Goal: Use online tool/utility: Utilize a website feature to perform a specific function

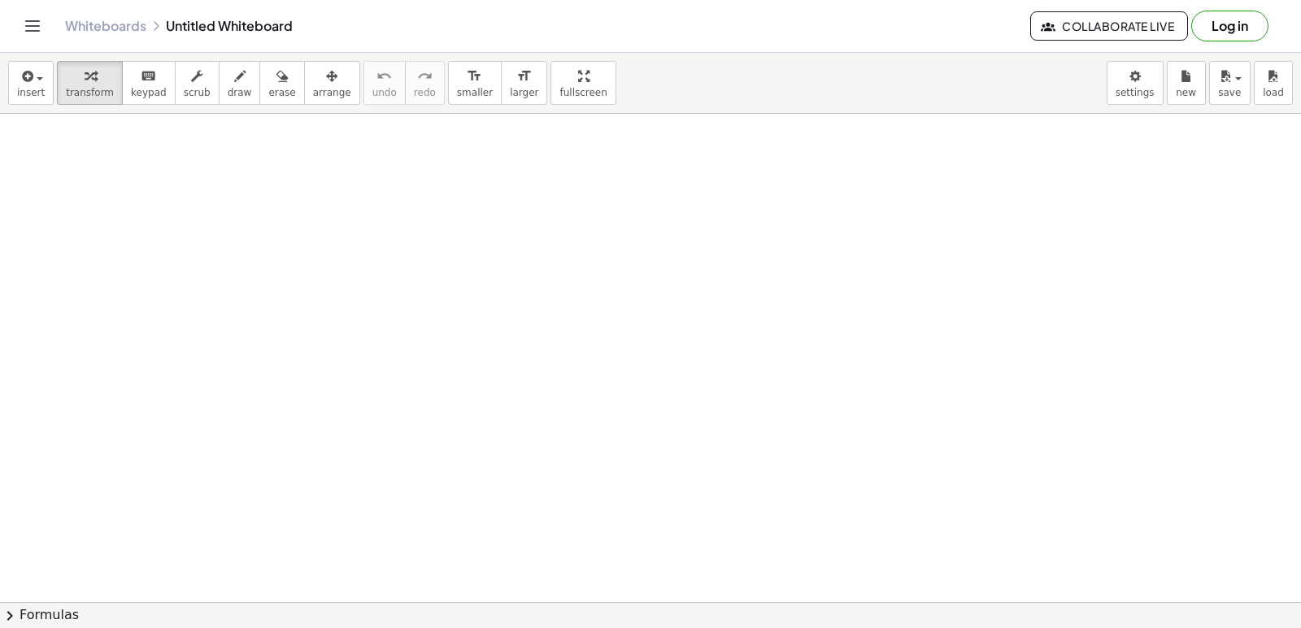
drag, startPoint x: 579, startPoint y: 505, endPoint x: 597, endPoint y: 485, distance: 27.1
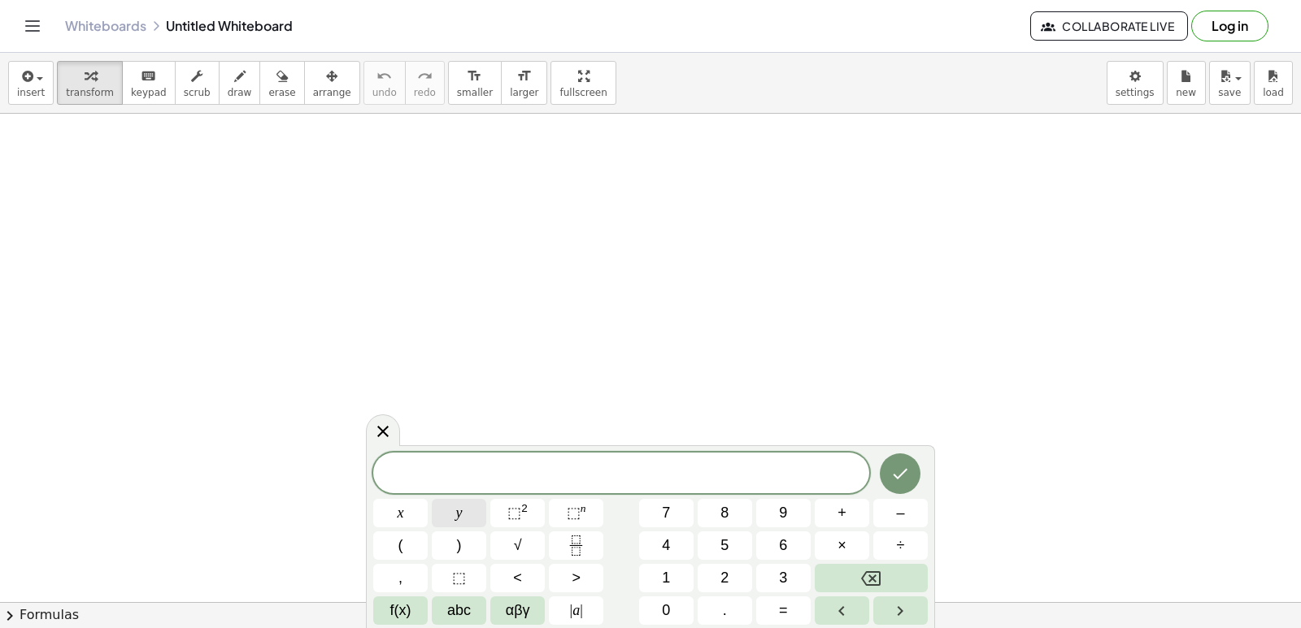
click at [467, 514] on button "y" at bounding box center [459, 513] width 54 height 28
click at [841, 515] on span "+" at bounding box center [841, 513] width 9 height 22
click at [741, 578] on button "2" at bounding box center [725, 578] width 54 height 28
click at [406, 515] on button "x" at bounding box center [400, 513] width 54 height 28
click at [786, 612] on span "=" at bounding box center [783, 611] width 9 height 22
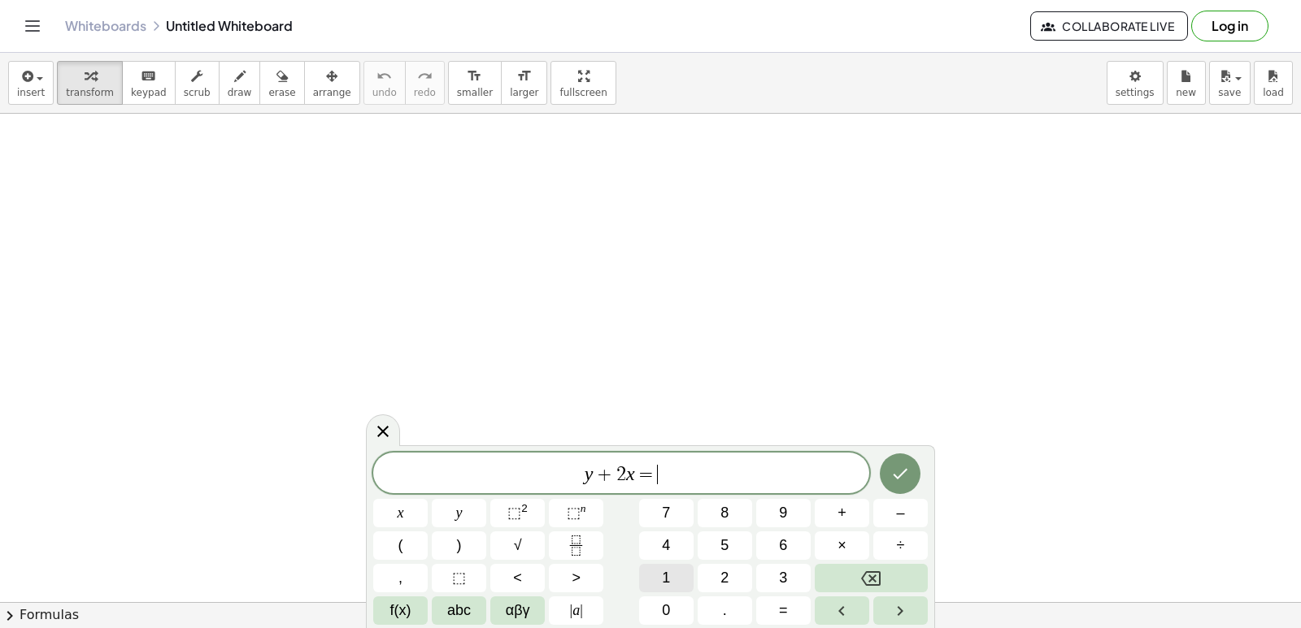
click at [680, 581] on button "1" at bounding box center [666, 578] width 54 height 28
click at [666, 611] on span "0" at bounding box center [666, 611] width 8 height 22
click at [908, 470] on icon "Done" at bounding box center [900, 474] width 20 height 20
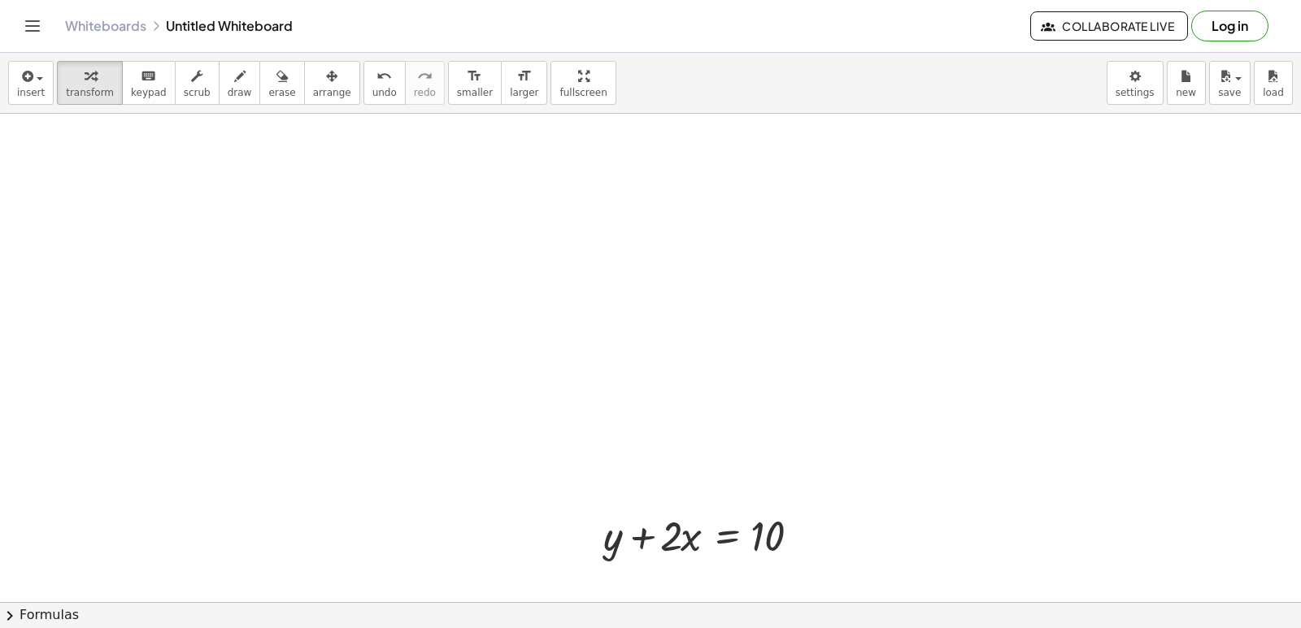
scroll to position [81, 0]
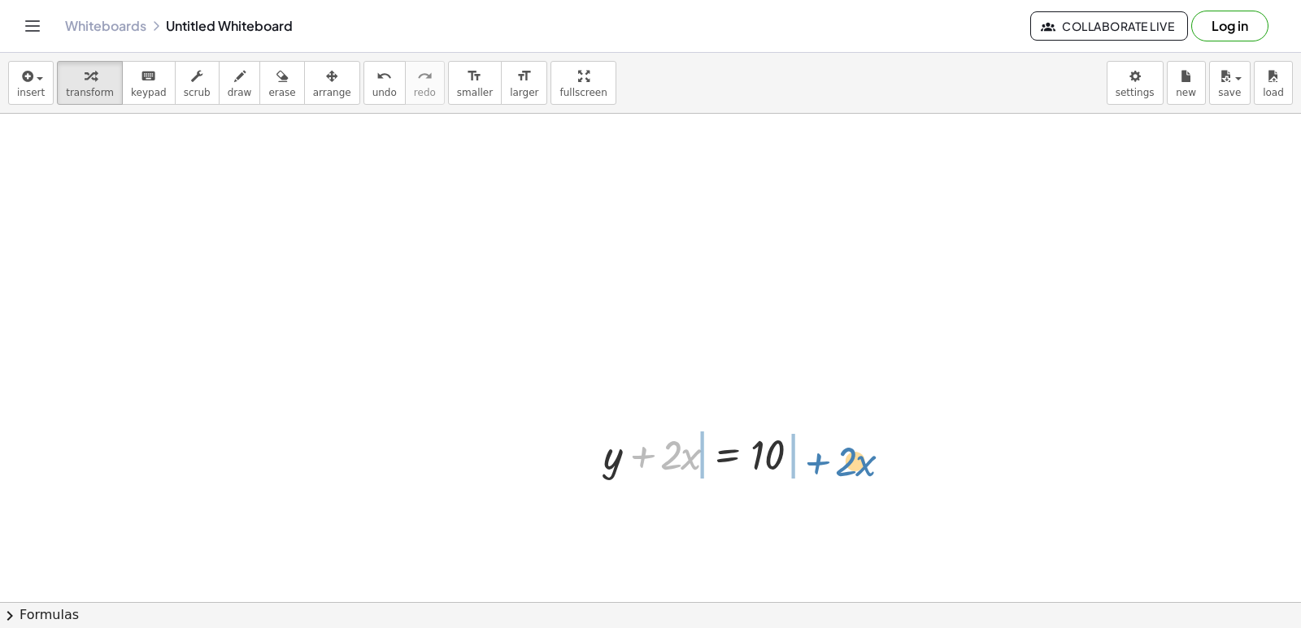
drag, startPoint x: 645, startPoint y: 456, endPoint x: 820, endPoint y: 463, distance: 174.9
click at [820, 463] on div at bounding box center [711, 453] width 233 height 55
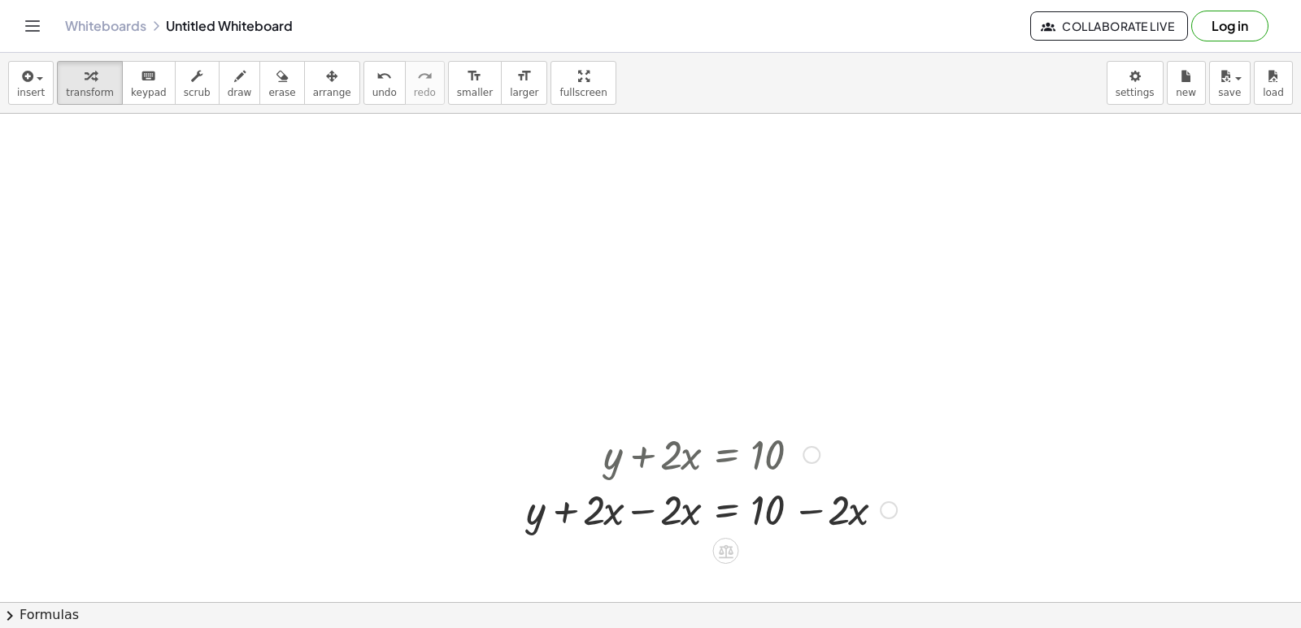
click at [568, 512] on div at bounding box center [711, 508] width 387 height 55
click at [633, 514] on div at bounding box center [711, 508] width 387 height 55
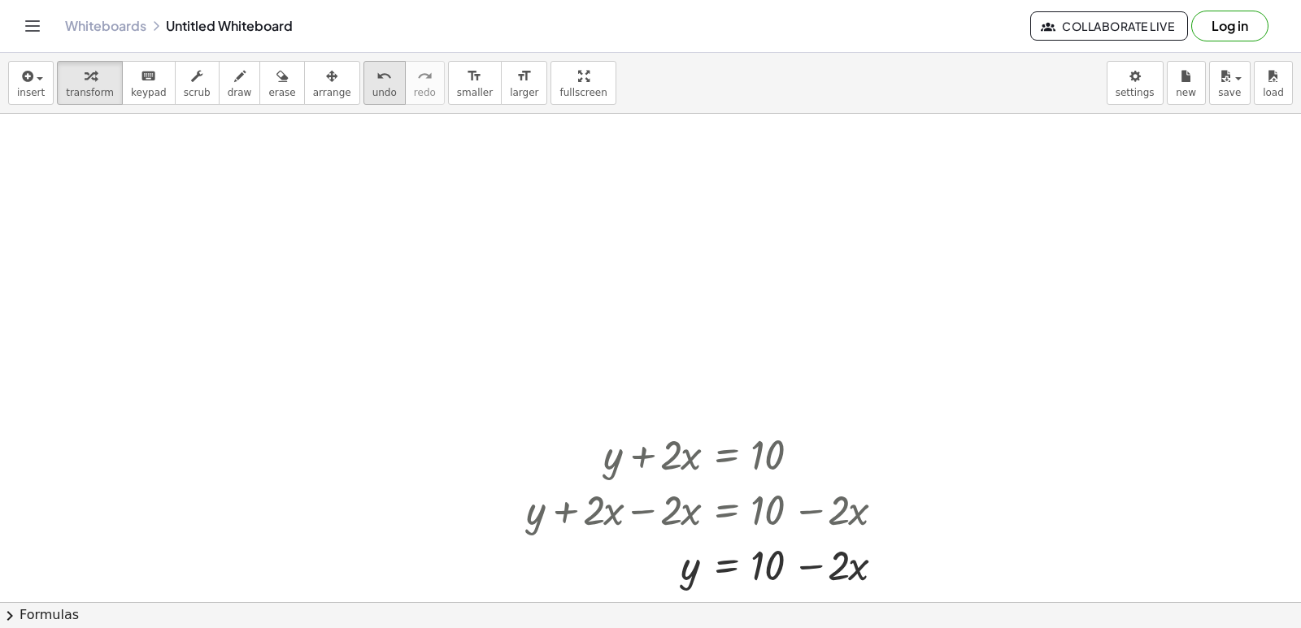
click at [372, 97] on span "undo" at bounding box center [384, 92] width 24 height 11
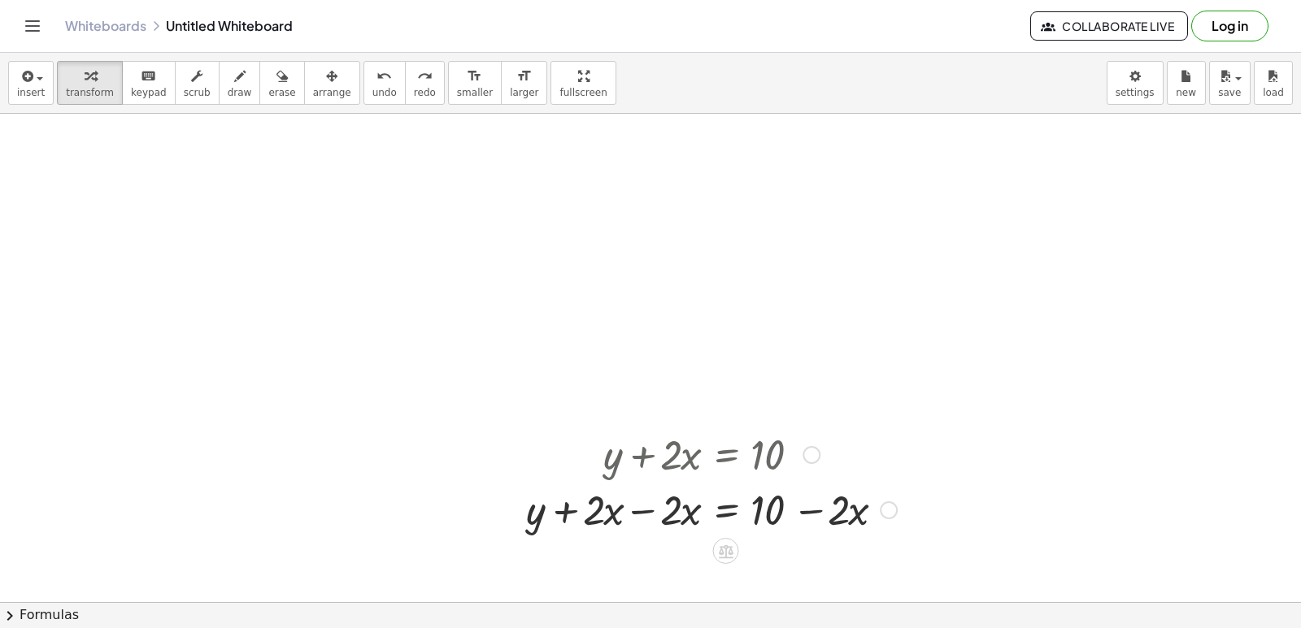
click at [632, 509] on div at bounding box center [711, 508] width 387 height 55
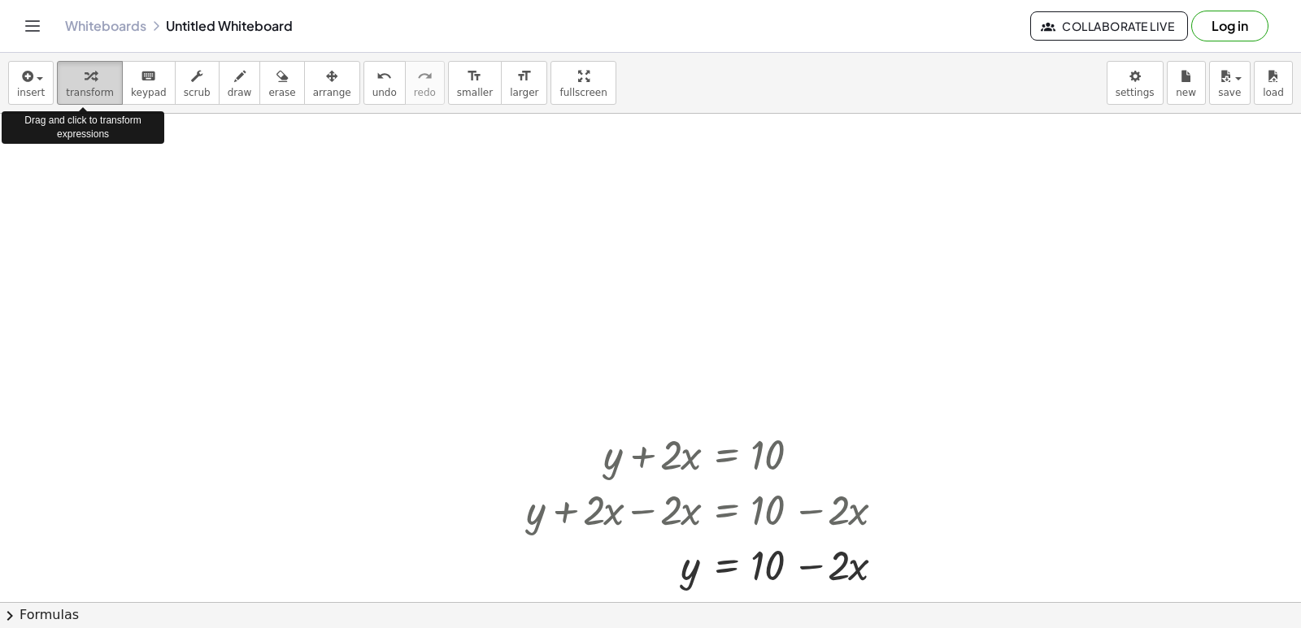
click at [70, 79] on div "button" at bounding box center [90, 76] width 48 height 20
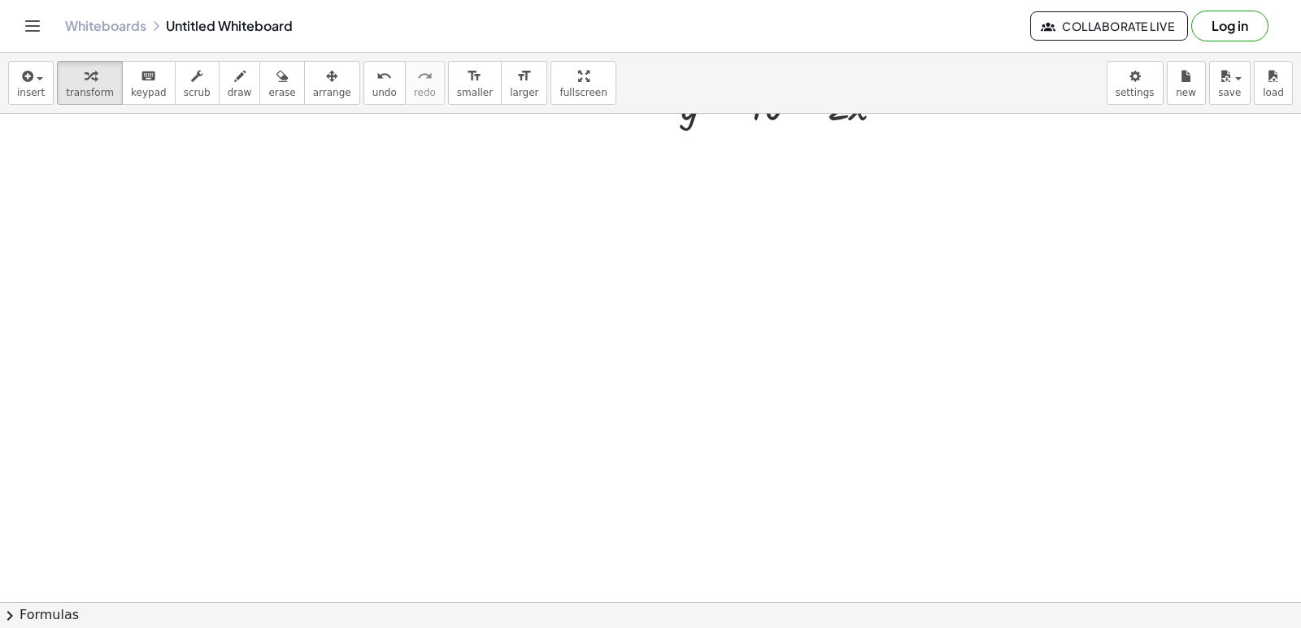
scroll to position [325, 0]
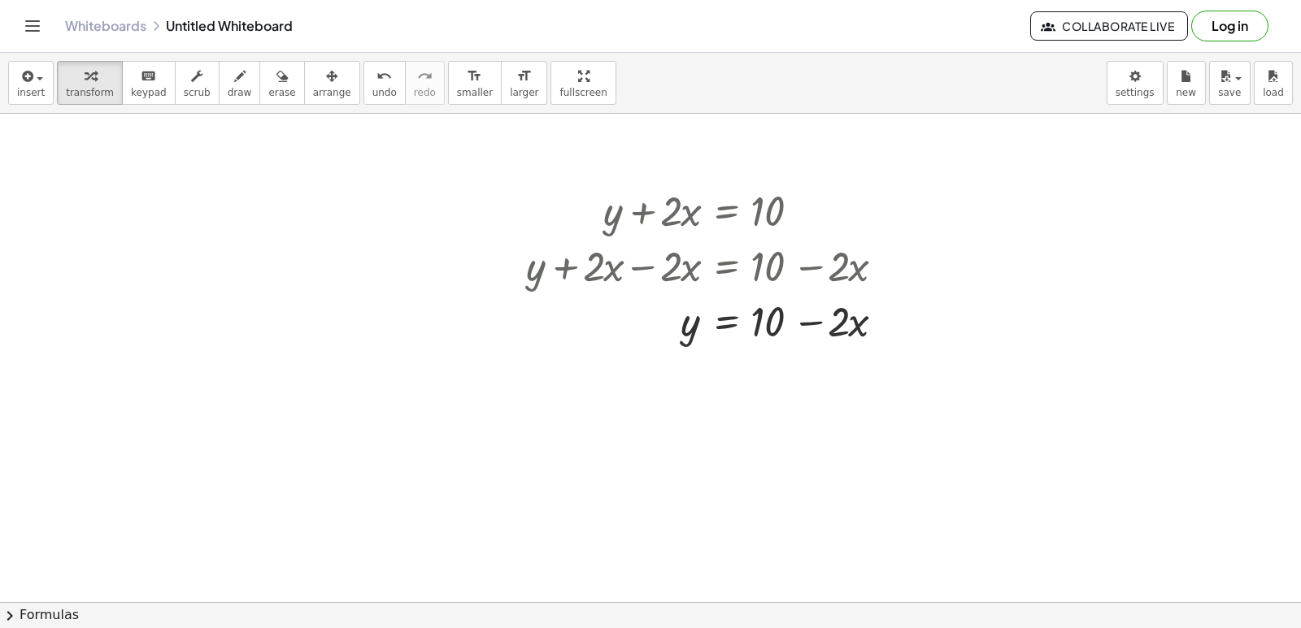
click at [641, 475] on div at bounding box center [650, 330] width 1301 height 1083
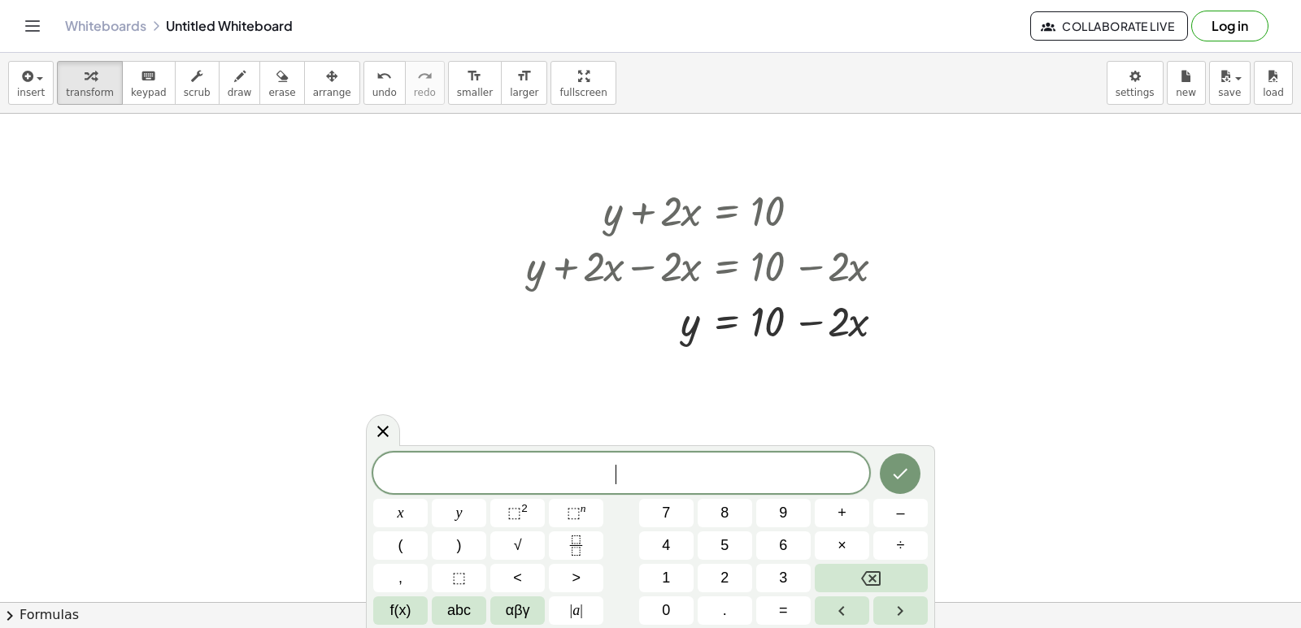
click at [643, 472] on span "​" at bounding box center [621, 474] width 496 height 23
click at [459, 522] on span "y" at bounding box center [459, 513] width 7 height 22
click at [902, 505] on span "–" at bounding box center [900, 513] width 8 height 22
click at [721, 557] on button "5" at bounding box center [725, 546] width 54 height 28
click at [408, 514] on button "x" at bounding box center [400, 513] width 54 height 28
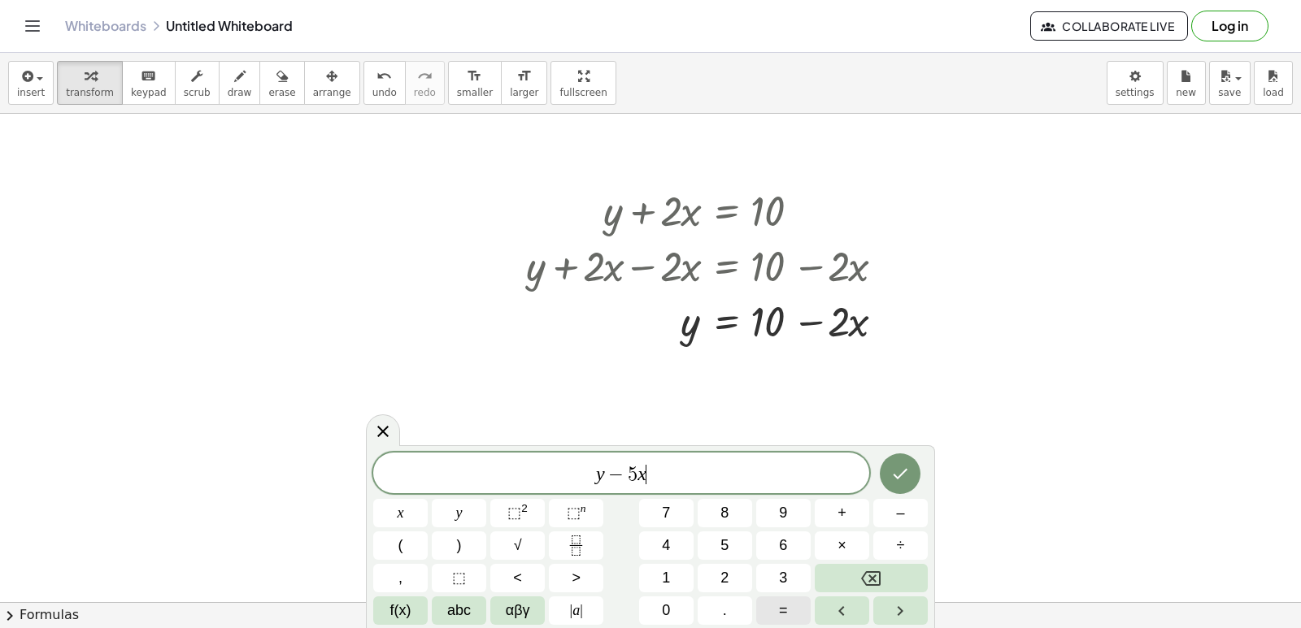
click at [794, 620] on button "=" at bounding box center [783, 611] width 54 height 28
click at [894, 520] on button "–" at bounding box center [900, 513] width 54 height 28
click at [713, 582] on button "2" at bounding box center [725, 578] width 54 height 28
click at [911, 478] on button "Done" at bounding box center [900, 474] width 41 height 41
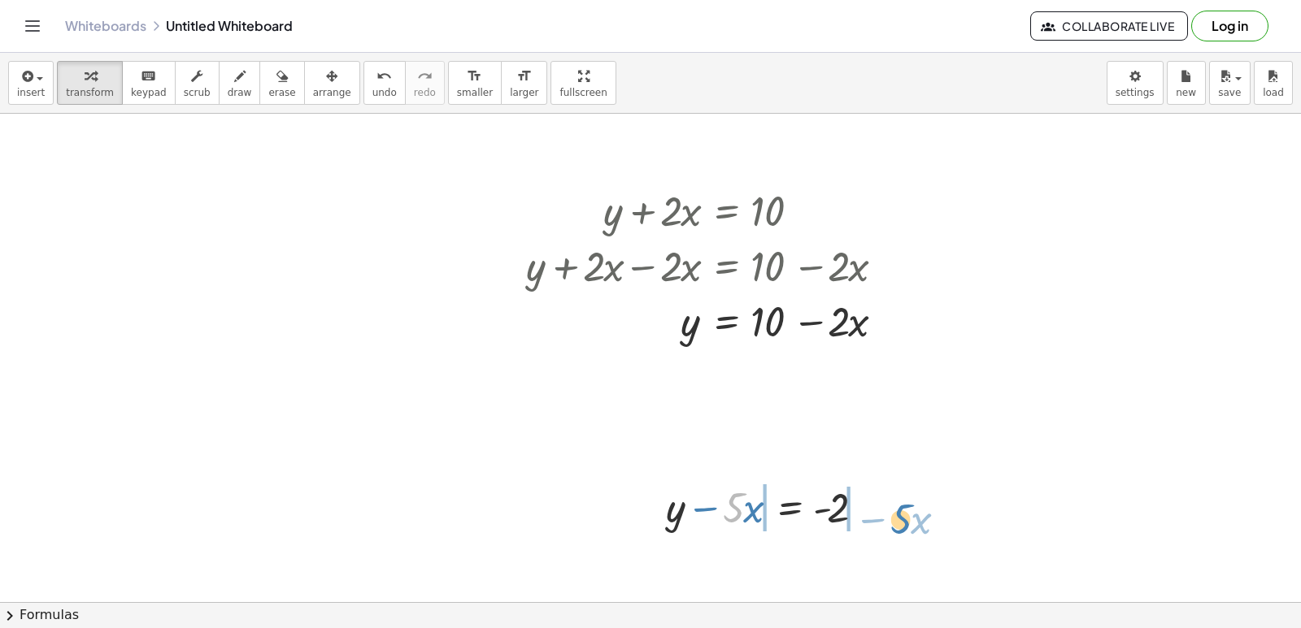
drag, startPoint x: 737, startPoint y: 517, endPoint x: 904, endPoint y: 528, distance: 167.9
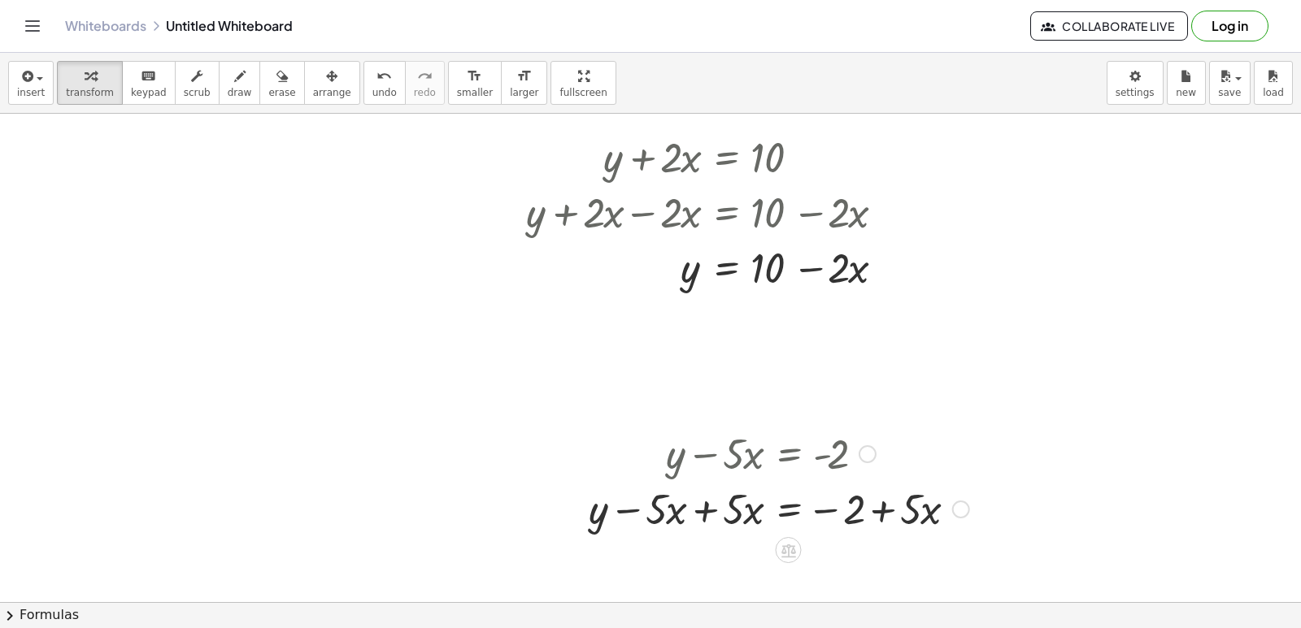
scroll to position [407, 0]
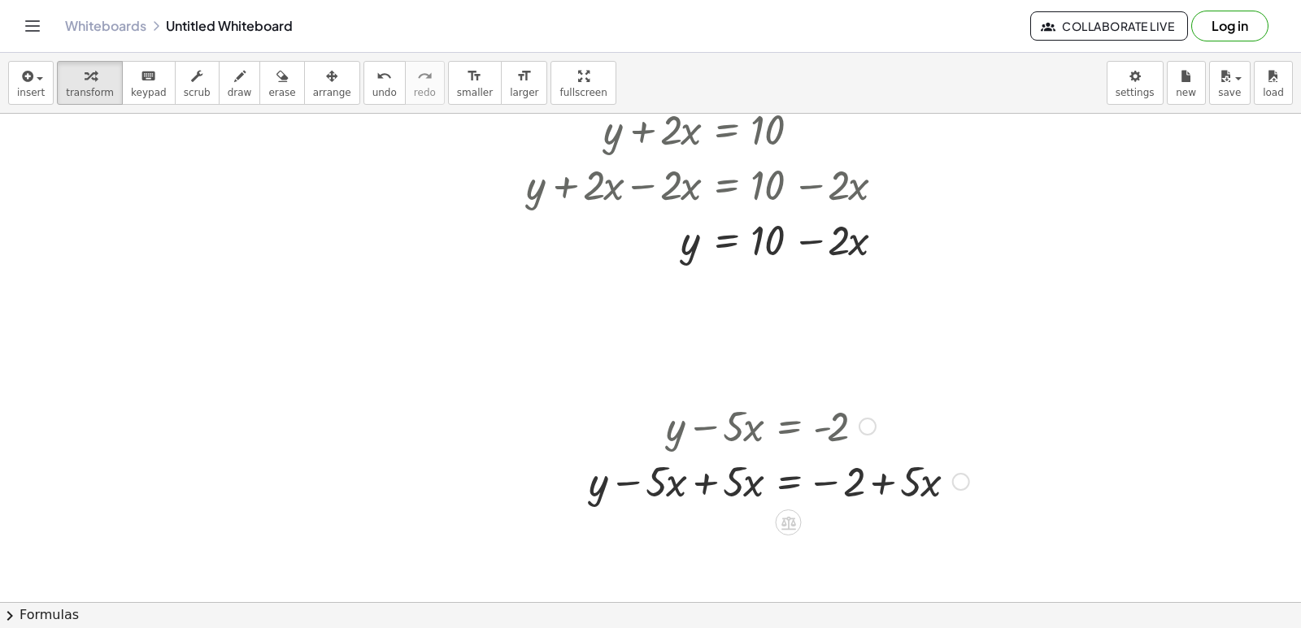
click at [702, 489] on div at bounding box center [778, 480] width 397 height 55
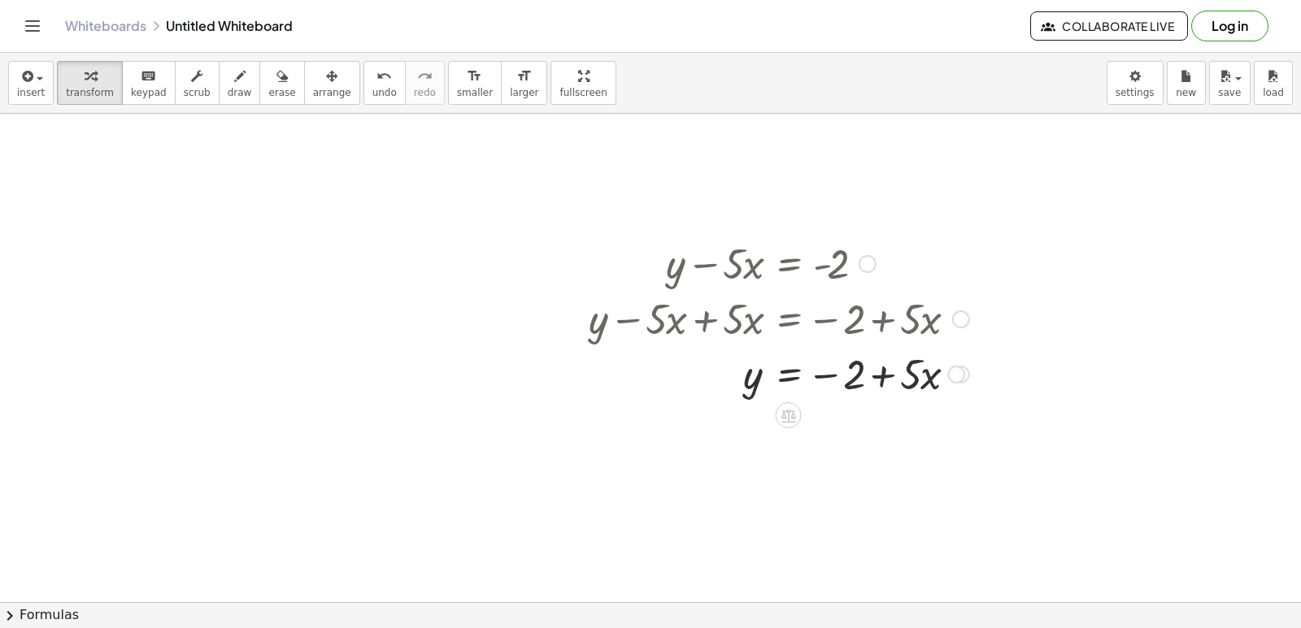
click at [880, 377] on div at bounding box center [778, 373] width 397 height 55
click at [828, 380] on div at bounding box center [778, 373] width 397 height 55
click at [673, 529] on div at bounding box center [650, 86] width 1301 height 1083
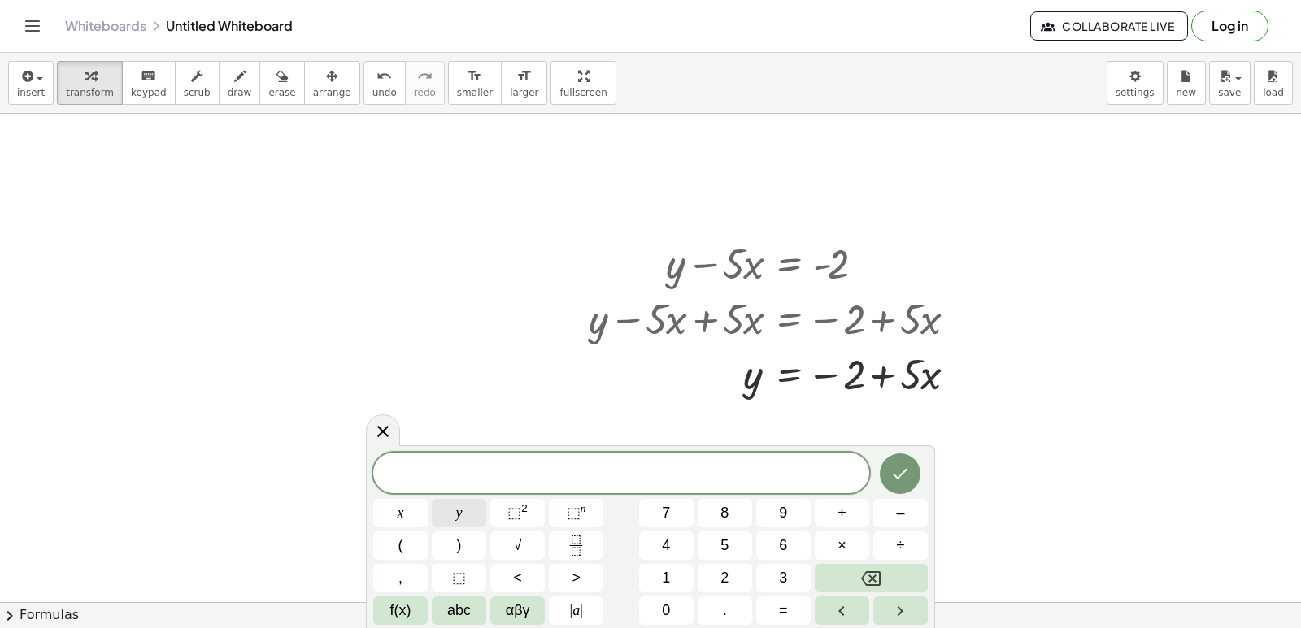
click at [502, 506] on div "​ x y ⬚ 2 ⬚ n 7 8 9 + – ( ) √ 4 5 6 × ÷ , ⬚ < > 1 2 3 f(x) abc αβγ | a | 0 . =" at bounding box center [650, 539] width 554 height 172
click at [831, 518] on button "+" at bounding box center [842, 513] width 54 height 28
click at [775, 585] on button "3" at bounding box center [783, 578] width 54 height 28
click at [414, 517] on button "x" at bounding box center [400, 513] width 54 height 28
click at [785, 616] on span "=" at bounding box center [783, 611] width 9 height 22
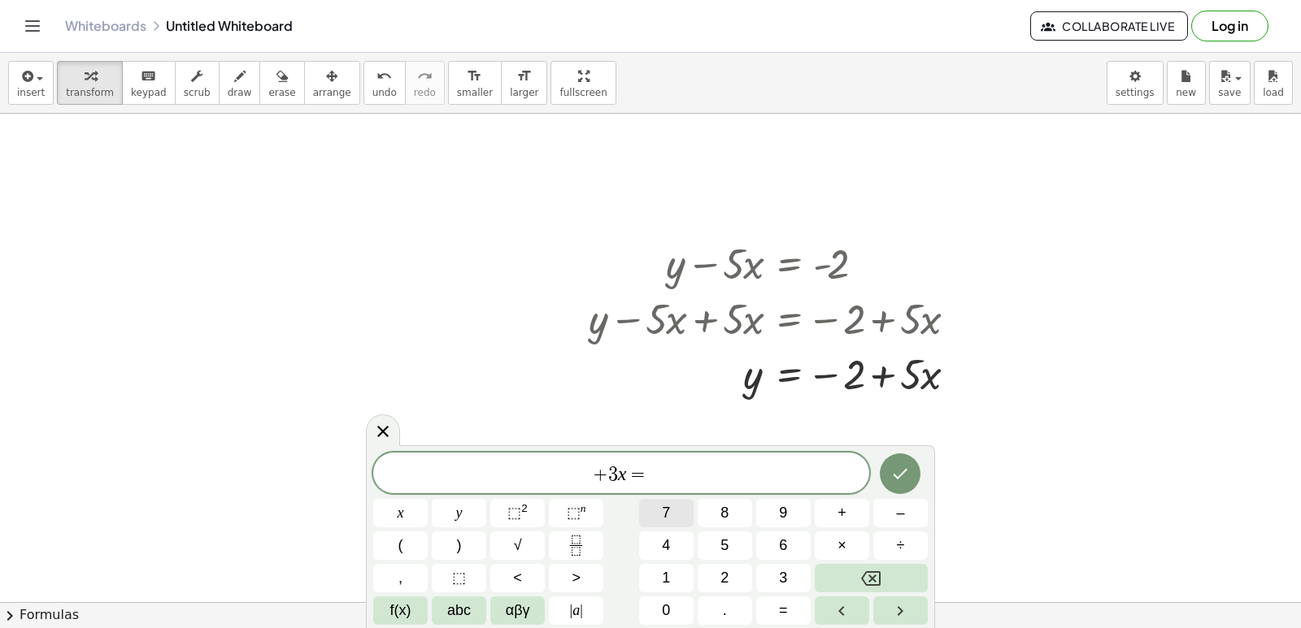
click at [641, 518] on button "7" at bounding box center [666, 513] width 54 height 28
click at [587, 481] on span "+ 3 x = 7 ​" at bounding box center [621, 474] width 496 height 23
click at [449, 520] on button "y" at bounding box center [459, 513] width 54 height 28
click at [888, 480] on button "Done" at bounding box center [900, 474] width 41 height 41
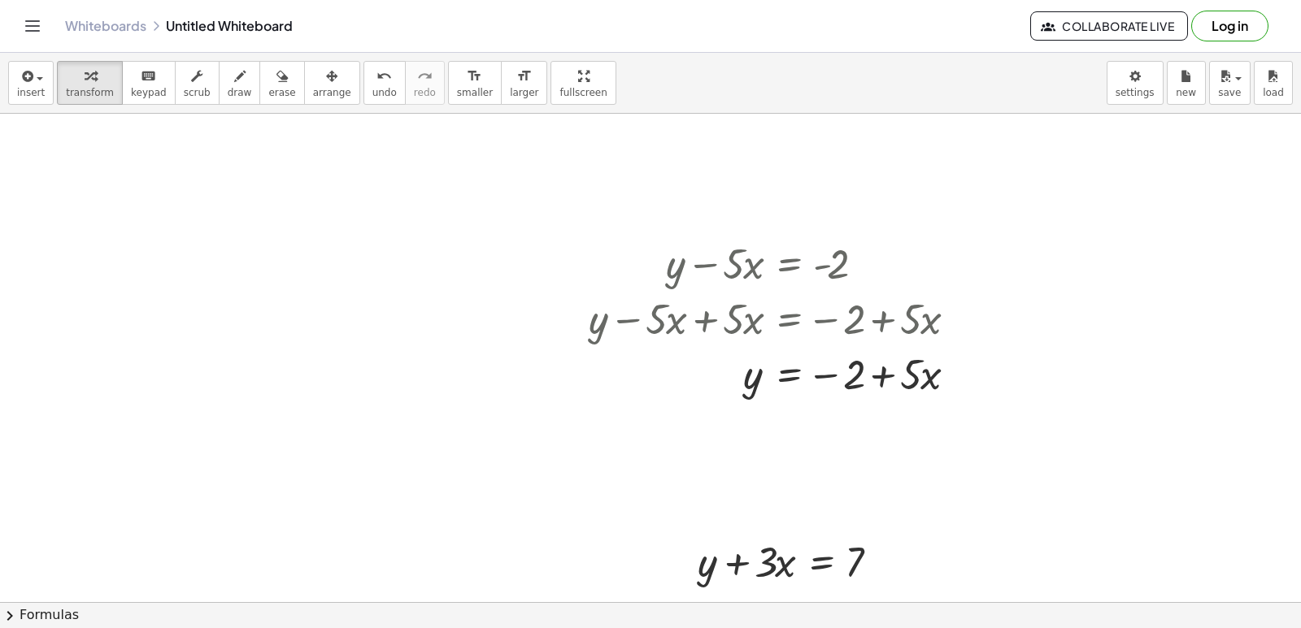
scroll to position [594, 0]
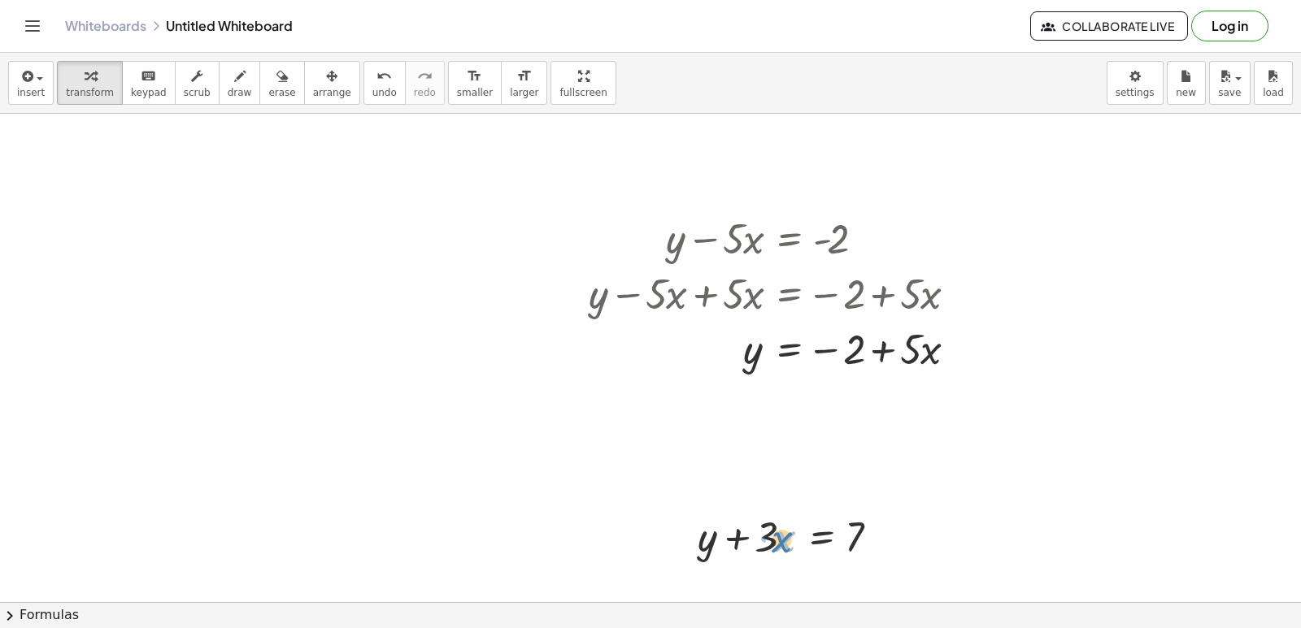
click at [773, 560] on div at bounding box center [795, 535] width 212 height 55
drag, startPoint x: 738, startPoint y: 547, endPoint x: 888, endPoint y: 553, distance: 149.7
click at [888, 553] on div at bounding box center [795, 535] width 212 height 55
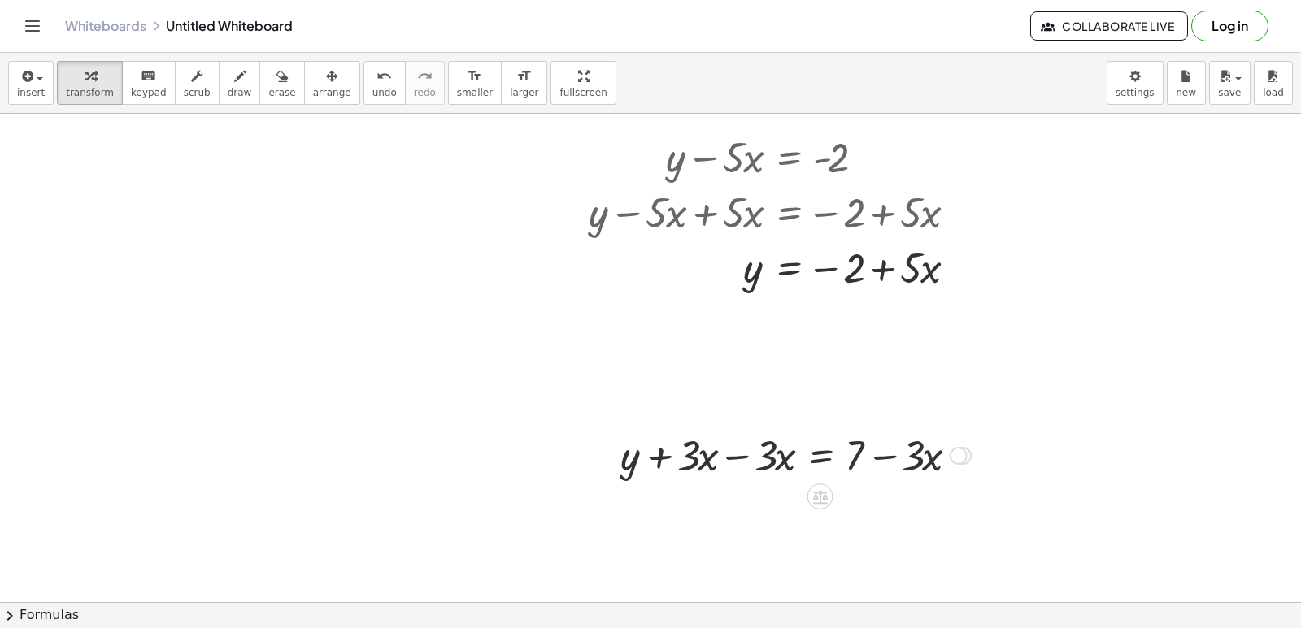
click at [737, 461] on div at bounding box center [795, 454] width 367 height 55
click at [883, 513] on div at bounding box center [795, 509] width 367 height 55
click at [565, 562] on div at bounding box center [650, 171] width 1301 height 1466
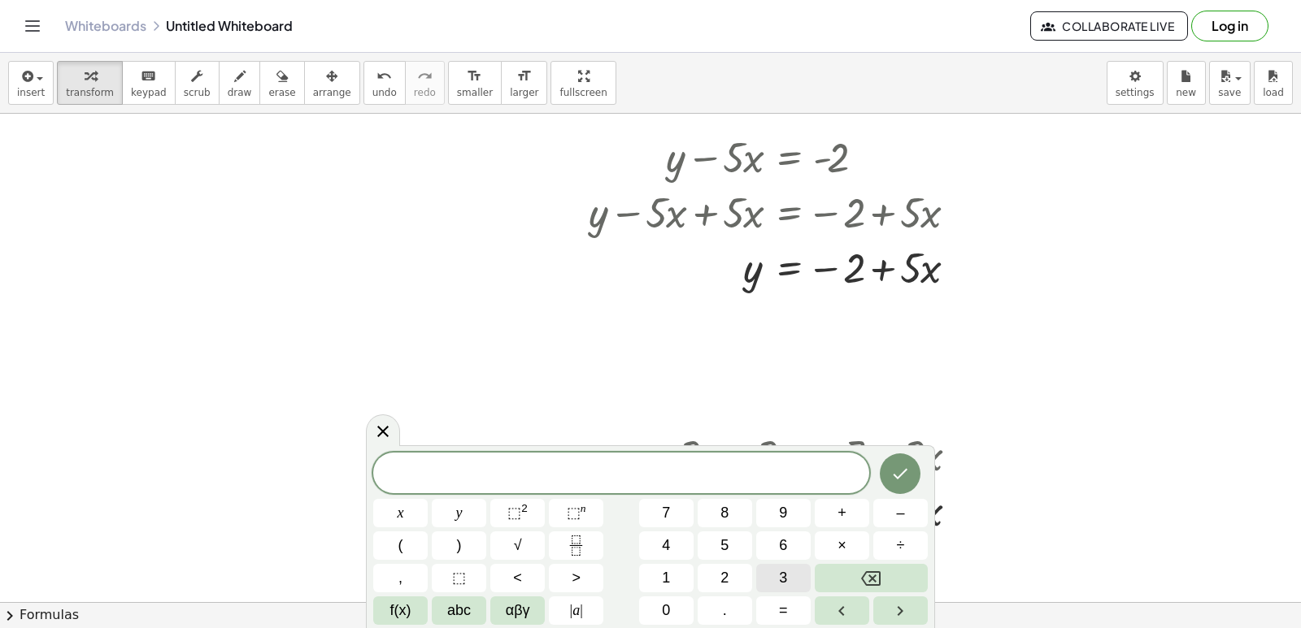
click at [769, 581] on button "3" at bounding box center [783, 578] width 54 height 28
click at [465, 514] on button "y" at bounding box center [459, 513] width 54 height 28
click at [842, 520] on span "+" at bounding box center [841, 513] width 9 height 22
click at [672, 585] on button "1" at bounding box center [666, 578] width 54 height 28
click at [715, 578] on button "2" at bounding box center [725, 578] width 54 height 28
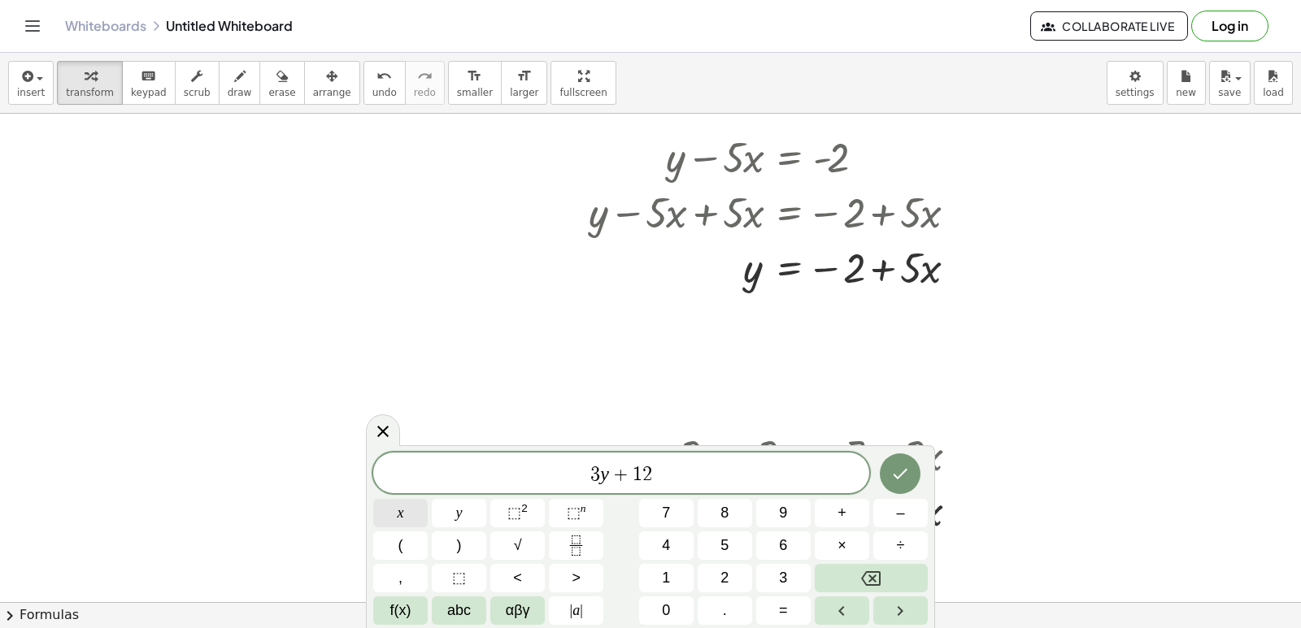
click at [416, 520] on button "x" at bounding box center [400, 513] width 54 height 28
click at [782, 613] on span "=" at bounding box center [783, 611] width 9 height 22
click at [681, 576] on button "1" at bounding box center [666, 578] width 54 height 28
click at [674, 608] on button "0" at bounding box center [666, 611] width 54 height 28
click at [903, 484] on button "Done" at bounding box center [900, 474] width 41 height 41
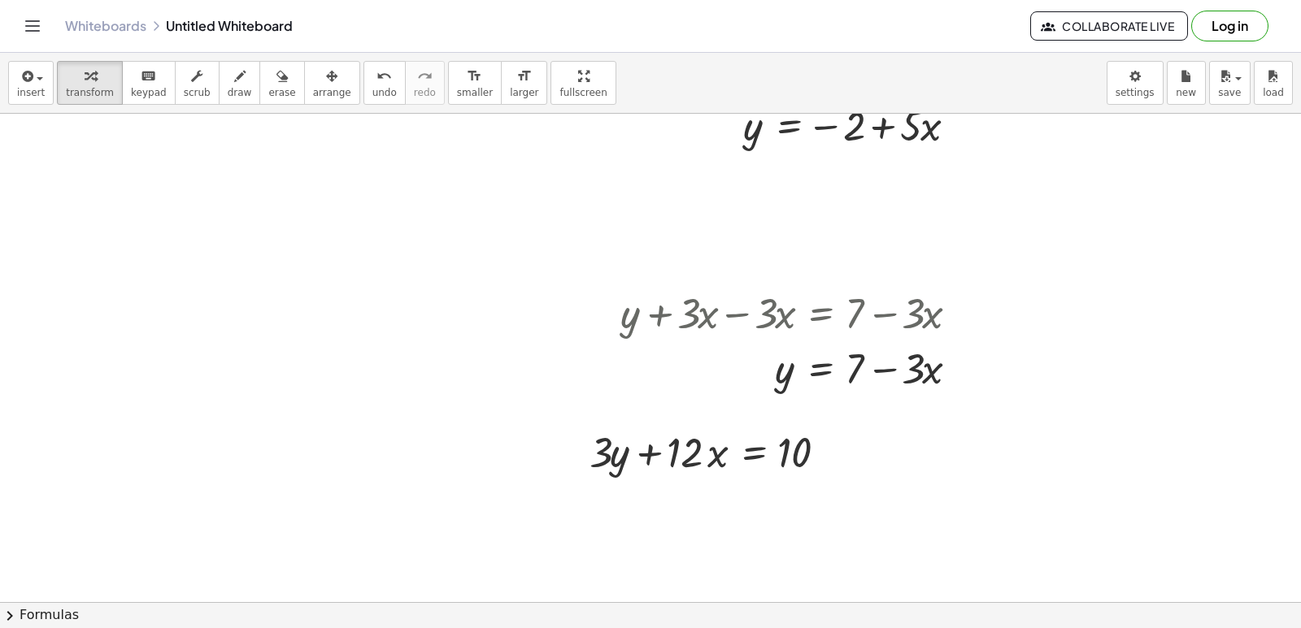
scroll to position [815, 0]
click at [690, 459] on div at bounding box center [717, 454] width 273 height 55
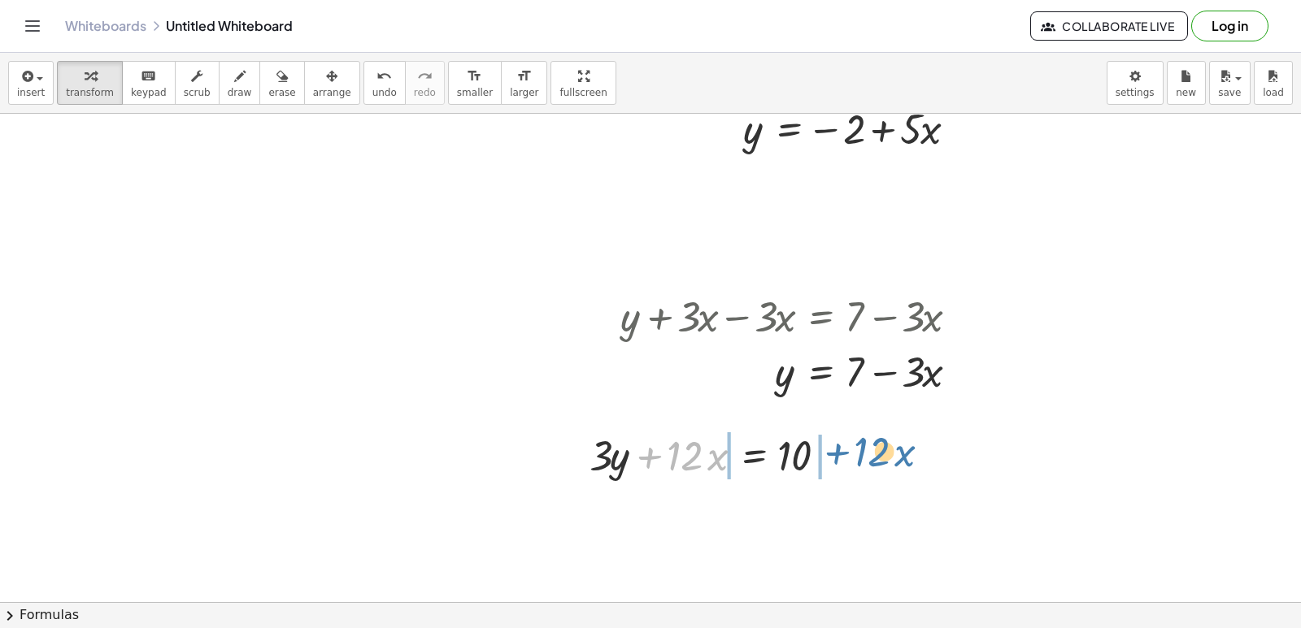
drag, startPoint x: 651, startPoint y: 463, endPoint x: 844, endPoint y: 459, distance: 192.7
click at [844, 459] on div at bounding box center [717, 454] width 273 height 55
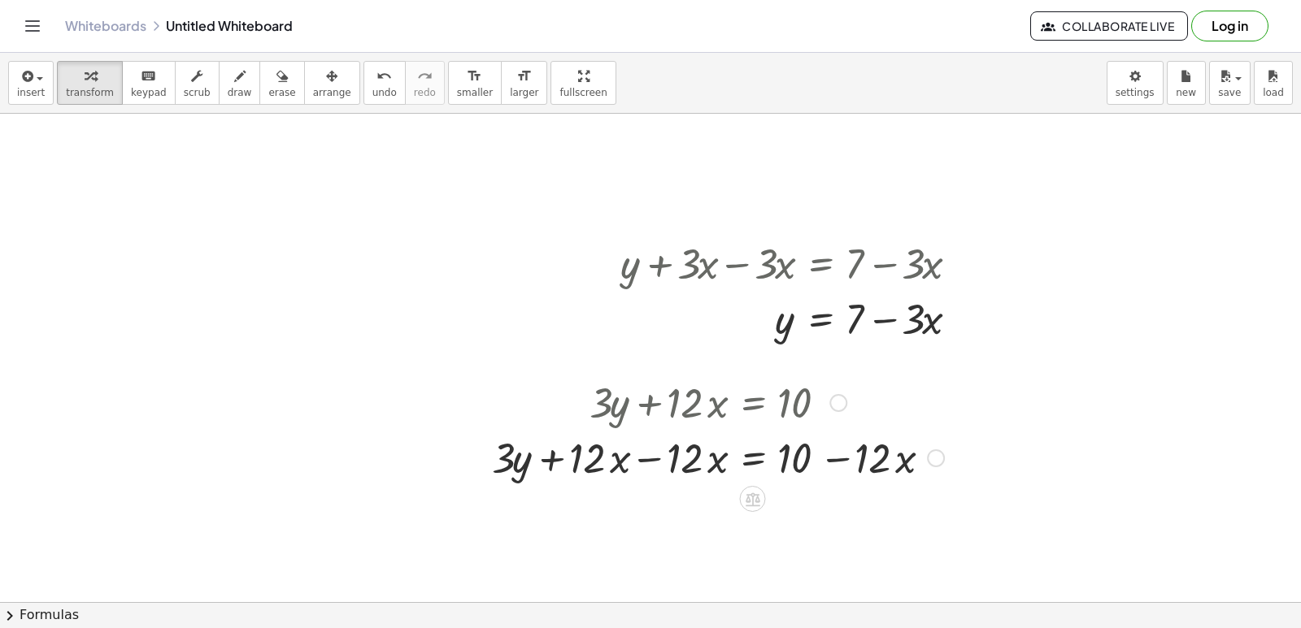
scroll to position [896, 0]
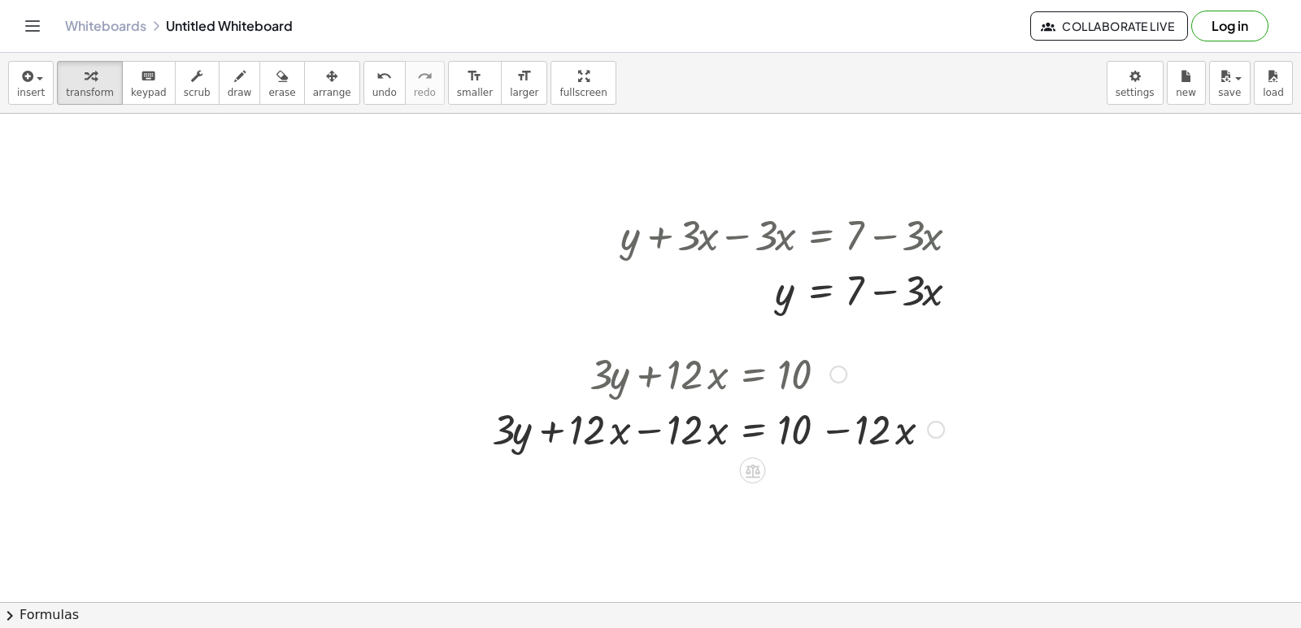
click at [658, 433] on div at bounding box center [718, 428] width 468 height 55
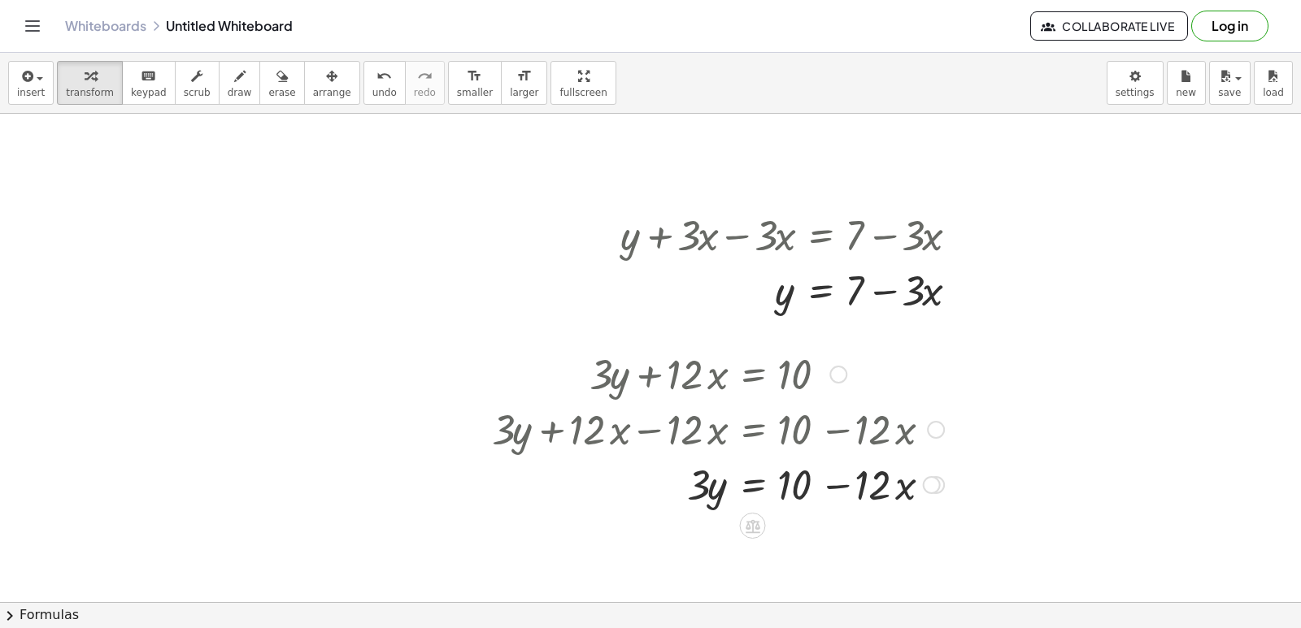
click at [833, 487] on div at bounding box center [718, 483] width 468 height 55
drag, startPoint x: 791, startPoint y: 433, endPoint x: 836, endPoint y: 539, distance: 114.8
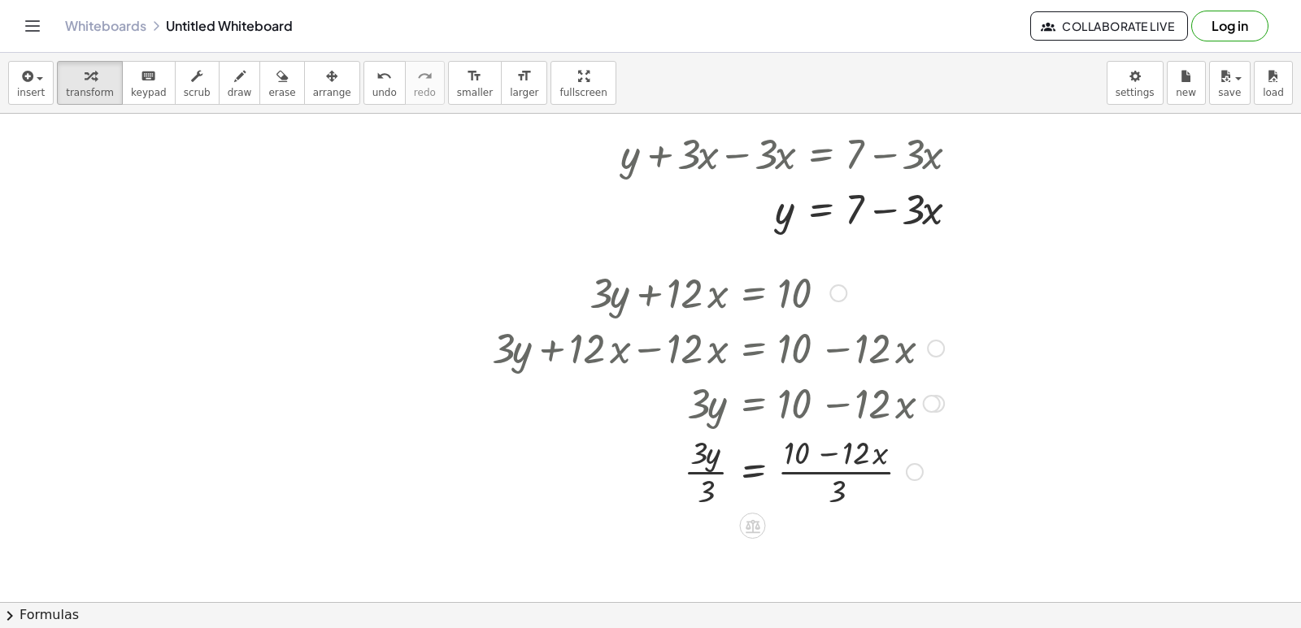
click at [830, 498] on div at bounding box center [718, 470] width 468 height 81
click at [708, 491] on div at bounding box center [718, 470] width 468 height 81
click at [670, 551] on div at bounding box center [650, 114] width 1301 height 1955
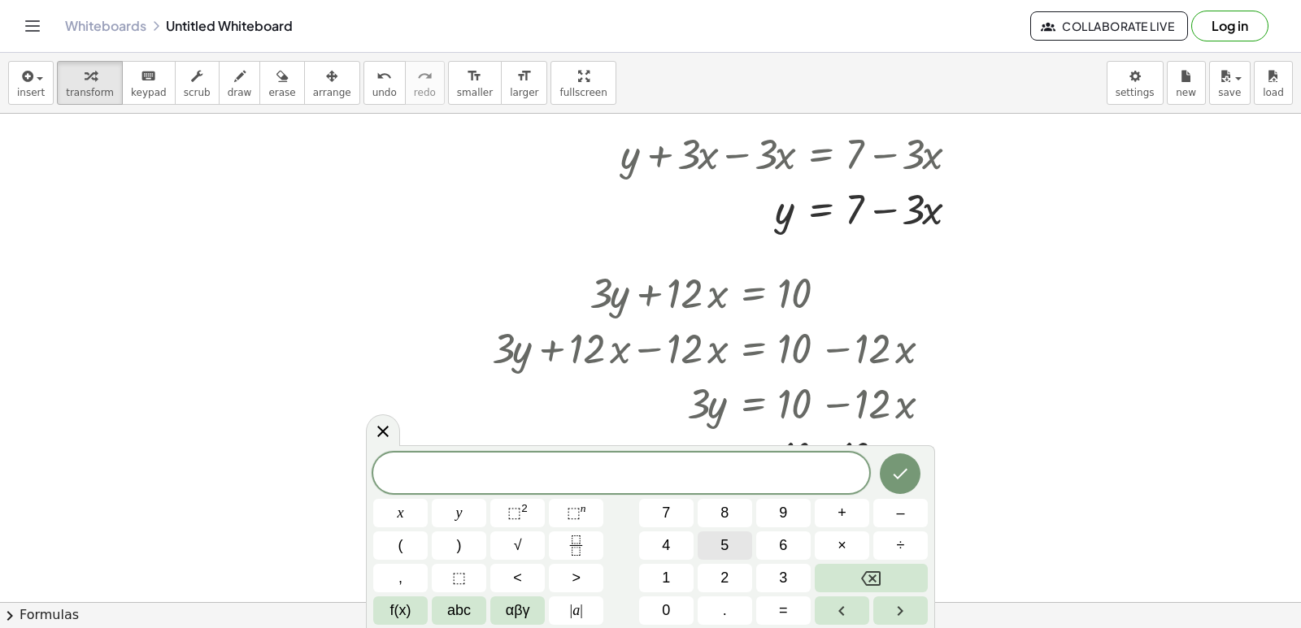
click at [728, 546] on span "5" at bounding box center [724, 546] width 8 height 22
click at [446, 515] on button "y" at bounding box center [459, 513] width 54 height 28
click at [908, 517] on button "–" at bounding box center [900, 513] width 54 height 28
click at [736, 548] on button "5" at bounding box center [725, 546] width 54 height 28
click at [417, 517] on button "x" at bounding box center [400, 513] width 54 height 28
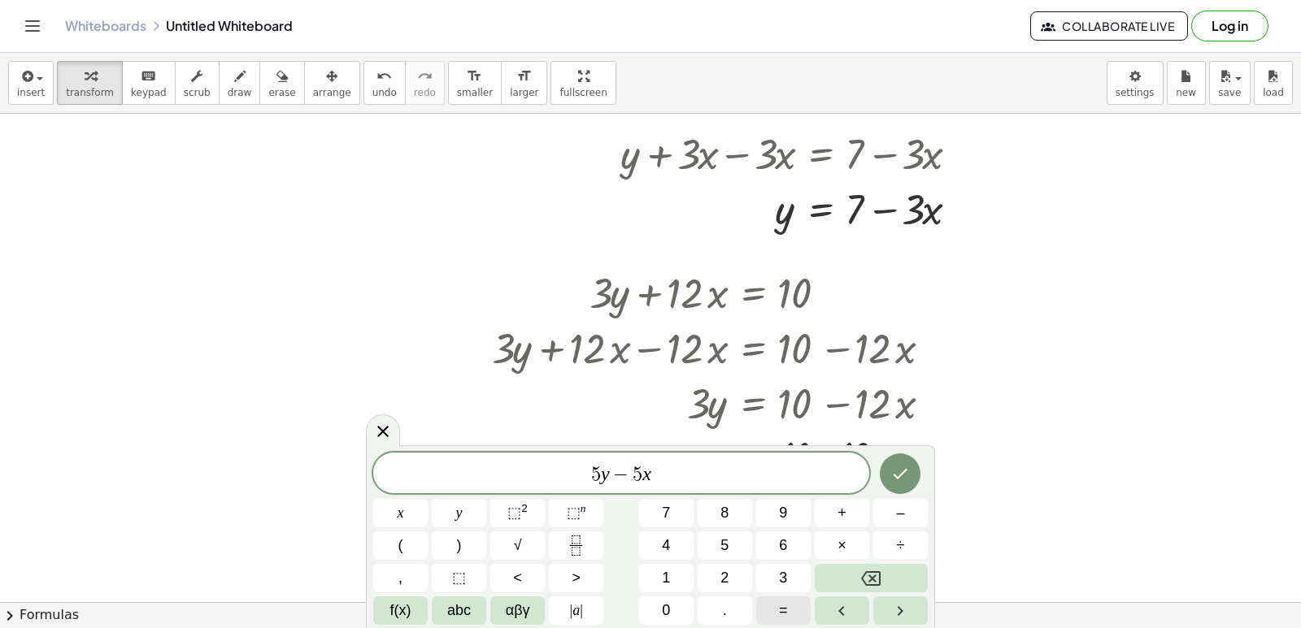
click at [789, 615] on button "=" at bounding box center [783, 611] width 54 height 28
click at [898, 517] on span "–" at bounding box center [900, 513] width 8 height 22
click at [720, 554] on span "5" at bounding box center [724, 546] width 8 height 22
click at [876, 577] on icon "Backspace" at bounding box center [871, 579] width 20 height 20
click at [711, 577] on button "2" at bounding box center [725, 578] width 54 height 28
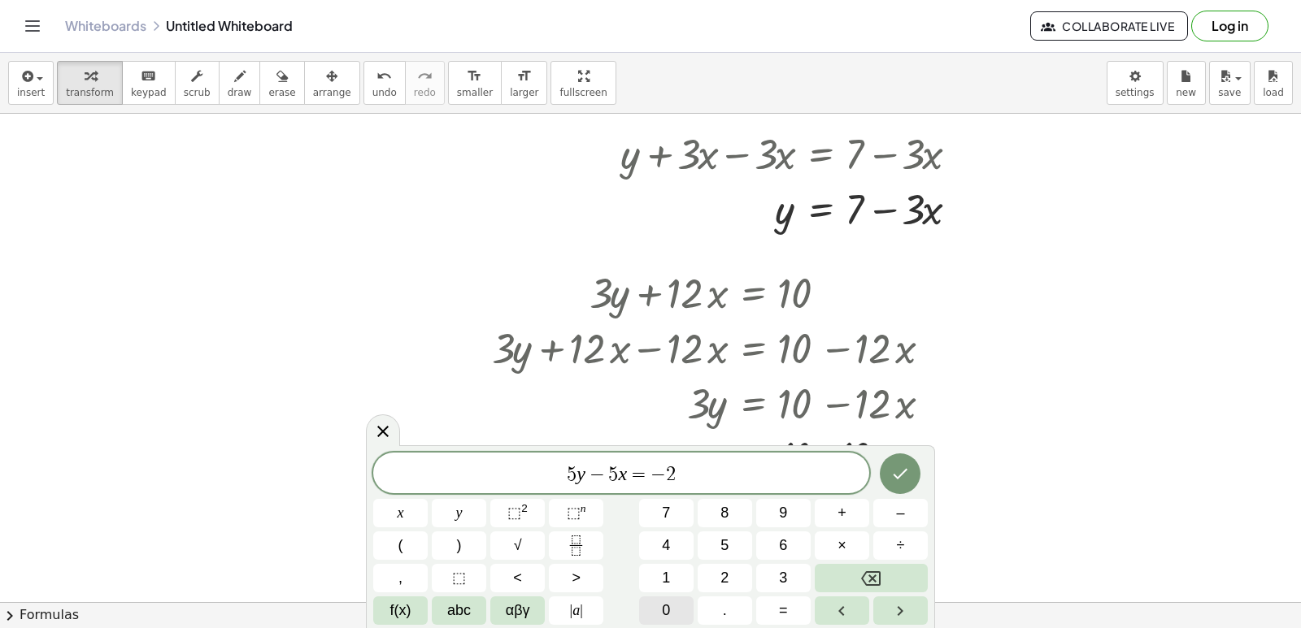
click at [672, 611] on button "0" at bounding box center [666, 611] width 54 height 28
click at [895, 472] on icon "Done" at bounding box center [900, 474] width 20 height 20
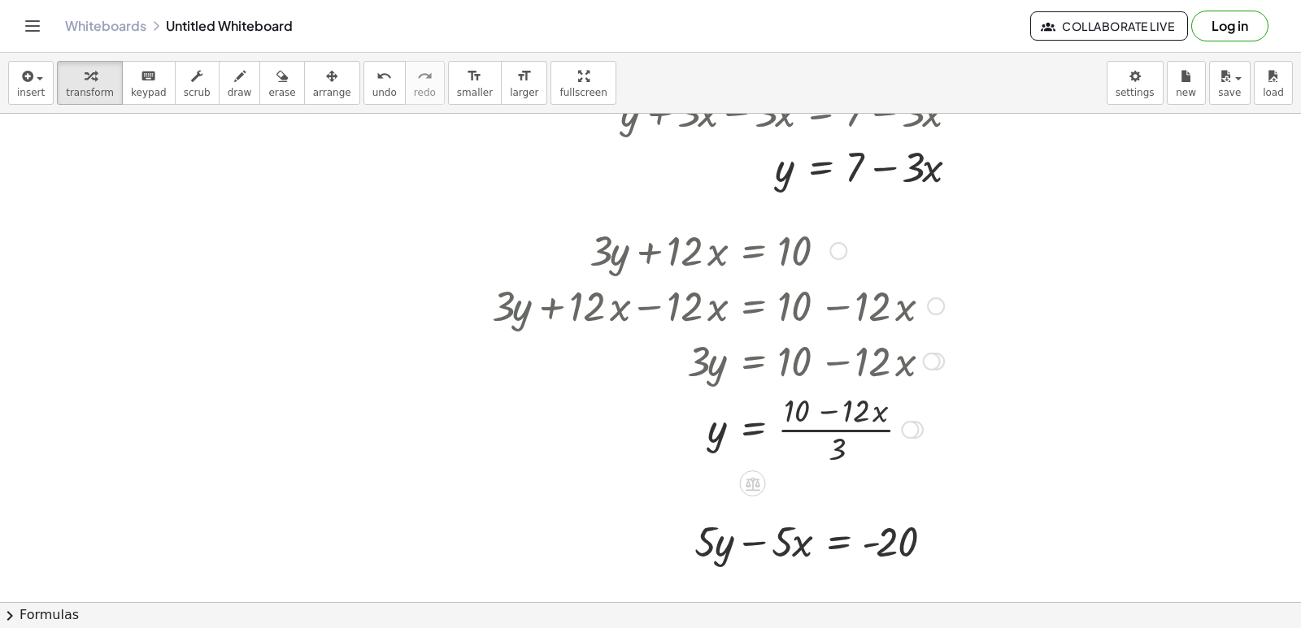
scroll to position [1059, 0]
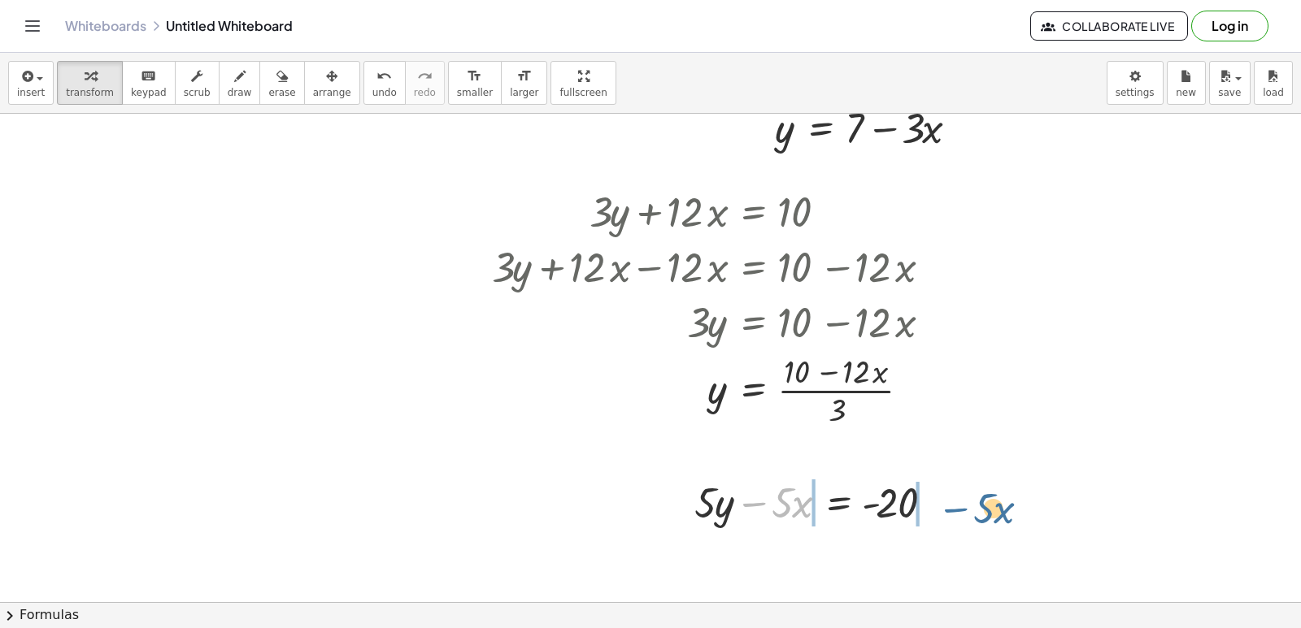
drag, startPoint x: 755, startPoint y: 508, endPoint x: 953, endPoint y: 525, distance: 198.3
click at [953, 525] on div at bounding box center [819, 501] width 267 height 55
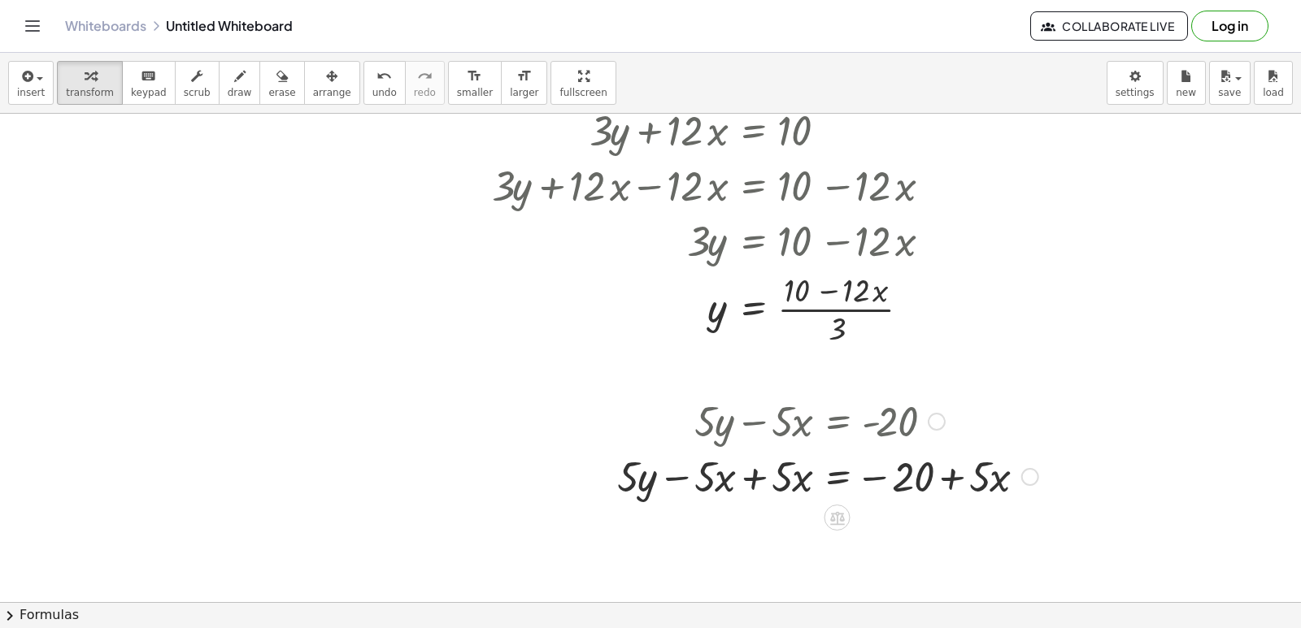
click at [760, 481] on div at bounding box center [827, 475] width 437 height 55
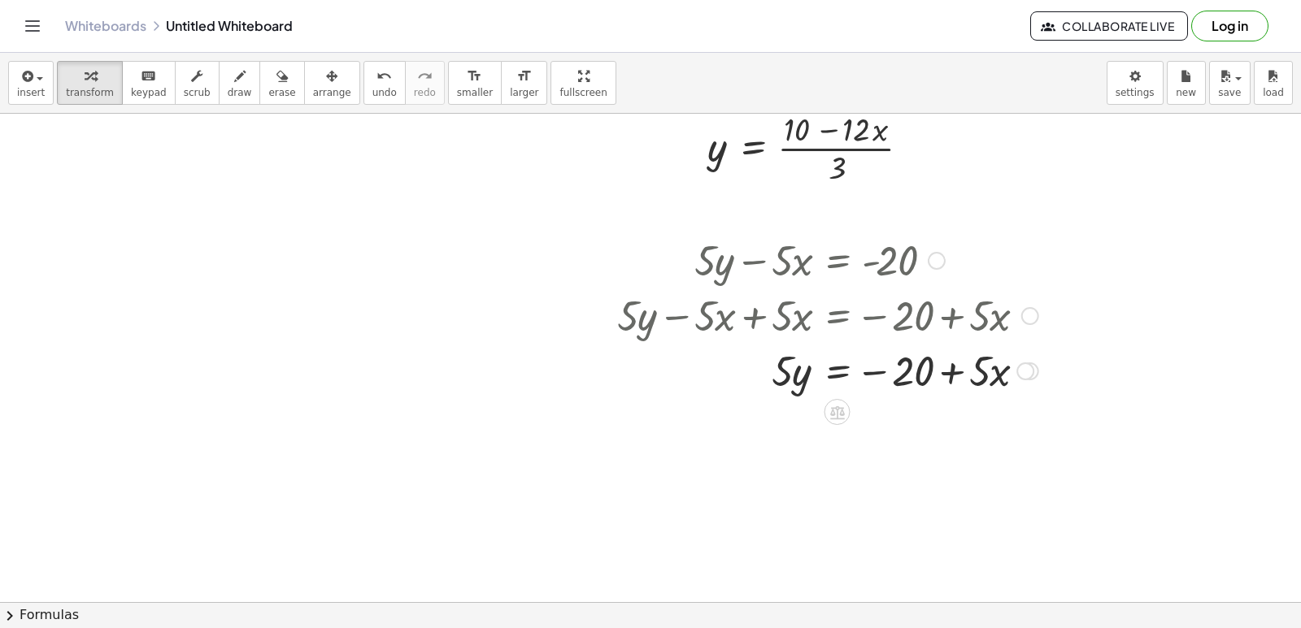
scroll to position [1302, 0]
drag, startPoint x: 781, startPoint y: 376, endPoint x: 972, endPoint y: 464, distance: 211.0
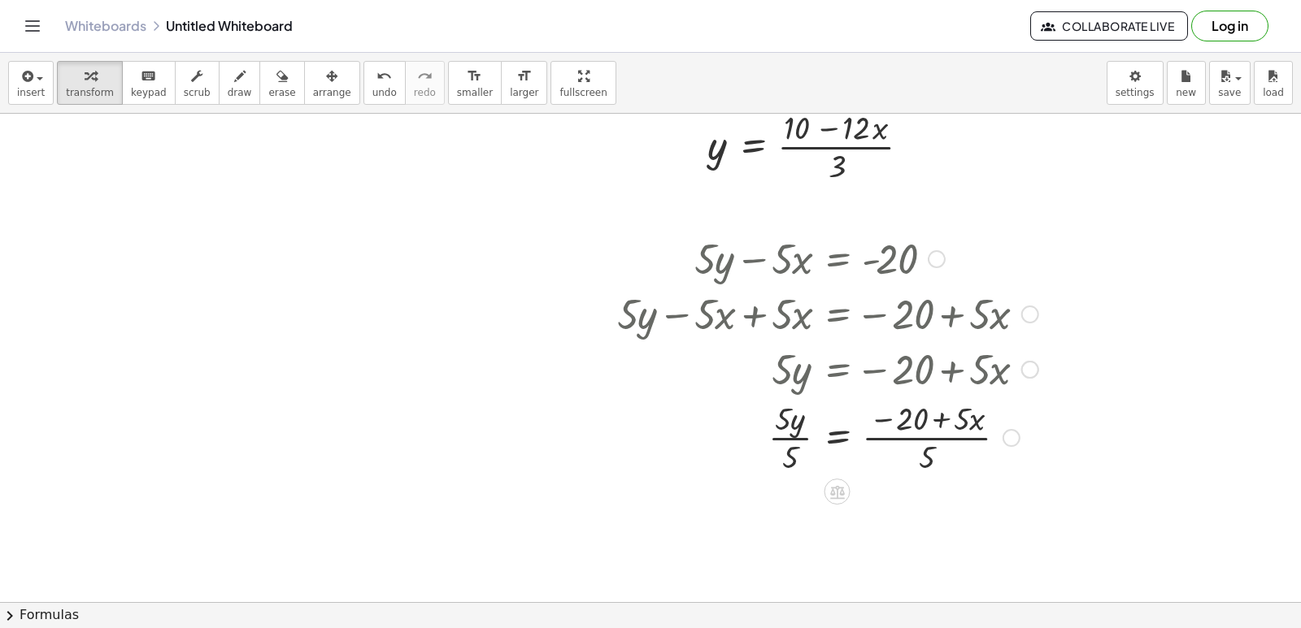
click at [787, 392] on div at bounding box center [838, 368] width 453 height 55
click at [791, 469] on div at bounding box center [827, 436] width 437 height 81
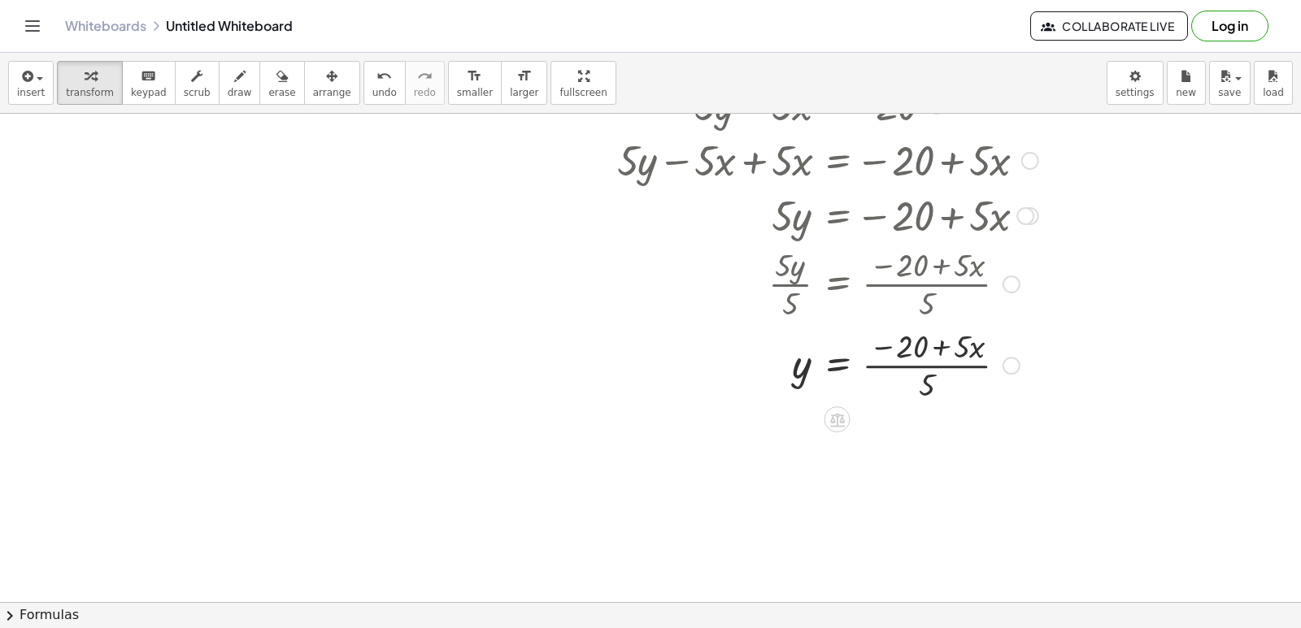
scroll to position [1466, 0]
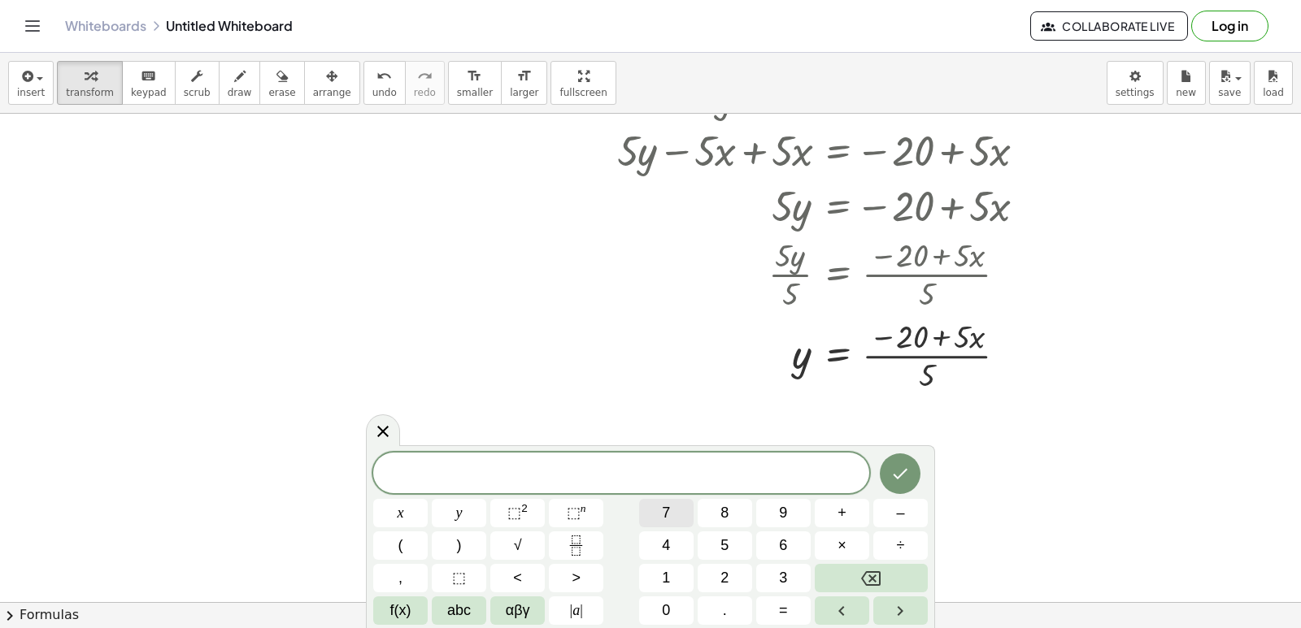
click at [666, 506] on span "7" at bounding box center [666, 513] width 8 height 22
click at [476, 514] on button "y" at bounding box center [459, 513] width 54 height 28
click at [900, 517] on span "–" at bounding box center [900, 513] width 8 height 22
click at [706, 582] on button "2" at bounding box center [725, 578] width 54 height 28
click at [688, 582] on button "1" at bounding box center [666, 578] width 54 height 28
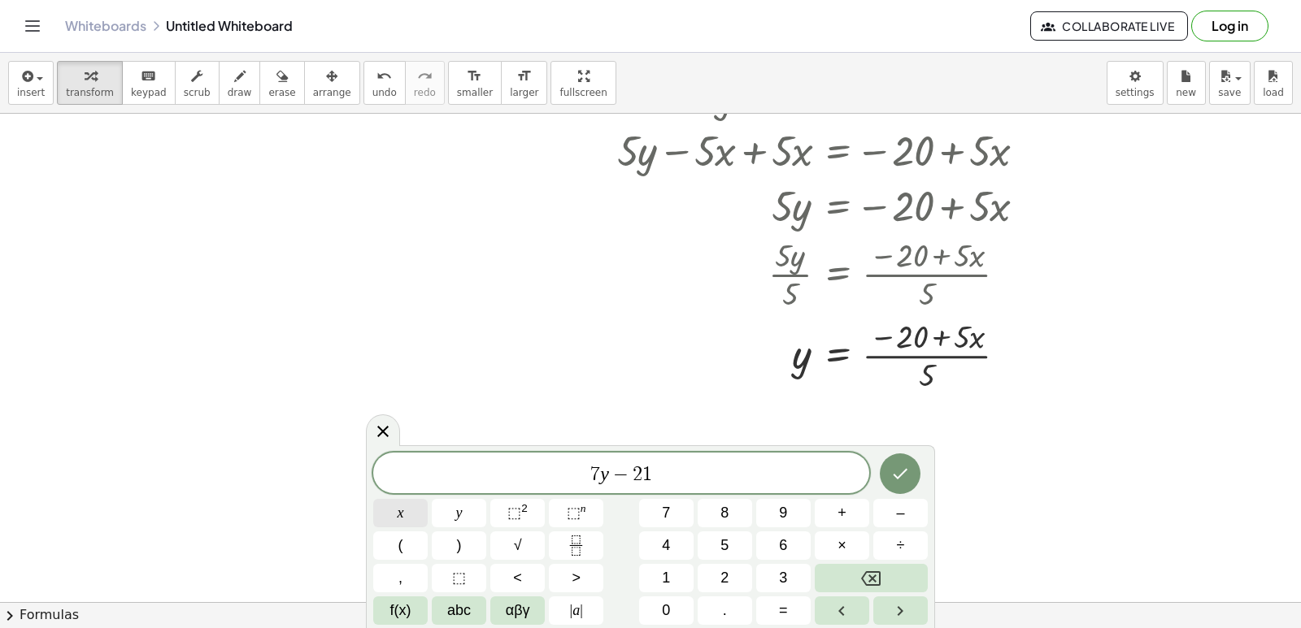
click at [411, 519] on button "x" at bounding box center [400, 513] width 54 height 28
click at [776, 605] on button "=" at bounding box center [783, 611] width 54 height 28
click at [676, 526] on button "7" at bounding box center [666, 513] width 54 height 28
click at [898, 483] on icon "Done" at bounding box center [900, 474] width 20 height 20
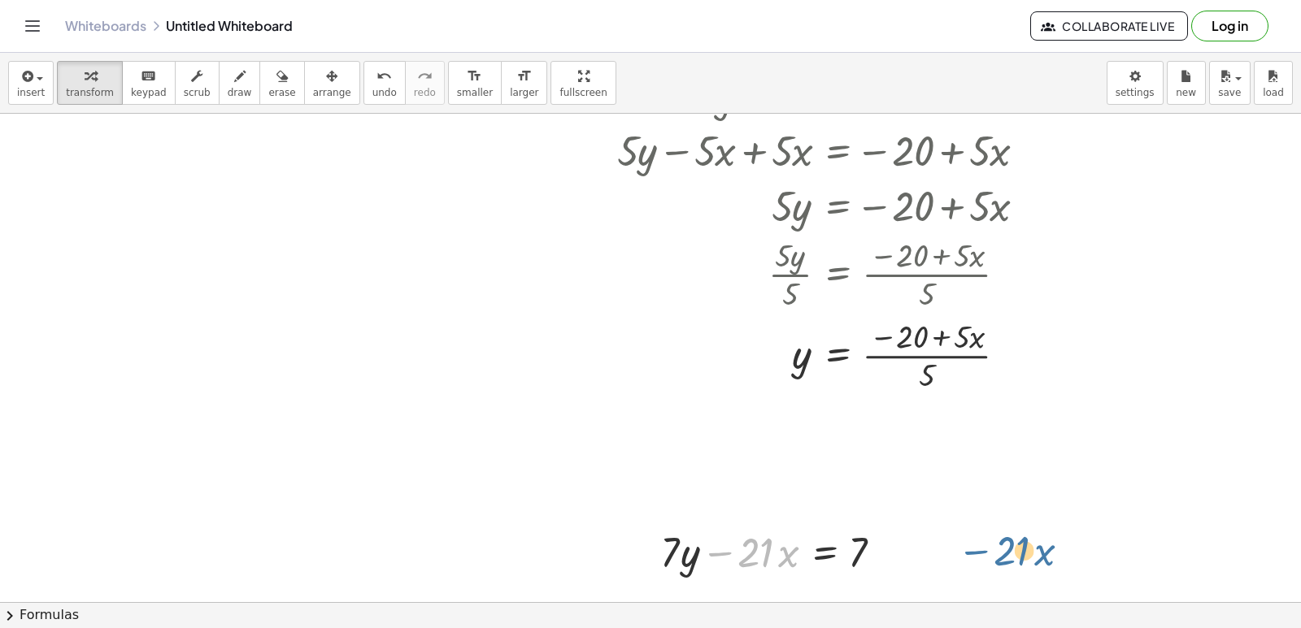
drag, startPoint x: 720, startPoint y: 557, endPoint x: 906, endPoint y: 556, distance: 186.2
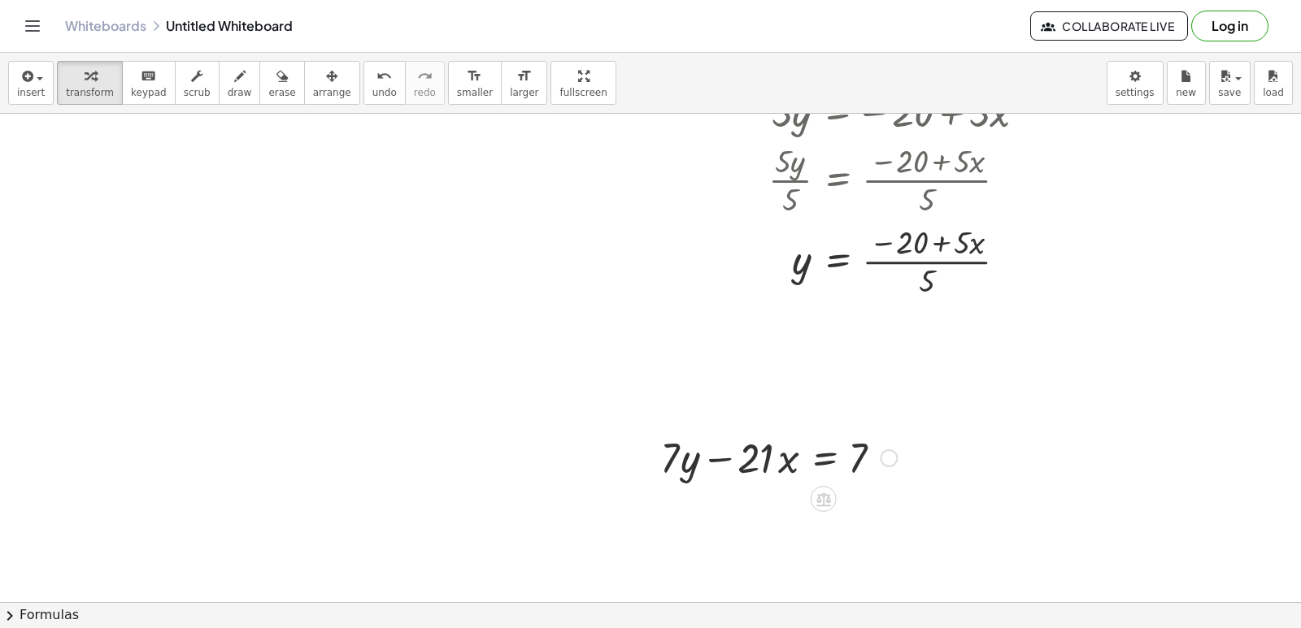
scroll to position [1710, 0]
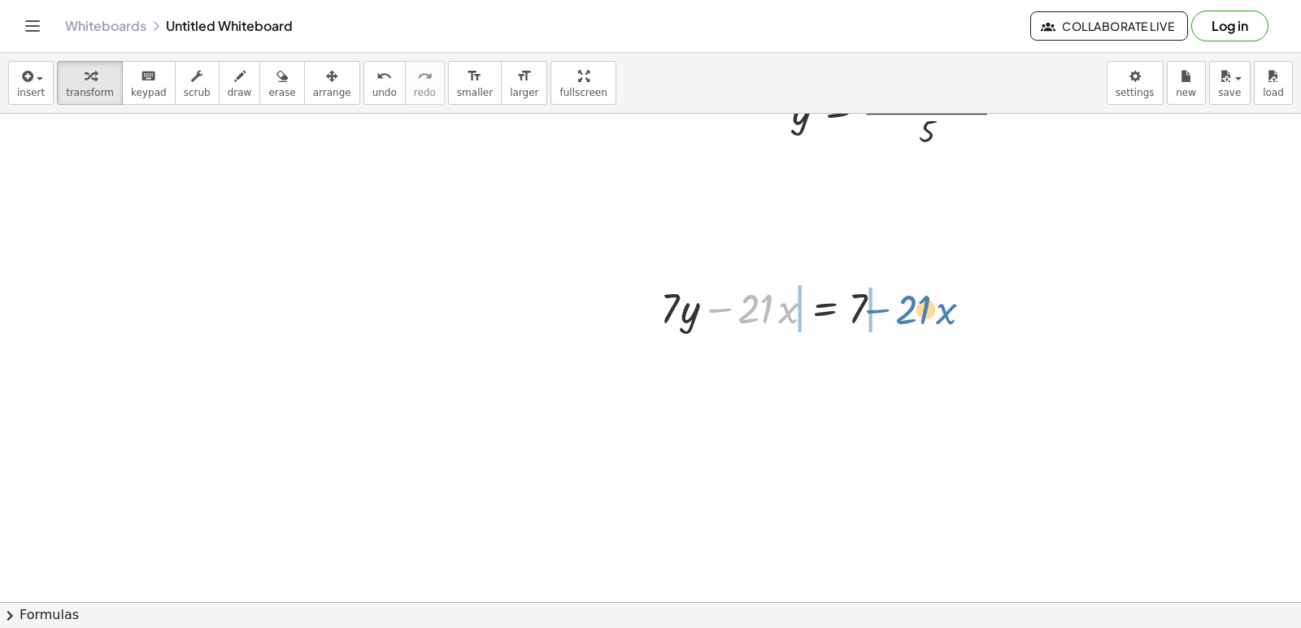
drag, startPoint x: 715, startPoint y: 315, endPoint x: 867, endPoint y: 315, distance: 152.0
click at [867, 315] on div at bounding box center [778, 307] width 253 height 55
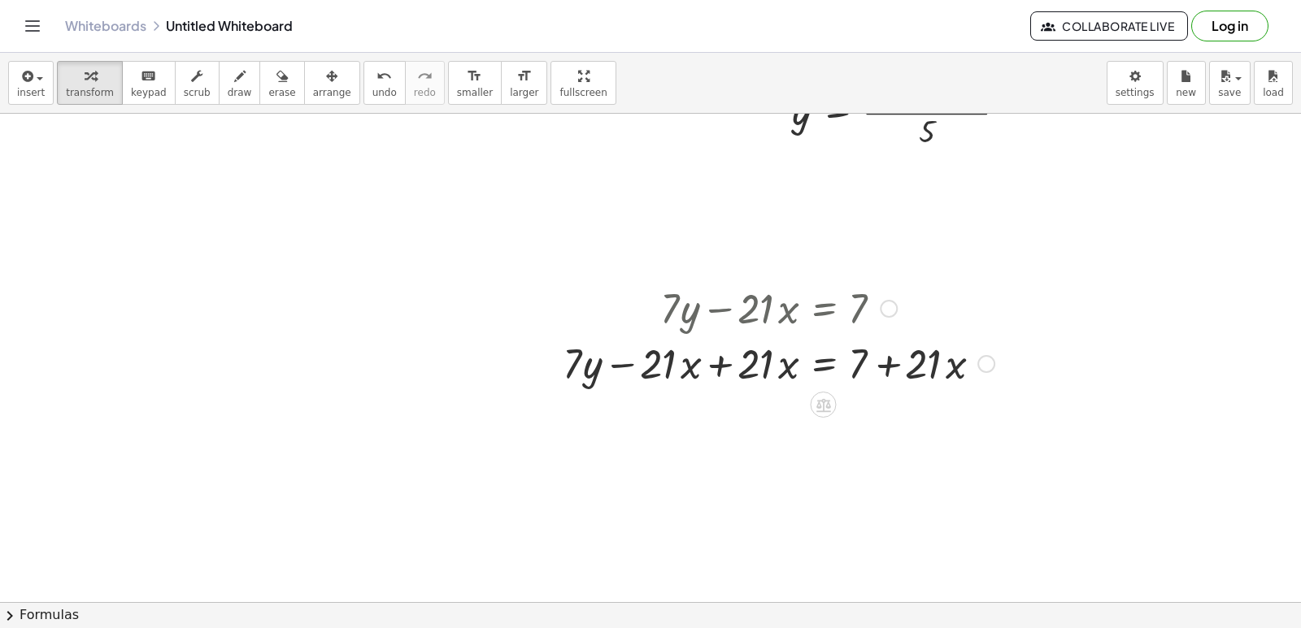
click at [730, 369] on div at bounding box center [778, 362] width 448 height 55
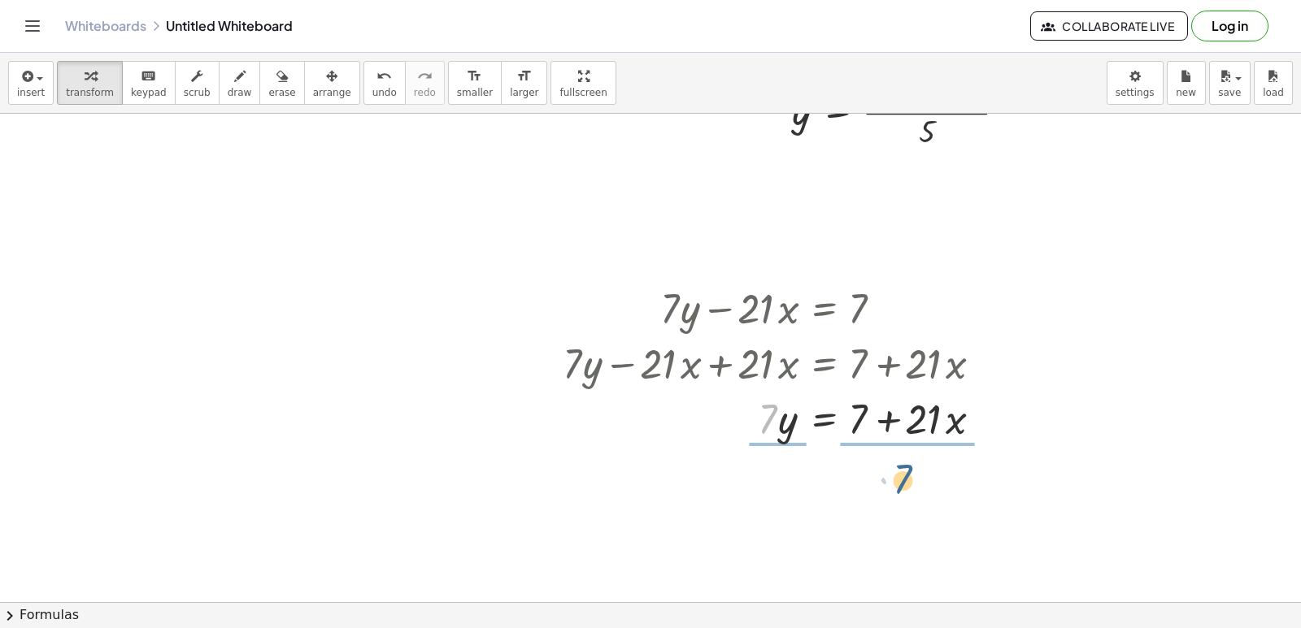
drag, startPoint x: 770, startPoint y: 421, endPoint x: 906, endPoint y: 480, distance: 148.2
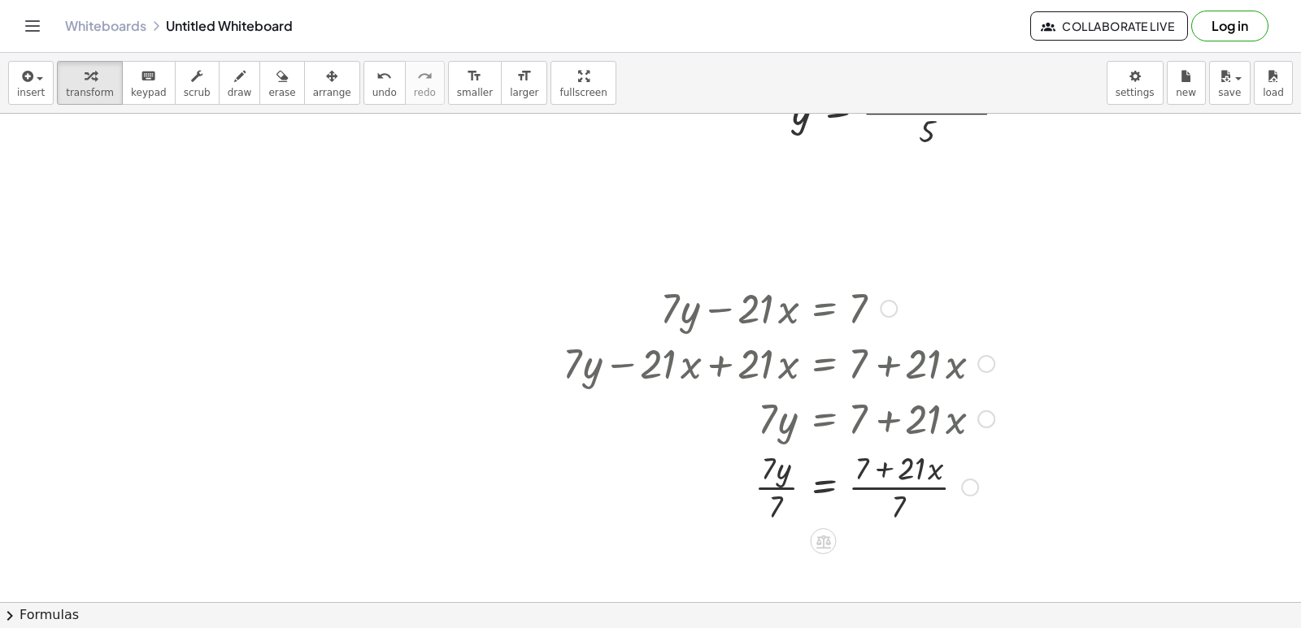
drag, startPoint x: 768, startPoint y: 442, endPoint x: 784, endPoint y: 464, distance: 26.8
click at [768, 443] on div at bounding box center [788, 417] width 461 height 55
click at [779, 514] on div at bounding box center [778, 486] width 448 height 81
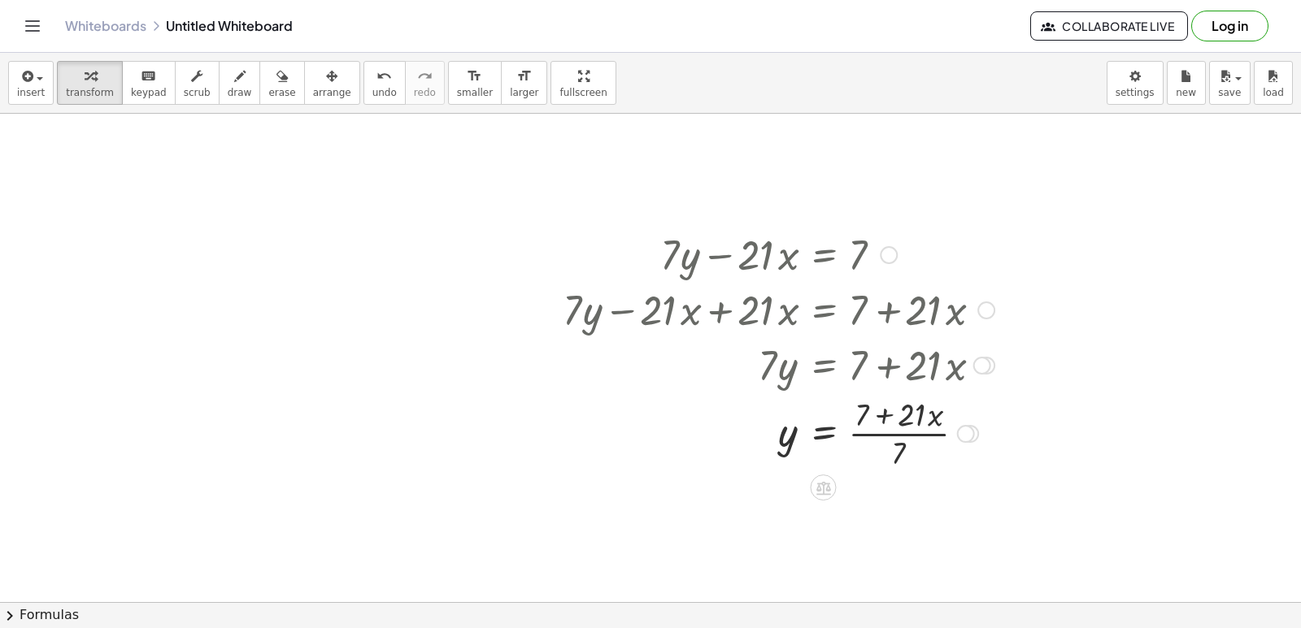
scroll to position [1791, 0]
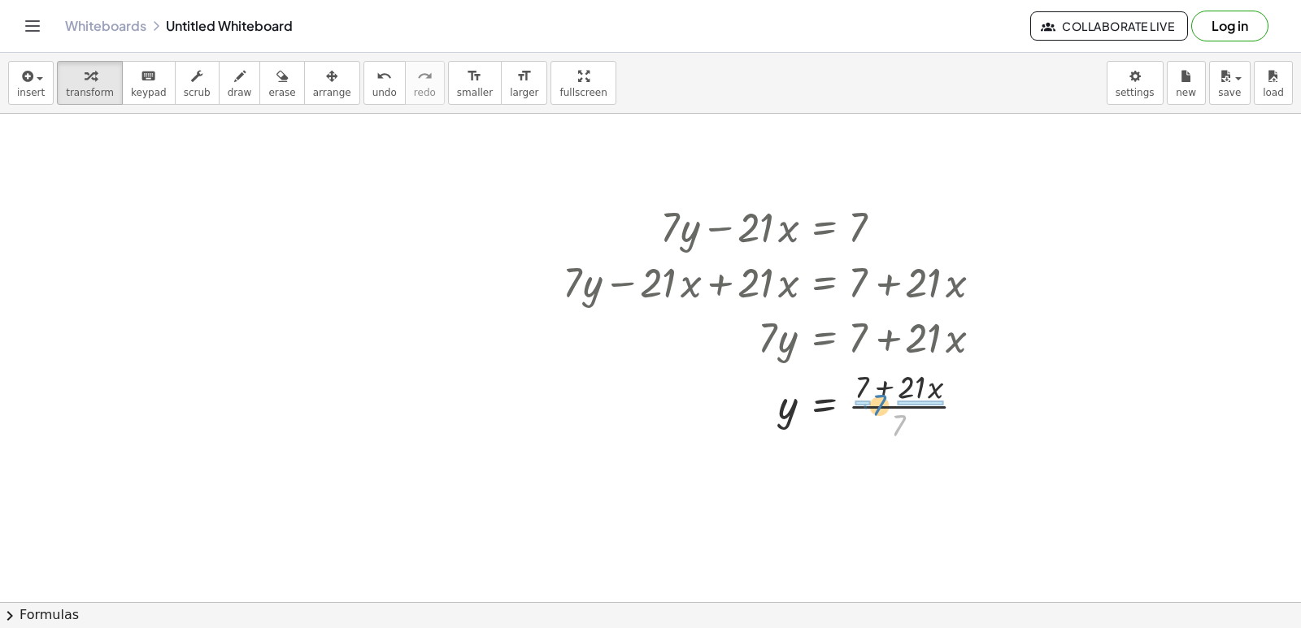
drag, startPoint x: 898, startPoint y: 431, endPoint x: 878, endPoint y: 410, distance: 29.3
click at [878, 410] on div at bounding box center [778, 404] width 448 height 81
click at [860, 502] on div at bounding box center [781, 486] width 454 height 81
click at [932, 508] on div at bounding box center [778, 486] width 448 height 81
click at [886, 499] on div at bounding box center [778, 486] width 448 height 55
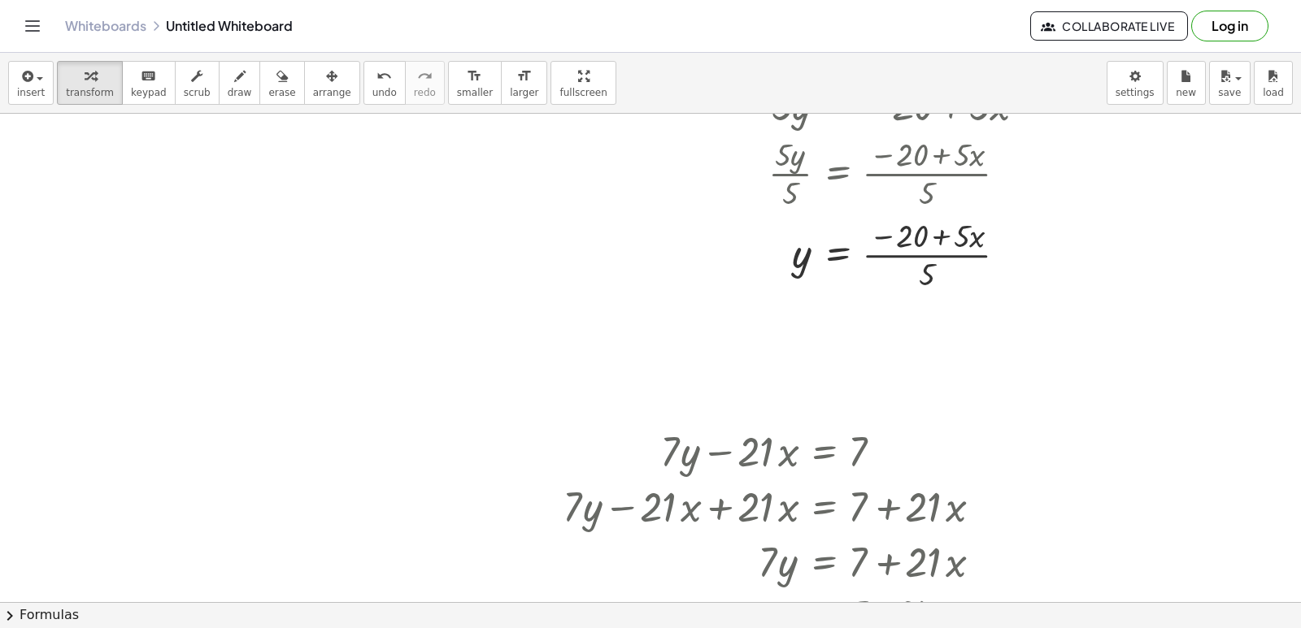
scroll to position [1547, 0]
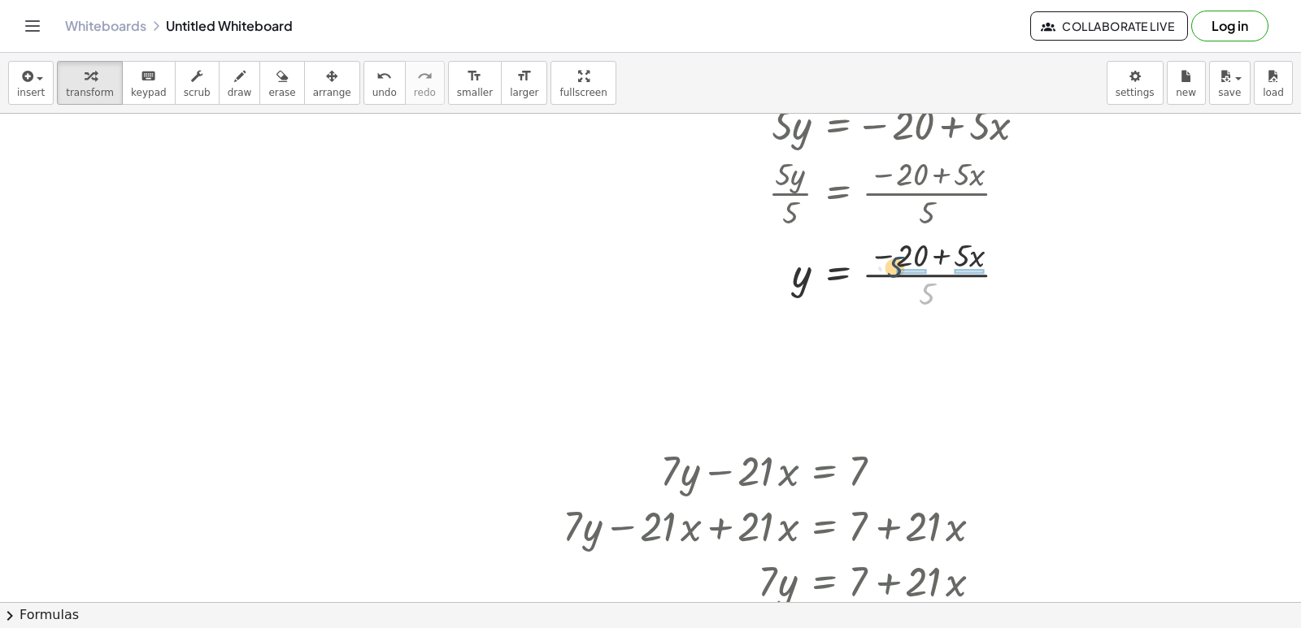
drag, startPoint x: 924, startPoint y: 298, endPoint x: 892, endPoint y: 272, distance: 42.2
click at [892, 272] on div at bounding box center [827, 273] width 437 height 81
click at [907, 303] on div at bounding box center [830, 290] width 443 height 81
click at [967, 376] on div at bounding box center [827, 354] width 437 height 81
click at [929, 359] on div at bounding box center [827, 355] width 437 height 54
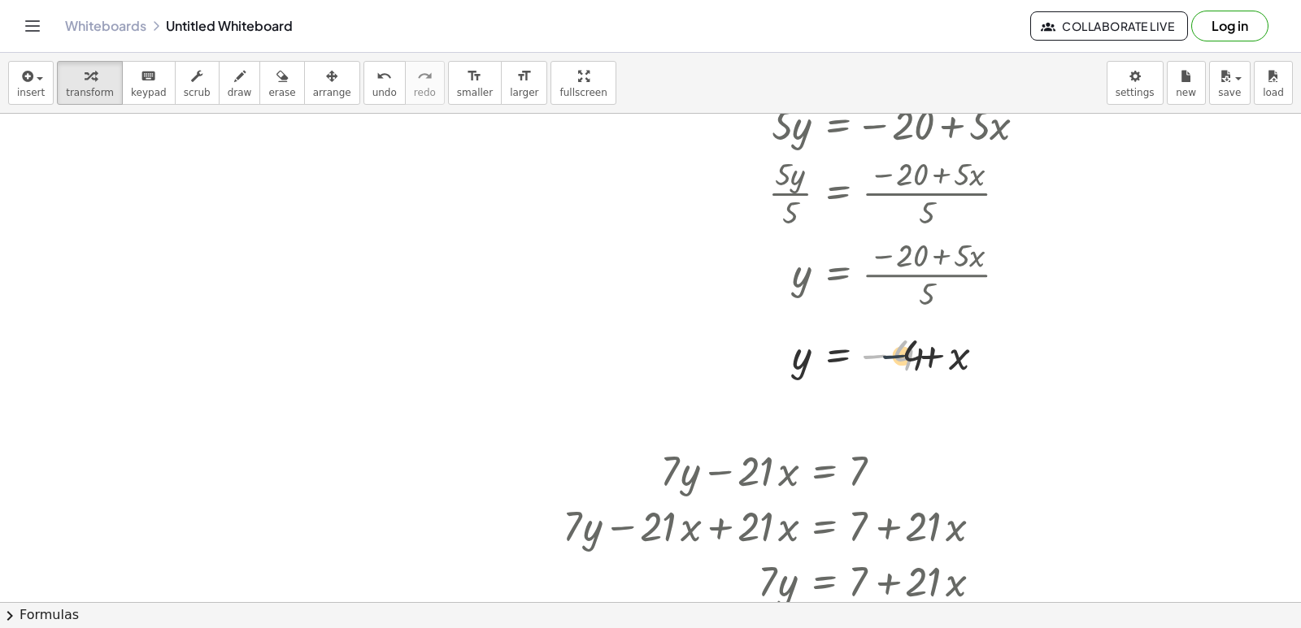
drag, startPoint x: 891, startPoint y: 363, endPoint x: 923, endPoint y: 363, distance: 31.7
click at [923, 363] on div at bounding box center [827, 355] width 437 height 54
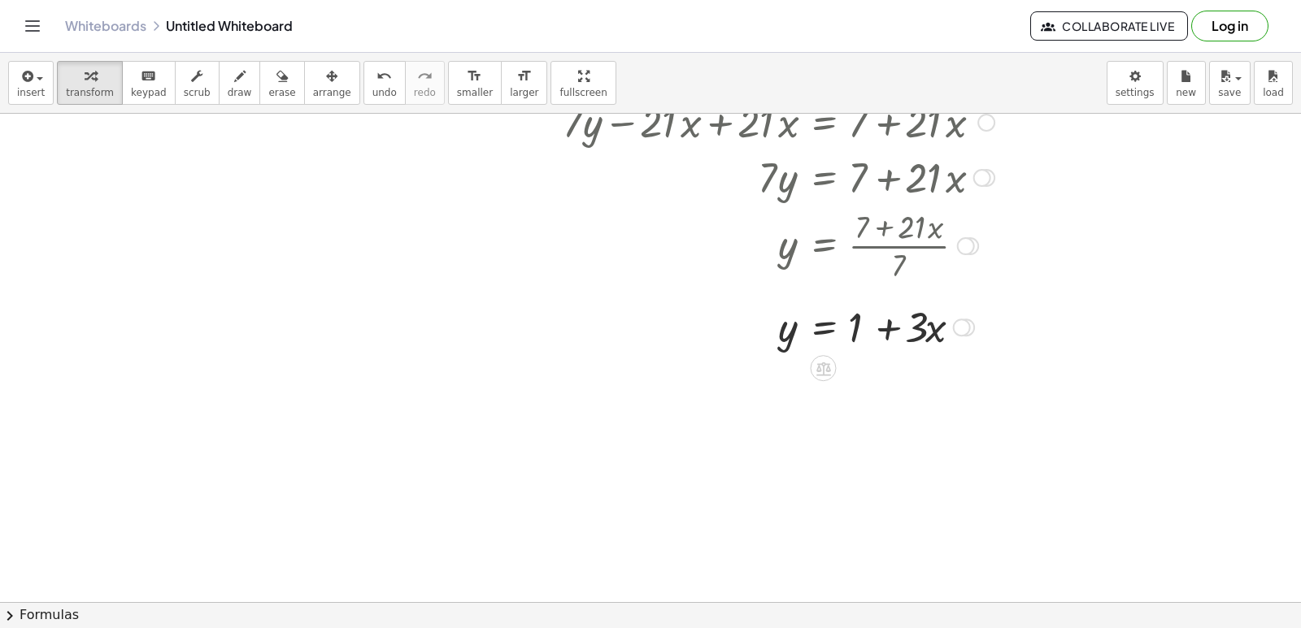
scroll to position [1955, 0]
drag, startPoint x: 502, startPoint y: 494, endPoint x: 627, endPoint y: 338, distance: 199.5
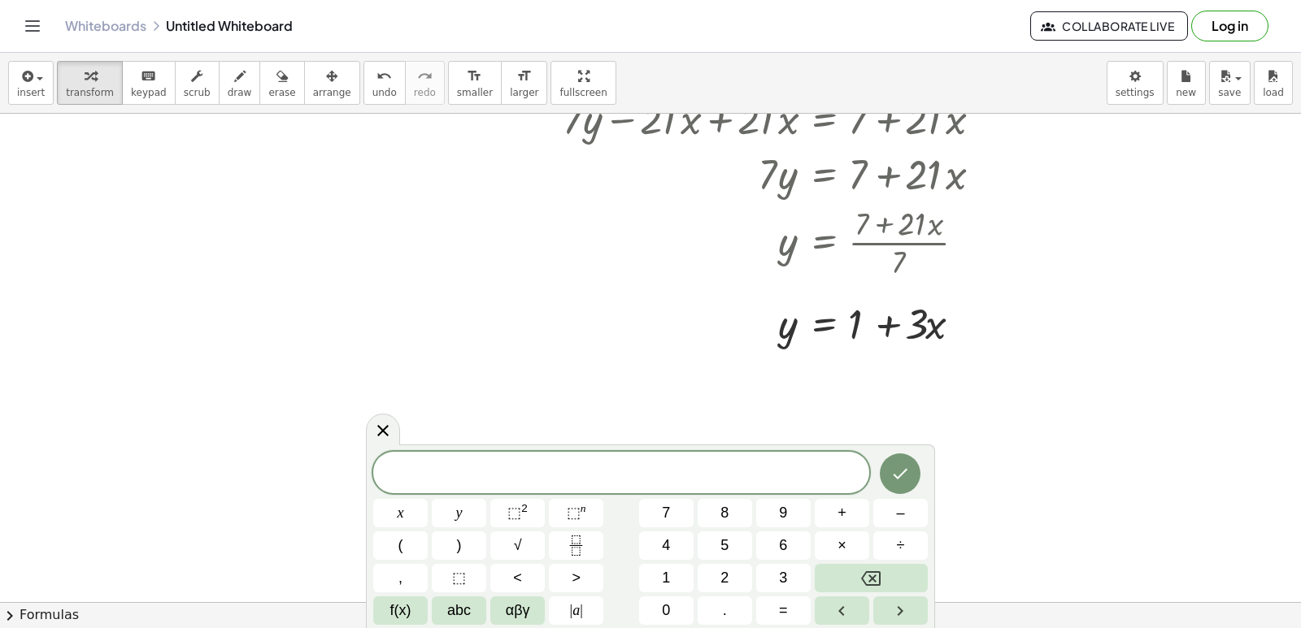
click at [624, 530] on div "x y ⬚ 2 ⬚ n 7 8 9 + – ( ) √ 4 5 6 × ÷ , ⬚ < > 1 2 3 f(x) abc αβγ | a | 0 . =" at bounding box center [650, 538] width 554 height 173
click at [737, 581] on button "2" at bounding box center [725, 578] width 54 height 28
click at [447, 513] on button "y" at bounding box center [459, 513] width 54 height 28
click at [846, 510] on button "+" at bounding box center [842, 513] width 54 height 28
click at [403, 515] on span "x" at bounding box center [401, 513] width 7 height 22
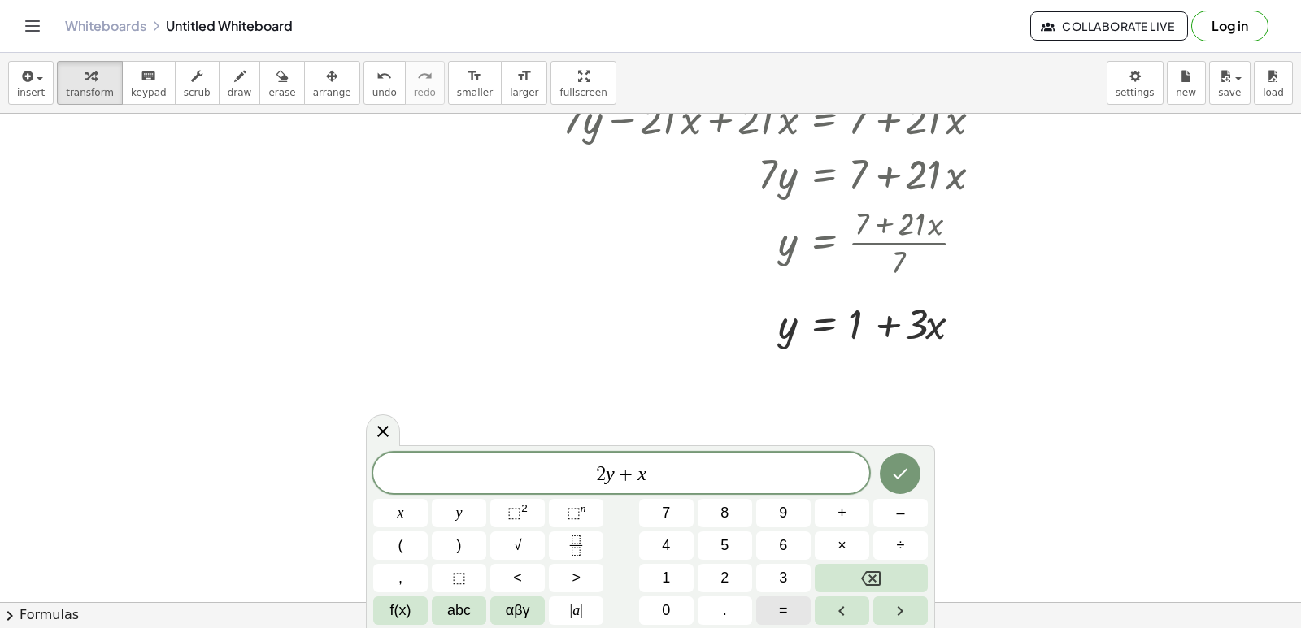
click at [786, 609] on span "=" at bounding box center [783, 611] width 9 height 22
click at [672, 580] on button "1" at bounding box center [666, 578] width 54 height 28
click at [681, 608] on button "0" at bounding box center [666, 611] width 54 height 28
click at [901, 485] on button "Done" at bounding box center [900, 474] width 41 height 41
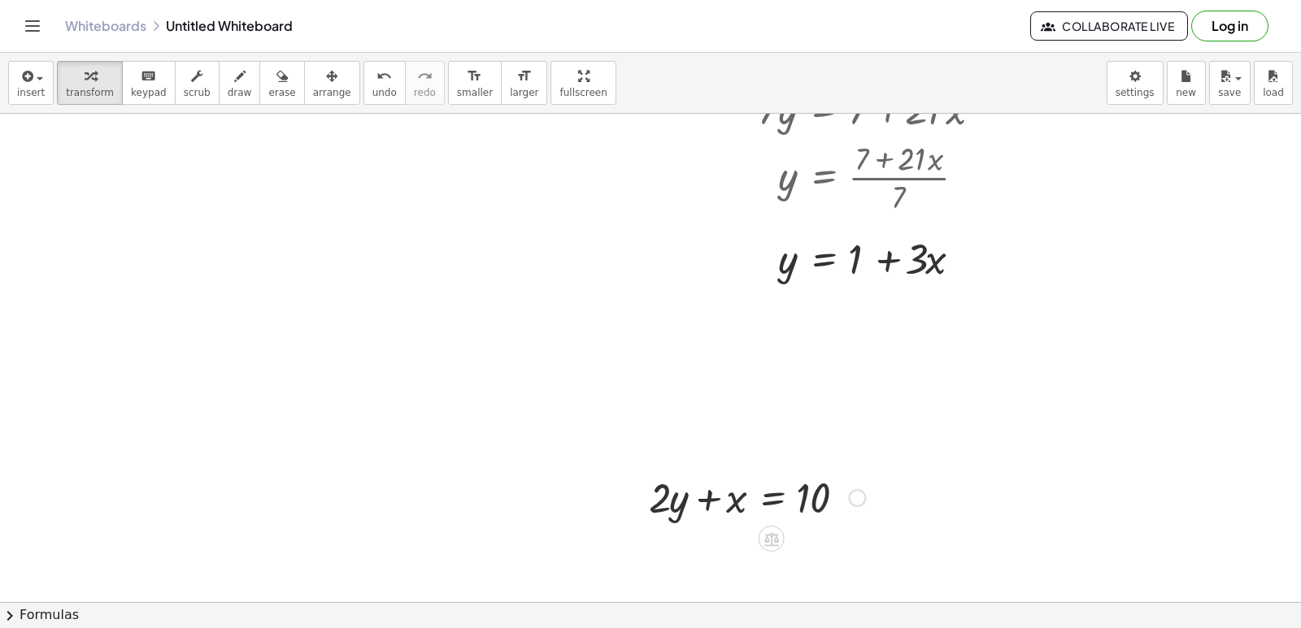
scroll to position [2117, 0]
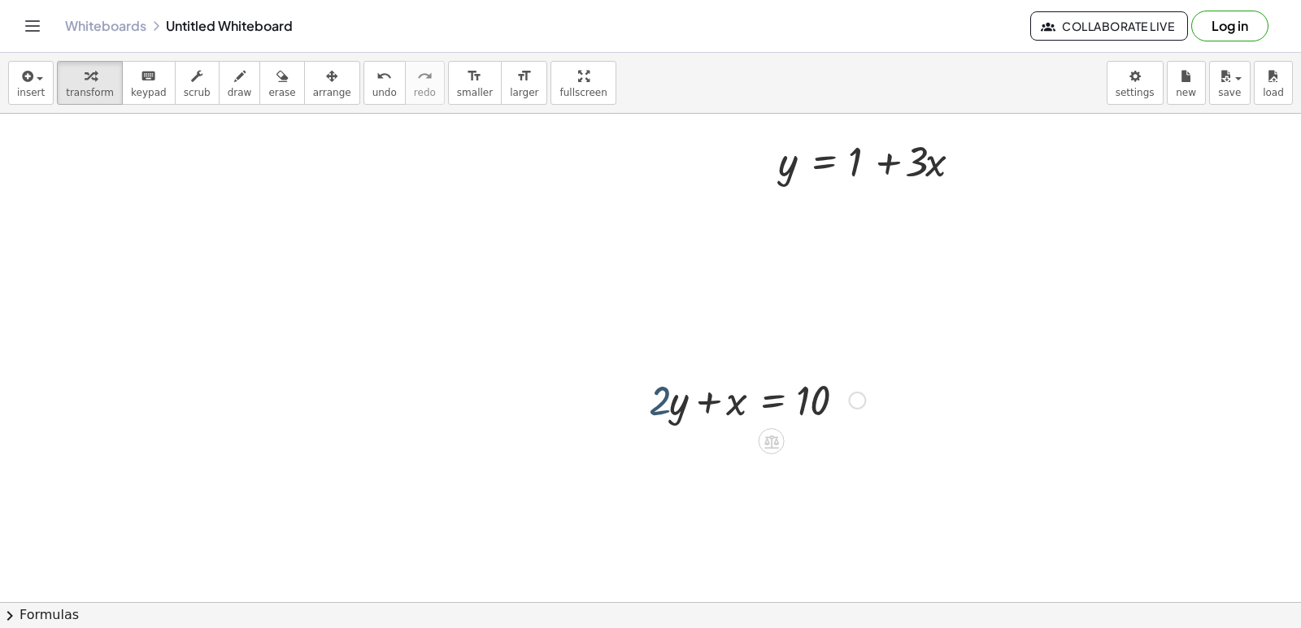
click at [667, 407] on div at bounding box center [757, 399] width 233 height 55
click at [699, 400] on div at bounding box center [757, 399] width 233 height 55
drag, startPoint x: 708, startPoint y: 404, endPoint x: 856, endPoint y: 378, distance: 150.2
click at [856, 378] on div at bounding box center [757, 399] width 233 height 55
click at [705, 452] on div at bounding box center [757, 454] width 346 height 55
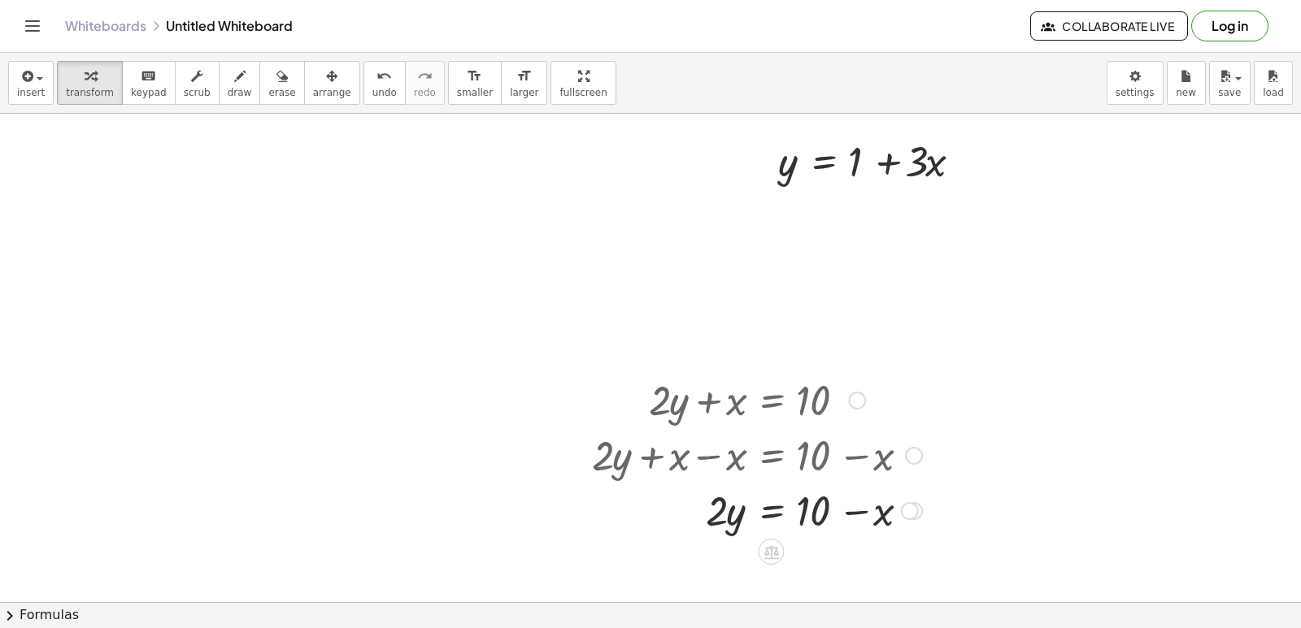
click at [866, 515] on div at bounding box center [757, 509] width 346 height 55
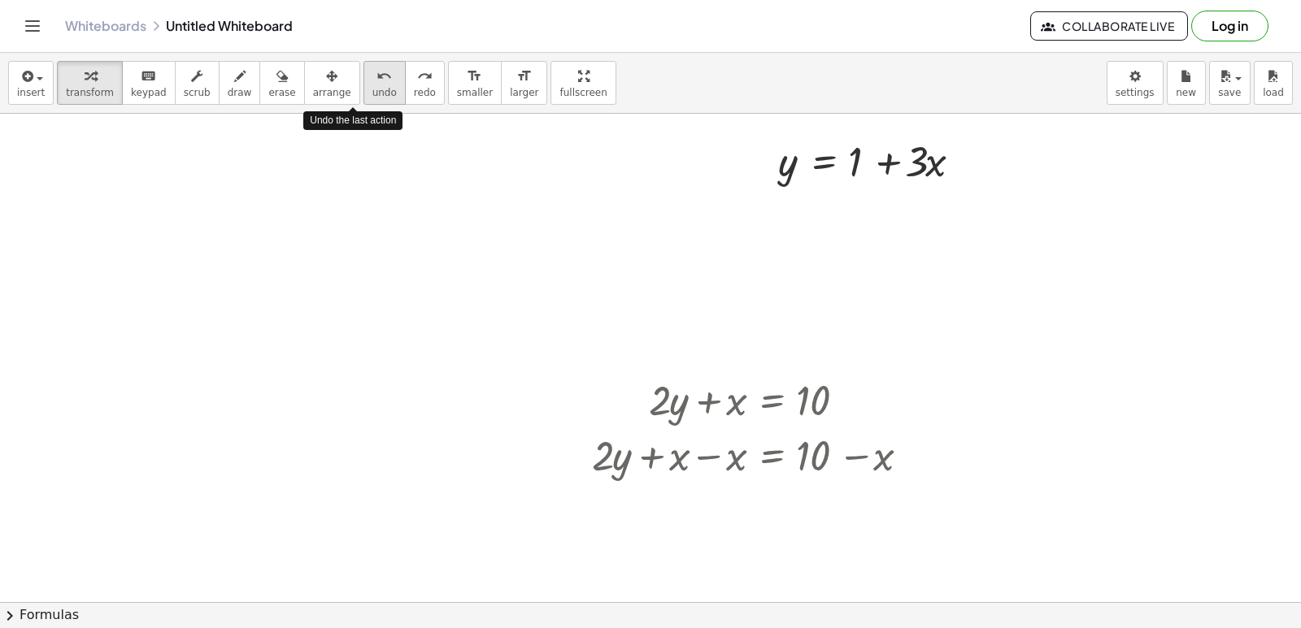
click at [363, 99] on button "undo undo" at bounding box center [384, 83] width 42 height 44
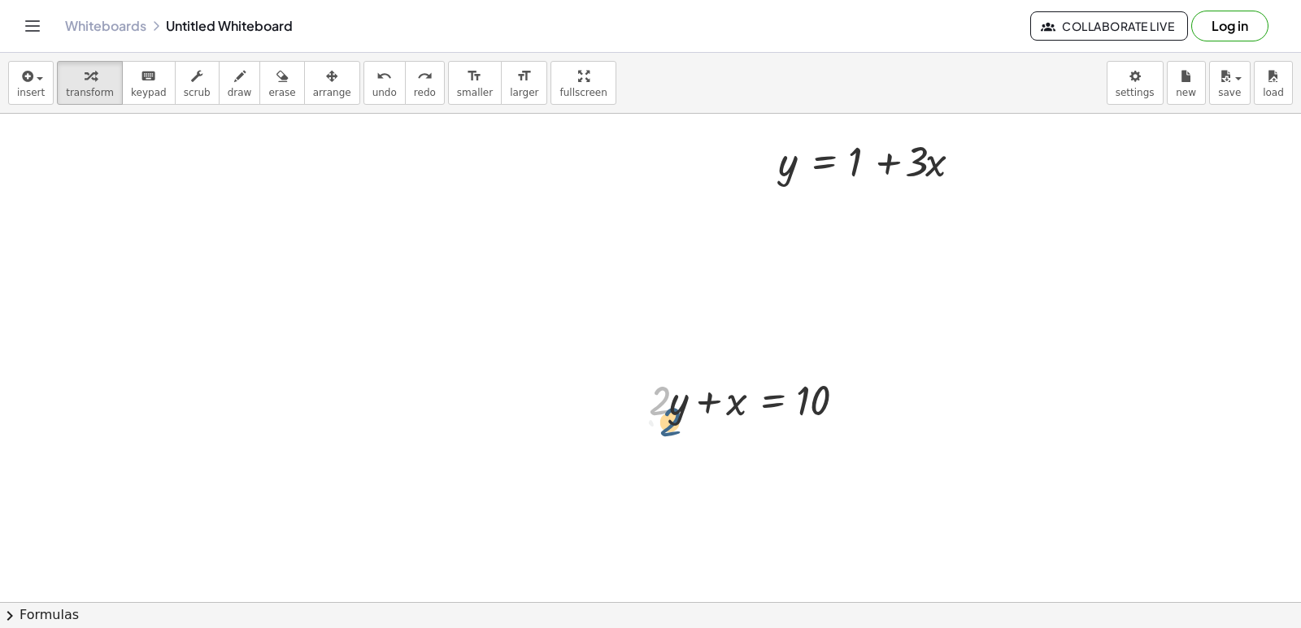
drag, startPoint x: 667, startPoint y: 402, endPoint x: 666, endPoint y: 379, distance: 23.6
click at [675, 402] on div at bounding box center [757, 399] width 233 height 55
drag, startPoint x: 684, startPoint y: 406, endPoint x: 671, endPoint y: 401, distance: 13.9
click at [667, 410] on div at bounding box center [757, 399] width 233 height 55
click at [707, 403] on div at bounding box center [757, 399] width 233 height 55
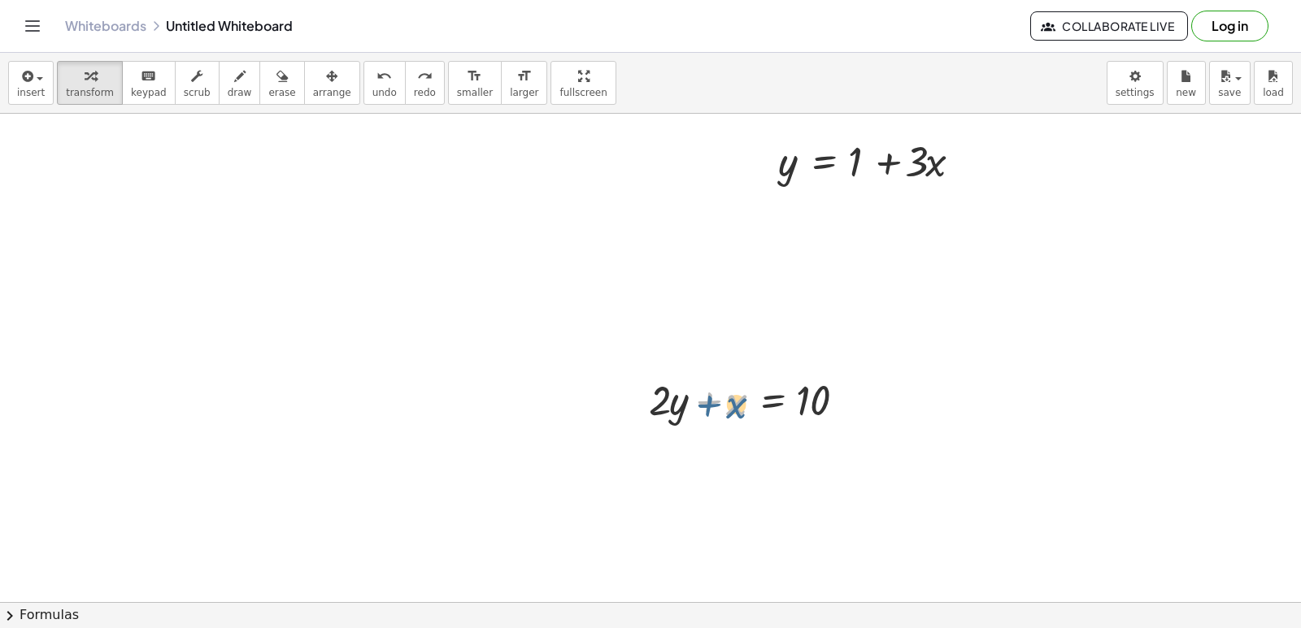
drag, startPoint x: 699, startPoint y: 400, endPoint x: 708, endPoint y: 403, distance: 9.5
click at [708, 403] on div at bounding box center [757, 399] width 233 height 55
drag, startPoint x: 671, startPoint y: 402, endPoint x: 660, endPoint y: 383, distance: 21.5
click at [664, 407] on div at bounding box center [757, 399] width 233 height 55
drag, startPoint x: 678, startPoint y: 430, endPoint x: 654, endPoint y: 411, distance: 30.7
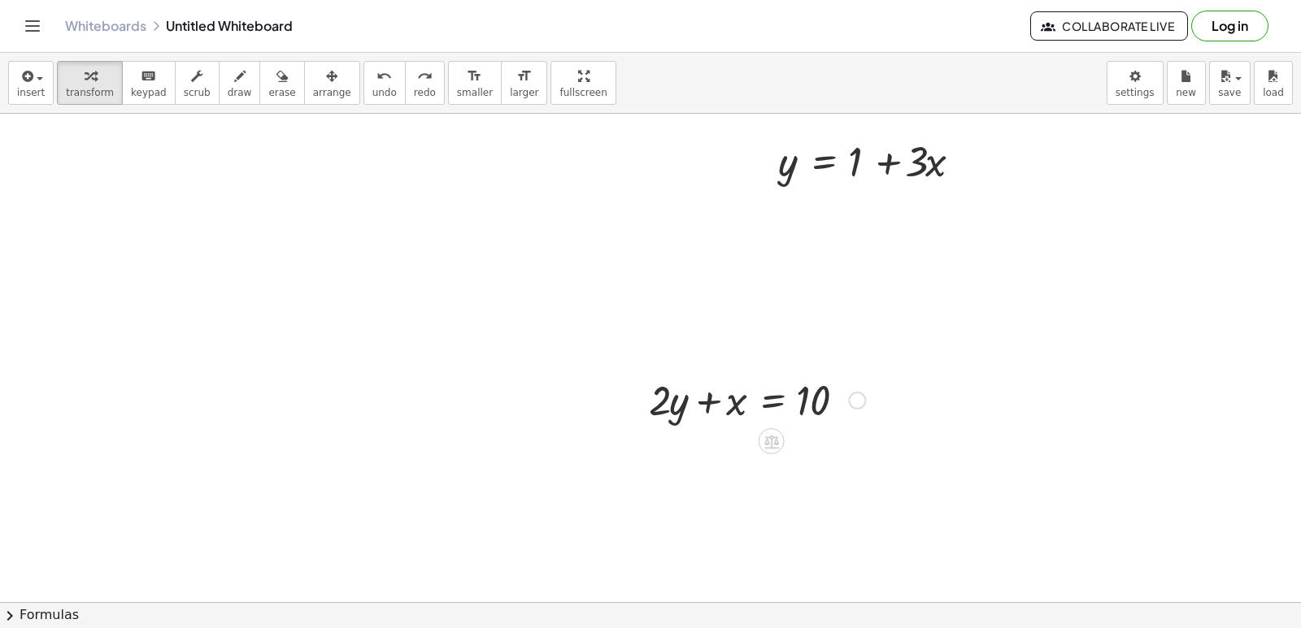
click at [654, 411] on div "+ · 2 · y + x = 10" at bounding box center [750, 398] width 253 height 63
drag, startPoint x: 680, startPoint y: 402, endPoint x: 671, endPoint y: 410, distance: 11.6
drag, startPoint x: 671, startPoint y: 410, endPoint x: 650, endPoint y: 409, distance: 21.2
click at [629, 413] on div at bounding box center [636, 398] width 24 height 63
drag, startPoint x: 653, startPoint y: 408, endPoint x: 697, endPoint y: 401, distance: 44.5
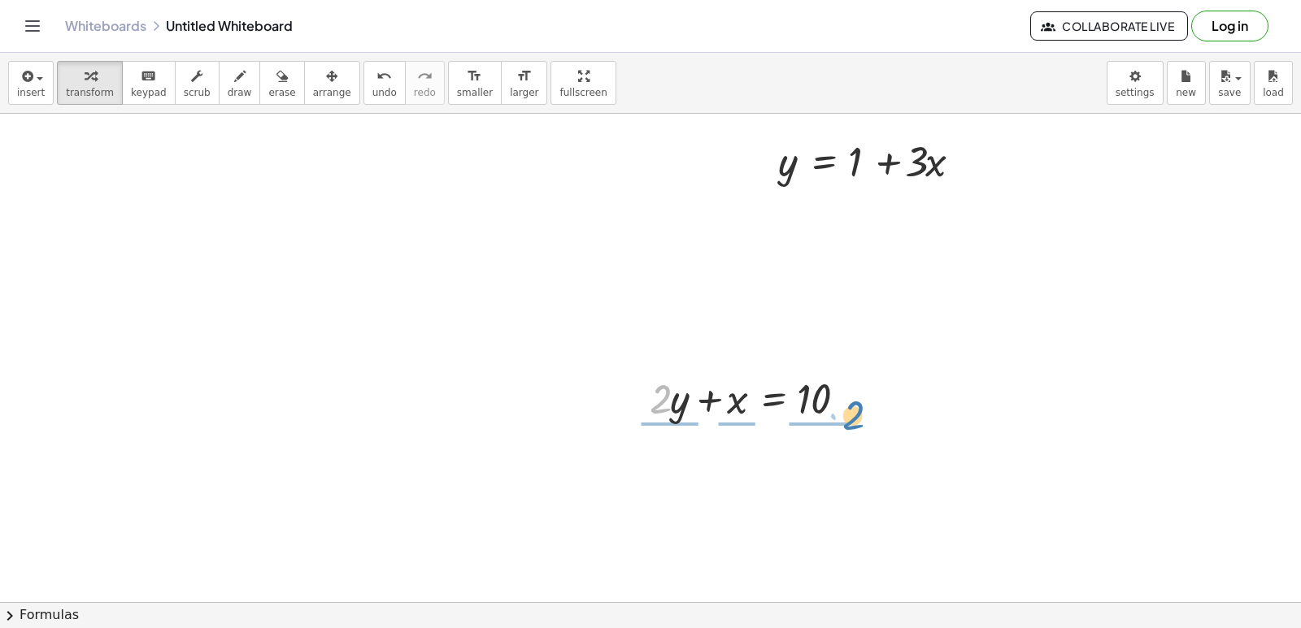
click at [850, 421] on div at bounding box center [757, 397] width 233 height 55
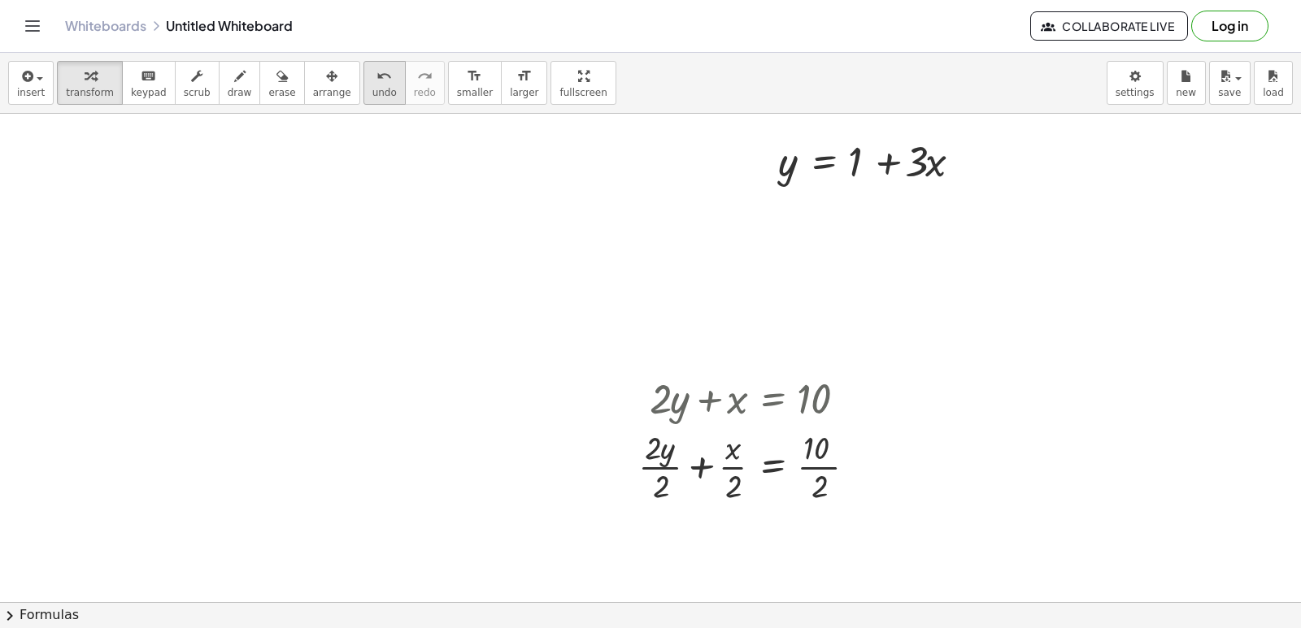
click at [372, 93] on span "undo" at bounding box center [384, 92] width 24 height 11
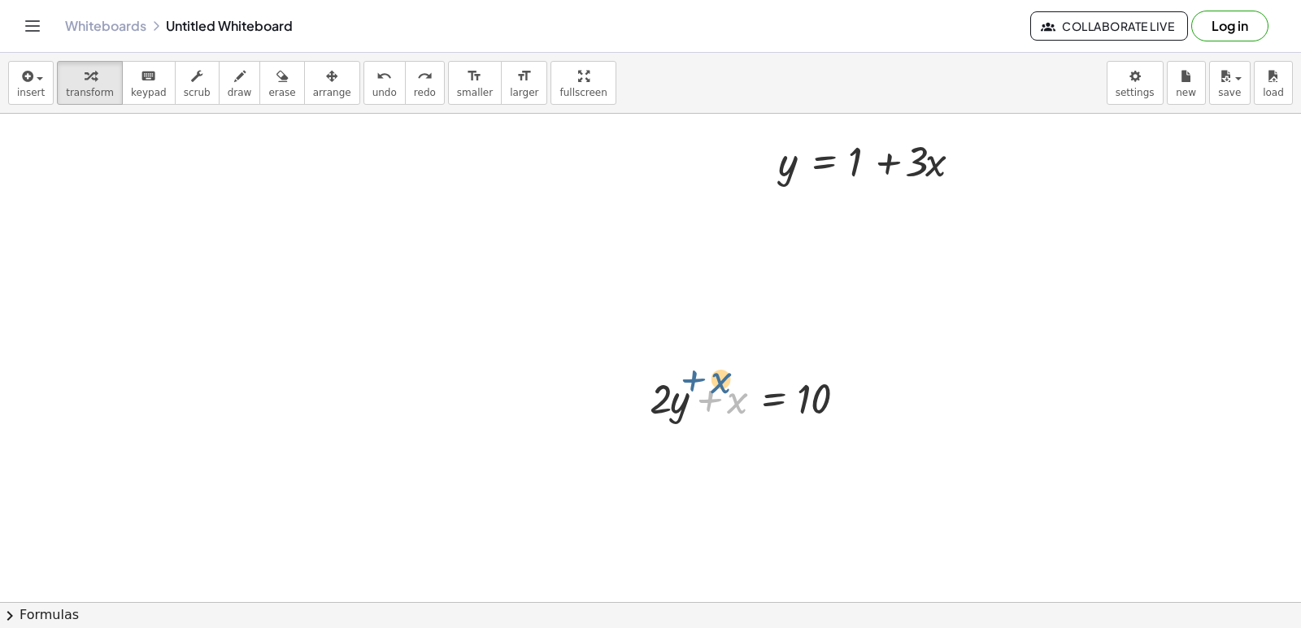
drag, startPoint x: 693, startPoint y: 420, endPoint x: 694, endPoint y: 408, distance: 12.2
click at [694, 408] on div at bounding box center [757, 397] width 233 height 55
click at [675, 409] on div at bounding box center [757, 397] width 233 height 55
drag, startPoint x: 655, startPoint y: 406, endPoint x: 876, endPoint y: 403, distance: 221.2
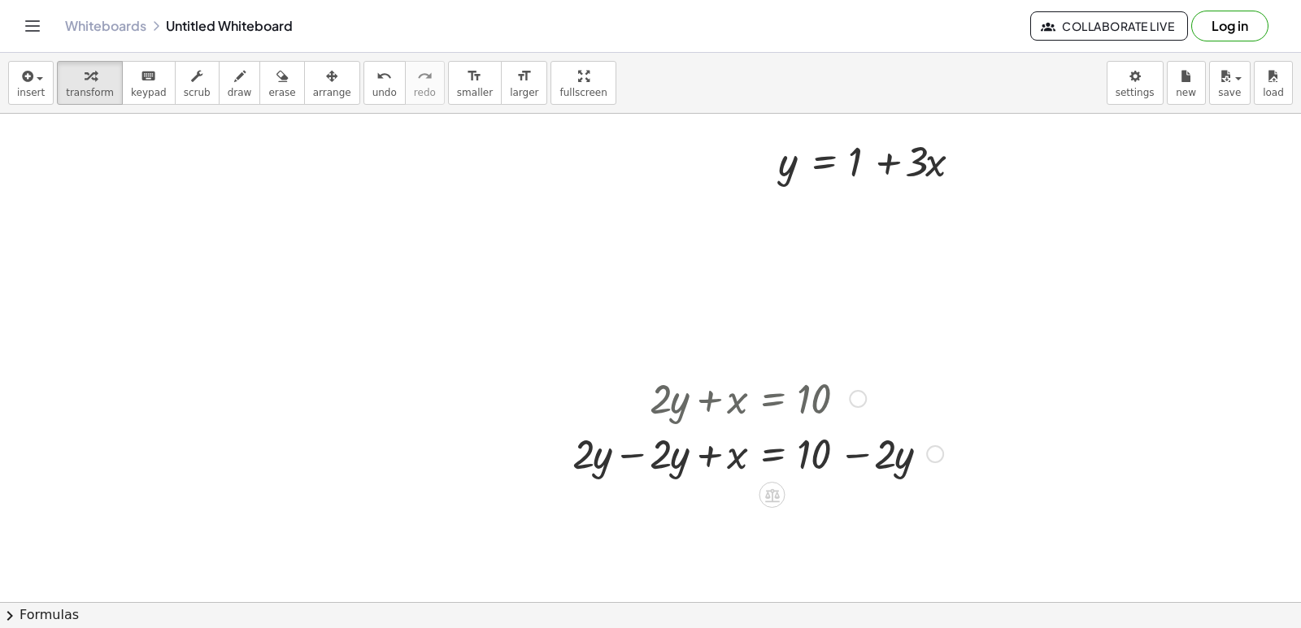
click at [640, 455] on div at bounding box center [757, 452] width 387 height 55
click at [854, 516] on div at bounding box center [757, 507] width 387 height 55
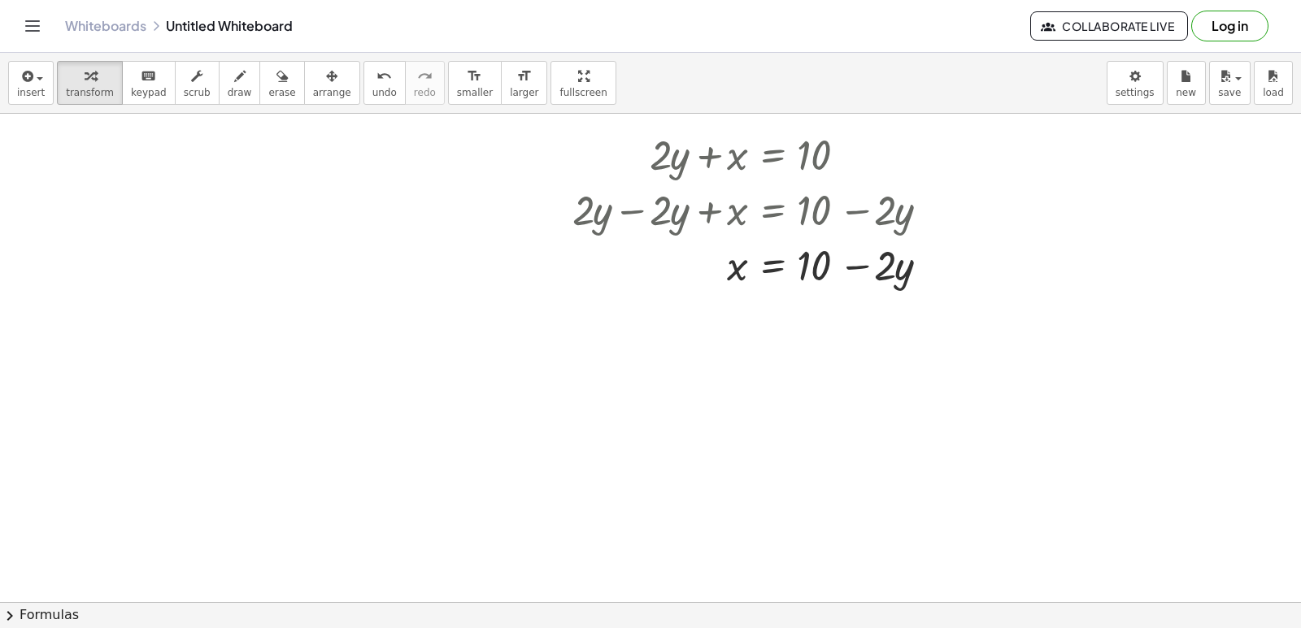
drag, startPoint x: 618, startPoint y: 559, endPoint x: 620, endPoint y: 550, distance: 9.1
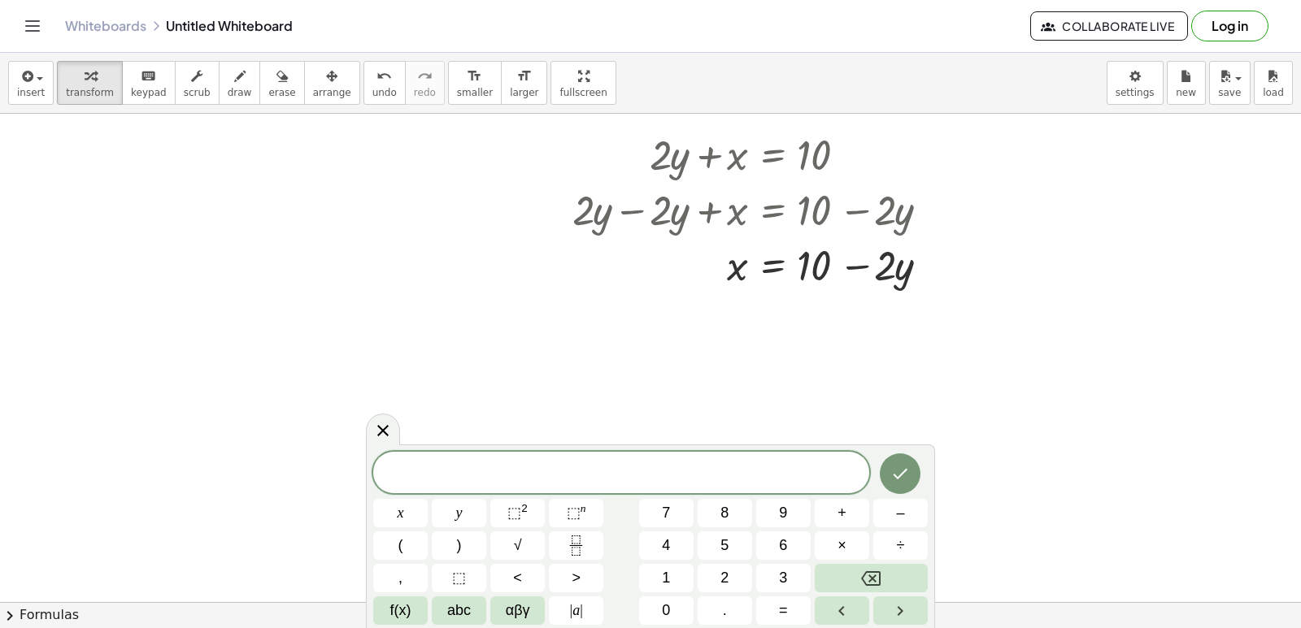
click at [620, 550] on div "x y ⬚ 2 ⬚ n 7 8 9 + – ( ) √ 4 5 6 × ÷ , ⬚ < > 1 2 3 f(x) abc αβγ | a | 0 . =" at bounding box center [650, 538] width 554 height 173
click at [909, 512] on button "–" at bounding box center [900, 513] width 54 height 28
click at [733, 553] on button "5" at bounding box center [725, 546] width 54 height 28
click at [459, 506] on span "y" at bounding box center [459, 513] width 7 height 22
click at [914, 510] on button "–" at bounding box center [900, 513] width 54 height 28
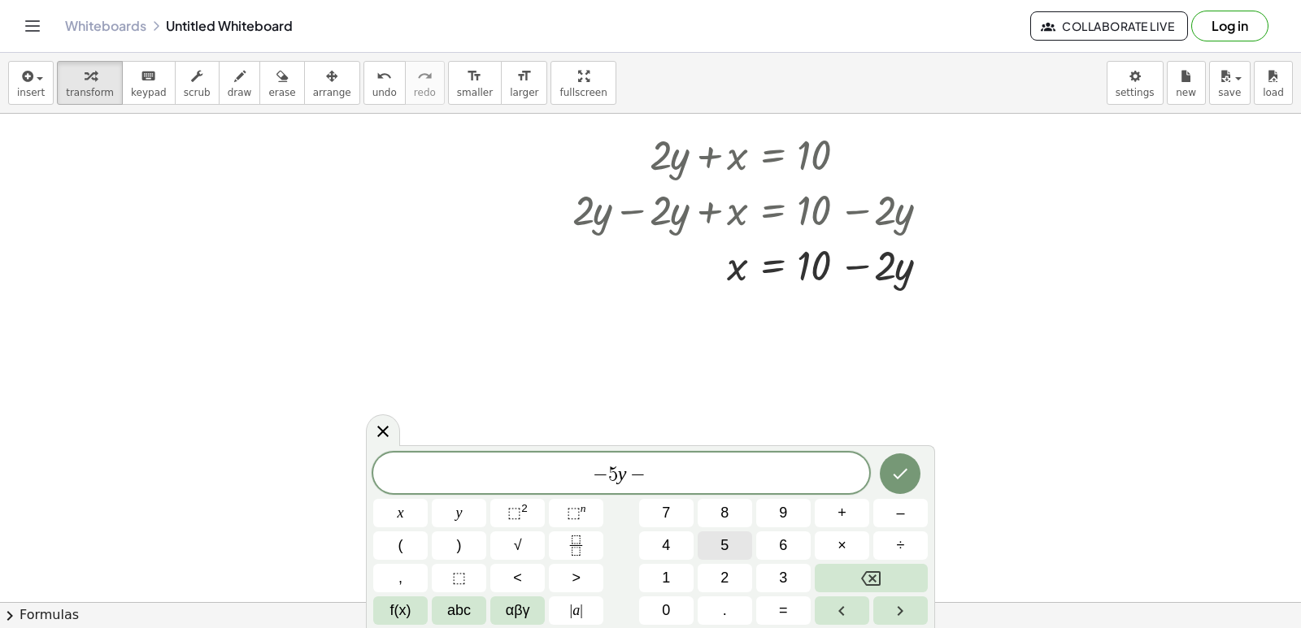
click at [728, 551] on span "5" at bounding box center [724, 546] width 8 height 22
click at [884, 585] on button "Backspace" at bounding box center [871, 578] width 113 height 28
click at [841, 521] on span "+" at bounding box center [841, 513] width 9 height 22
click at [411, 518] on button "x" at bounding box center [400, 513] width 54 height 28
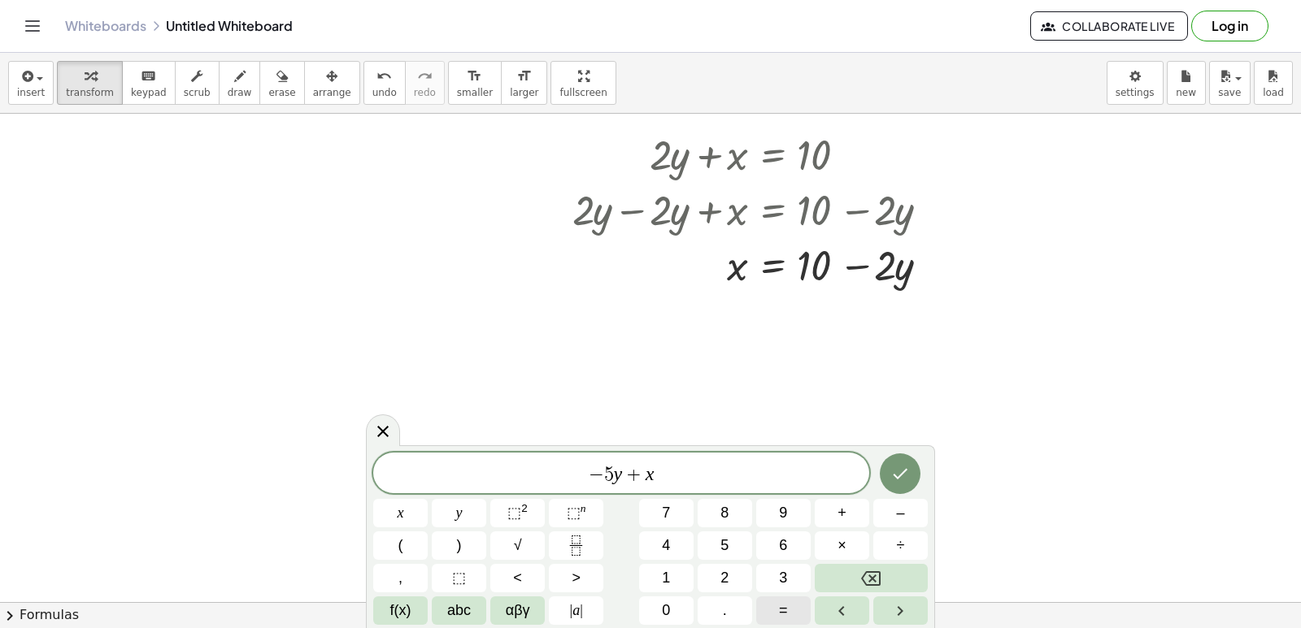
click at [794, 610] on button "=" at bounding box center [783, 611] width 54 height 28
click at [729, 575] on button "2" at bounding box center [725, 578] width 54 height 28
click at [905, 470] on icon "Done" at bounding box center [900, 474] width 20 height 20
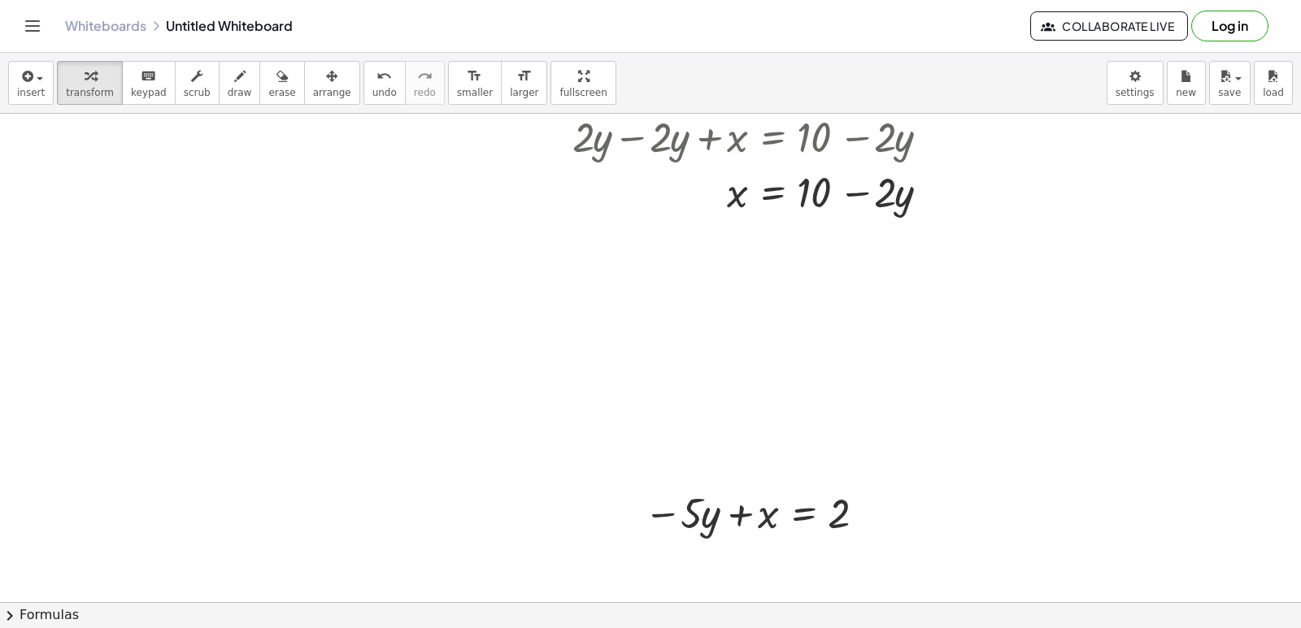
scroll to position [2443, 0]
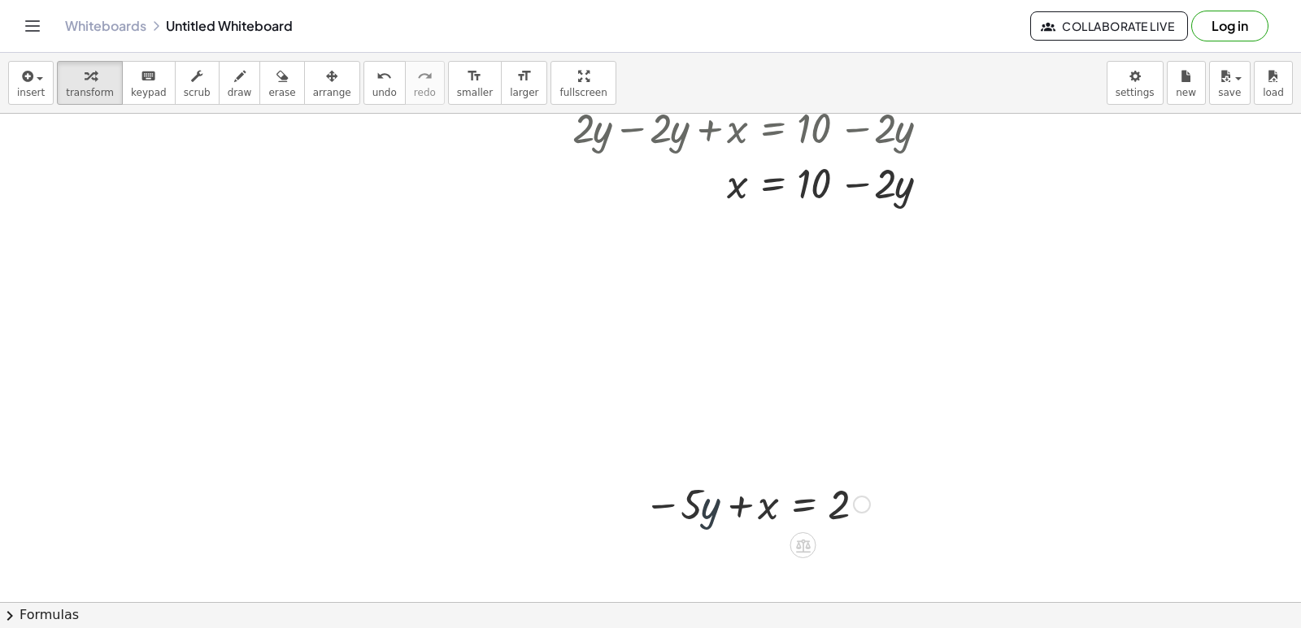
click at [711, 515] on div at bounding box center [757, 503] width 242 height 55
drag, startPoint x: 694, startPoint y: 513, endPoint x: 916, endPoint y: 504, distance: 222.1
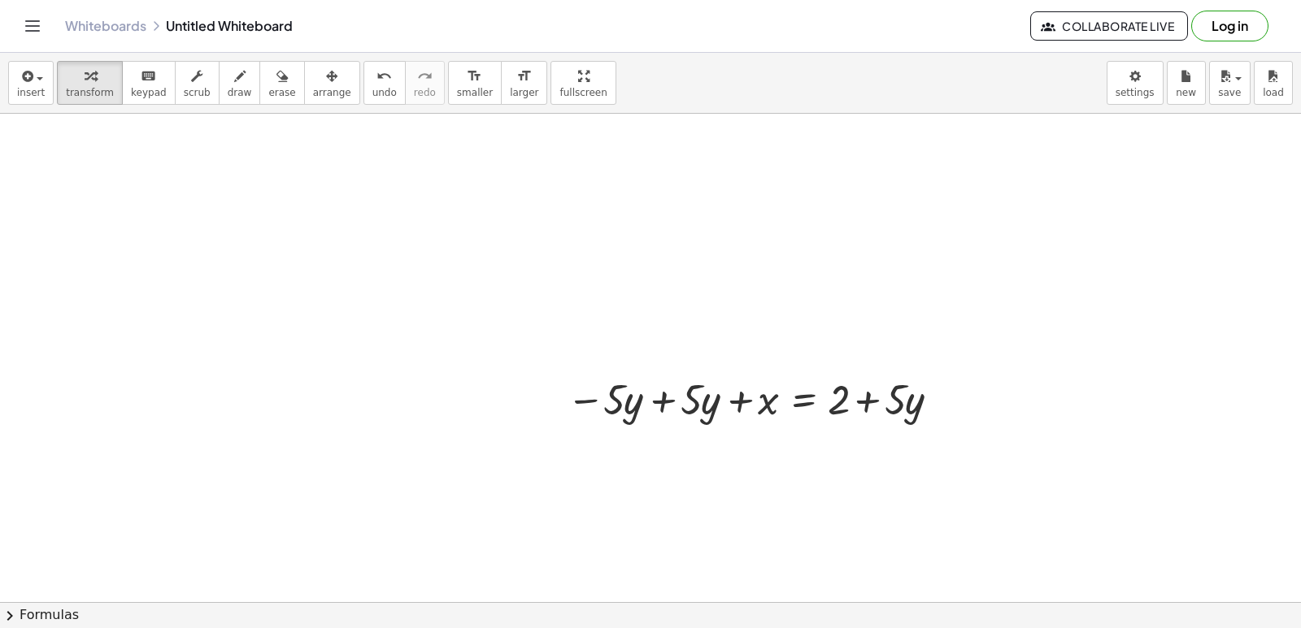
scroll to position [2606, 0]
click at [684, 400] on div at bounding box center [757, 395] width 397 height 55
click at [677, 406] on div at bounding box center [757, 395] width 397 height 55
click at [673, 407] on div at bounding box center [757, 395] width 397 height 55
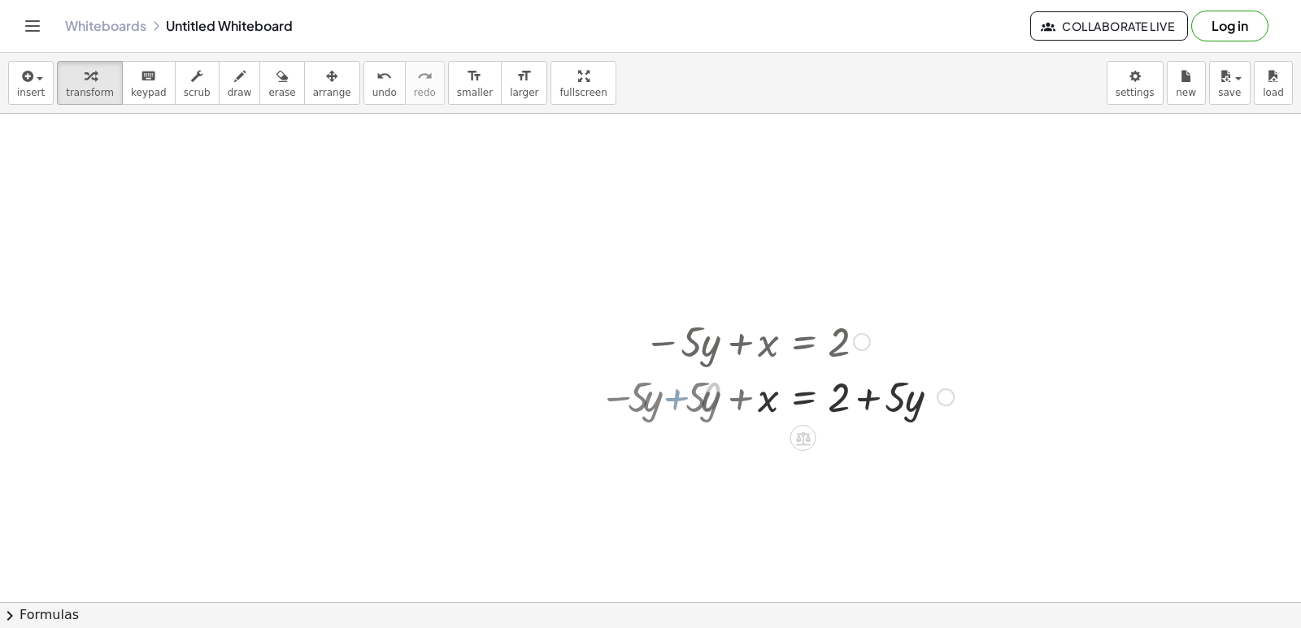
click at [673, 402] on div at bounding box center [799, 395] width 326 height 55
drag, startPoint x: 609, startPoint y: 513, endPoint x: 616, endPoint y: 577, distance: 64.6
drag, startPoint x: 616, startPoint y: 577, endPoint x: 619, endPoint y: 562, distance: 15.6
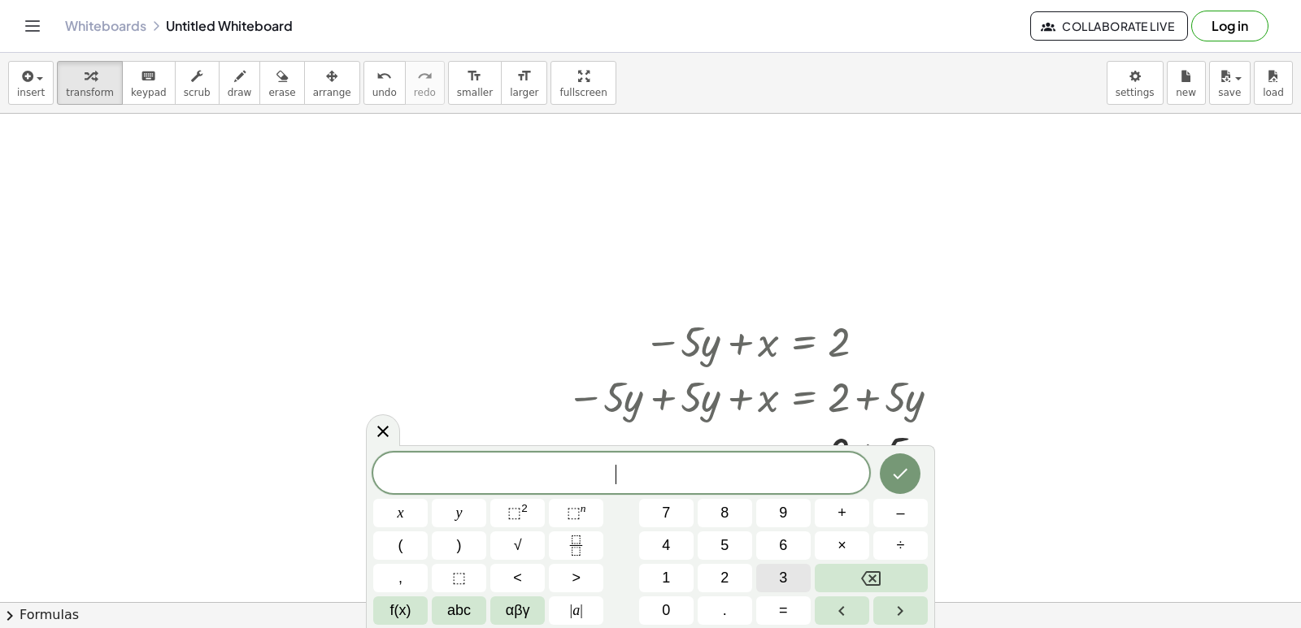
click at [799, 578] on button "3" at bounding box center [783, 578] width 54 height 28
click at [464, 519] on button "y" at bounding box center [459, 513] width 54 height 28
click at [857, 520] on button "+" at bounding box center [842, 513] width 54 height 28
click at [409, 512] on button "x" at bounding box center [400, 513] width 54 height 28
click at [792, 620] on button "=" at bounding box center [783, 611] width 54 height 28
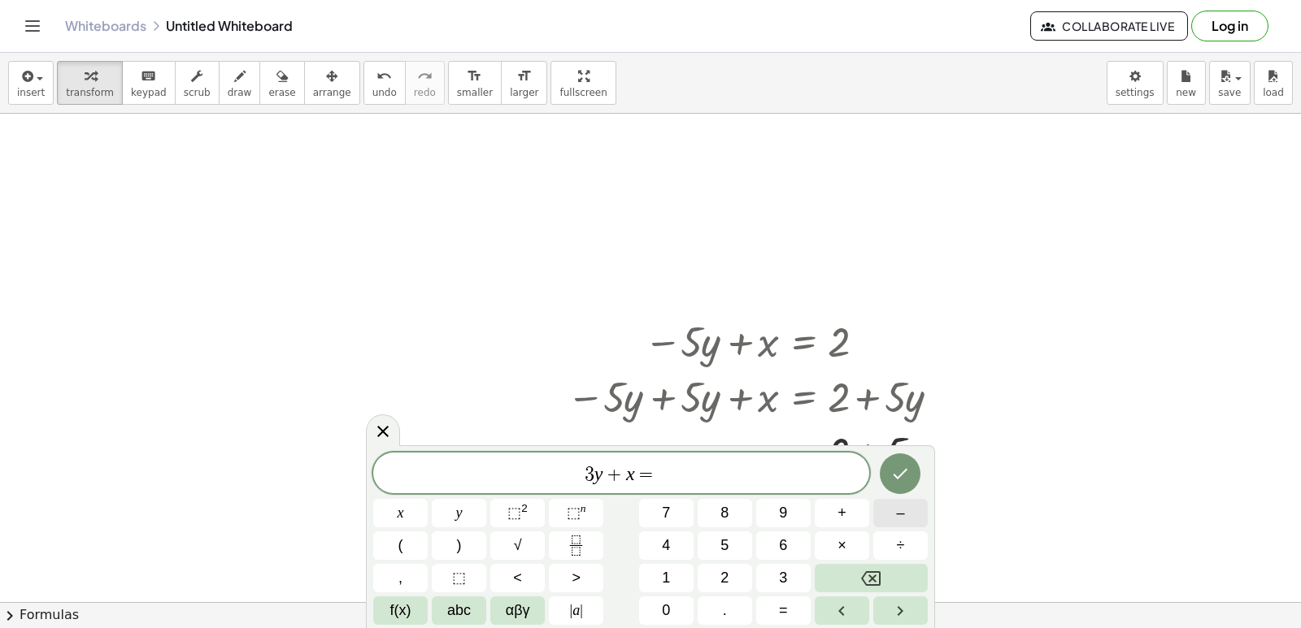
click at [907, 522] on button "–" at bounding box center [900, 513] width 54 height 28
click at [683, 574] on button "1" at bounding box center [666, 578] width 54 height 28
click at [707, 576] on button "2" at bounding box center [725, 578] width 54 height 28
click at [896, 463] on button "Done" at bounding box center [900, 474] width 41 height 41
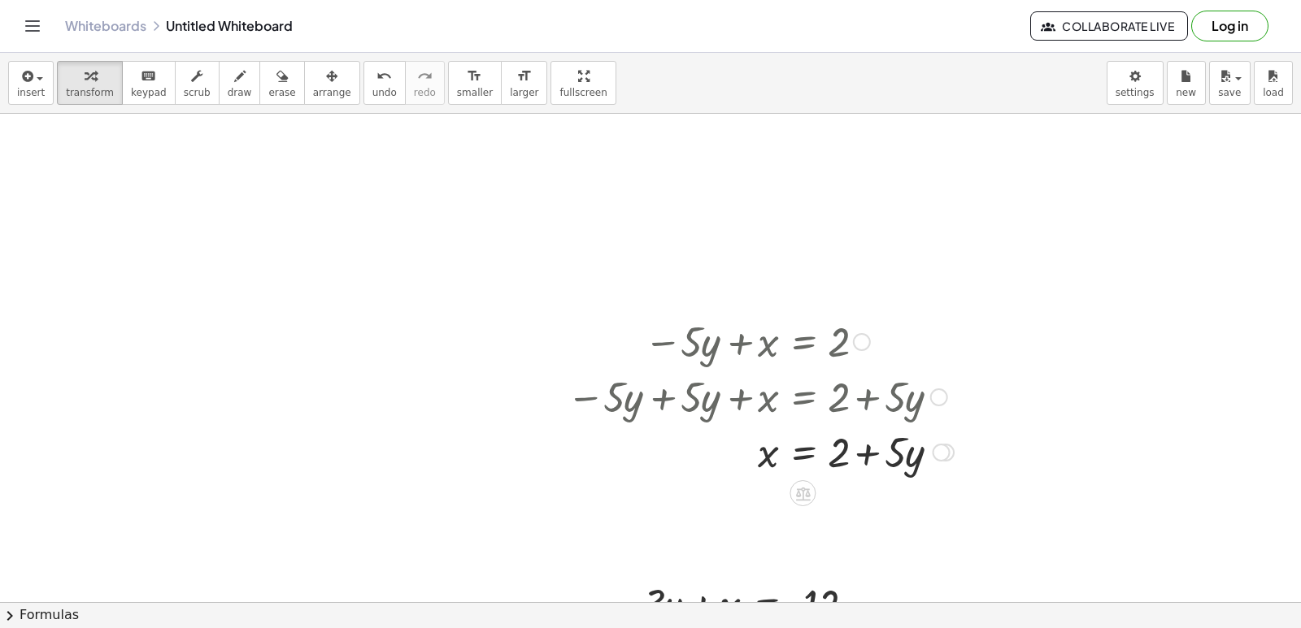
scroll to position [2850, 0]
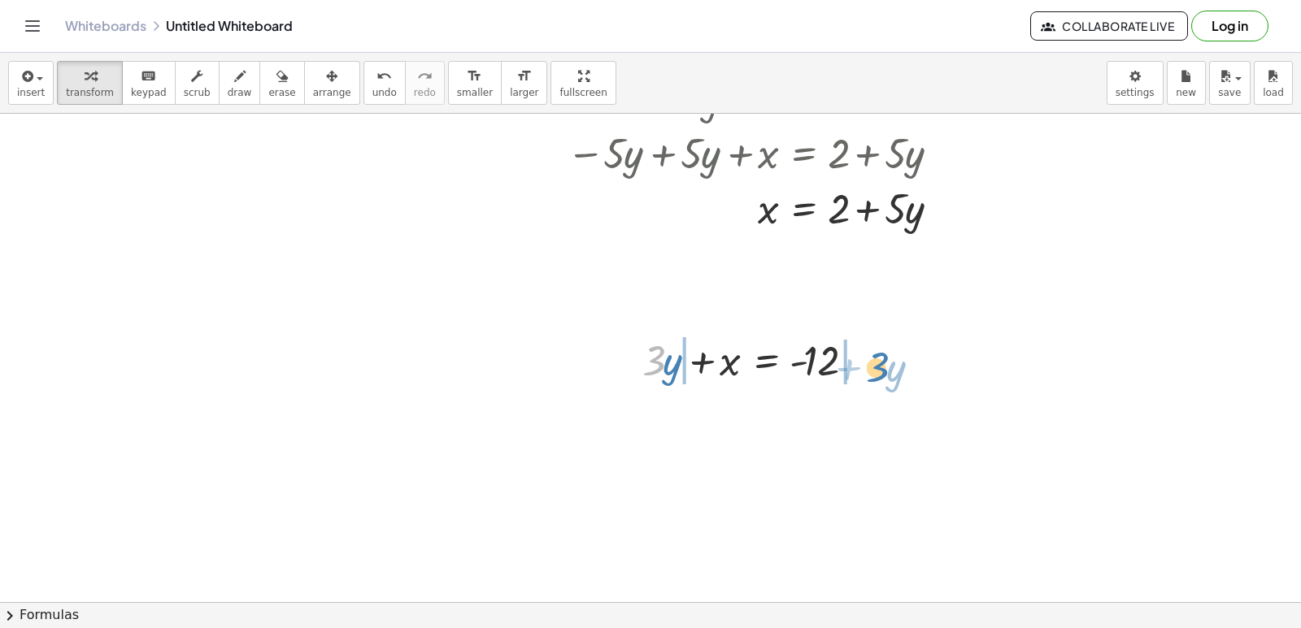
drag, startPoint x: 648, startPoint y: 360, endPoint x: 871, endPoint y: 367, distance: 222.9
click at [871, 367] on div at bounding box center [757, 359] width 246 height 55
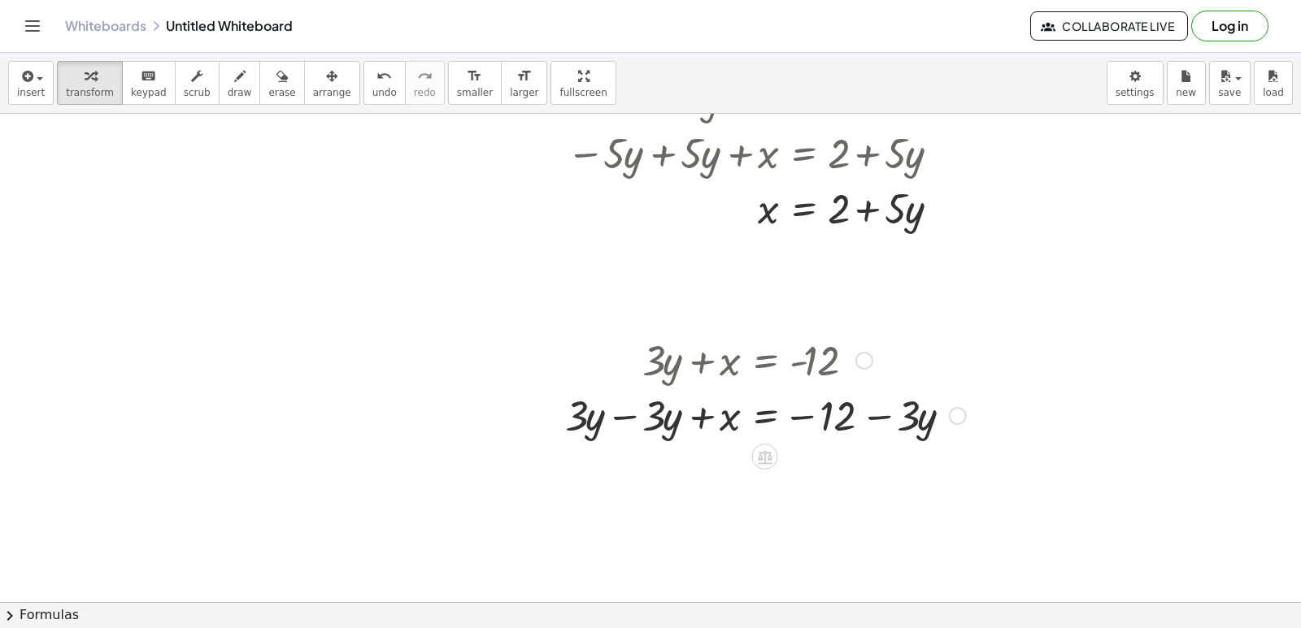
click at [700, 424] on div at bounding box center [765, 414] width 417 height 55
click at [620, 416] on div at bounding box center [765, 414] width 417 height 55
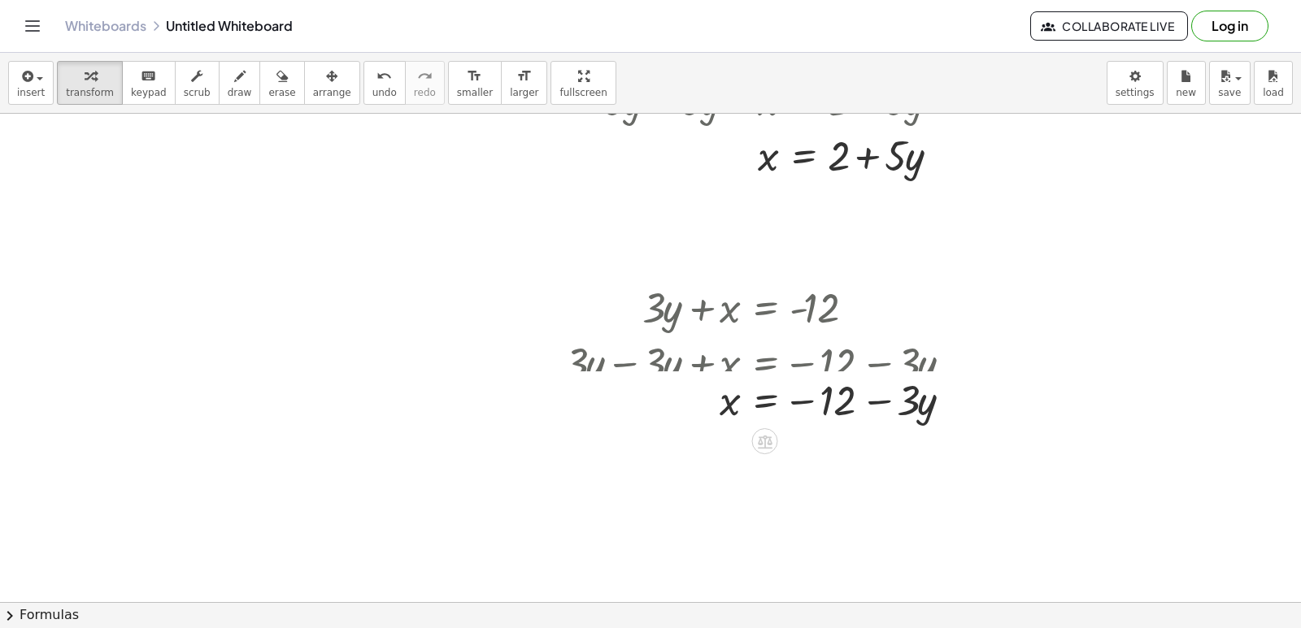
scroll to position [2931, 0]
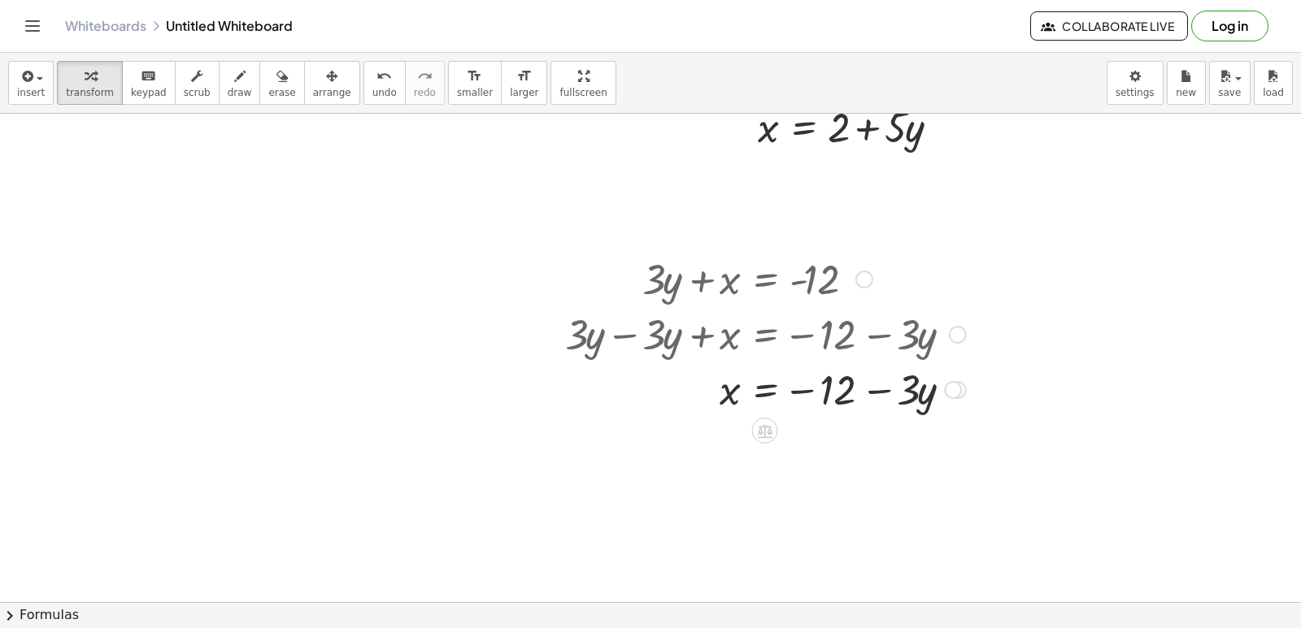
click at [903, 412] on div at bounding box center [765, 388] width 417 height 55
click at [805, 386] on div at bounding box center [765, 388] width 417 height 55
click at [798, 390] on div at bounding box center [765, 388] width 417 height 55
drag, startPoint x: 872, startPoint y: 388, endPoint x: 885, endPoint y: 389, distance: 12.2
click at [885, 389] on div at bounding box center [765, 388] width 417 height 55
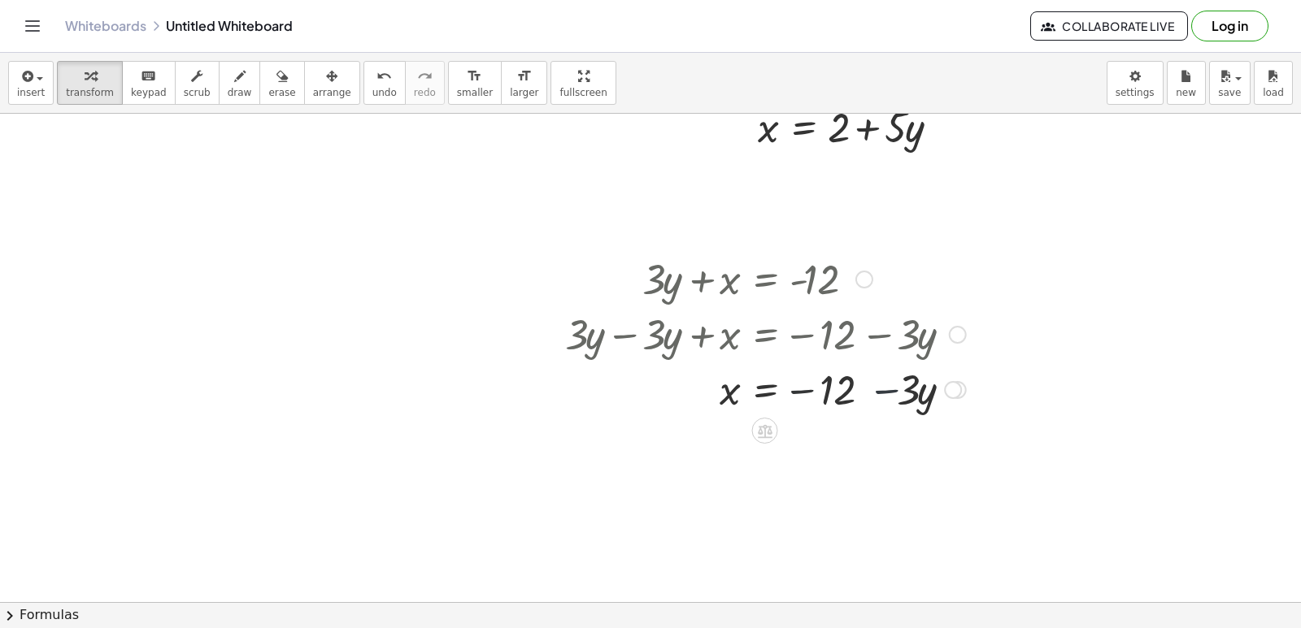
click at [885, 389] on div at bounding box center [765, 388] width 417 height 55
click at [885, 390] on div at bounding box center [765, 388] width 417 height 55
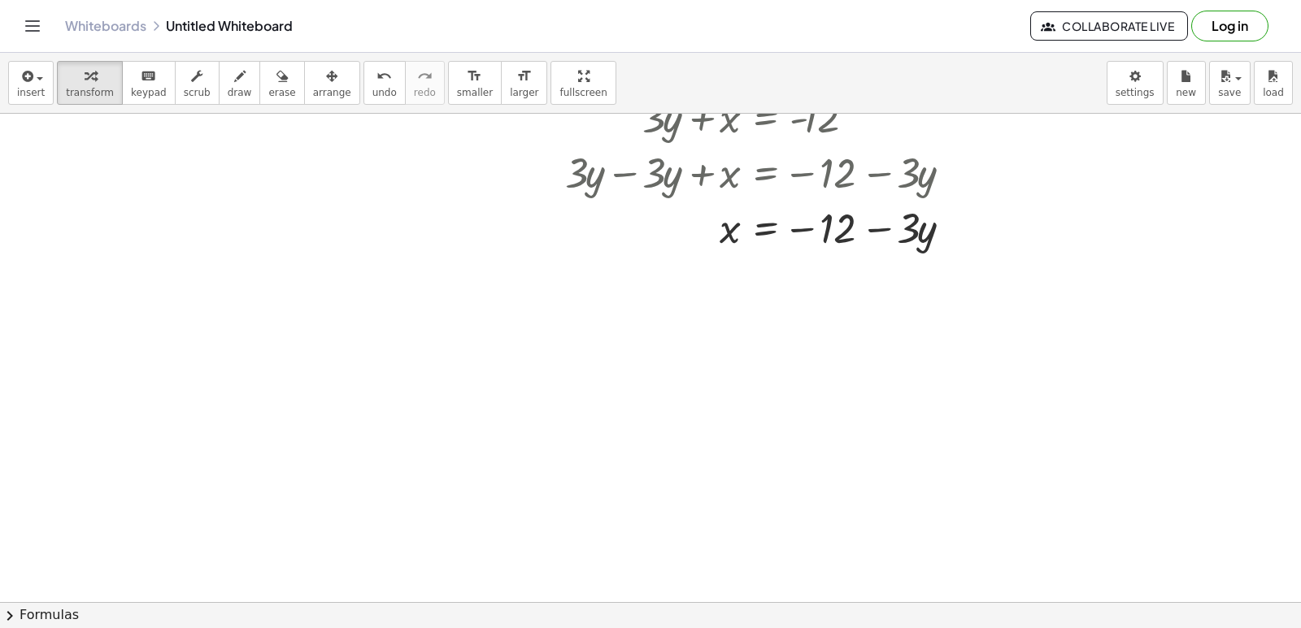
scroll to position [3094, 0]
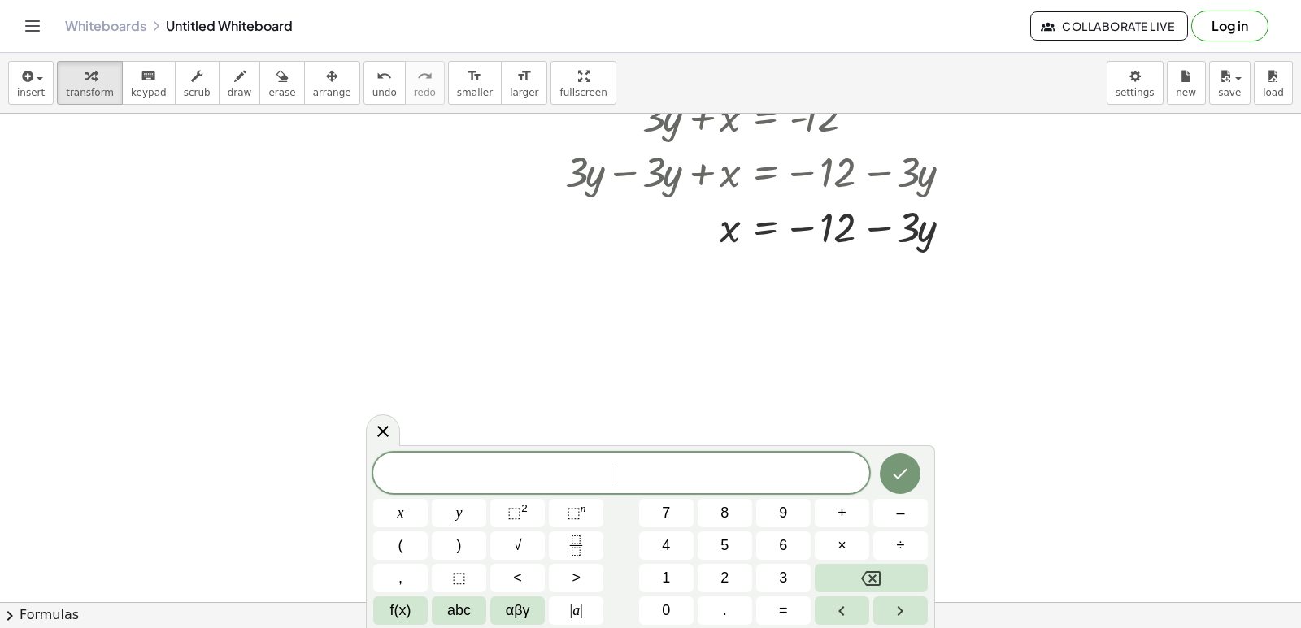
drag, startPoint x: 652, startPoint y: 479, endPoint x: 636, endPoint y: 428, distance: 53.0
click at [651, 475] on span "​" at bounding box center [621, 474] width 496 height 23
click at [725, 583] on span "2" at bounding box center [724, 578] width 8 height 22
click at [457, 512] on span "y" at bounding box center [459, 513] width 7 height 22
click at [837, 520] on span "+" at bounding box center [841, 513] width 9 height 22
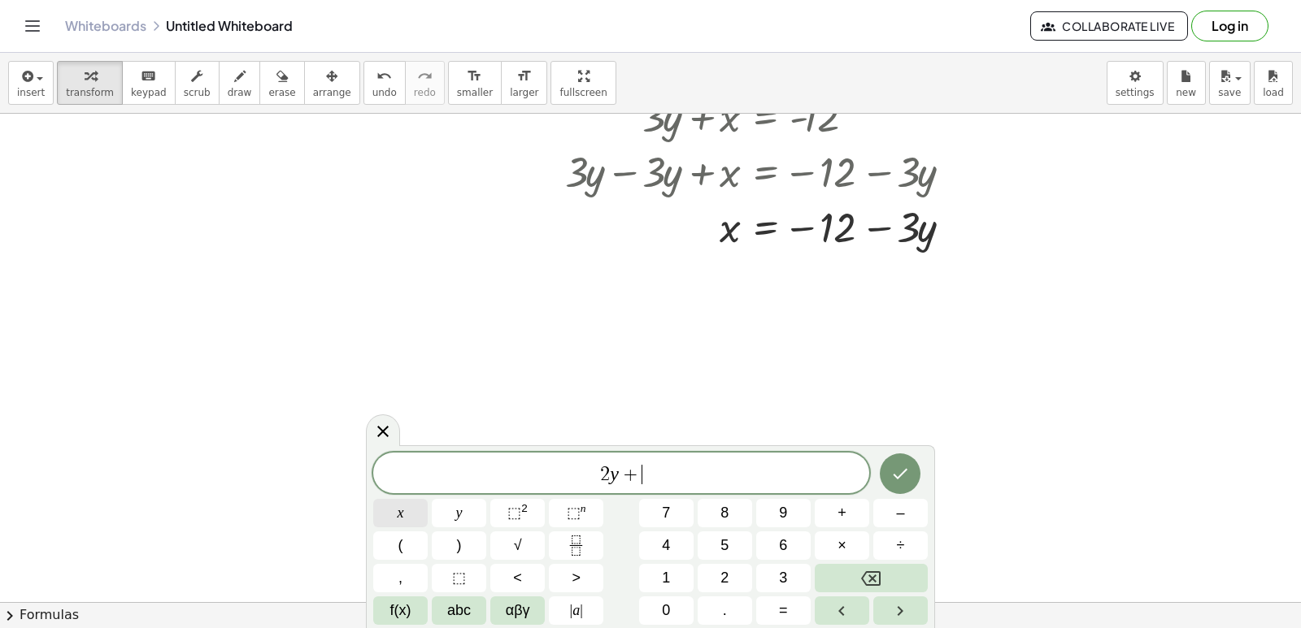
click at [384, 519] on button "x" at bounding box center [400, 513] width 54 height 28
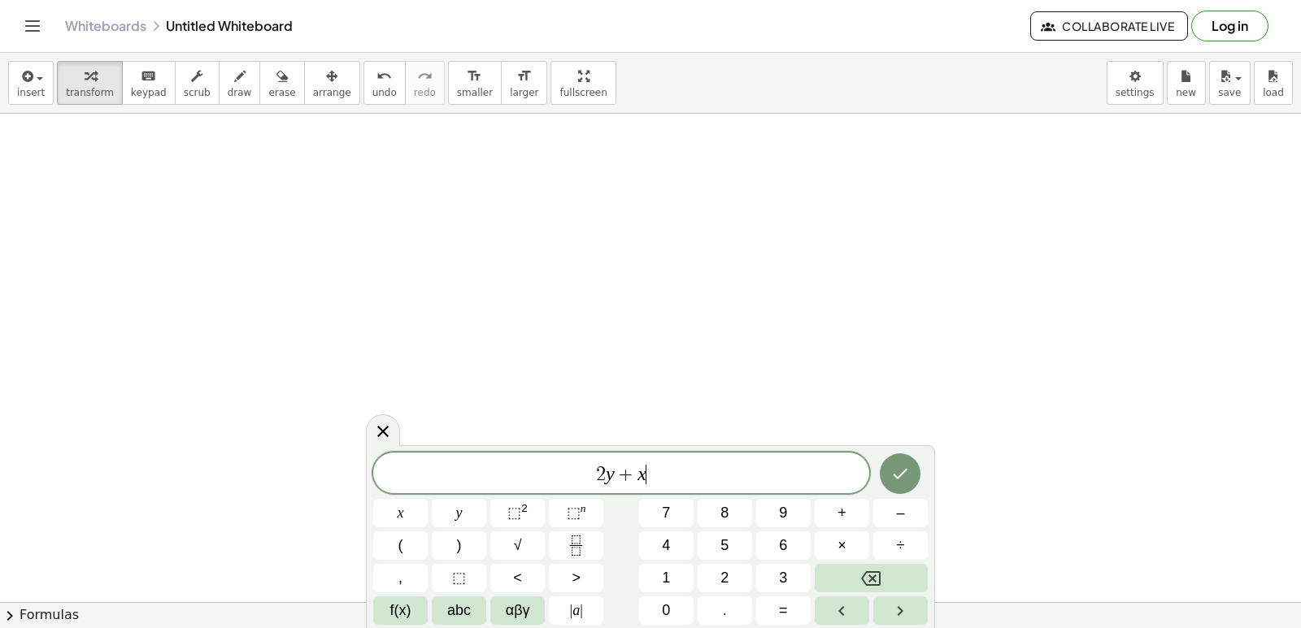
scroll to position [4398, 0]
click at [898, 478] on icon "Done" at bounding box center [901, 474] width 15 height 11
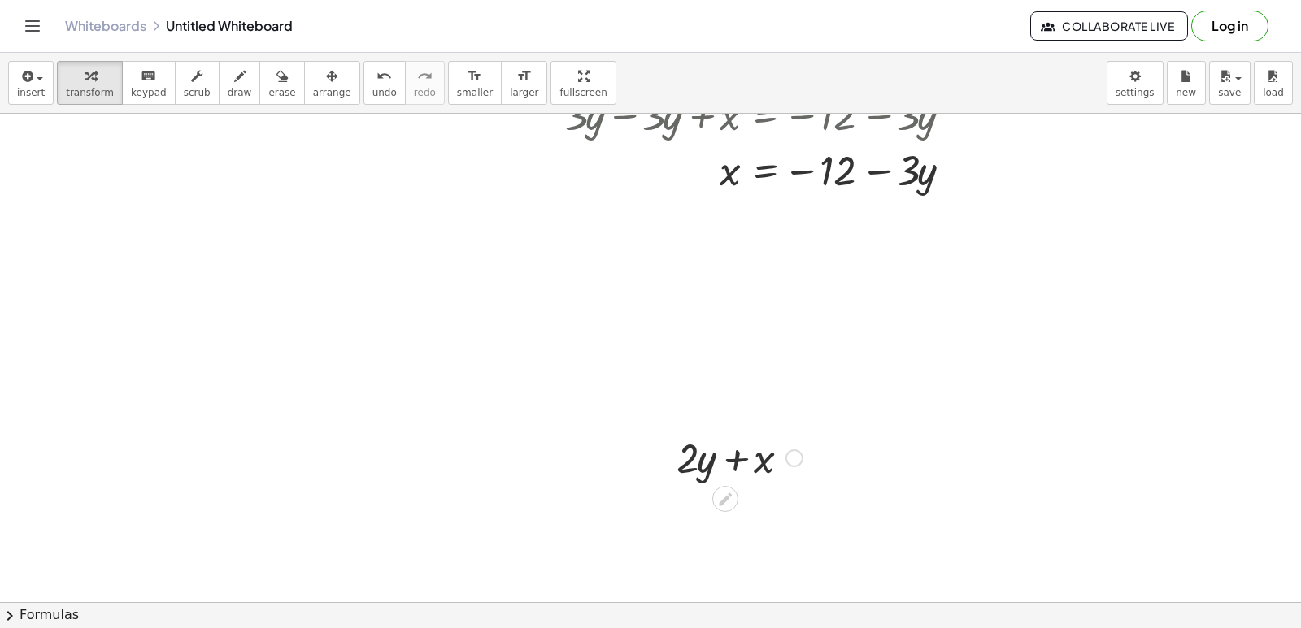
scroll to position [3178, 0]
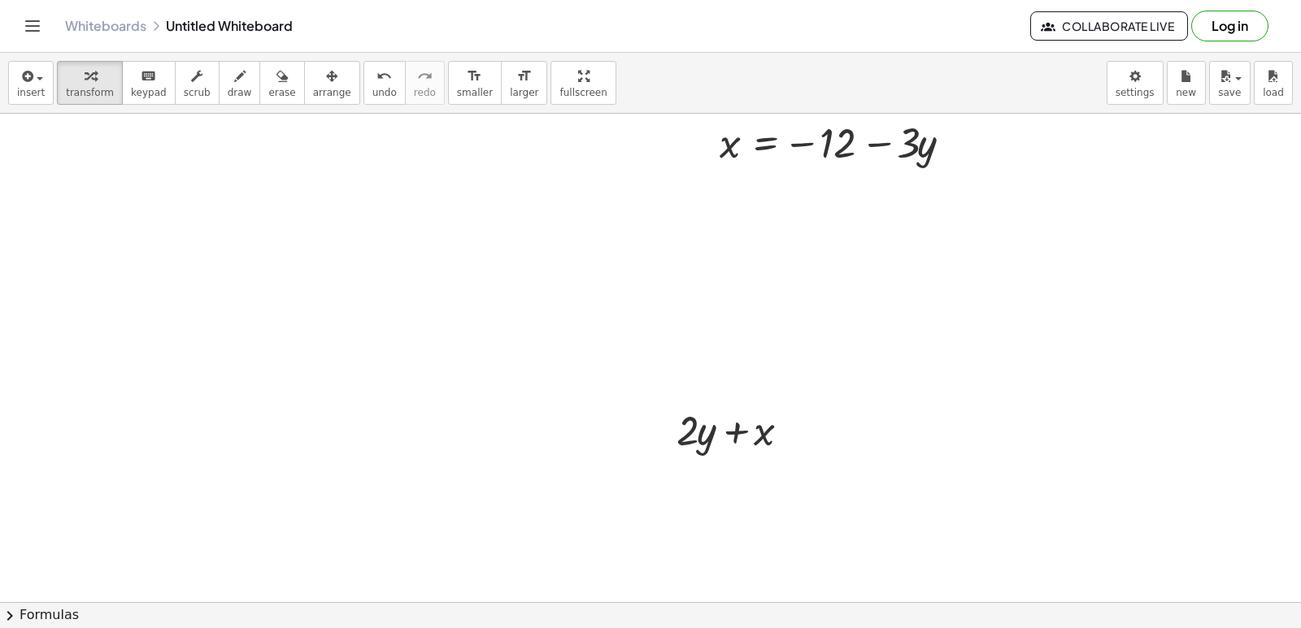
drag, startPoint x: 735, startPoint y: 528, endPoint x: 718, endPoint y: 531, distance: 17.2
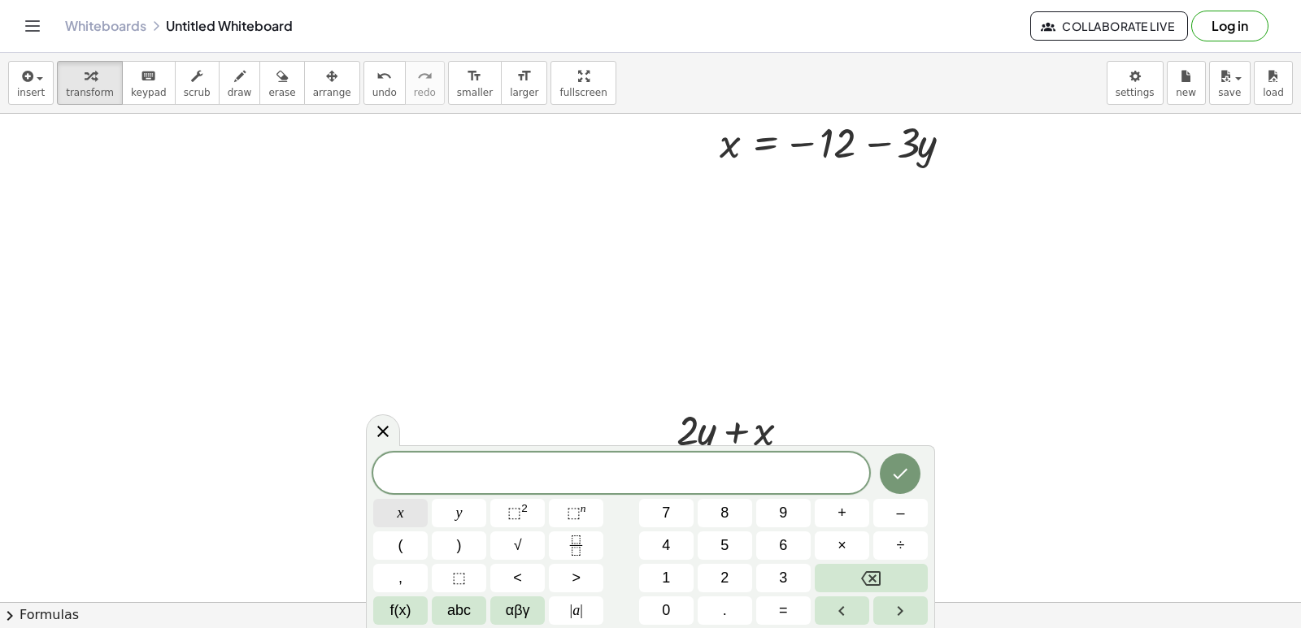
click at [412, 511] on button "x" at bounding box center [400, 513] width 54 height 28
click at [777, 607] on button "=" at bounding box center [783, 611] width 54 height 28
click at [730, 550] on button "5" at bounding box center [725, 546] width 54 height 28
click at [904, 476] on icon "Done" at bounding box center [900, 474] width 20 height 20
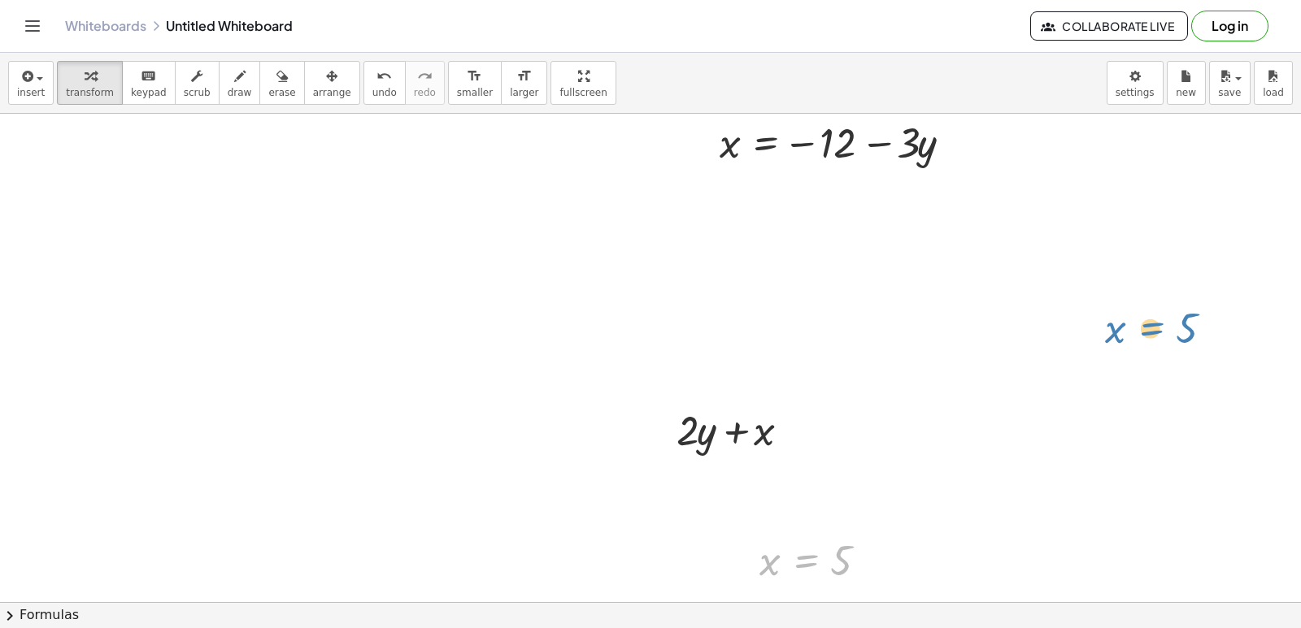
drag, startPoint x: 812, startPoint y: 559, endPoint x: 1169, endPoint y: 321, distance: 429.1
drag, startPoint x: 779, startPoint y: 571, endPoint x: 1050, endPoint y: 282, distance: 396.3
click at [313, 87] on span "arrange" at bounding box center [332, 92] width 38 height 11
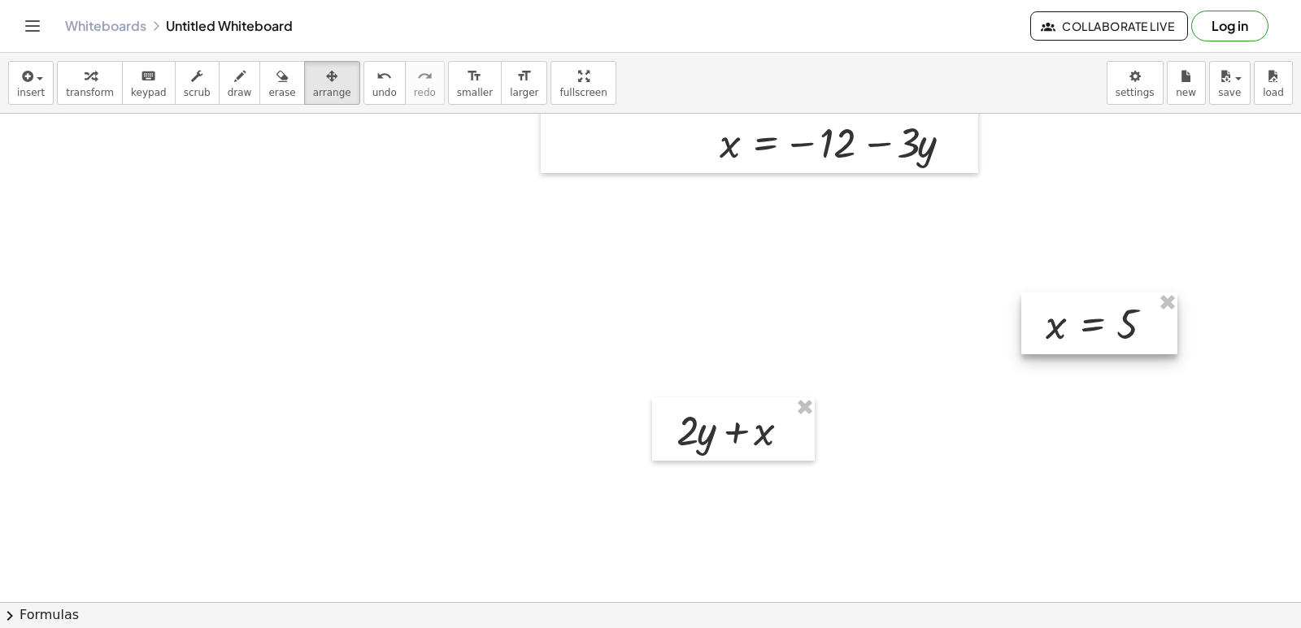
drag, startPoint x: 786, startPoint y: 571, endPoint x: 1075, endPoint y: 329, distance: 376.3
click at [1075, 329] on div at bounding box center [1099, 324] width 156 height 62
click at [99, 85] on button "transform" at bounding box center [90, 83] width 66 height 44
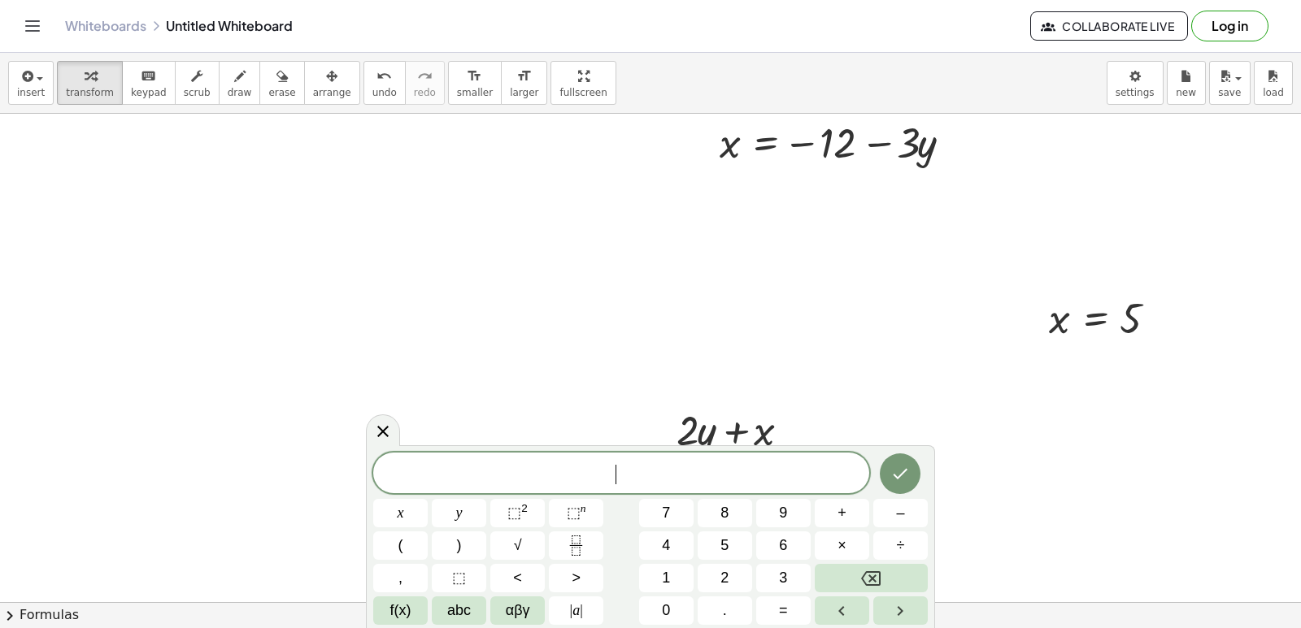
click at [451, 500] on button "y" at bounding box center [459, 513] width 54 height 28
click at [789, 611] on button "=" at bounding box center [783, 611] width 54 height 28
click at [778, 567] on button "3" at bounding box center [783, 578] width 54 height 28
click at [897, 473] on icon "Done" at bounding box center [900, 474] width 20 height 20
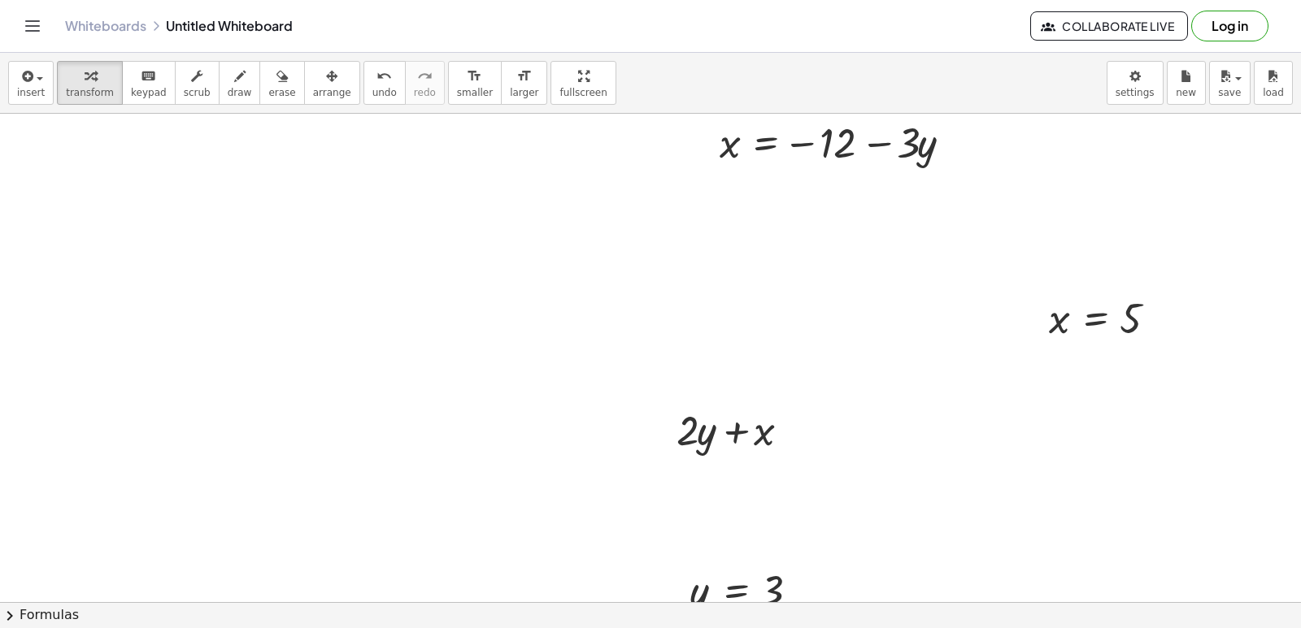
click at [314, 80] on div "button" at bounding box center [332, 76] width 38 height 20
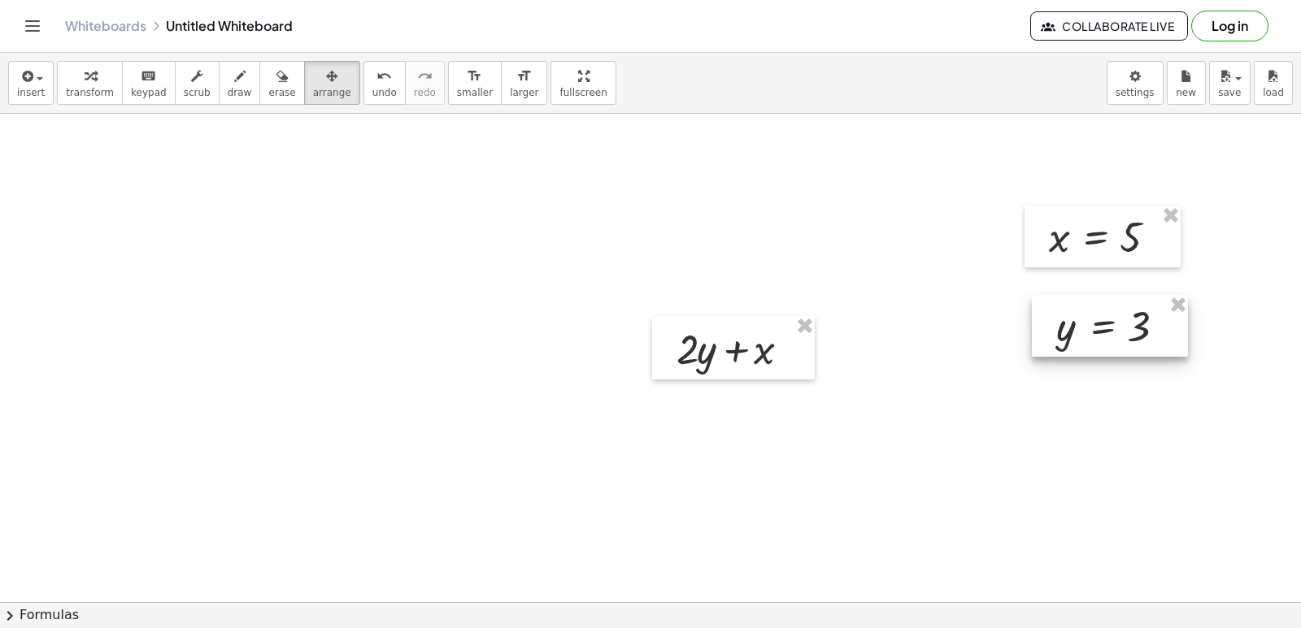
drag, startPoint x: 710, startPoint y: 511, endPoint x: 1098, endPoint y: 339, distance: 424.4
click at [1098, 339] on div at bounding box center [1110, 326] width 156 height 62
click at [92, 85] on button "transform" at bounding box center [90, 83] width 66 height 44
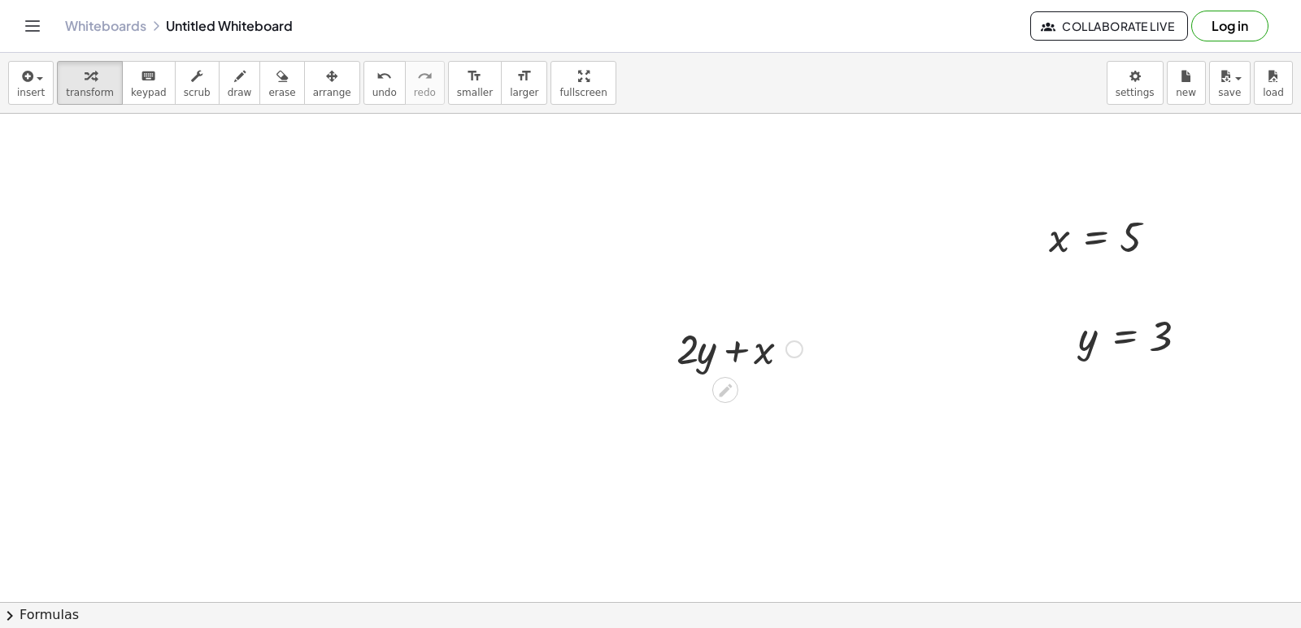
click at [739, 353] on div at bounding box center [739, 347] width 142 height 55
drag, startPoint x: 676, startPoint y: 354, endPoint x: 794, endPoint y: 357, distance: 117.1
click at [794, 357] on div at bounding box center [739, 347] width 142 height 55
click at [709, 410] on div at bounding box center [739, 403] width 142 height 55
click at [376, 85] on icon "undo" at bounding box center [383, 77] width 15 height 20
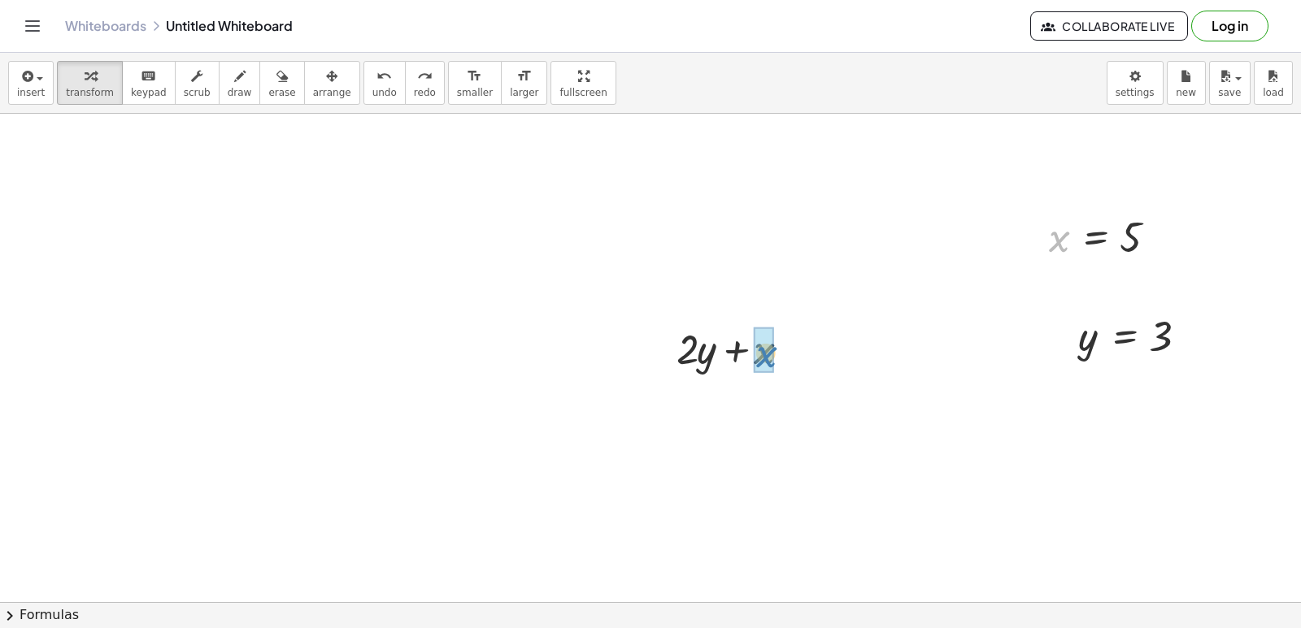
drag, startPoint x: 1059, startPoint y: 249, endPoint x: 767, endPoint y: 364, distance: 313.9
drag, startPoint x: 1080, startPoint y: 354, endPoint x: 705, endPoint y: 428, distance: 382.0
click at [698, 411] on div at bounding box center [740, 403] width 156 height 55
click at [728, 465] on div at bounding box center [740, 458] width 156 height 55
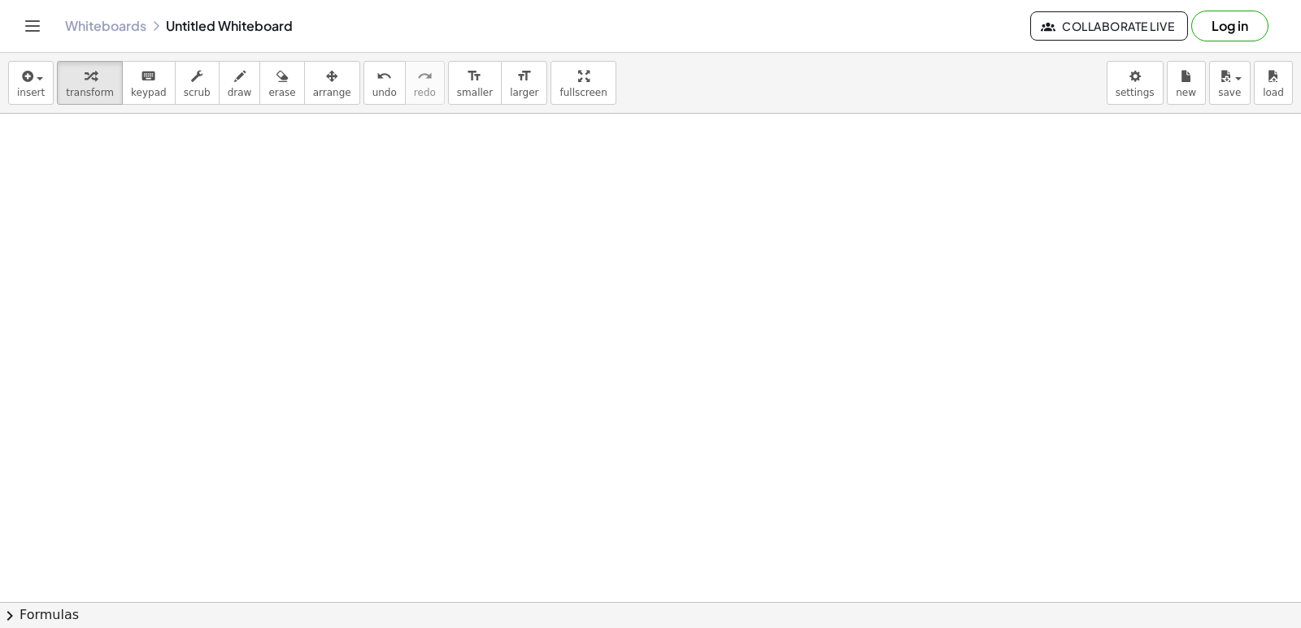
scroll to position [4153, 0]
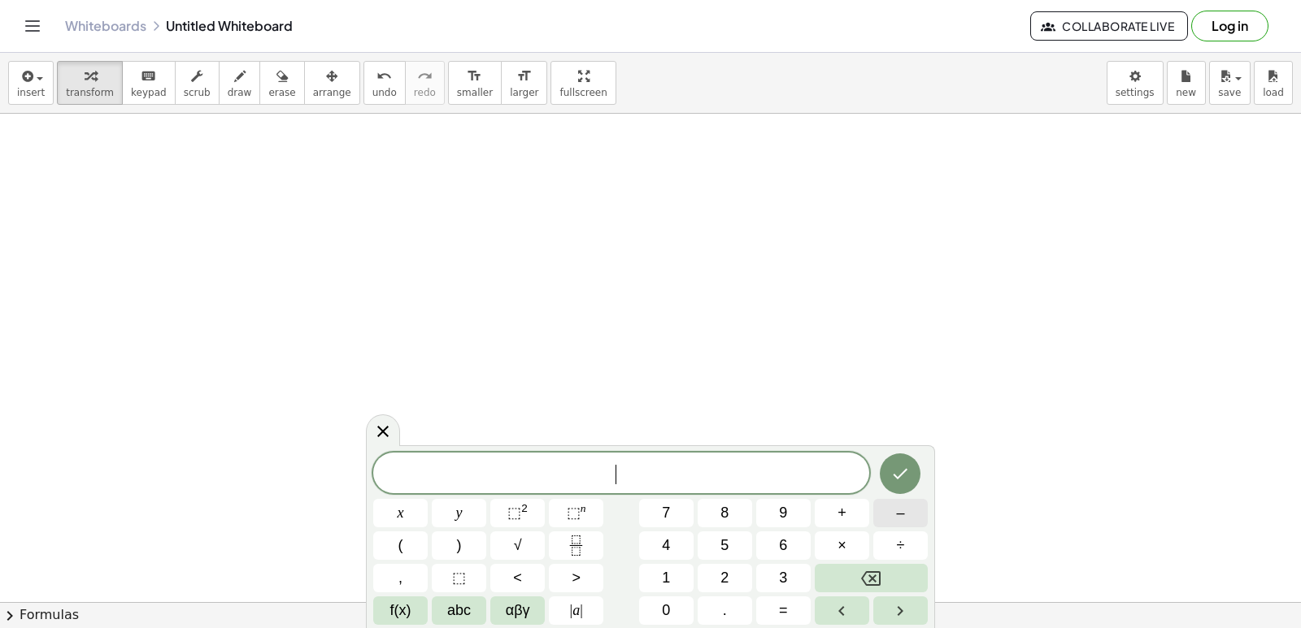
click at [898, 520] on span "–" at bounding box center [900, 513] width 8 height 22
click at [725, 573] on span "2" at bounding box center [724, 578] width 8 height 22
click at [476, 513] on button "y" at bounding box center [459, 513] width 54 height 28
click at [837, 515] on button "+" at bounding box center [842, 513] width 54 height 28
click at [678, 510] on button "7" at bounding box center [666, 513] width 54 height 28
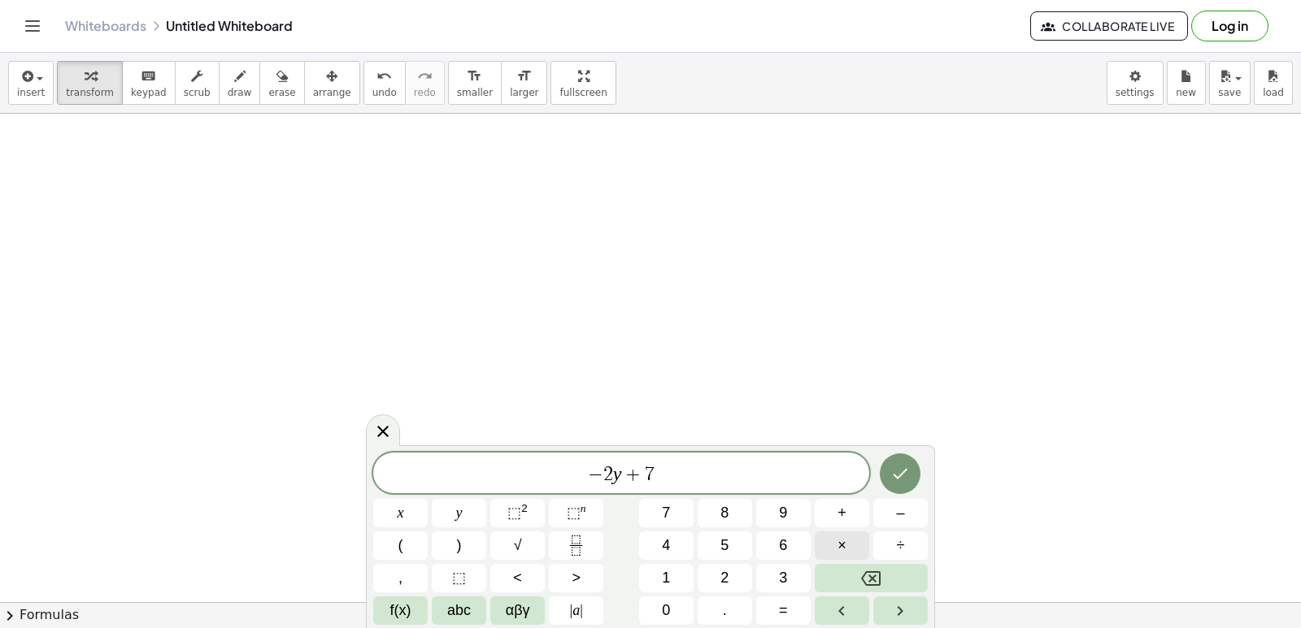
click at [842, 552] on span "×" at bounding box center [841, 546] width 9 height 22
click at [887, 581] on button "Backspace" at bounding box center [871, 578] width 113 height 28
click at [410, 527] on button "x" at bounding box center [400, 513] width 54 height 28
click at [901, 476] on icon "Done" at bounding box center [901, 474] width 15 height 11
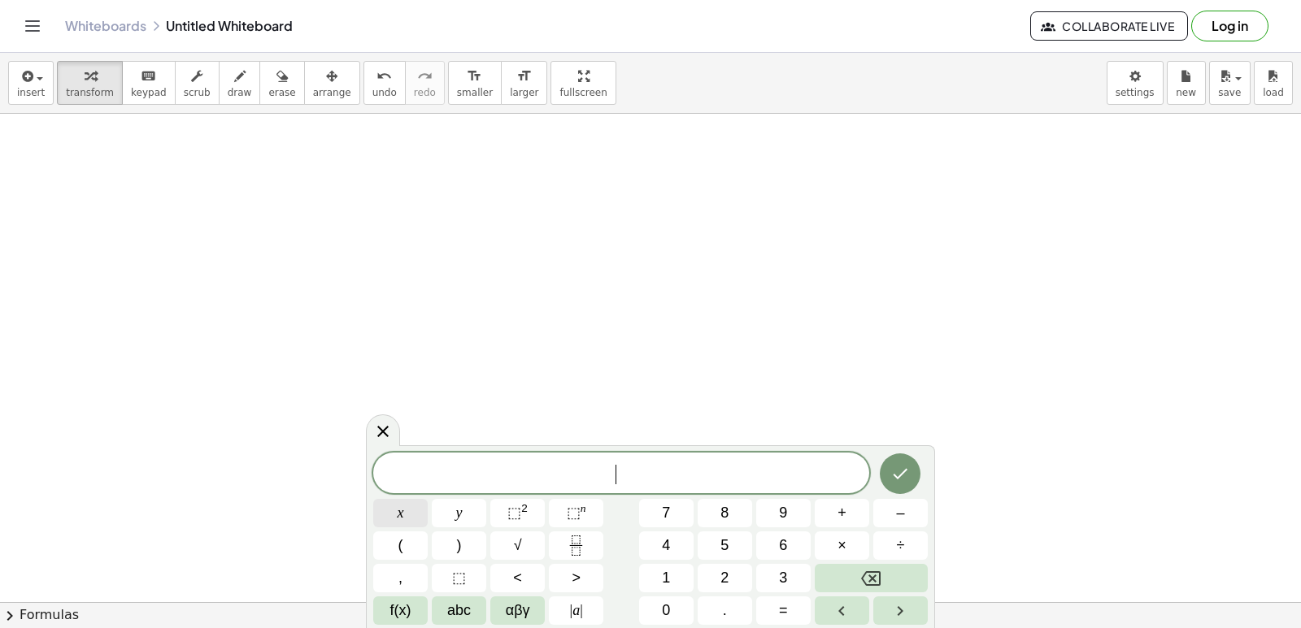
click at [412, 512] on button "x" at bounding box center [400, 513] width 54 height 28
click at [782, 612] on span "=" at bounding box center [783, 611] width 9 height 22
click at [877, 508] on button "–" at bounding box center [900, 513] width 54 height 28
click at [706, 574] on button "2" at bounding box center [725, 578] width 54 height 28
click at [896, 479] on icon "Done" at bounding box center [900, 474] width 20 height 20
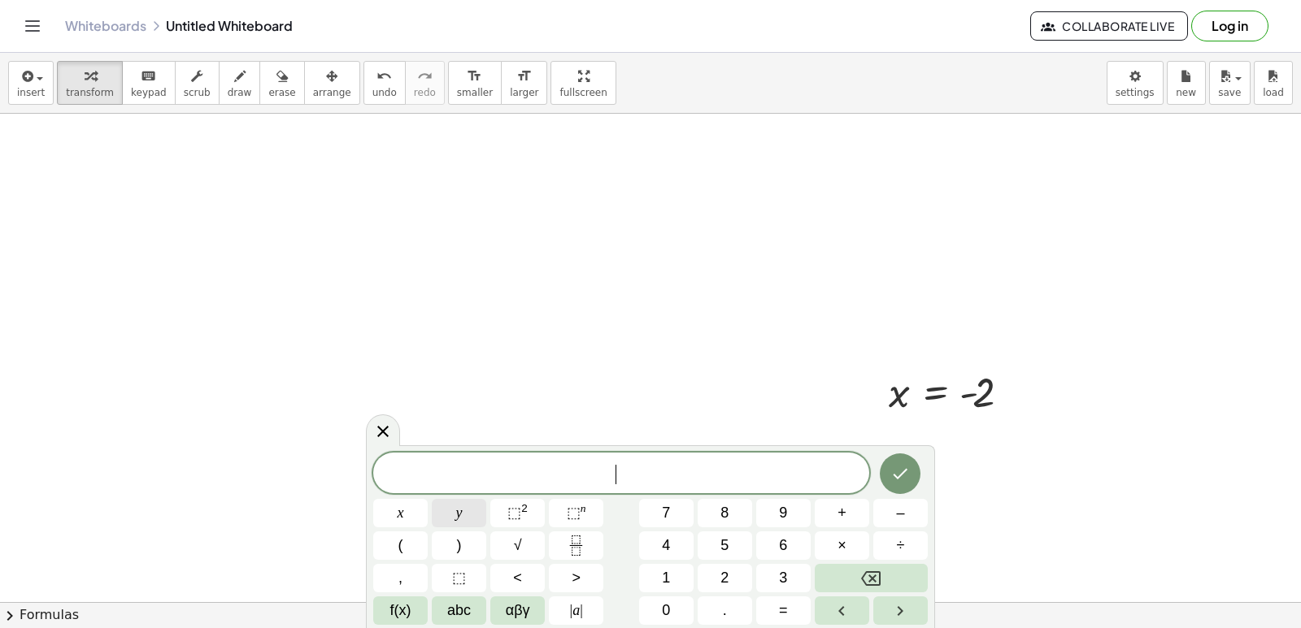
click at [450, 524] on button "y" at bounding box center [459, 513] width 54 height 28
click at [791, 615] on button "=" at bounding box center [783, 611] width 54 height 28
click at [687, 520] on button "7" at bounding box center [666, 513] width 54 height 28
click at [909, 477] on icon "Done" at bounding box center [900, 474] width 20 height 20
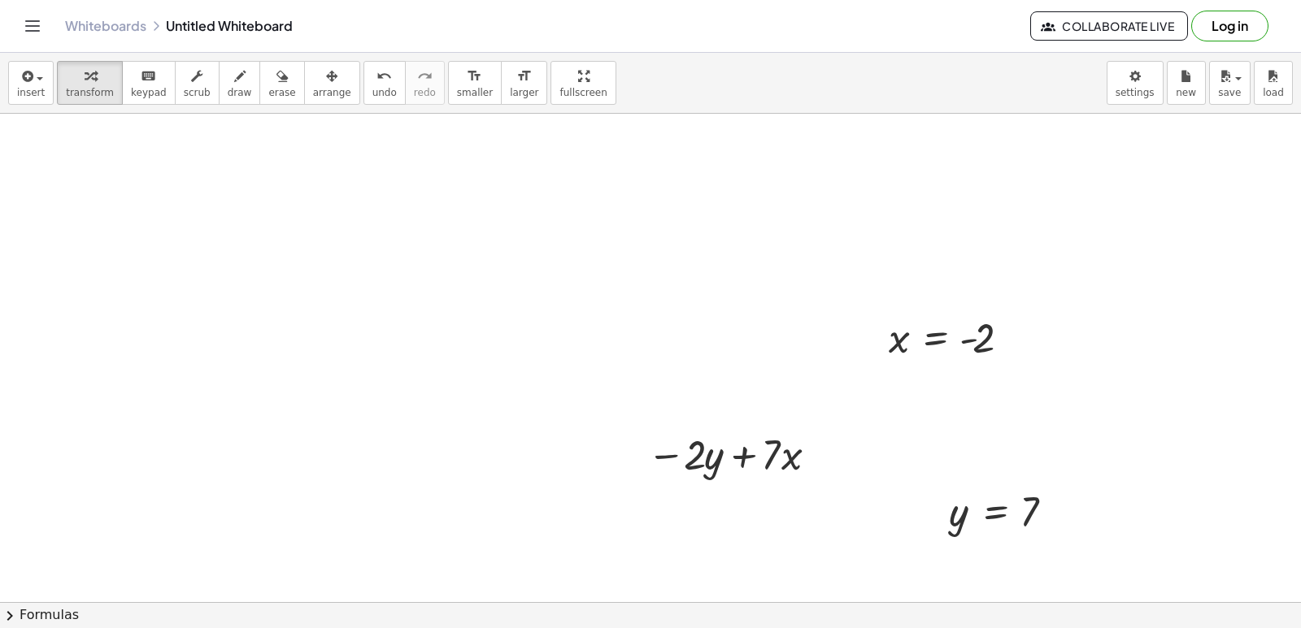
scroll to position [4234, 0]
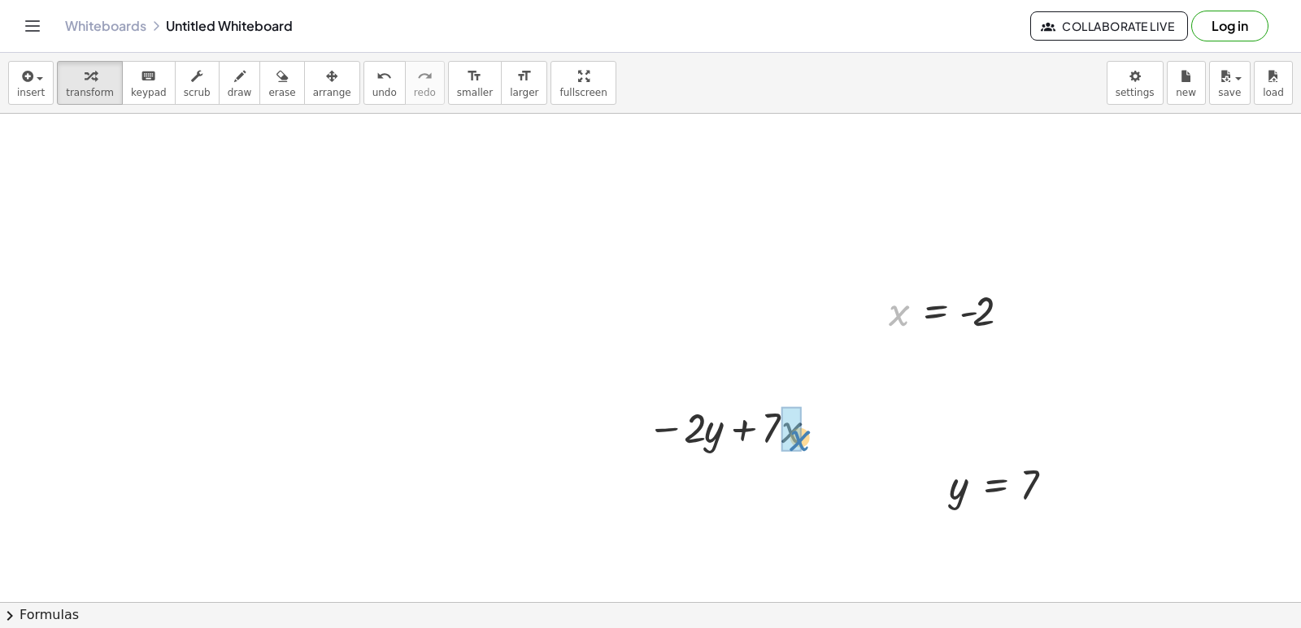
drag, startPoint x: 891, startPoint y: 315, endPoint x: 792, endPoint y: 441, distance: 160.4
drag, startPoint x: 963, startPoint y: 498, endPoint x: 713, endPoint y: 503, distance: 249.7
click at [687, 487] on div at bounding box center [735, 481] width 233 height 55
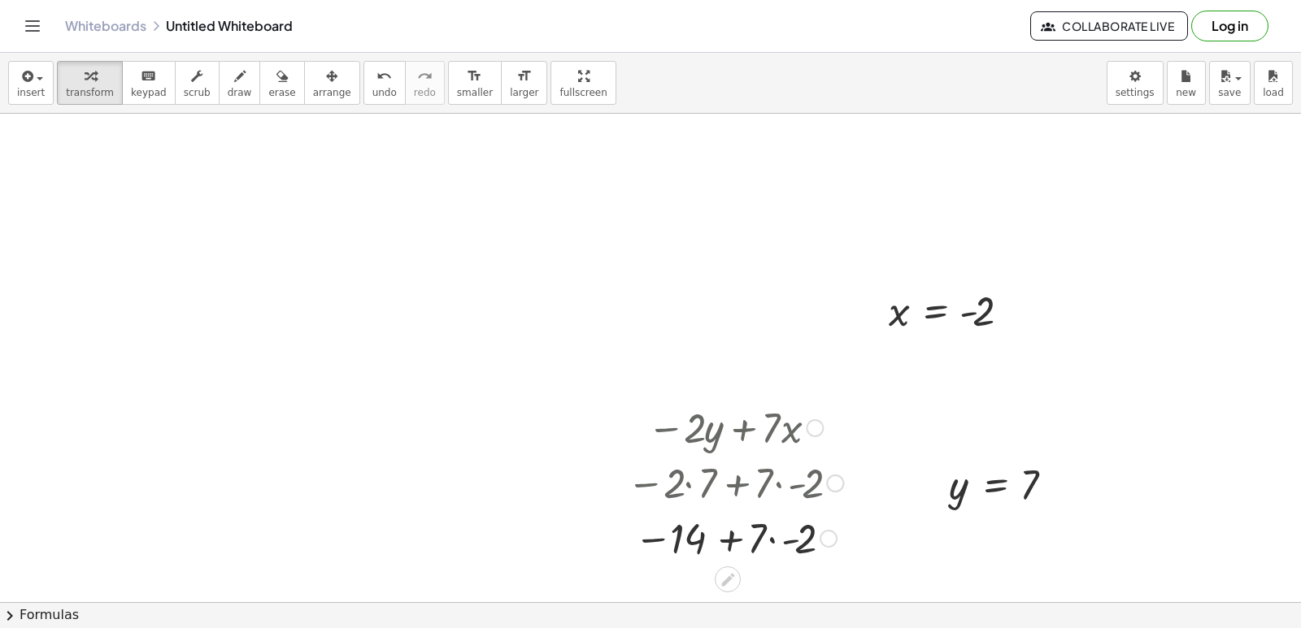
click at [778, 540] on div at bounding box center [735, 537] width 233 height 55
click at [372, 79] on div "undo" at bounding box center [384, 76] width 24 height 20
click at [376, 76] on icon "undo" at bounding box center [383, 77] width 15 height 20
click at [775, 489] on div at bounding box center [735, 481] width 233 height 55
click at [697, 543] on div at bounding box center [735, 537] width 233 height 55
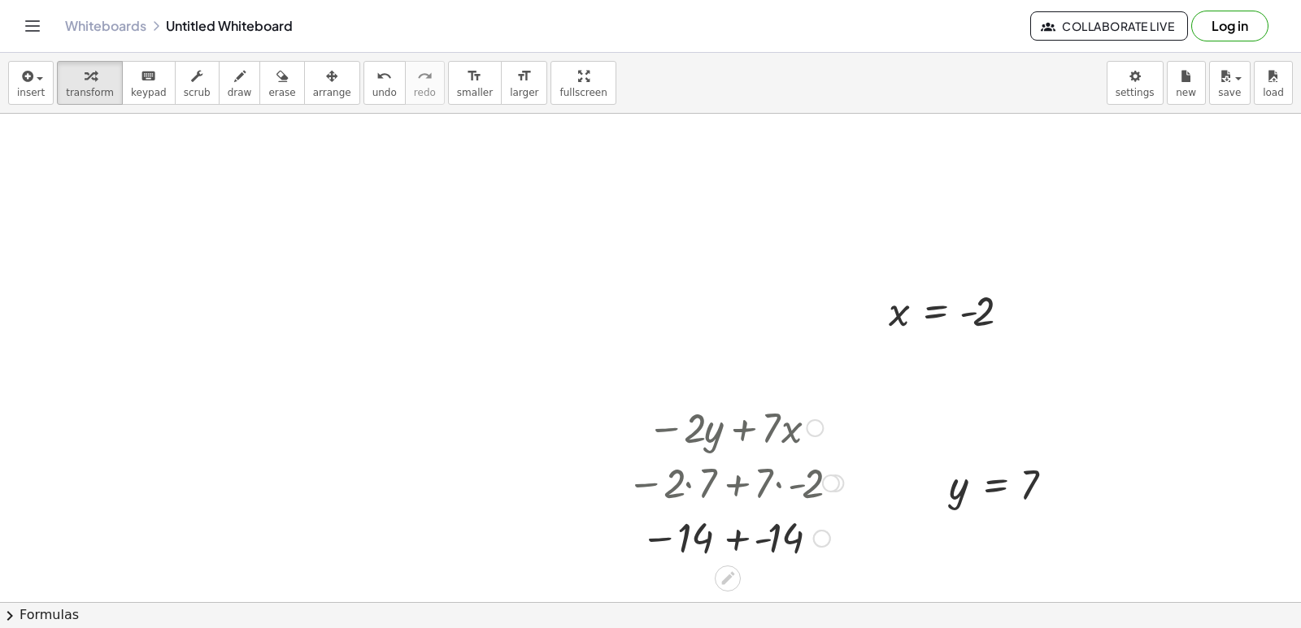
click at [736, 539] on div at bounding box center [735, 538] width 233 height 54
click at [740, 544] on div at bounding box center [735, 538] width 233 height 54
click at [1047, 476] on div at bounding box center [1009, 485] width 136 height 54
click at [1034, 484] on div at bounding box center [1009, 485] width 136 height 54
click at [1022, 487] on div at bounding box center [1009, 485] width 136 height 54
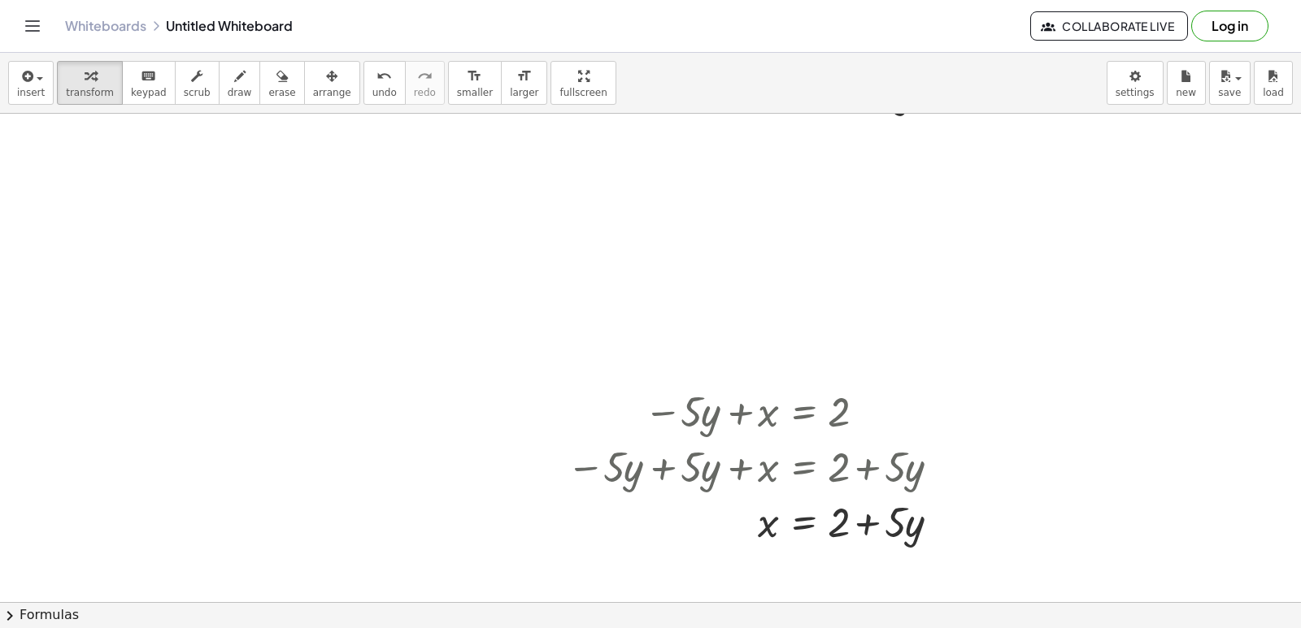
scroll to position [0, 0]
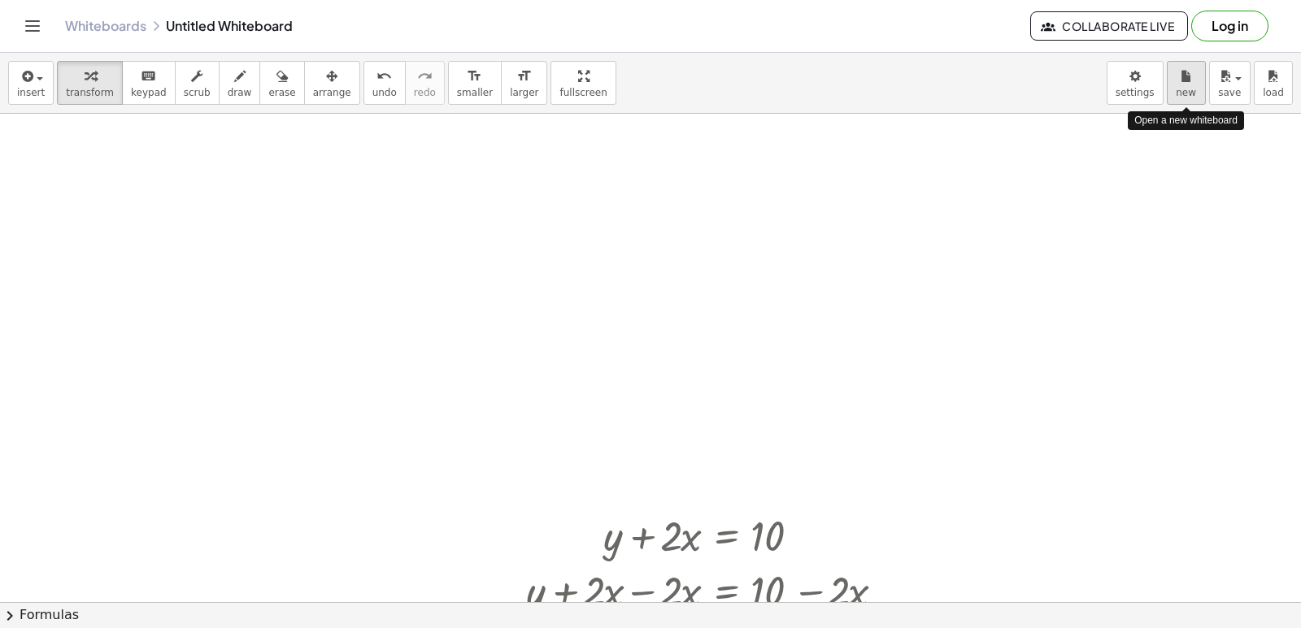
click at [1186, 87] on span "new" at bounding box center [1186, 92] width 20 height 11
click at [268, 96] on span "erase" at bounding box center [281, 92] width 27 height 11
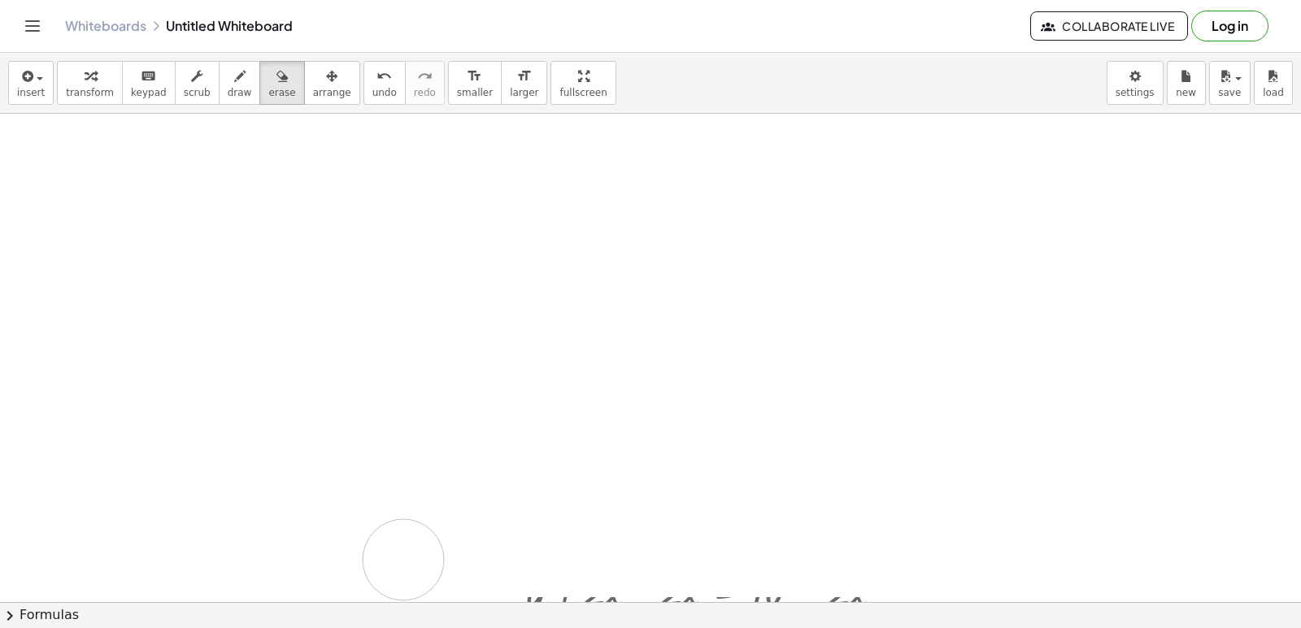
drag, startPoint x: 979, startPoint y: 494, endPoint x: 485, endPoint y: 543, distance: 496.0
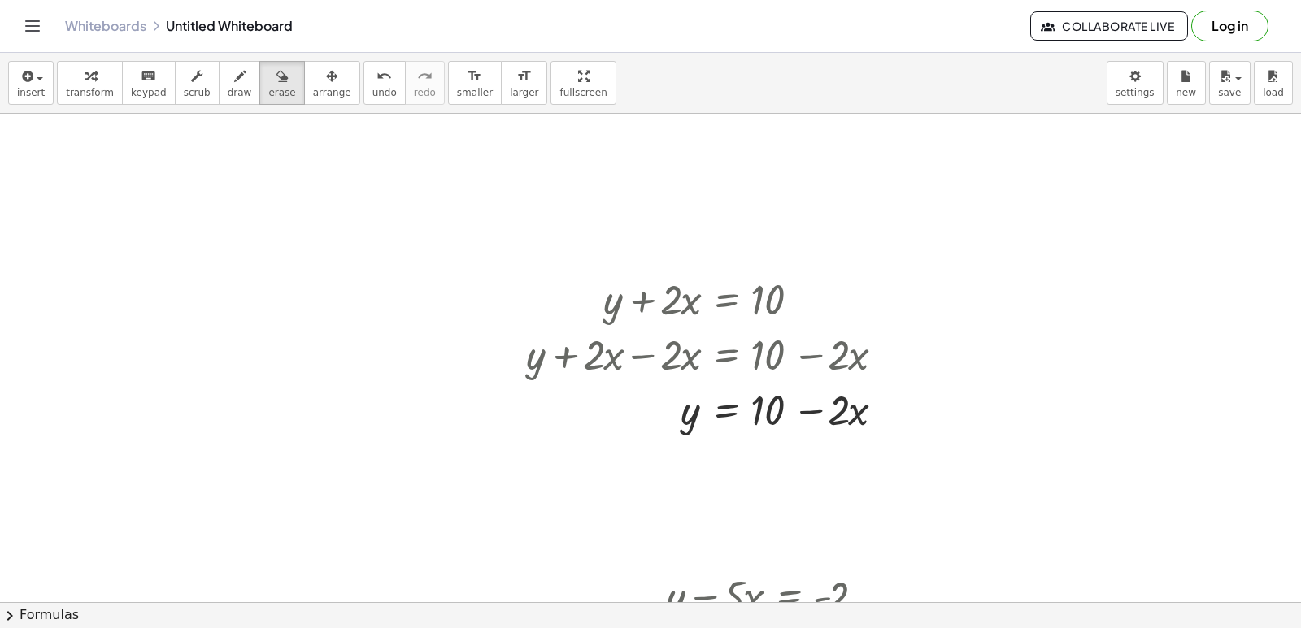
scroll to position [244, 0]
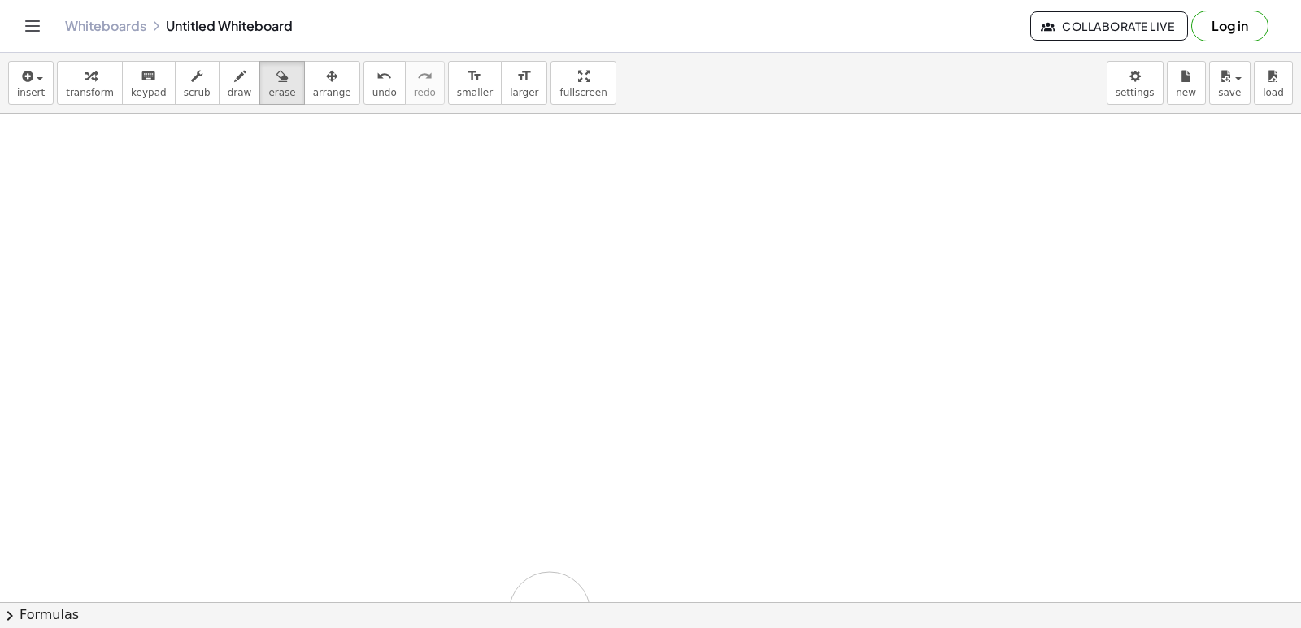
drag, startPoint x: 461, startPoint y: 333, endPoint x: 489, endPoint y: 601, distance: 269.8
click at [491, 611] on div "insert select one: Math Expression Function Text Youtube Video Graphing Geometr…" at bounding box center [650, 341] width 1301 height 576
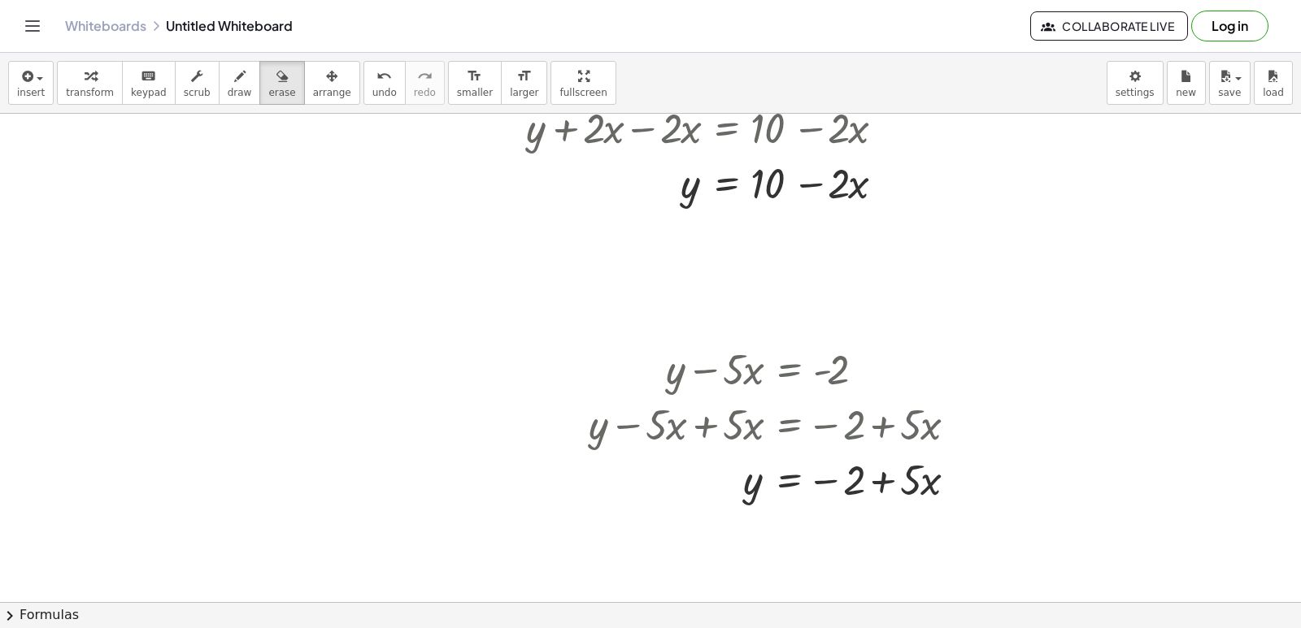
scroll to position [569, 0]
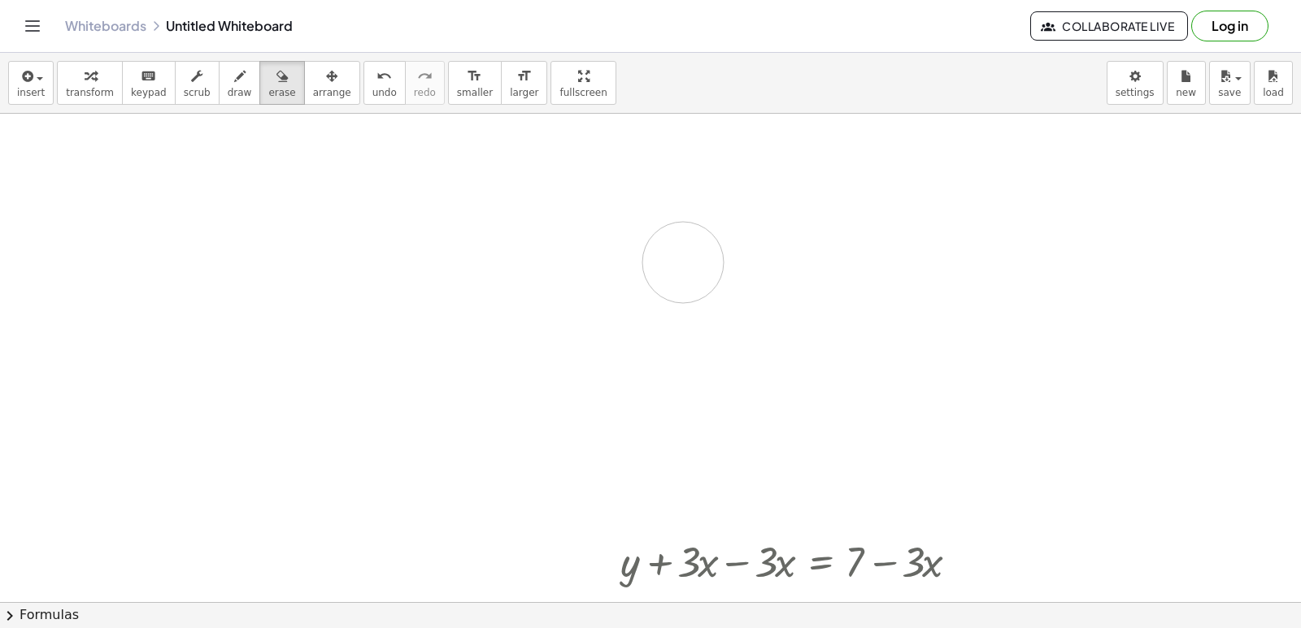
drag, startPoint x: 1094, startPoint y: 414, endPoint x: 672, endPoint y: 263, distance: 448.2
drag, startPoint x: 617, startPoint y: 354, endPoint x: 702, endPoint y: 287, distance: 108.8
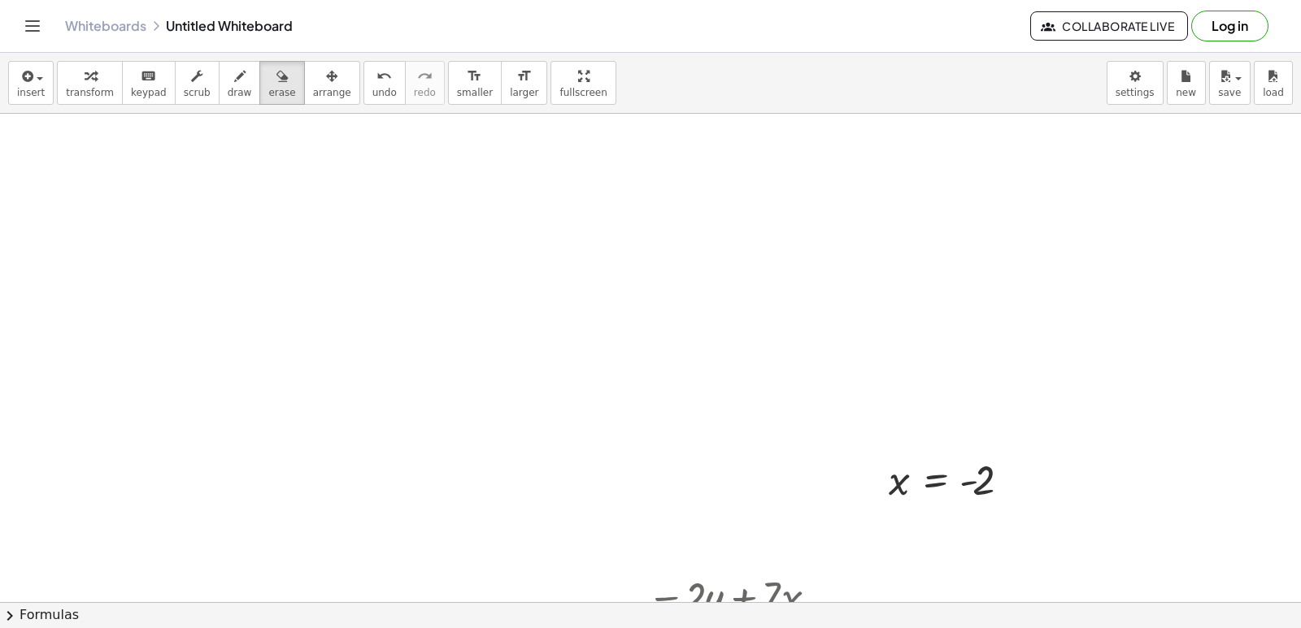
click at [67, 67] on button "transform" at bounding box center [90, 83] width 66 height 44
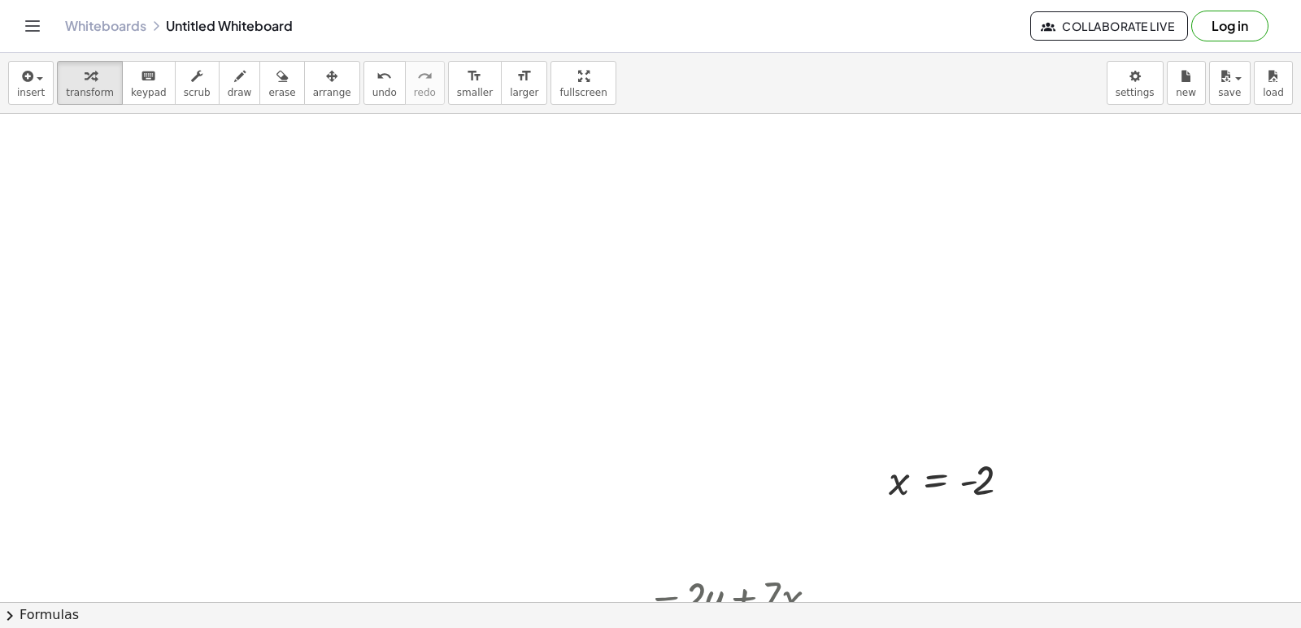
drag, startPoint x: 267, startPoint y: 328, endPoint x: 255, endPoint y: 331, distance: 11.8
drag, startPoint x: 255, startPoint y: 331, endPoint x: 375, endPoint y: 354, distance: 121.8
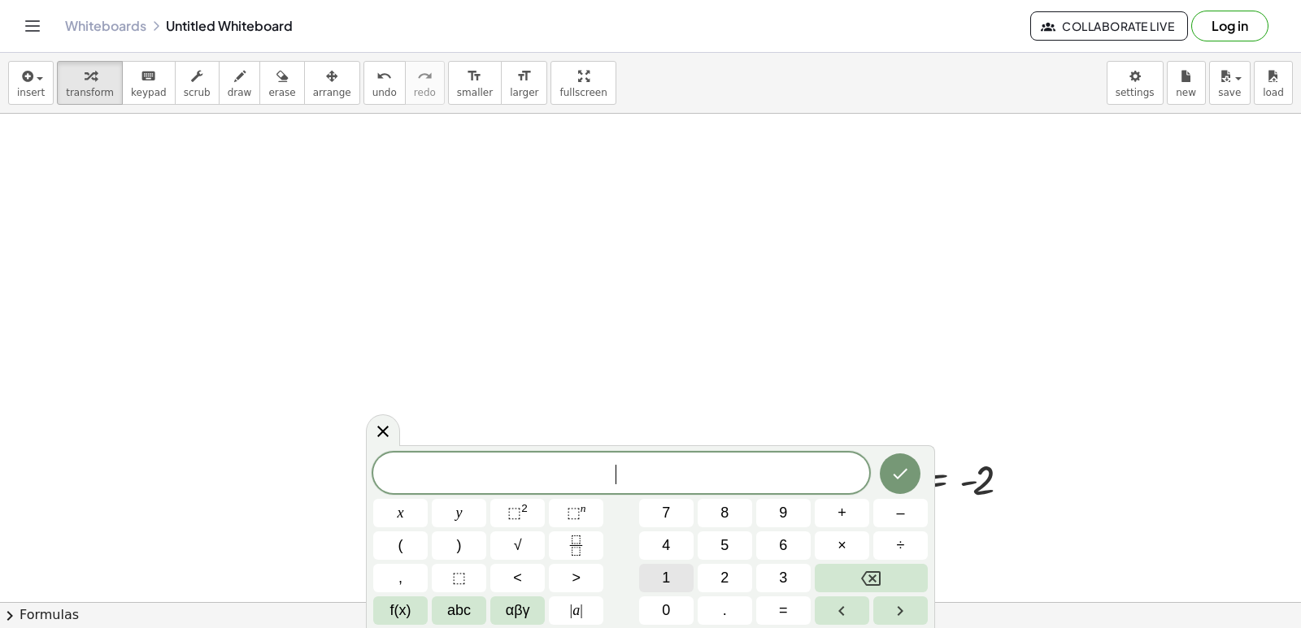
click at [650, 576] on button "1" at bounding box center [666, 578] width 54 height 28
click at [879, 585] on icon "Backspace" at bounding box center [871, 579] width 20 height 15
click at [728, 542] on button "5" at bounding box center [725, 546] width 54 height 28
click at [460, 512] on span "y" at bounding box center [459, 513] width 7 height 22
click at [830, 514] on button "+" at bounding box center [842, 513] width 54 height 28
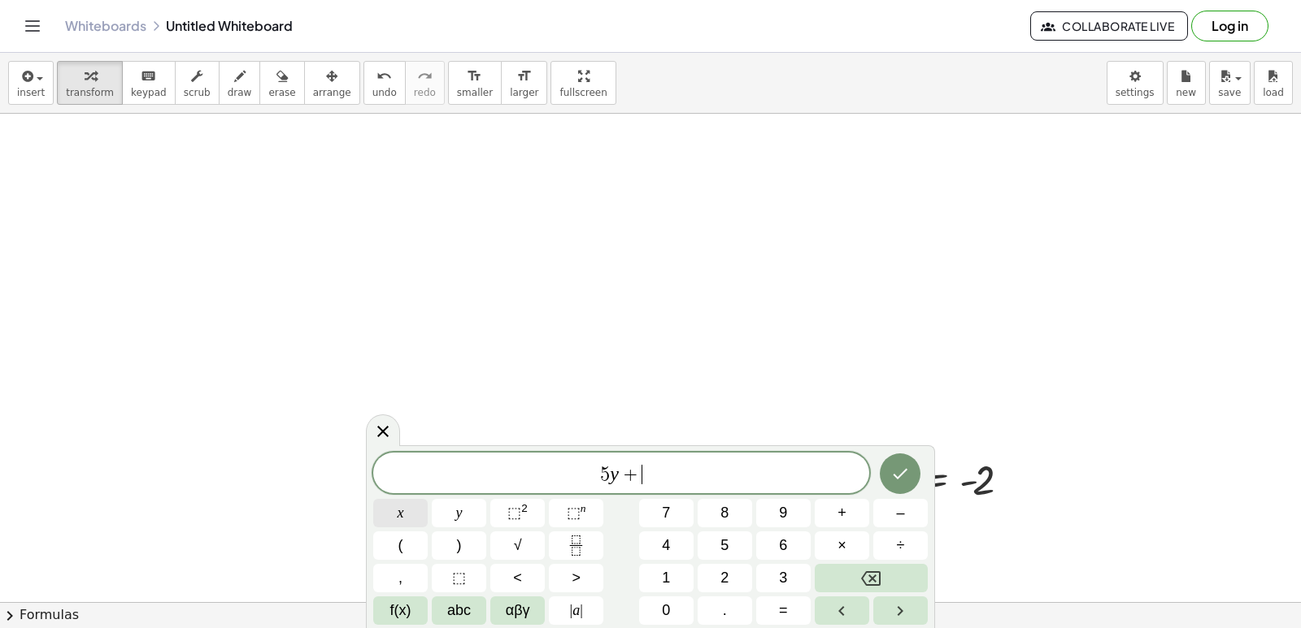
click at [415, 518] on button "x" at bounding box center [400, 513] width 54 height 28
click at [895, 449] on div "5 y + x ​ x y ⬚ 2 ⬚ n 7 8 9 + – ( ) √ 4 5 6 × ÷ , ⬚ < > 1 2 3 f(x) abc αβγ | a …" at bounding box center [650, 537] width 569 height 183
click at [906, 485] on button "Done" at bounding box center [900, 474] width 41 height 41
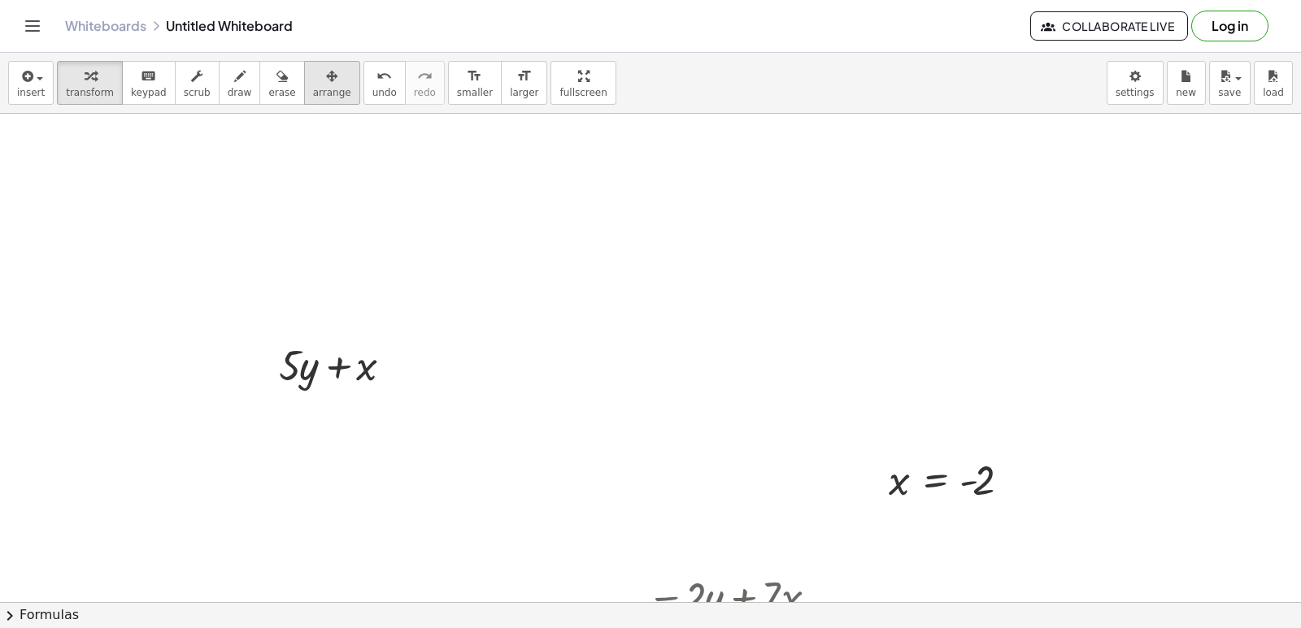
click at [313, 93] on span "arrange" at bounding box center [332, 92] width 38 height 11
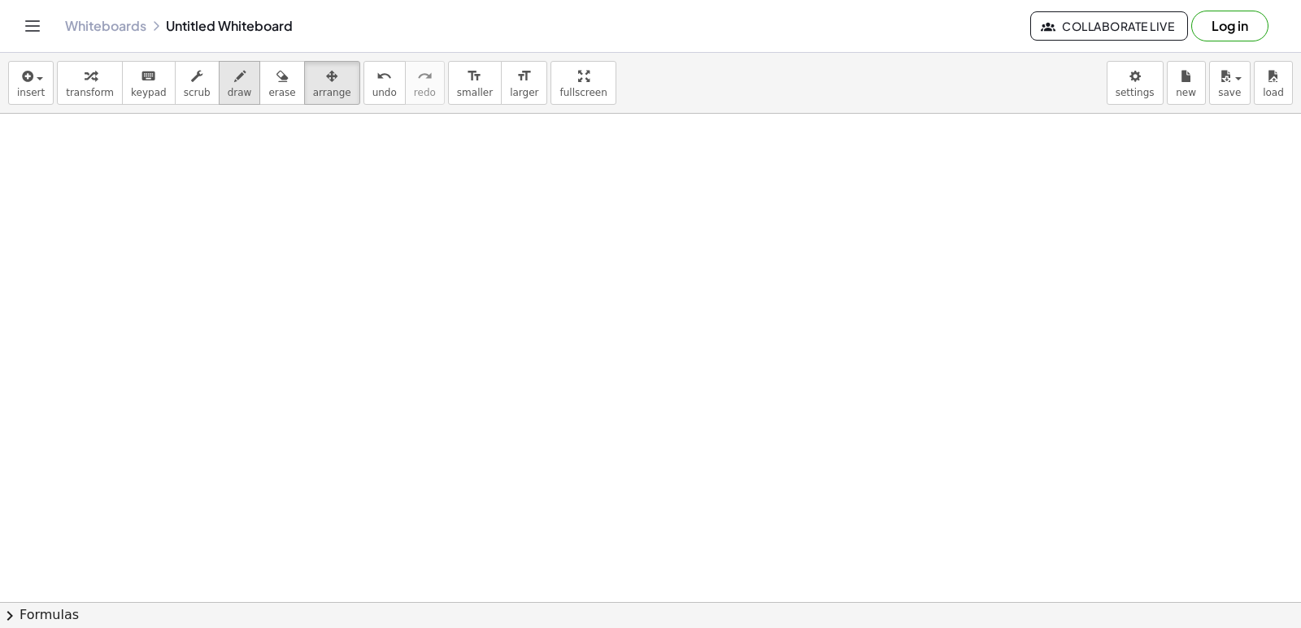
scroll to position [3496, 0]
click at [60, 89] on button "transform" at bounding box center [90, 83] width 66 height 44
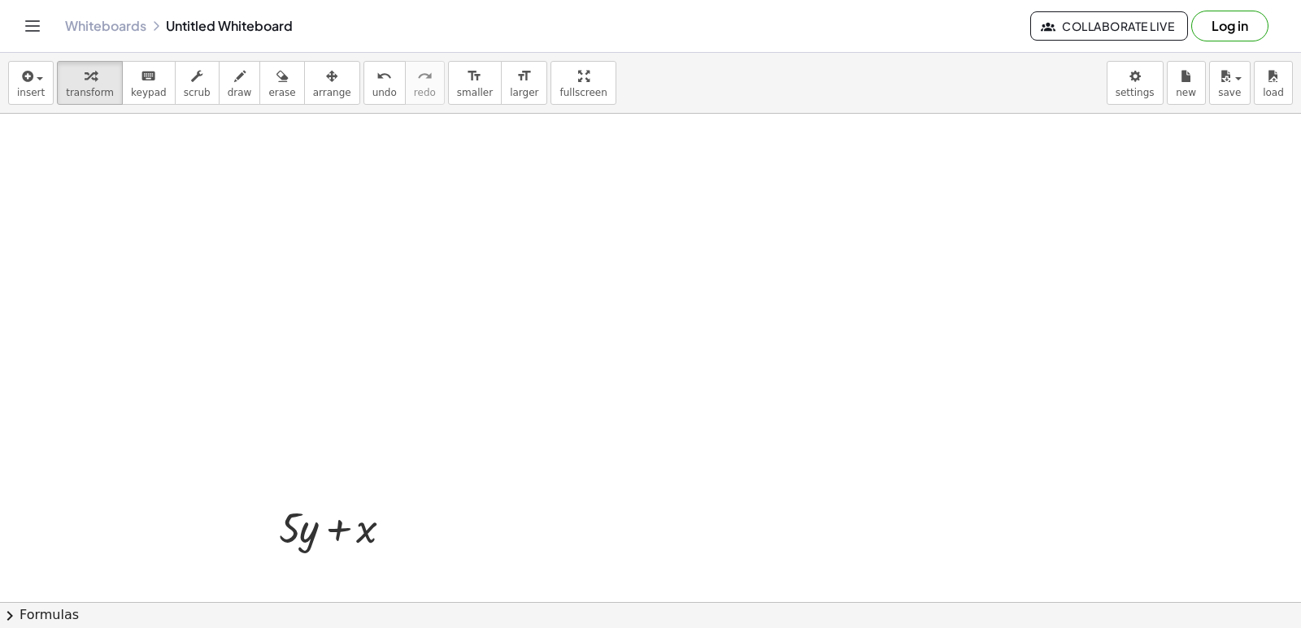
scroll to position [3984, 0]
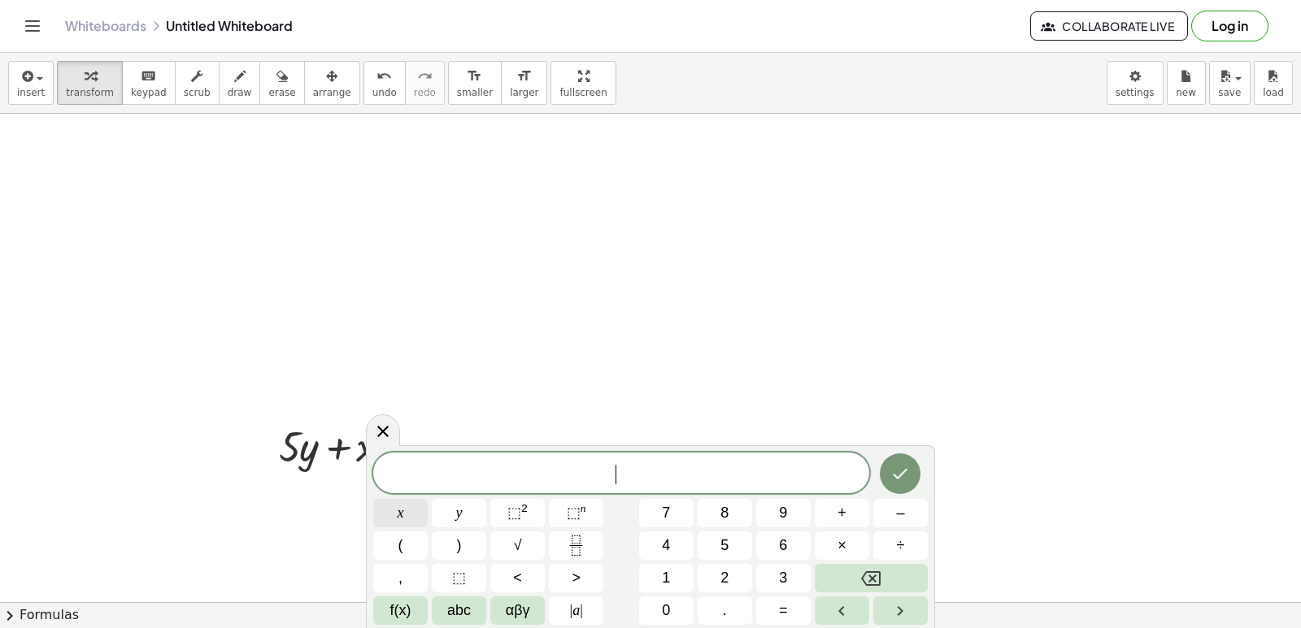
click at [391, 516] on button "x" at bounding box center [400, 513] width 54 height 28
click at [775, 615] on button "=" at bounding box center [783, 611] width 54 height 28
click at [672, 516] on button "7" at bounding box center [666, 513] width 54 height 28
click at [889, 480] on button "Done" at bounding box center [900, 474] width 41 height 41
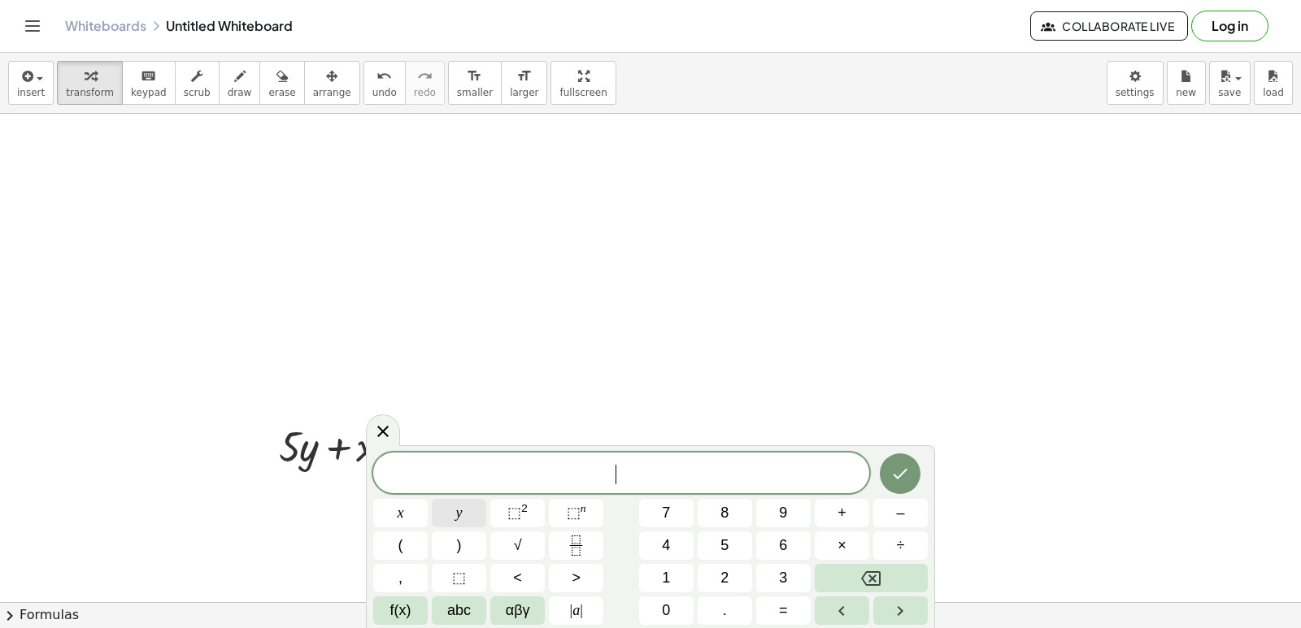
click at [456, 511] on span "y" at bounding box center [459, 513] width 7 height 22
click at [792, 619] on button "=" at bounding box center [783, 611] width 54 height 28
click at [913, 516] on button "–" at bounding box center [900, 513] width 54 height 28
click at [786, 577] on span "3" at bounding box center [783, 578] width 8 height 22
click at [894, 475] on icon "Done" at bounding box center [901, 474] width 15 height 11
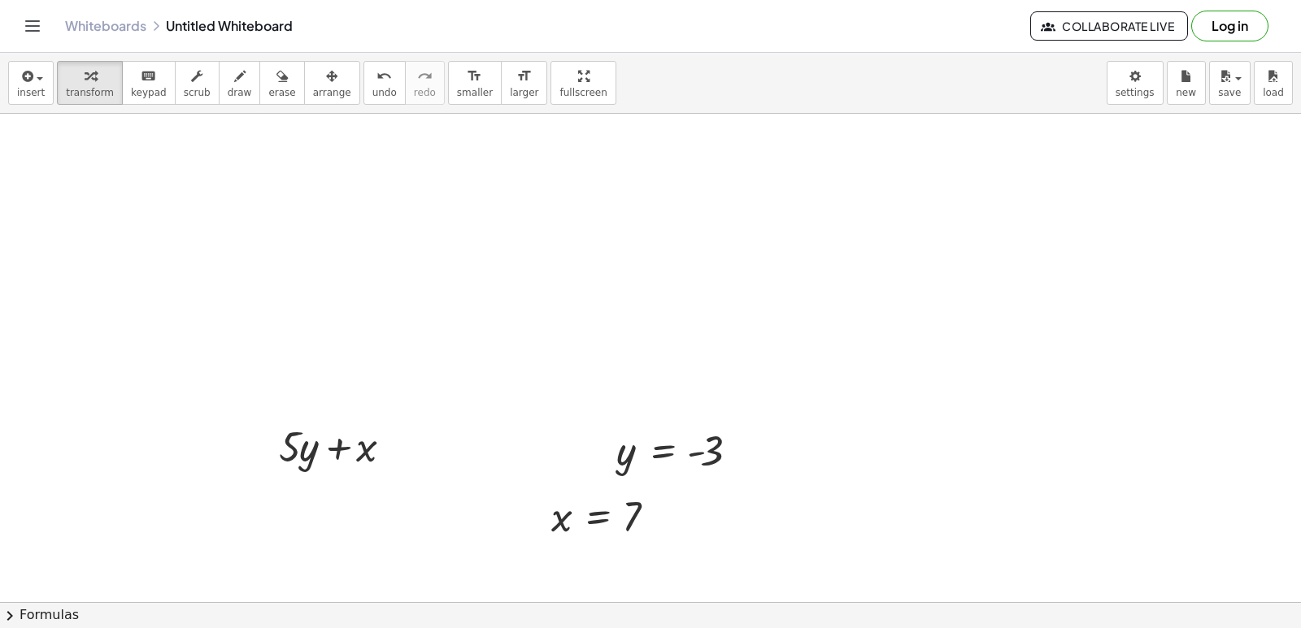
scroll to position [4228, 0]
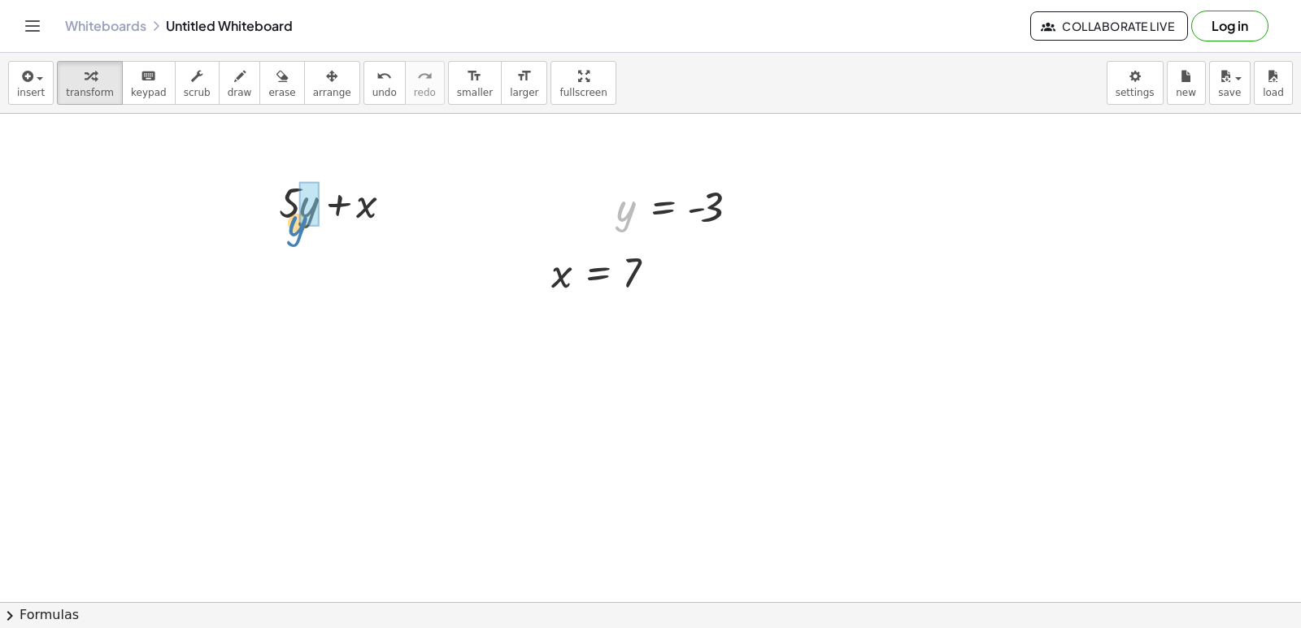
drag, startPoint x: 624, startPoint y: 228, endPoint x: 304, endPoint y: 242, distance: 319.9
drag, startPoint x: 561, startPoint y: 285, endPoint x: 374, endPoint y: 284, distance: 187.0
click at [302, 264] on div at bounding box center [341, 256] width 169 height 55
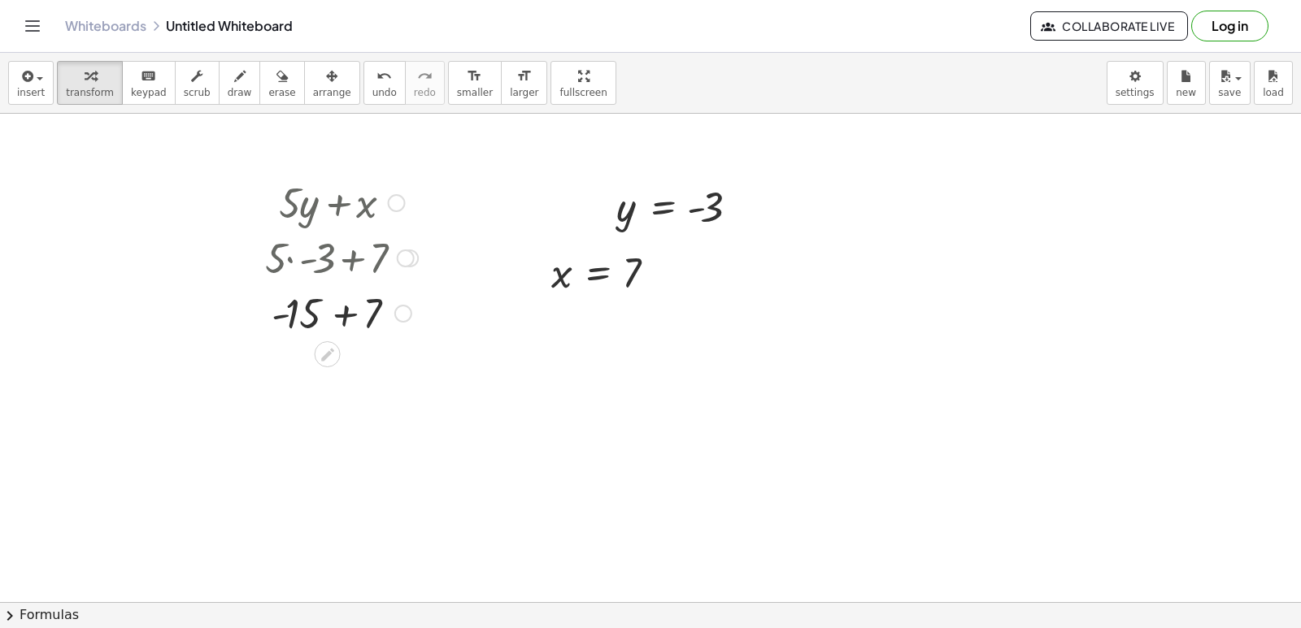
click at [343, 316] on div at bounding box center [341, 312] width 169 height 55
click at [304, 94] on button "arrange" at bounding box center [332, 83] width 56 height 44
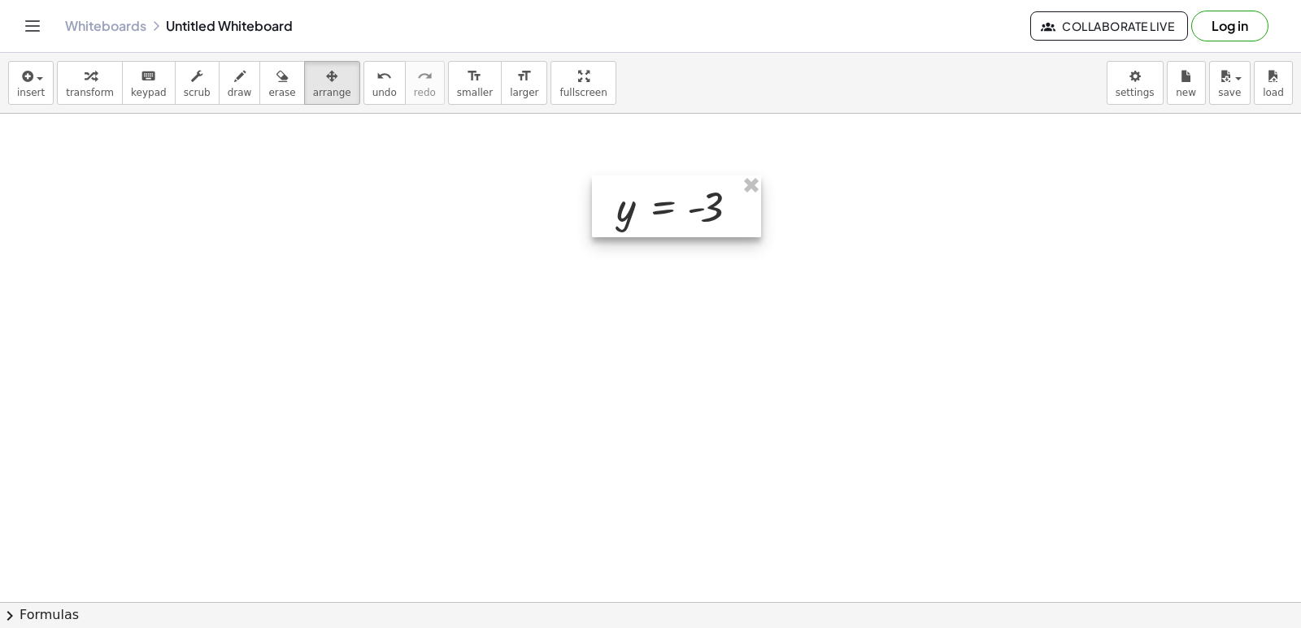
drag, startPoint x: 747, startPoint y: 193, endPoint x: 619, endPoint y: 144, distance: 137.4
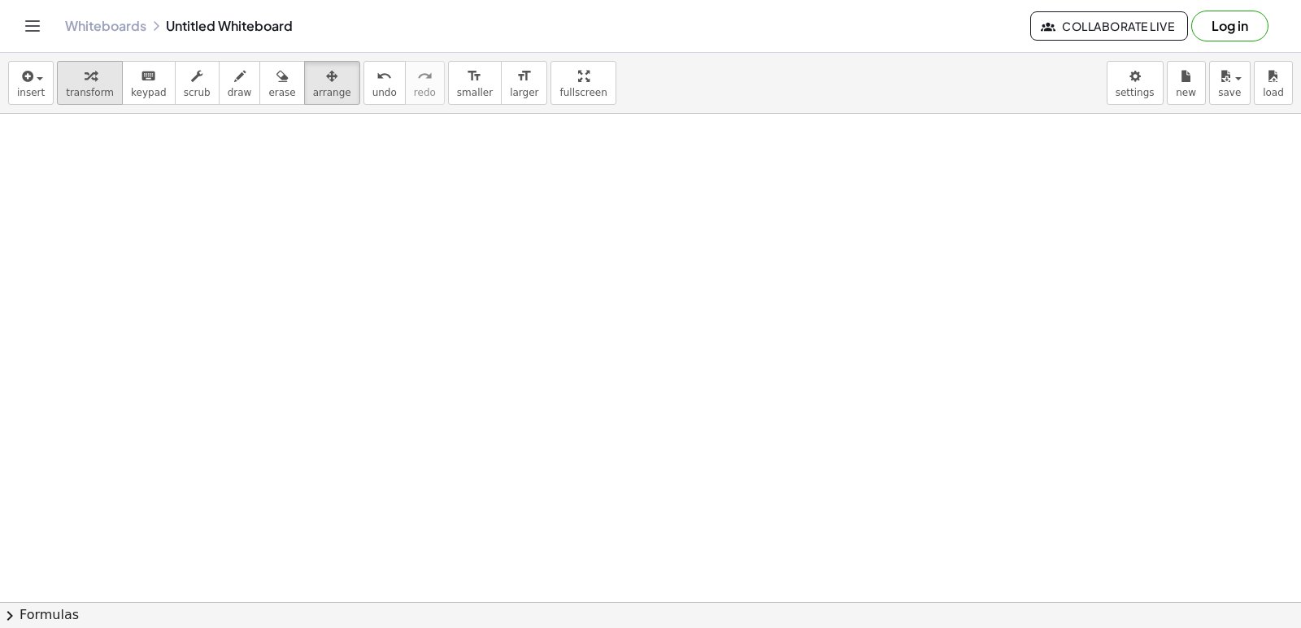
click at [66, 87] on span "transform" at bounding box center [90, 92] width 48 height 11
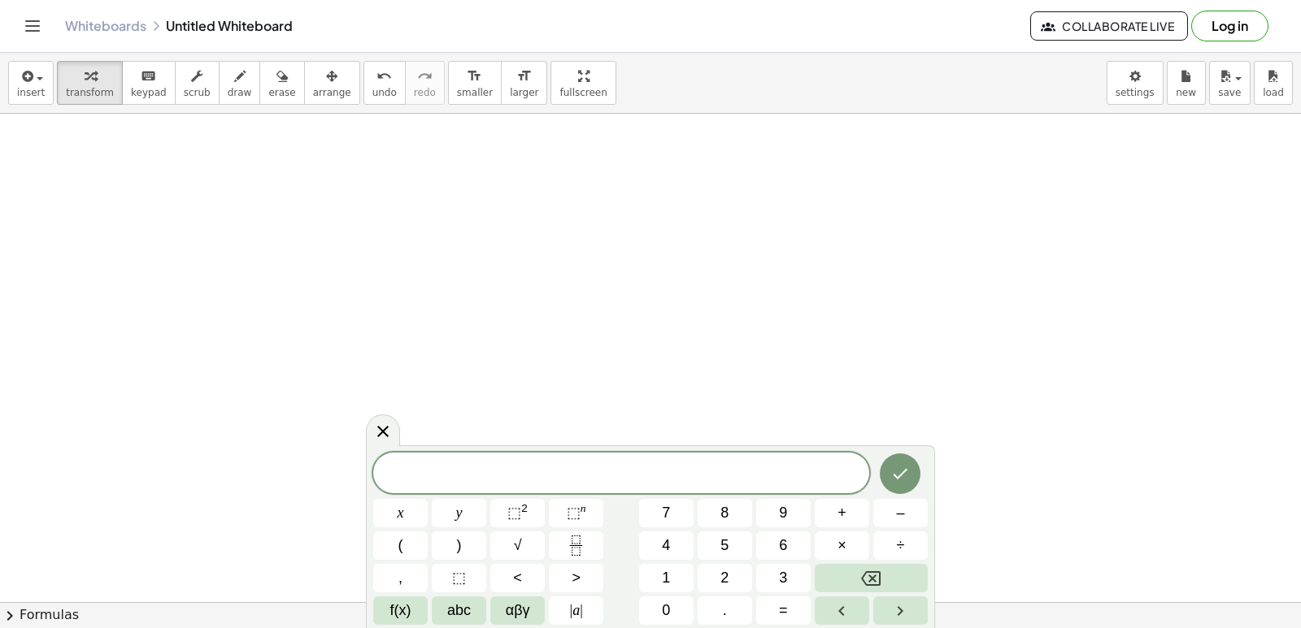
click at [734, 563] on div "​ x y ⬚ 2 ⬚ n 7 8 9 + – ( ) √ 4 5 6 × ÷ , ⬚ < > 1 2 3 f(x) abc αβγ | a | 0 . =" at bounding box center [650, 539] width 554 height 172
click at [725, 574] on span "2" at bounding box center [724, 578] width 8 height 22
click at [398, 517] on span "x" at bounding box center [401, 513] width 7 height 22
click at [846, 515] on span "+" at bounding box center [841, 513] width 9 height 22
click at [465, 512] on button "y" at bounding box center [459, 513] width 54 height 28
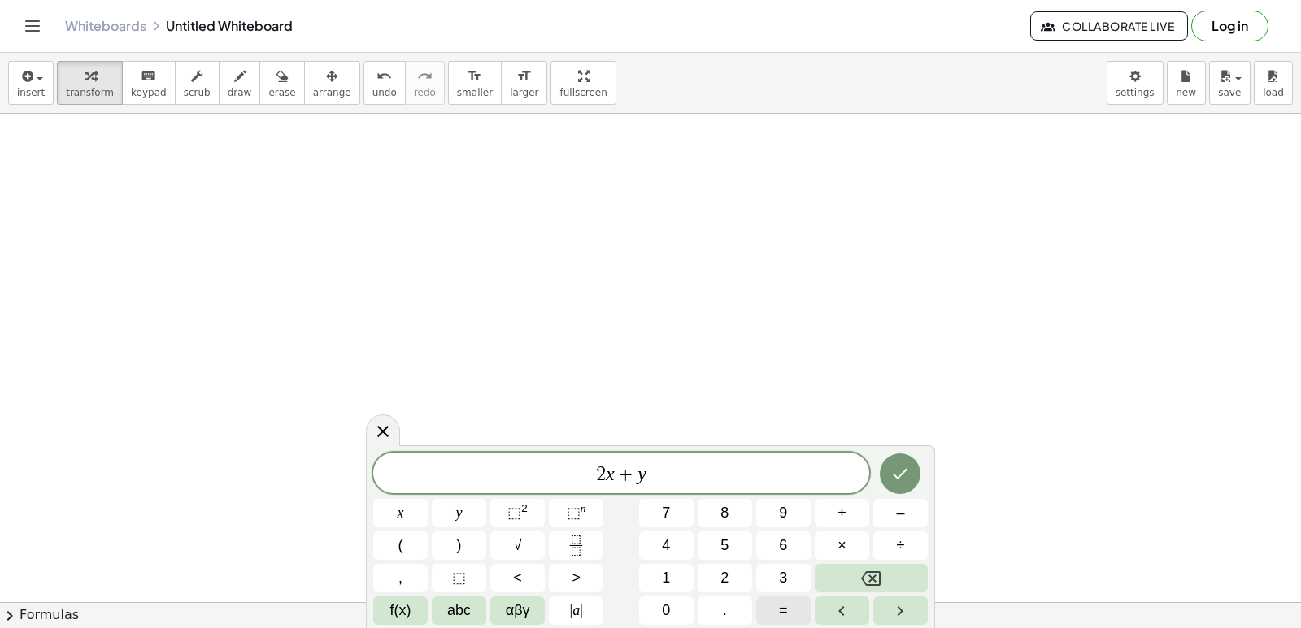
click at [784, 611] on span "=" at bounding box center [783, 611] width 9 height 22
click at [675, 578] on button "1" at bounding box center [666, 578] width 54 height 28
click at [671, 551] on button "4" at bounding box center [666, 546] width 54 height 28
click at [909, 480] on button "Done" at bounding box center [900, 474] width 41 height 41
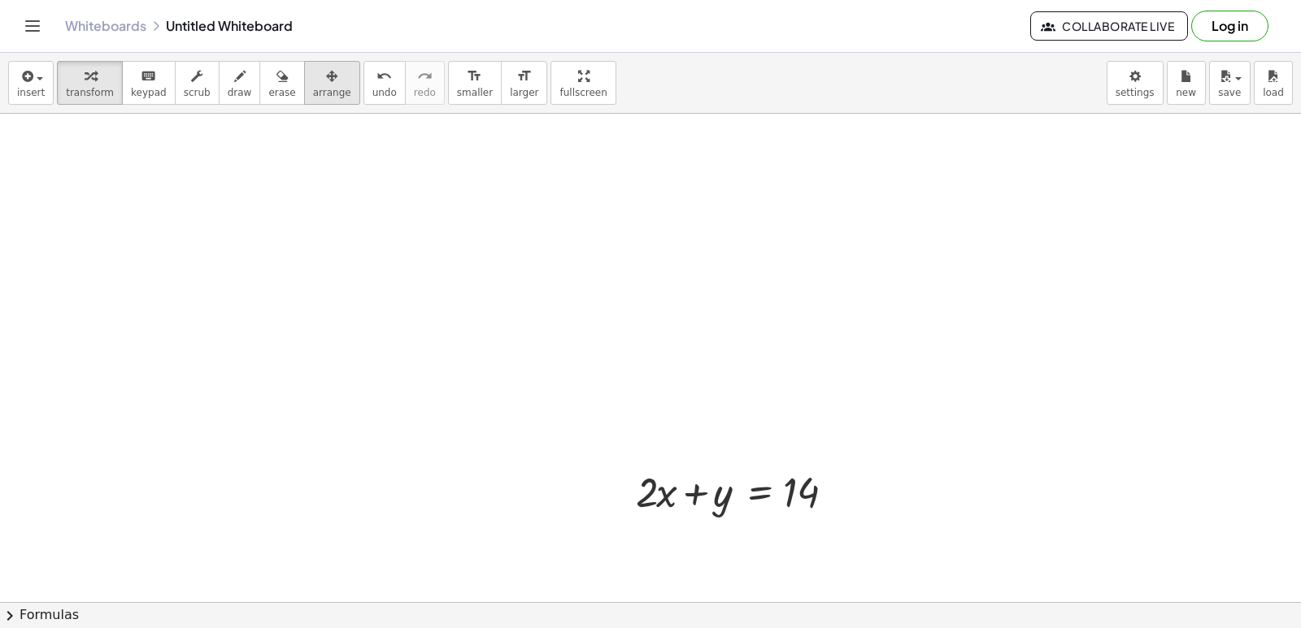
click at [313, 87] on span "arrange" at bounding box center [332, 92] width 38 height 11
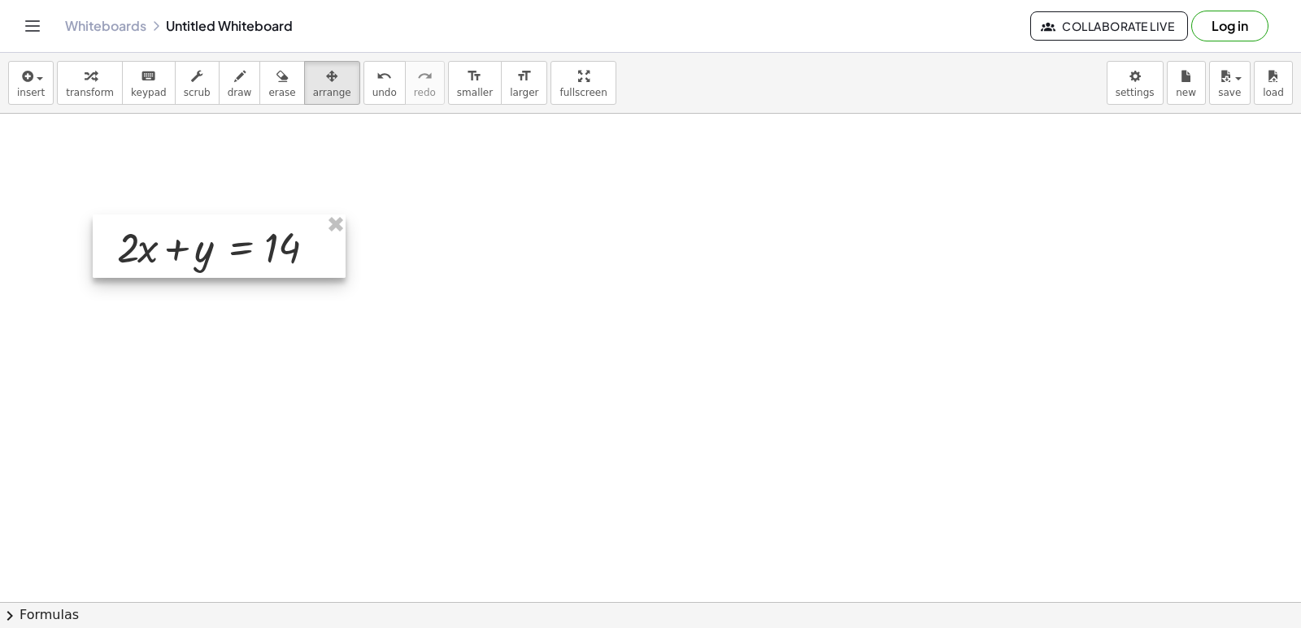
drag, startPoint x: 702, startPoint y: 508, endPoint x: 178, endPoint y: 254, distance: 582.9
click at [179, 255] on div at bounding box center [219, 246] width 253 height 63
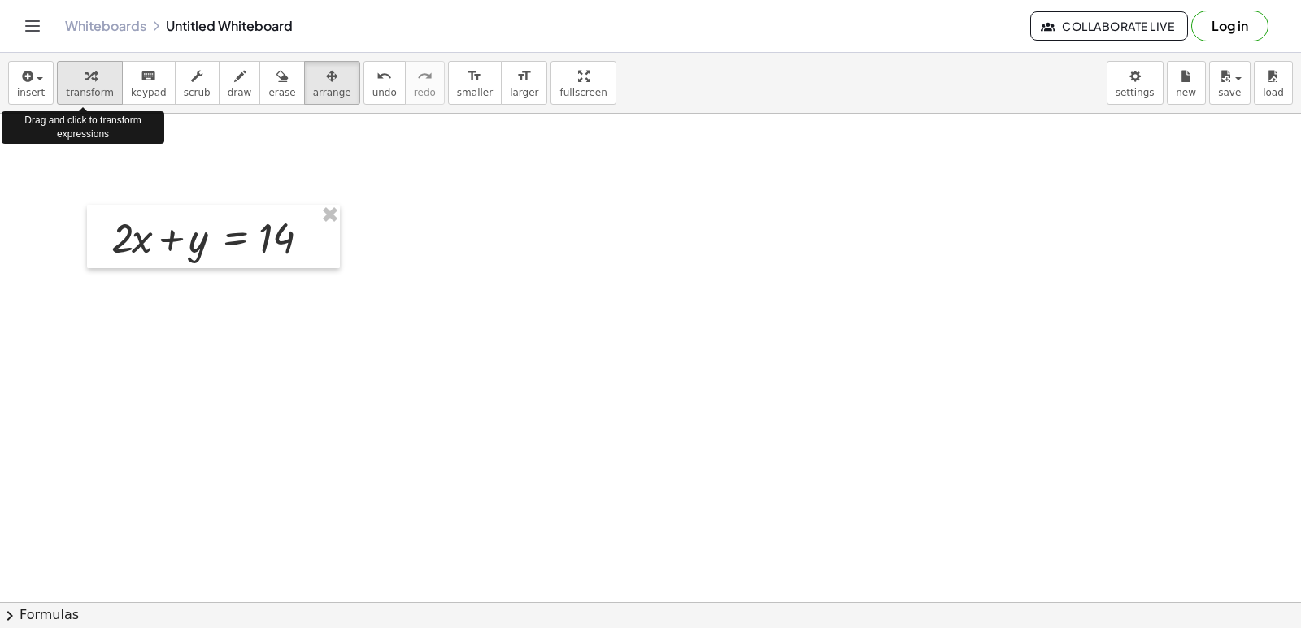
drag, startPoint x: 90, startPoint y: 93, endPoint x: 107, endPoint y: 120, distance: 30.7
click at [92, 93] on span "transform" at bounding box center [90, 92] width 48 height 11
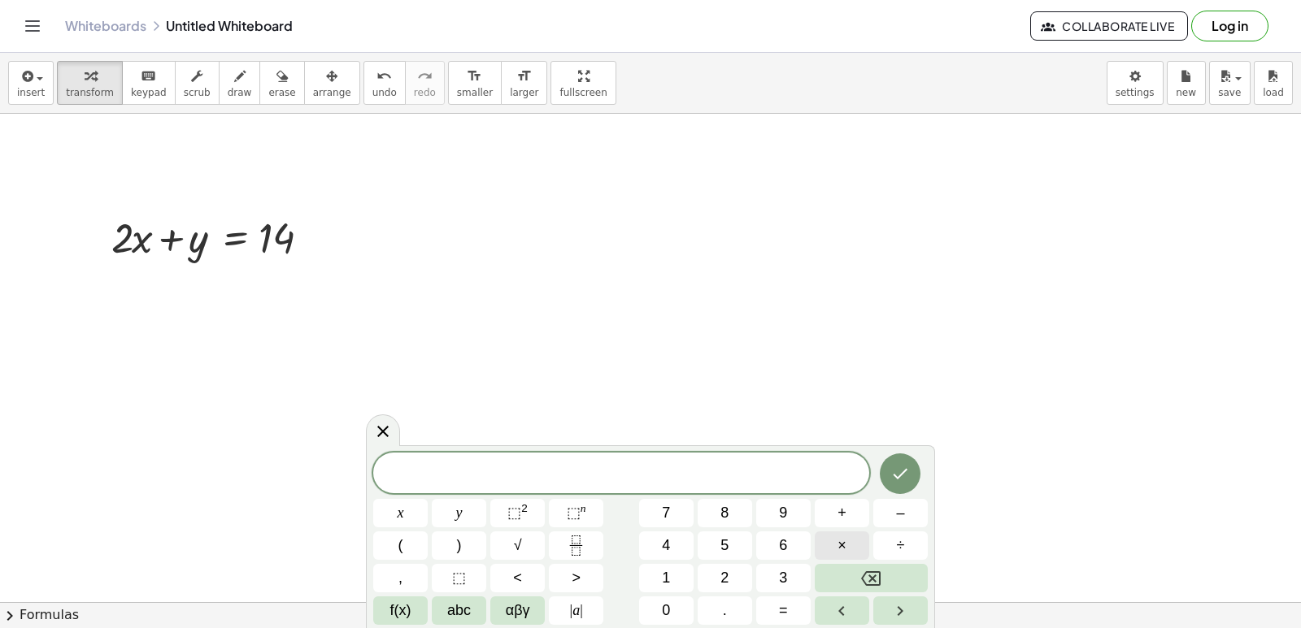
click at [850, 539] on button "×" at bounding box center [842, 546] width 54 height 28
click at [904, 515] on span "–" at bounding box center [900, 513] width 8 height 22
click at [450, 517] on button "y" at bounding box center [459, 513] width 54 height 28
click at [783, 617] on span "=" at bounding box center [783, 611] width 9 height 22
click at [672, 546] on button "4" at bounding box center [666, 546] width 54 height 28
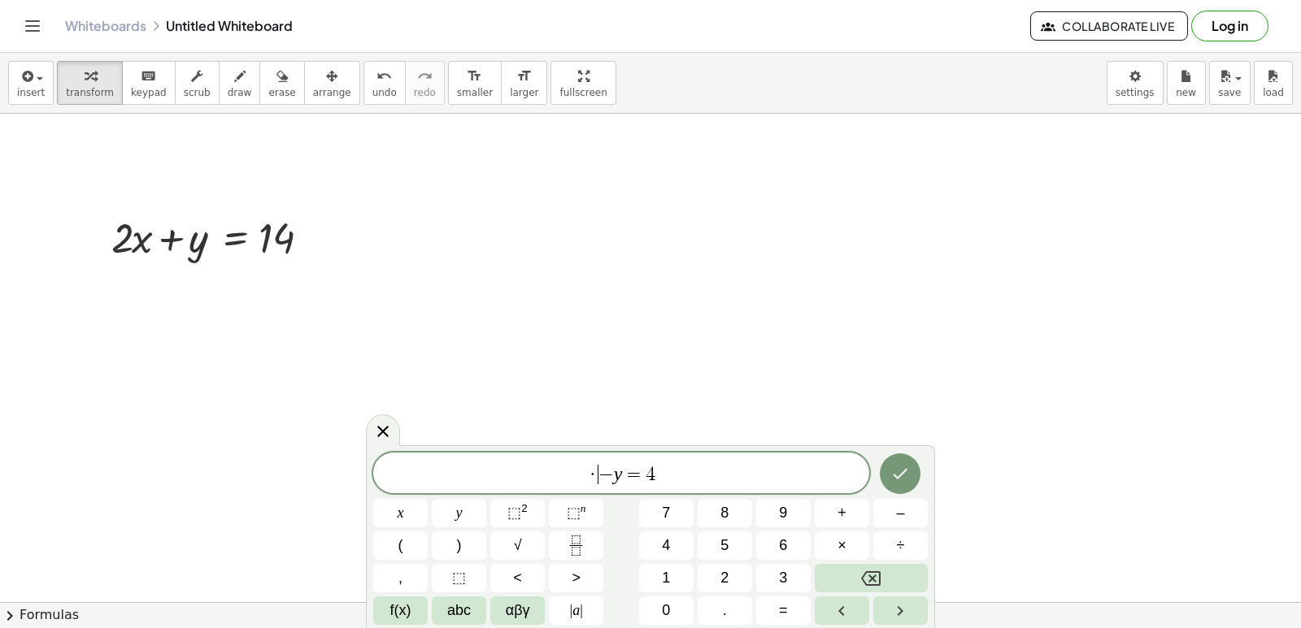
click at [598, 473] on span "·" at bounding box center [592, 475] width 11 height 20
click at [879, 582] on button "Backspace" at bounding box center [871, 578] width 113 height 28
click at [388, 513] on button "x" at bounding box center [400, 513] width 54 height 28
click at [900, 476] on icon "Done" at bounding box center [901, 474] width 15 height 11
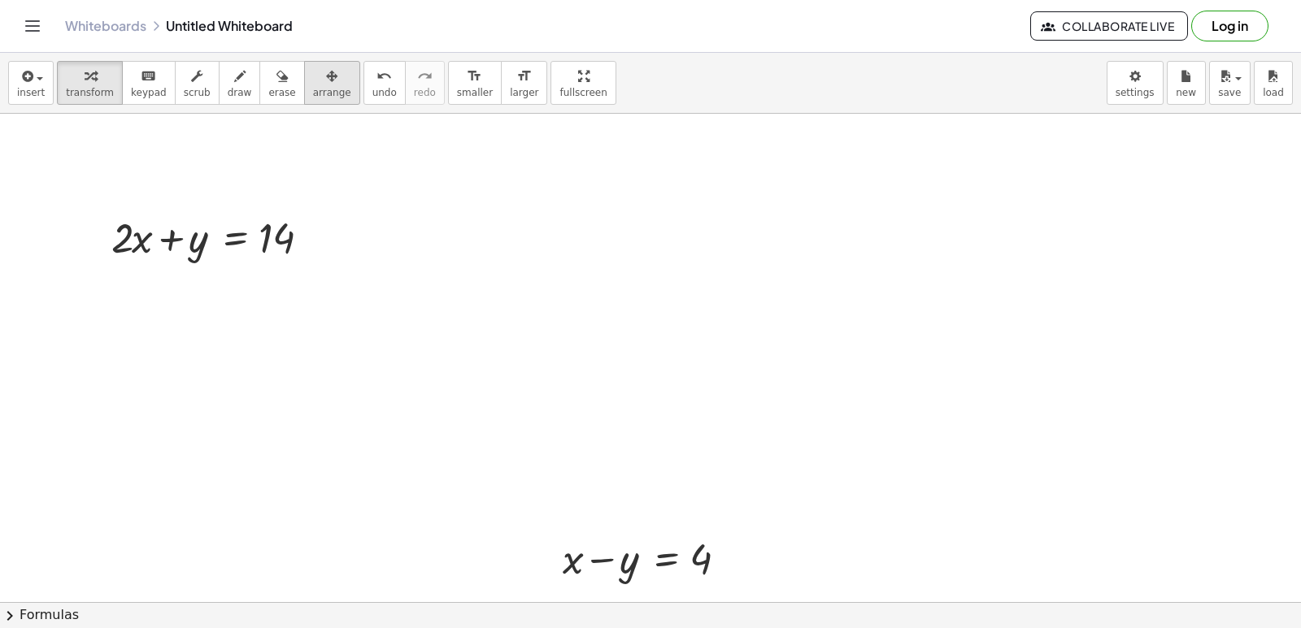
click at [313, 84] on div "button" at bounding box center [332, 76] width 38 height 20
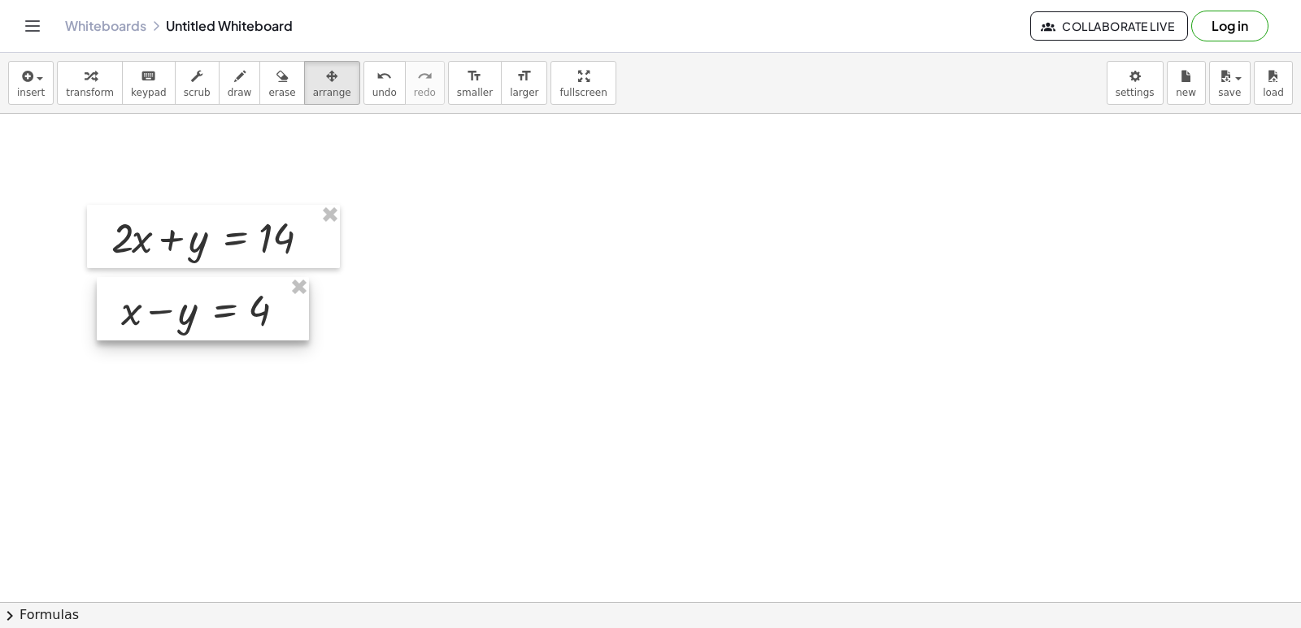
drag, startPoint x: 624, startPoint y: 567, endPoint x: 180, endPoint y: 319, distance: 508.9
click at [180, 319] on div at bounding box center [203, 308] width 212 height 63
click at [178, 320] on div at bounding box center [200, 310] width 212 height 63
click at [85, 84] on icon "button" at bounding box center [90, 77] width 11 height 20
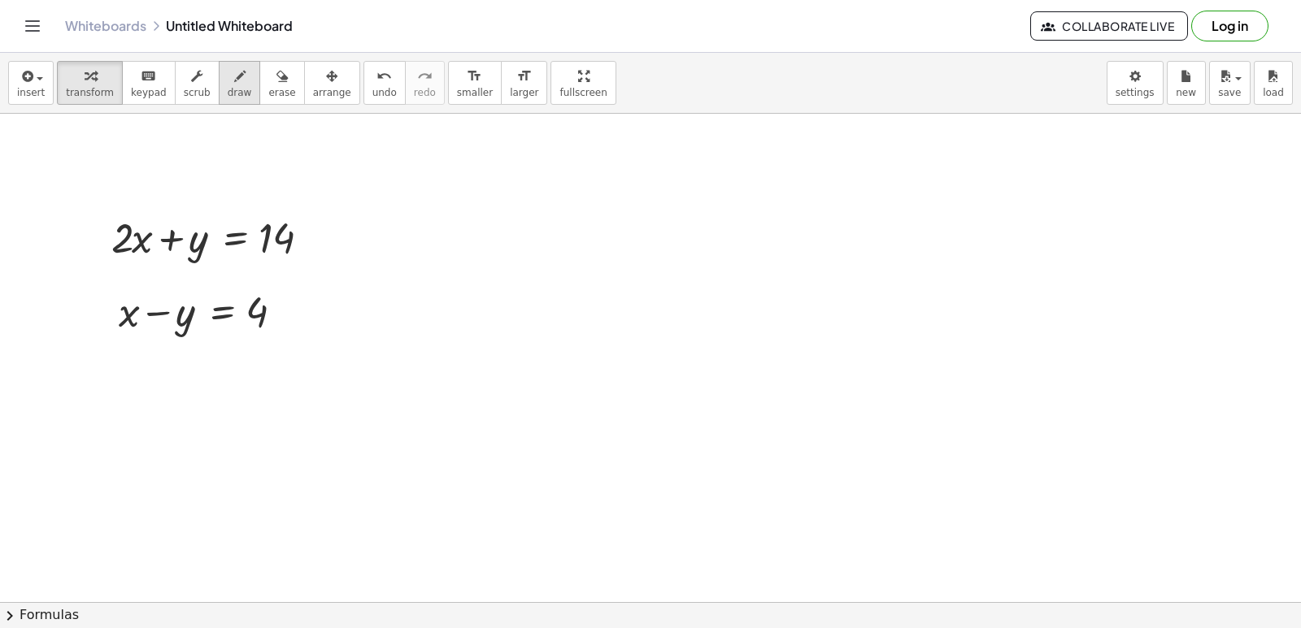
click at [234, 80] on icon "button" at bounding box center [239, 77] width 11 height 20
drag, startPoint x: 64, startPoint y: 360, endPoint x: 391, endPoint y: 376, distance: 327.2
click at [85, 84] on icon "button" at bounding box center [90, 77] width 11 height 20
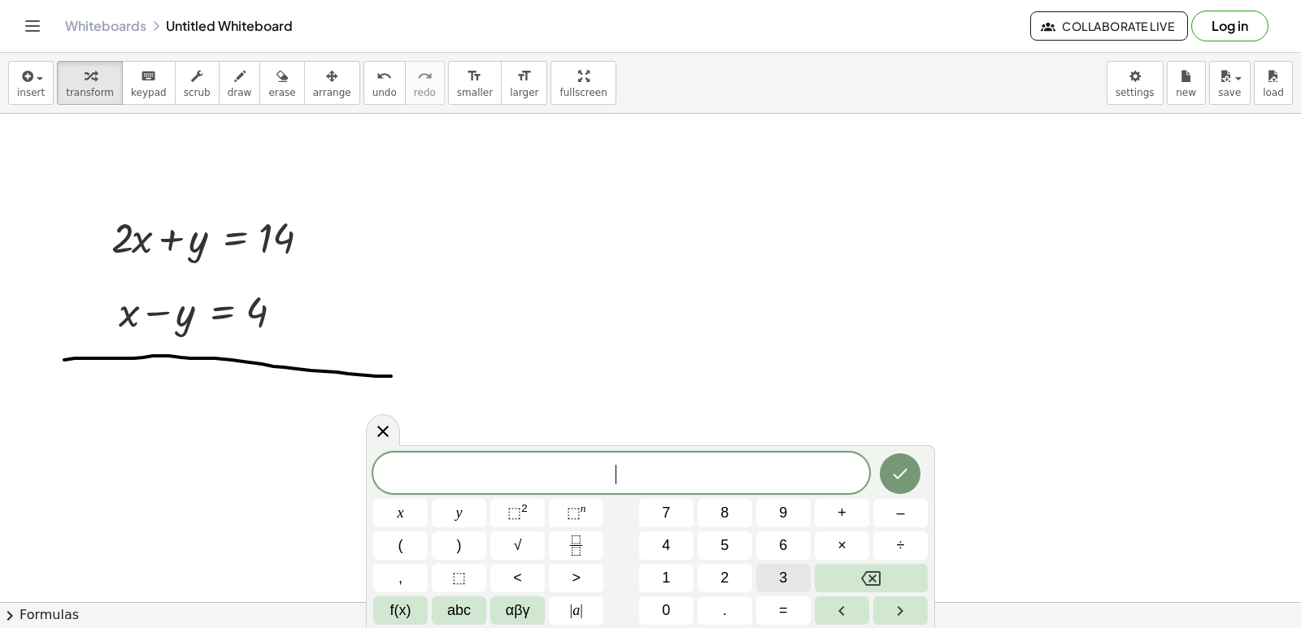
click at [772, 572] on button "3" at bounding box center [783, 578] width 54 height 28
click at [411, 512] on button "x" at bounding box center [400, 513] width 54 height 28
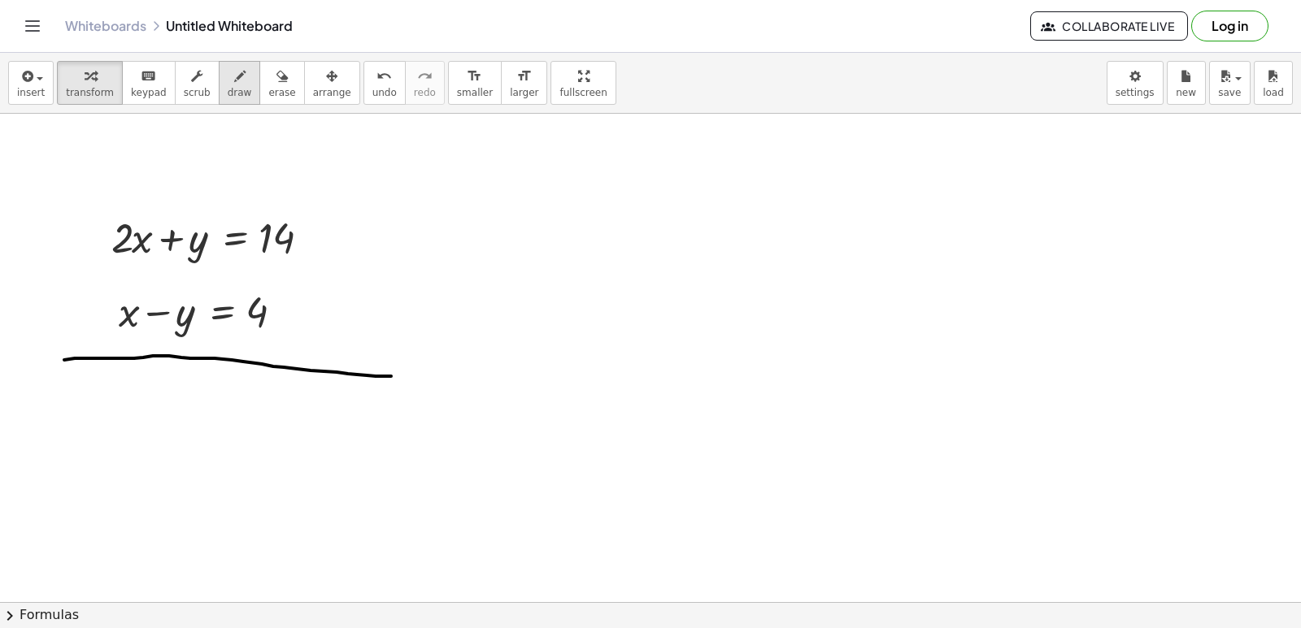
click at [234, 85] on icon "button" at bounding box center [239, 77] width 11 height 20
drag, startPoint x: 99, startPoint y: 414, endPoint x: 116, endPoint y: 458, distance: 47.1
drag, startPoint x: 203, startPoint y: 461, endPoint x: 377, endPoint y: 479, distance: 174.9
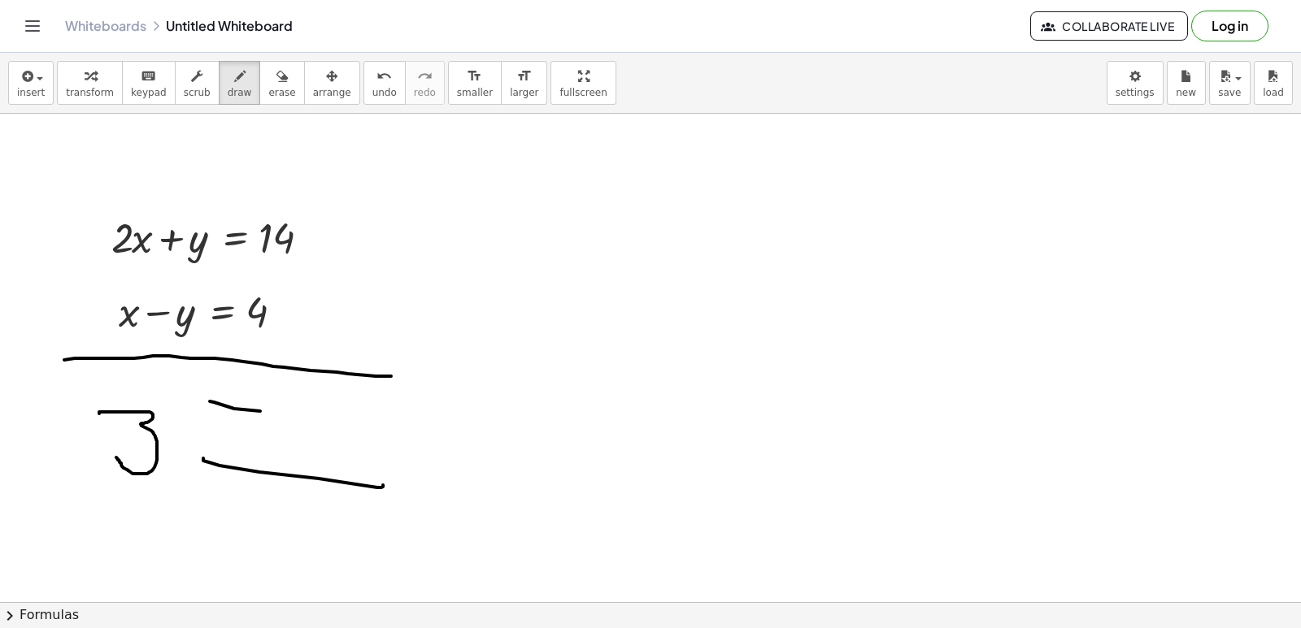
drag, startPoint x: 210, startPoint y: 402, endPoint x: 328, endPoint y: 415, distance: 118.7
drag, startPoint x: 383, startPoint y: 481, endPoint x: 428, endPoint y: 478, distance: 44.8
drag, startPoint x: 416, startPoint y: 471, endPoint x: 397, endPoint y: 456, distance: 24.4
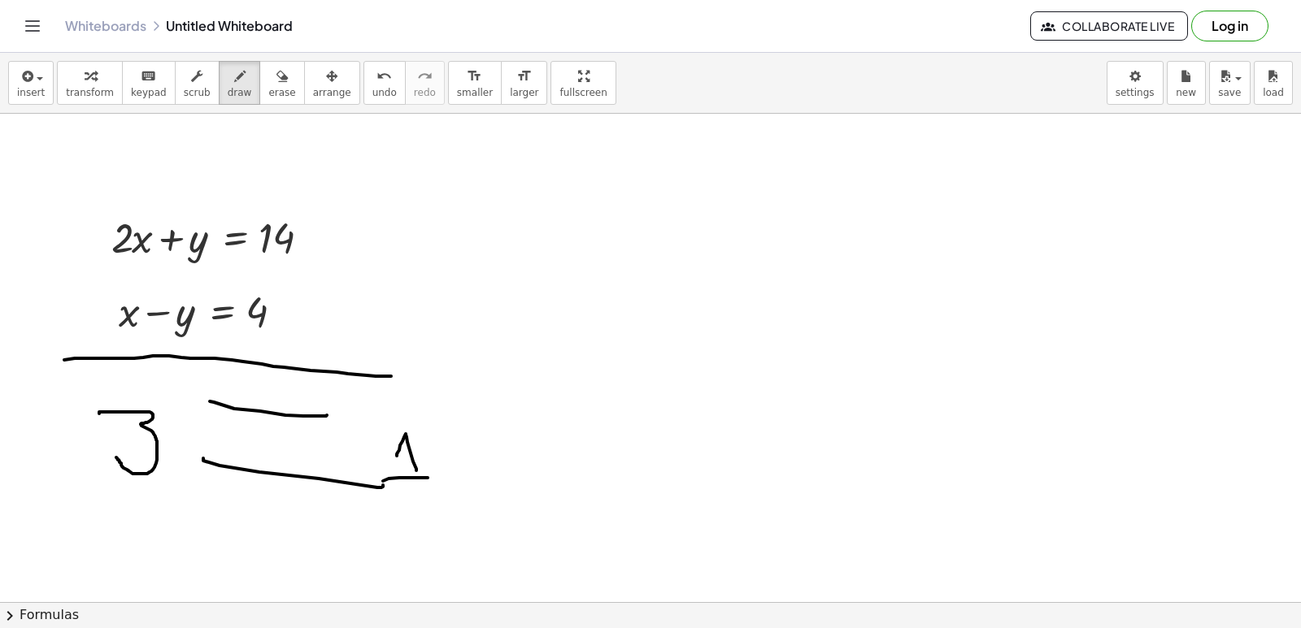
drag, startPoint x: 414, startPoint y: 463, endPoint x: 420, endPoint y: 472, distance: 10.6
drag, startPoint x: 437, startPoint y: 477, endPoint x: 437, endPoint y: 463, distance: 13.8
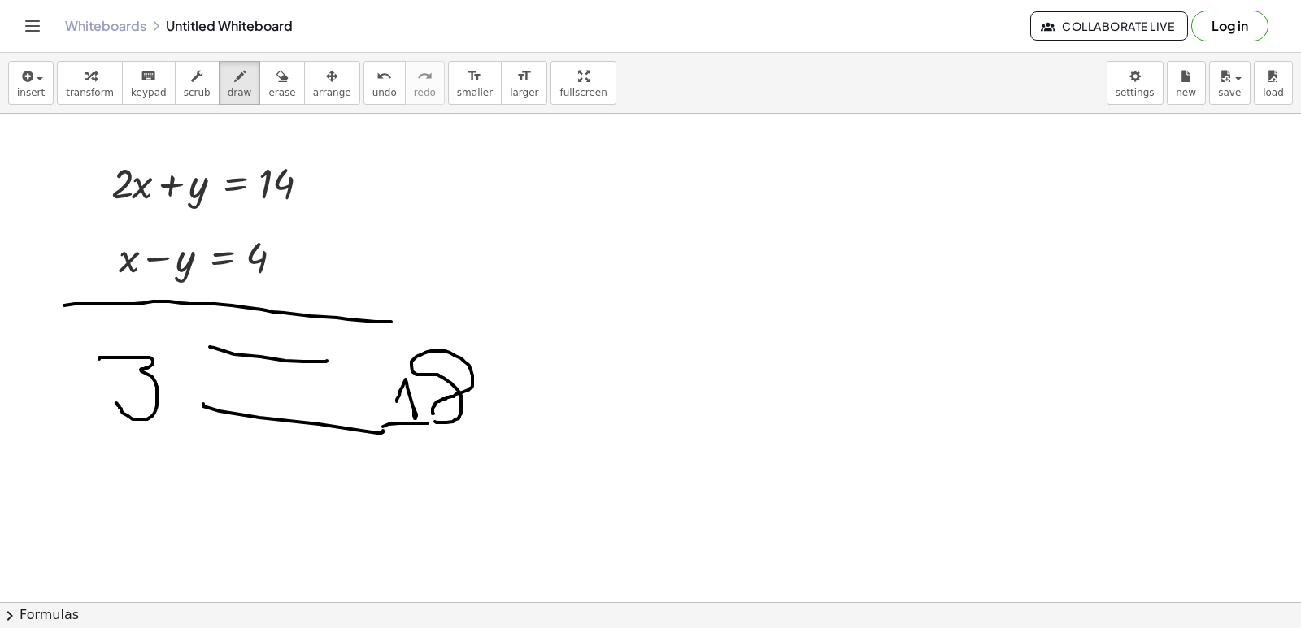
scroll to position [4309, 0]
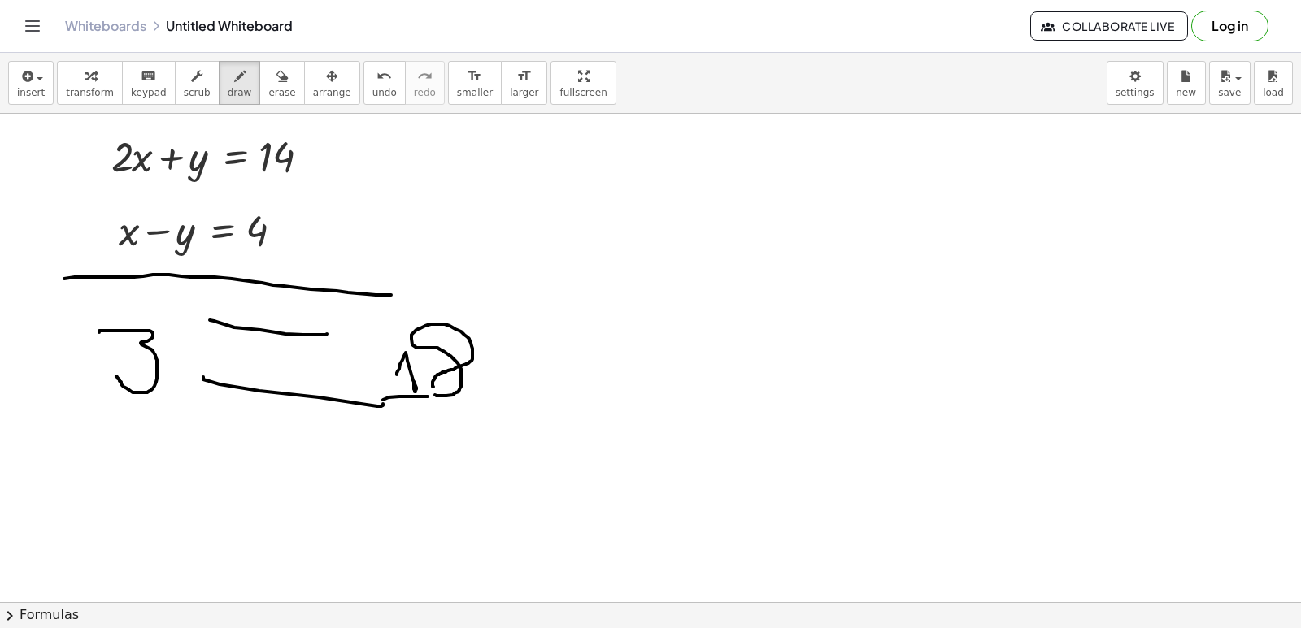
click at [87, 85] on icon "button" at bounding box center [90, 77] width 11 height 20
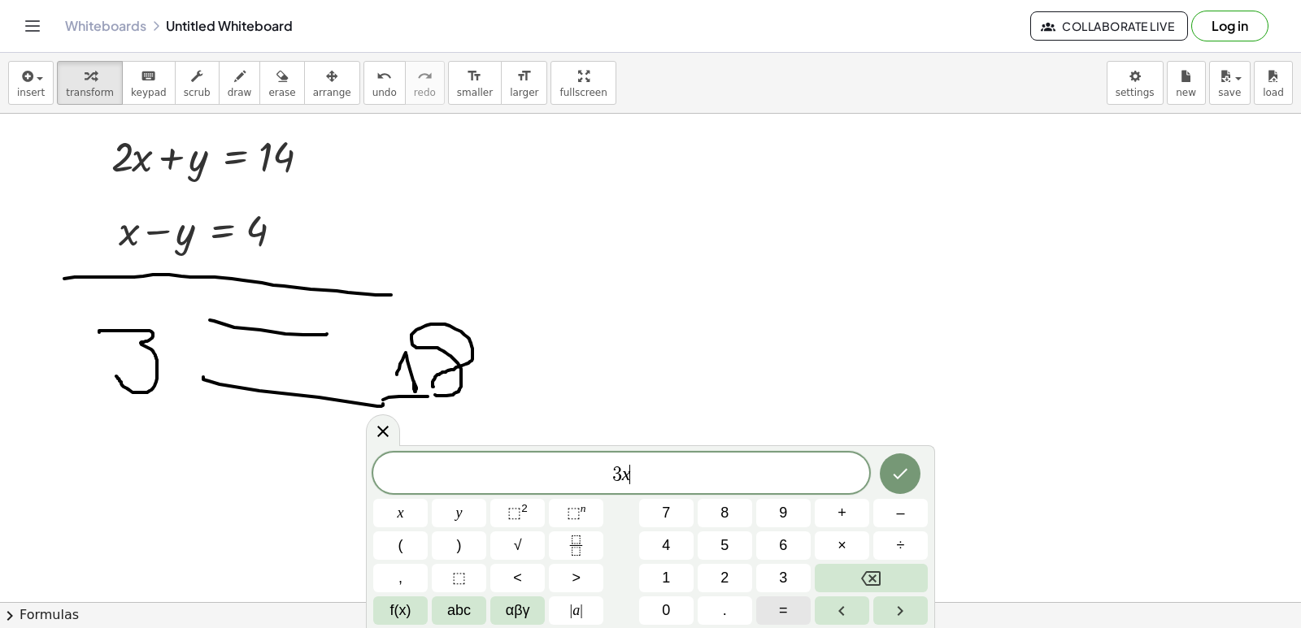
click at [777, 604] on button "=" at bounding box center [783, 611] width 54 height 28
click at [674, 581] on button "1" at bounding box center [666, 578] width 54 height 28
click at [741, 520] on button "8" at bounding box center [725, 513] width 54 height 28
click at [885, 476] on button "Done" at bounding box center [900, 474] width 41 height 41
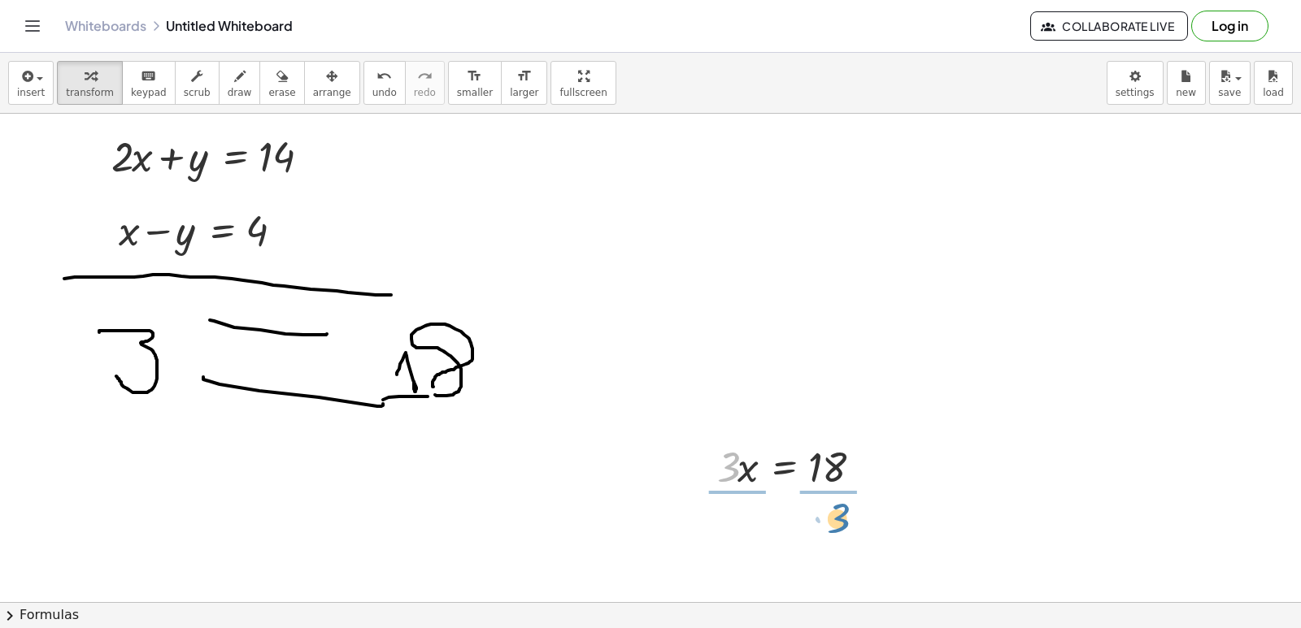
drag, startPoint x: 728, startPoint y: 483, endPoint x: 836, endPoint y: 530, distance: 118.0
drag, startPoint x: 735, startPoint y: 550, endPoint x: 753, endPoint y: 557, distance: 19.0
click at [735, 544] on div at bounding box center [797, 534] width 182 height 81
click at [846, 565] on div at bounding box center [798, 534] width 179 height 81
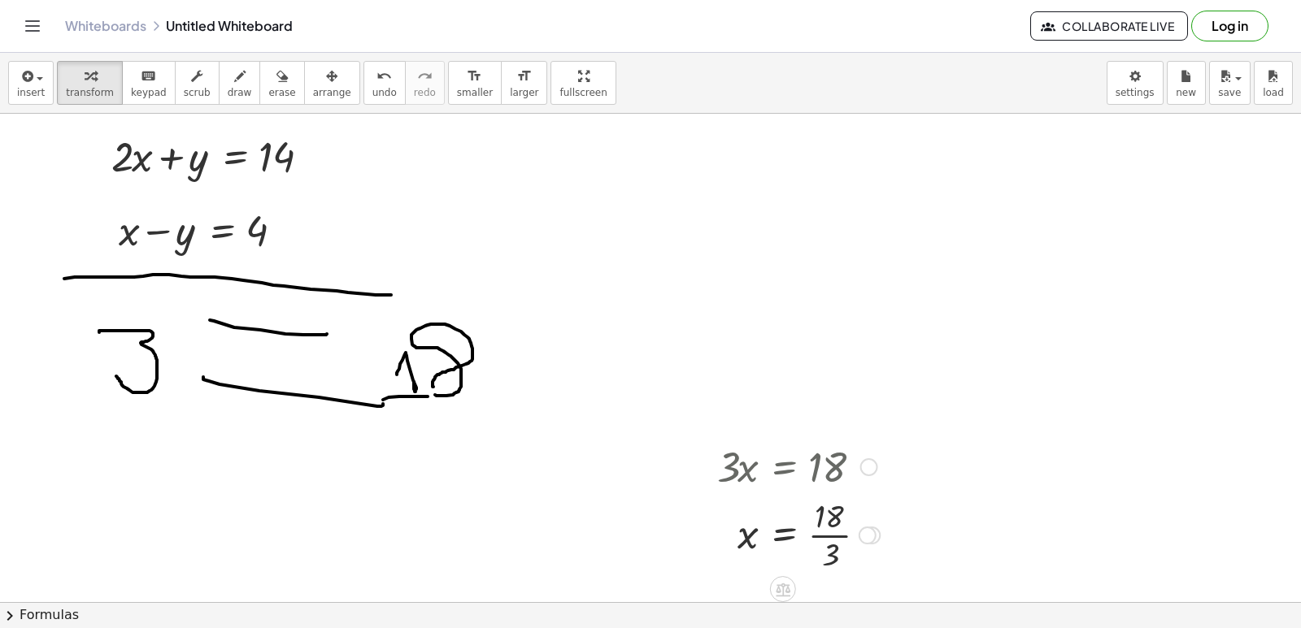
click at [828, 556] on div at bounding box center [798, 534] width 179 height 81
click at [259, 84] on button "erase" at bounding box center [281, 83] width 45 height 44
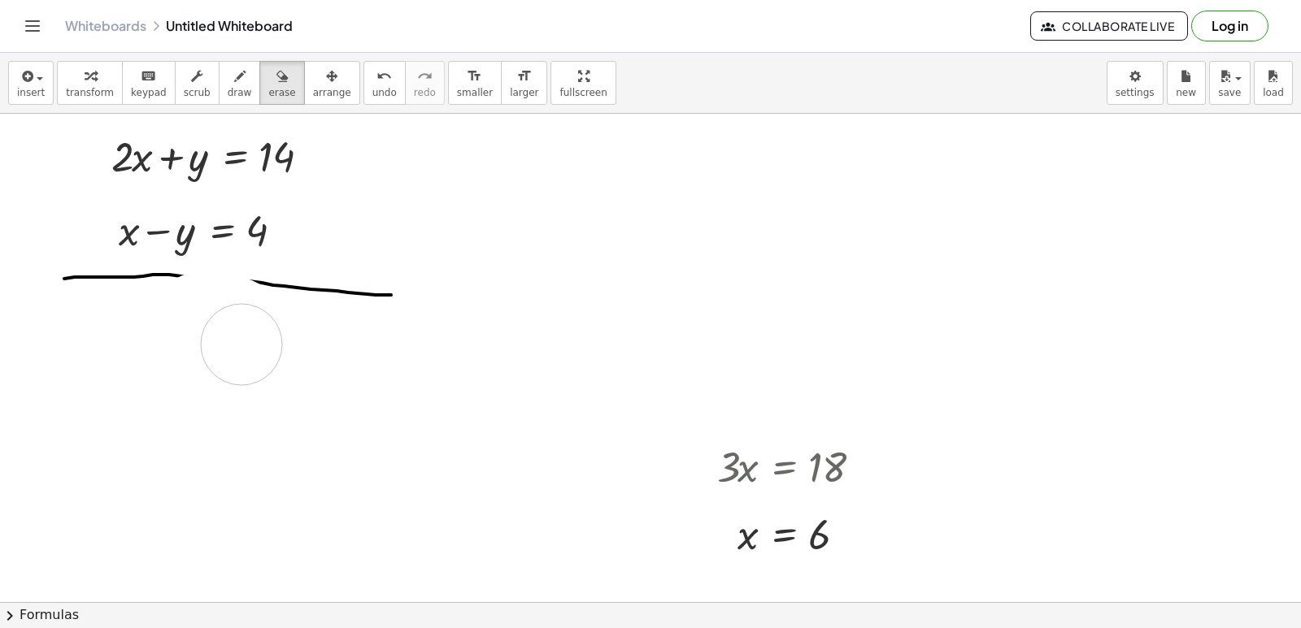
drag, startPoint x: 242, startPoint y: 392, endPoint x: 241, endPoint y: 345, distance: 47.2
drag, startPoint x: 390, startPoint y: 302, endPoint x: 21, endPoint y: 302, distance: 369.1
click at [72, 87] on span "transform" at bounding box center [90, 92] width 48 height 11
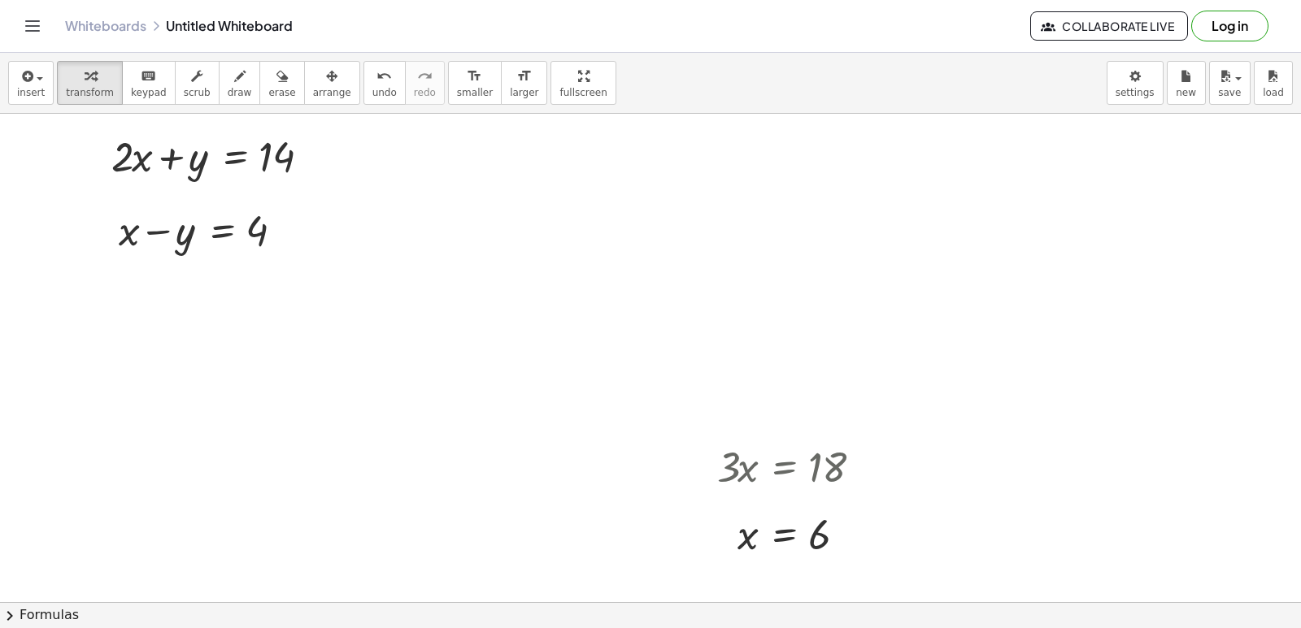
drag, startPoint x: 312, startPoint y: 91, endPoint x: 301, endPoint y: 120, distance: 31.4
click at [313, 91] on span "arrange" at bounding box center [332, 92] width 38 height 11
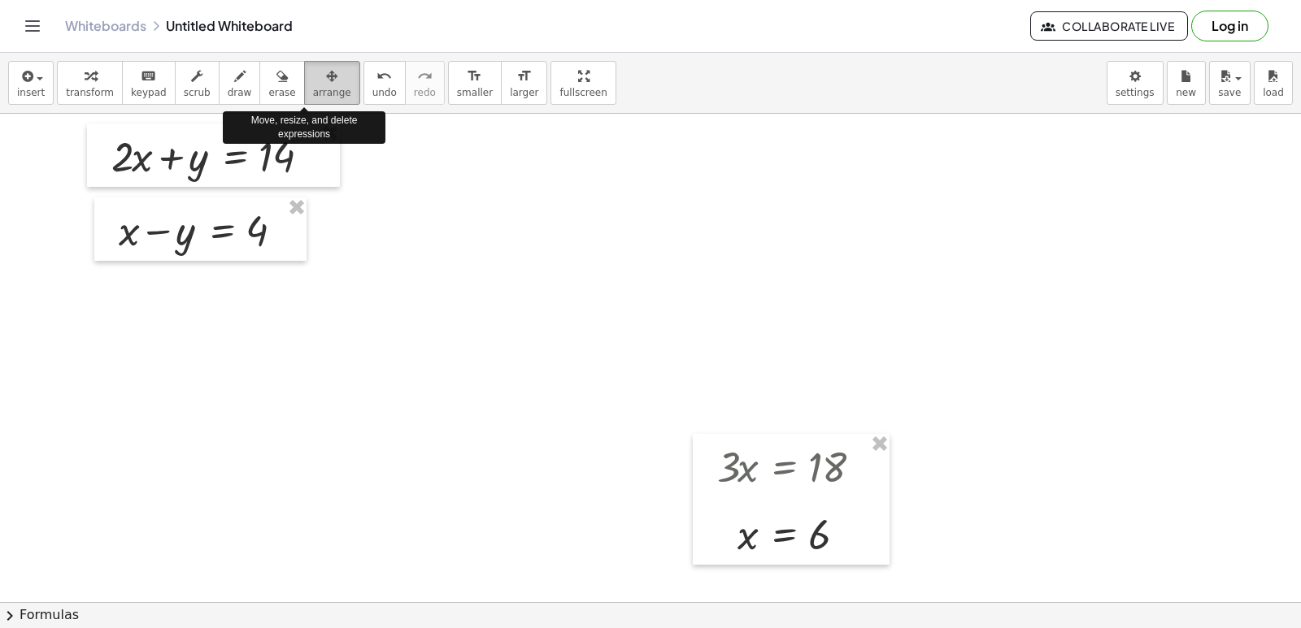
click at [326, 83] on icon "button" at bounding box center [331, 77] width 11 height 20
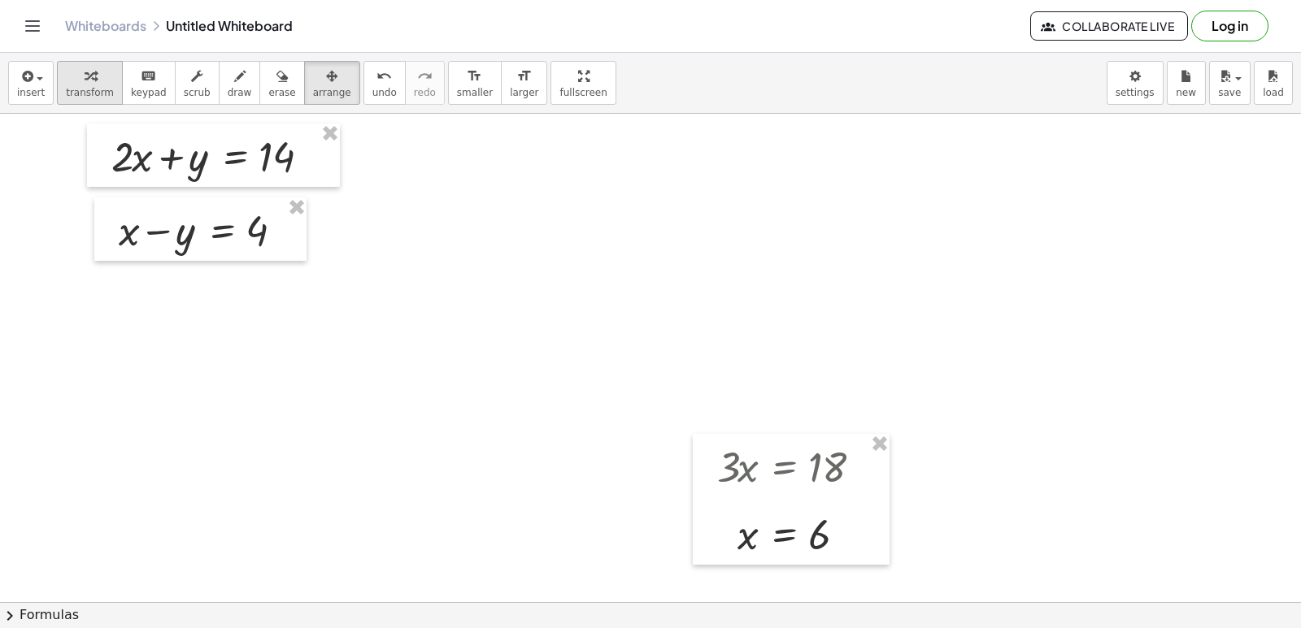
click at [80, 93] on span "transform" at bounding box center [90, 92] width 48 height 11
click at [321, 156] on div at bounding box center [320, 157] width 18 height 18
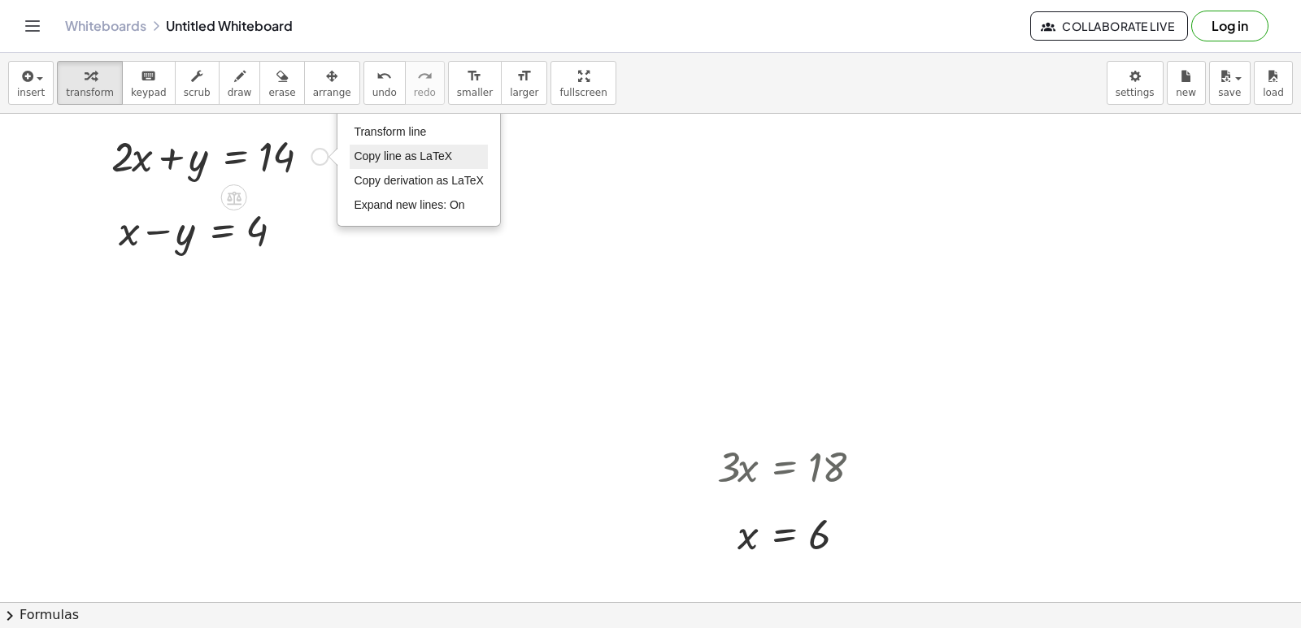
click at [371, 152] on span "Copy line as LaTeX" at bounding box center [403, 156] width 98 height 13
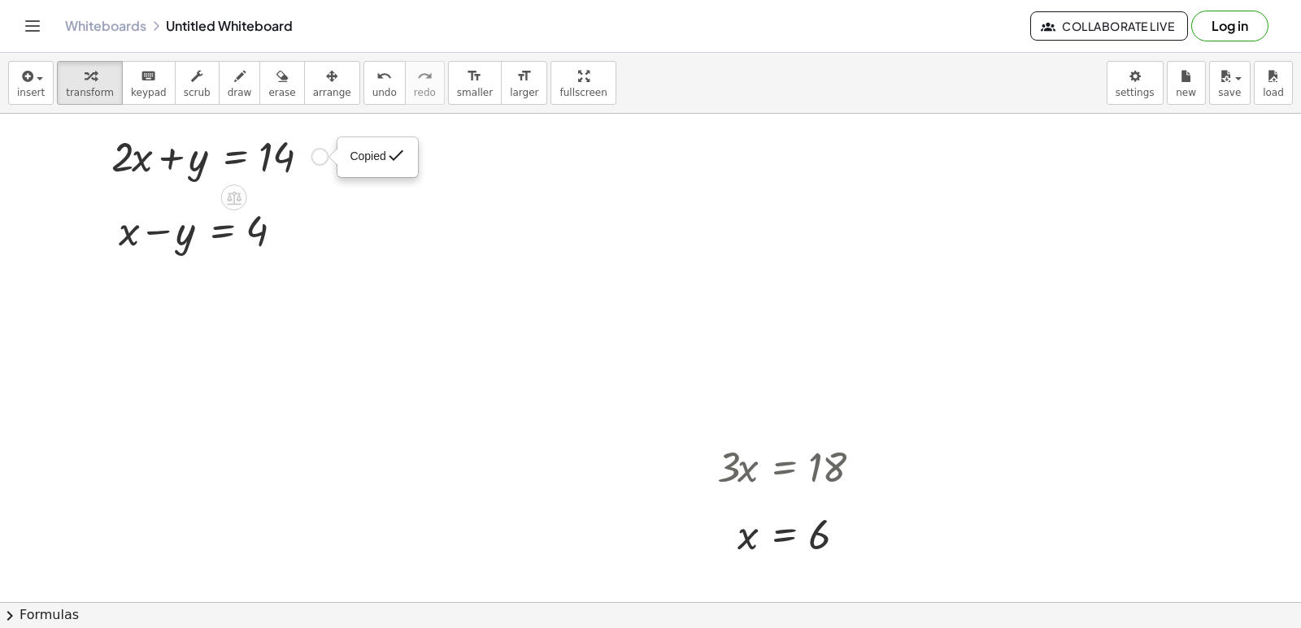
click at [316, 152] on div "Copied done" at bounding box center [320, 157] width 18 height 18
click at [456, 174] on li "Copy derivation as LaTeX" at bounding box center [419, 181] width 138 height 24
drag, startPoint x: 491, startPoint y: 200, endPoint x: 491, endPoint y: 224, distance: 23.6
click at [133, 168] on div at bounding box center [219, 155] width 233 height 55
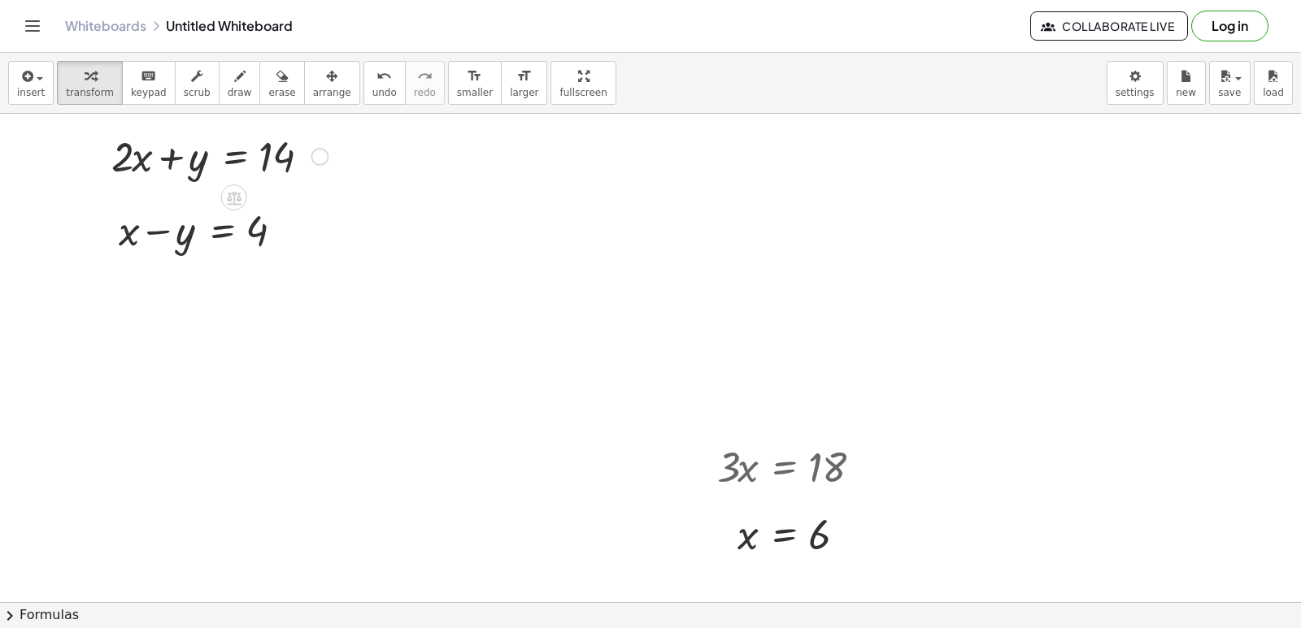
click at [167, 161] on div at bounding box center [219, 155] width 233 height 55
drag, startPoint x: 239, startPoint y: 157, endPoint x: 214, endPoint y: 161, distance: 25.5
click at [237, 159] on div at bounding box center [219, 155] width 233 height 55
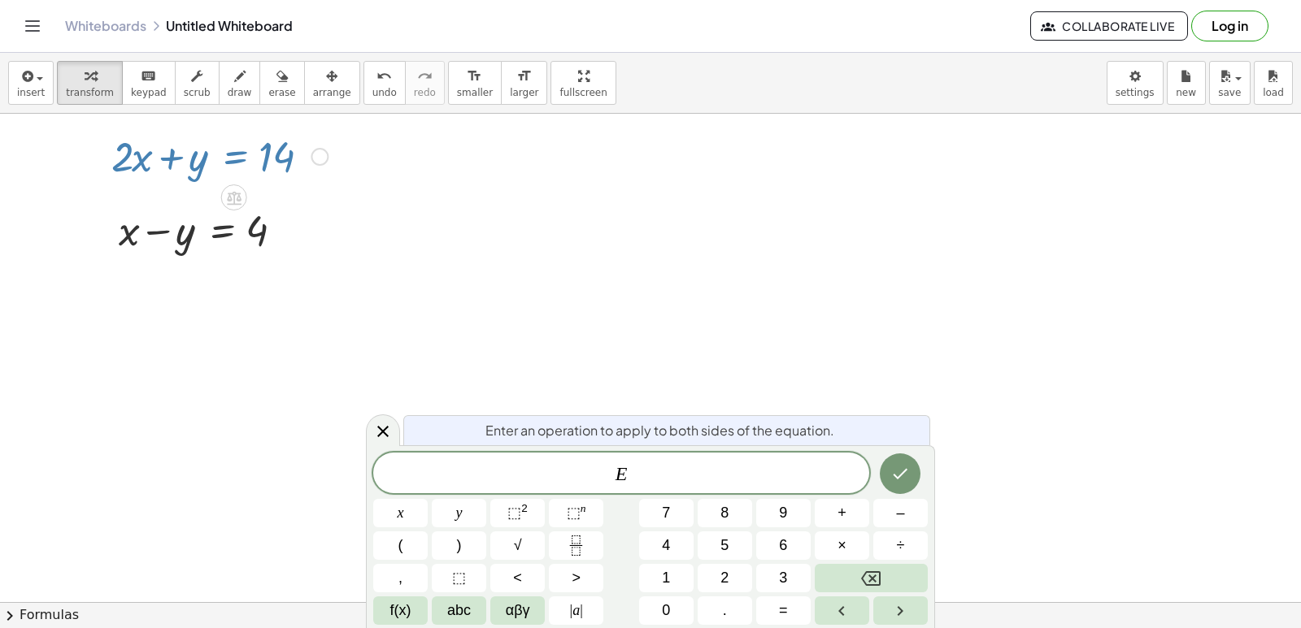
drag, startPoint x: 284, startPoint y: 180, endPoint x: 294, endPoint y: 165, distance: 18.1
click at [287, 179] on div at bounding box center [219, 155] width 233 height 55
click at [294, 165] on div at bounding box center [219, 155] width 233 height 55
click at [316, 161] on div "Copied done" at bounding box center [320, 157] width 18 height 18
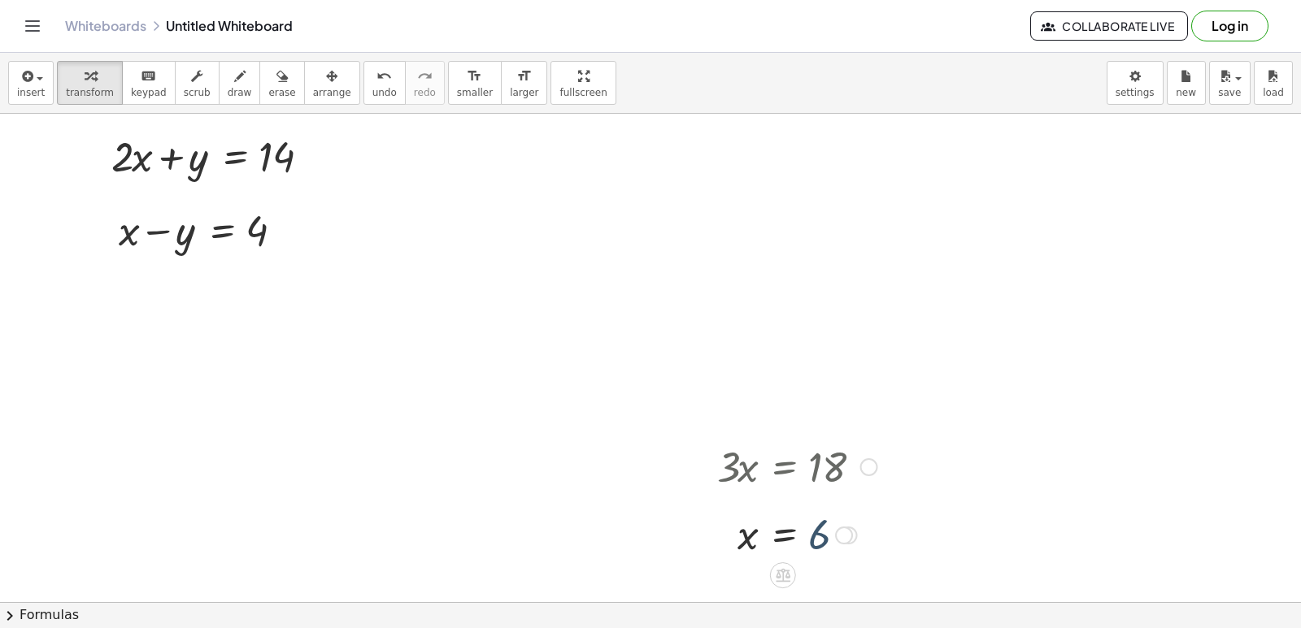
click at [809, 537] on div at bounding box center [797, 534] width 176 height 54
click at [742, 541] on div at bounding box center [797, 534] width 176 height 54
drag, startPoint x: 742, startPoint y: 541, endPoint x: 145, endPoint y: 172, distance: 702.4
click at [127, 158] on div at bounding box center [212, 155] width 246 height 55
click at [175, 163] on div at bounding box center [219, 155] width 233 height 55
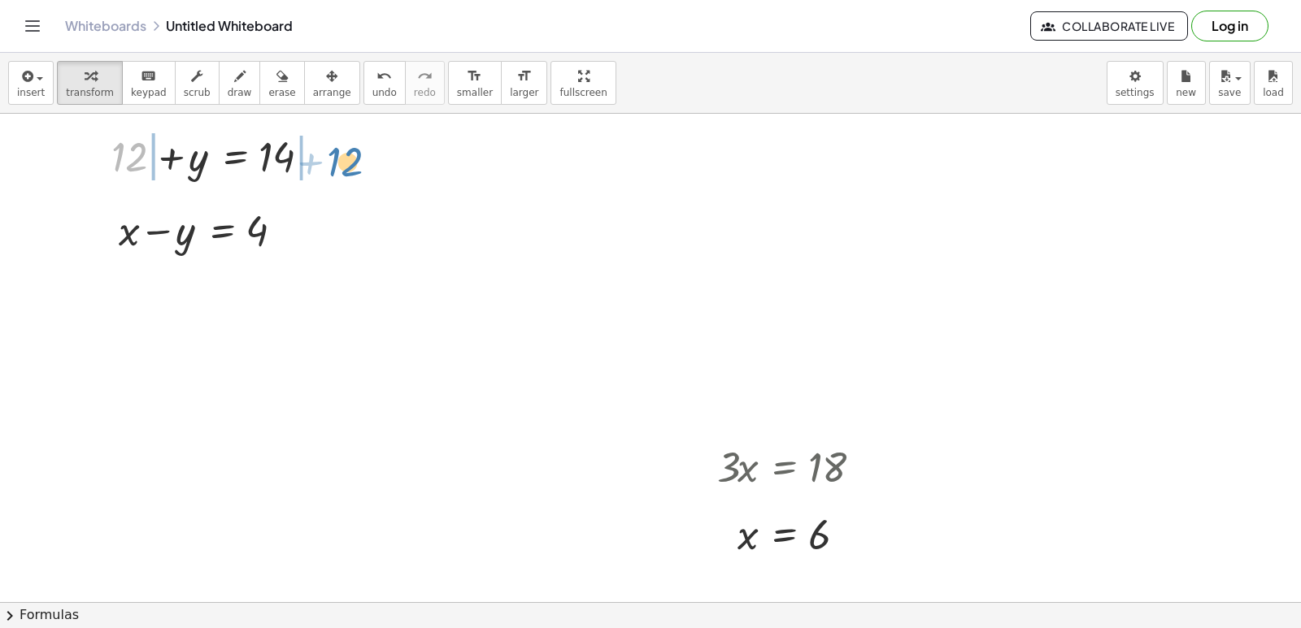
drag, startPoint x: 136, startPoint y: 156, endPoint x: 358, endPoint y: 159, distance: 222.0
click at [102, 160] on div at bounding box center [219, 155] width 387 height 55
click at [325, 158] on div at bounding box center [296, 155] width 233 height 55
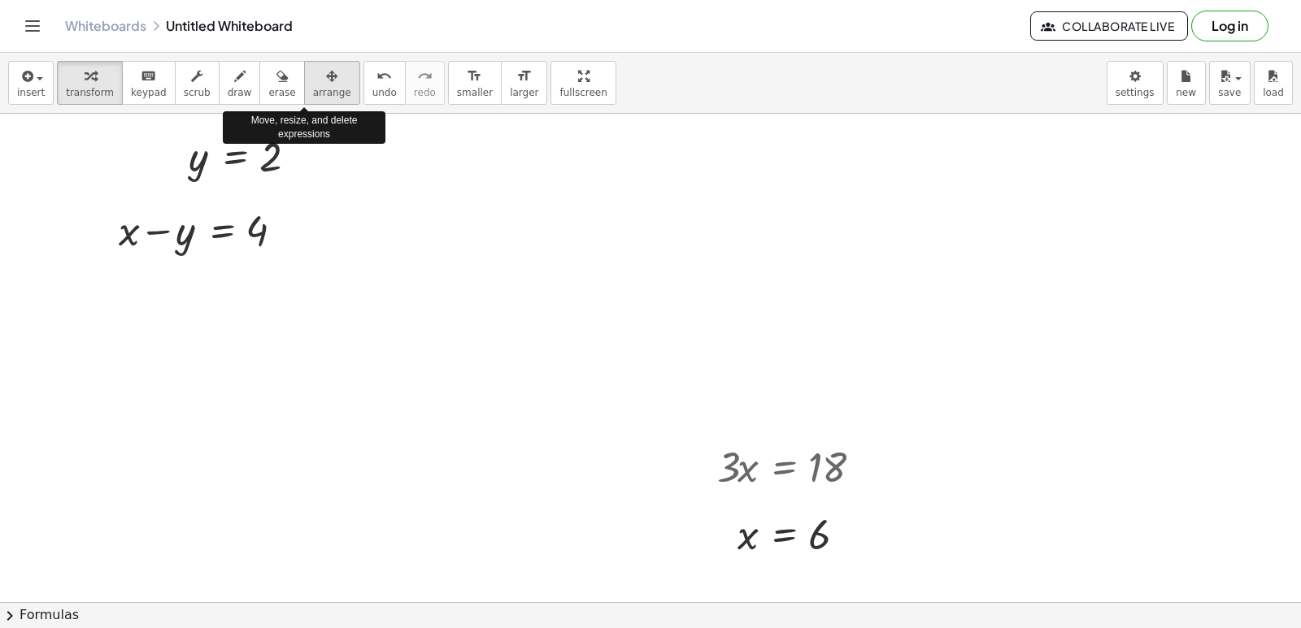
click at [311, 100] on button "arrange" at bounding box center [332, 83] width 56 height 44
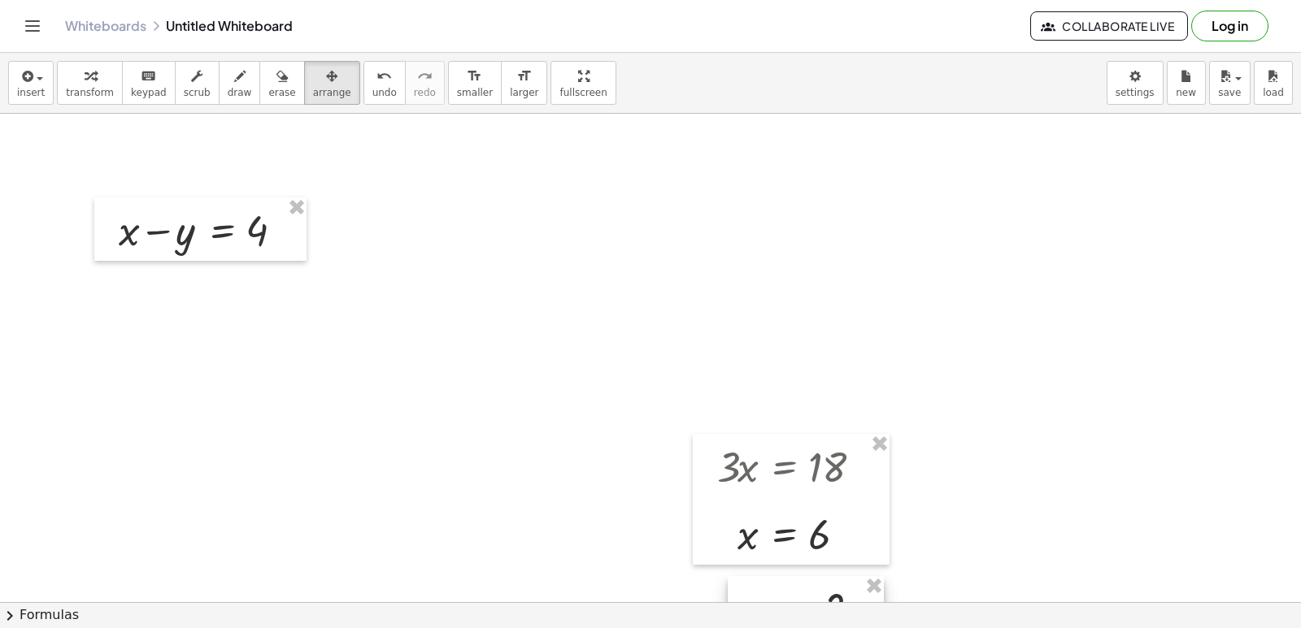
drag, startPoint x: 489, startPoint y: 204, endPoint x: 763, endPoint y: 611, distance: 490.4
click at [765, 619] on div "insert select one: Math Expression Function Text Youtube Video Graphing Geometr…" at bounding box center [650, 341] width 1301 height 576
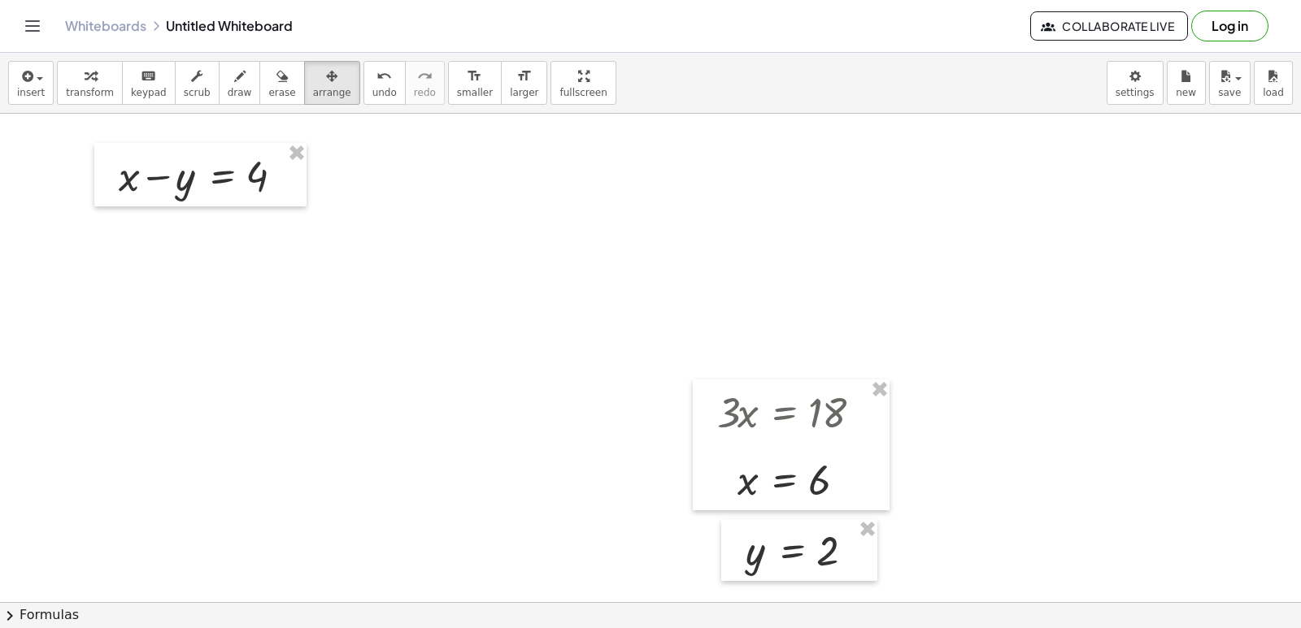
scroll to position [4390, 0]
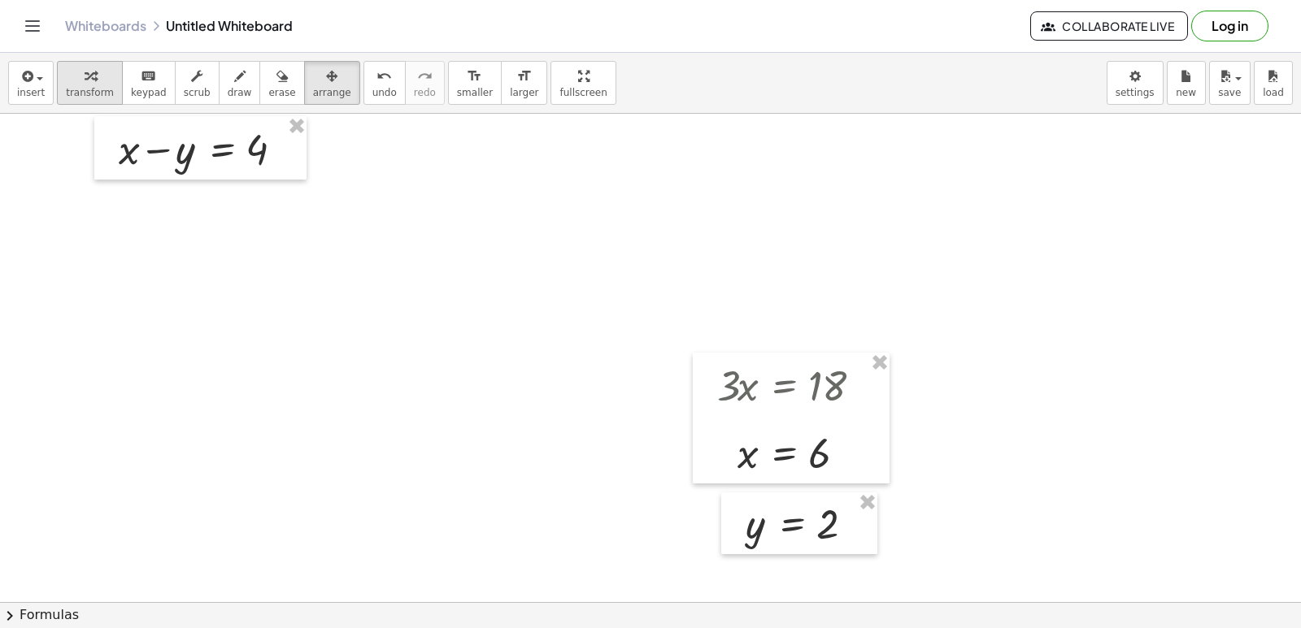
click at [76, 81] on div "button" at bounding box center [90, 76] width 48 height 20
click at [228, 93] on span "draw" at bounding box center [240, 92] width 24 height 11
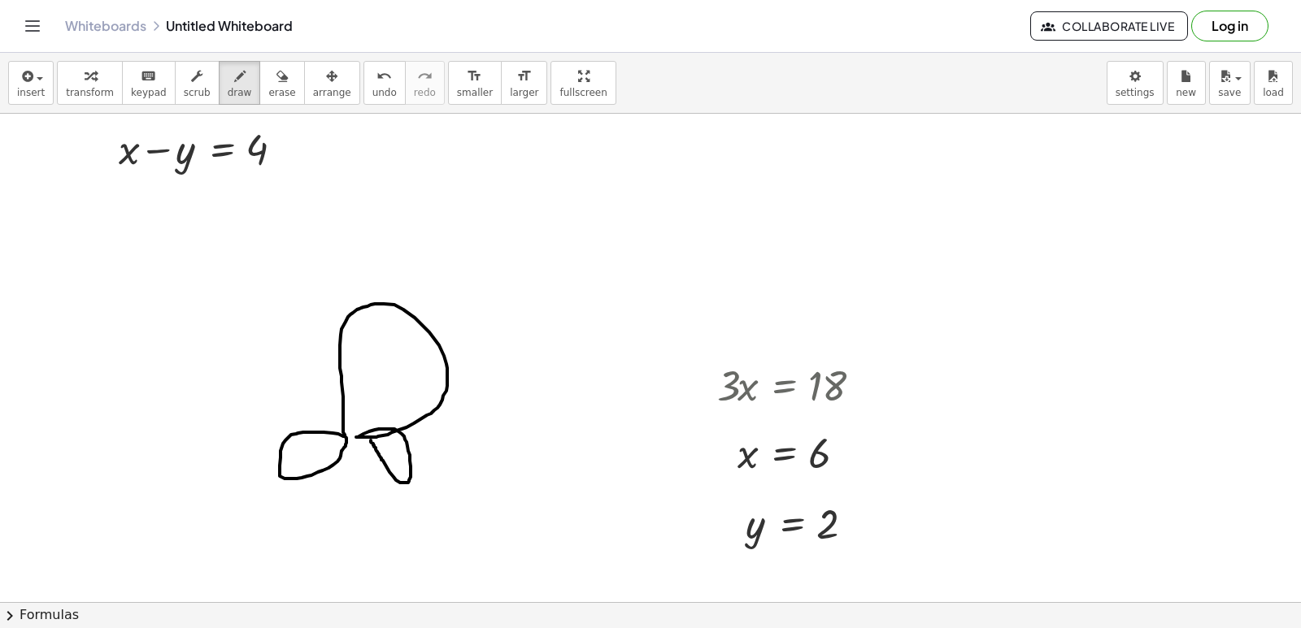
drag, startPoint x: 344, startPoint y: 437, endPoint x: 323, endPoint y: 264, distance: 173.7
click at [276, 78] on icon "button" at bounding box center [281, 77] width 11 height 20
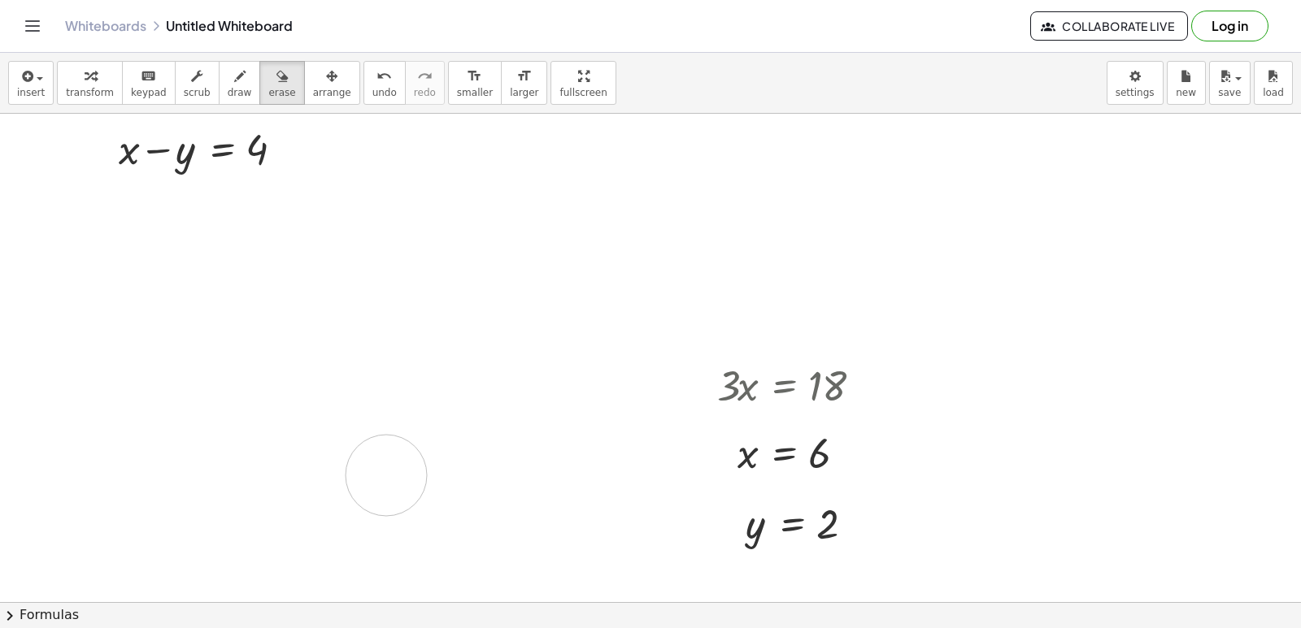
drag, startPoint x: 422, startPoint y: 494, endPoint x: 185, endPoint y: 225, distance: 357.7
click at [234, 75] on icon "button" at bounding box center [239, 77] width 11 height 20
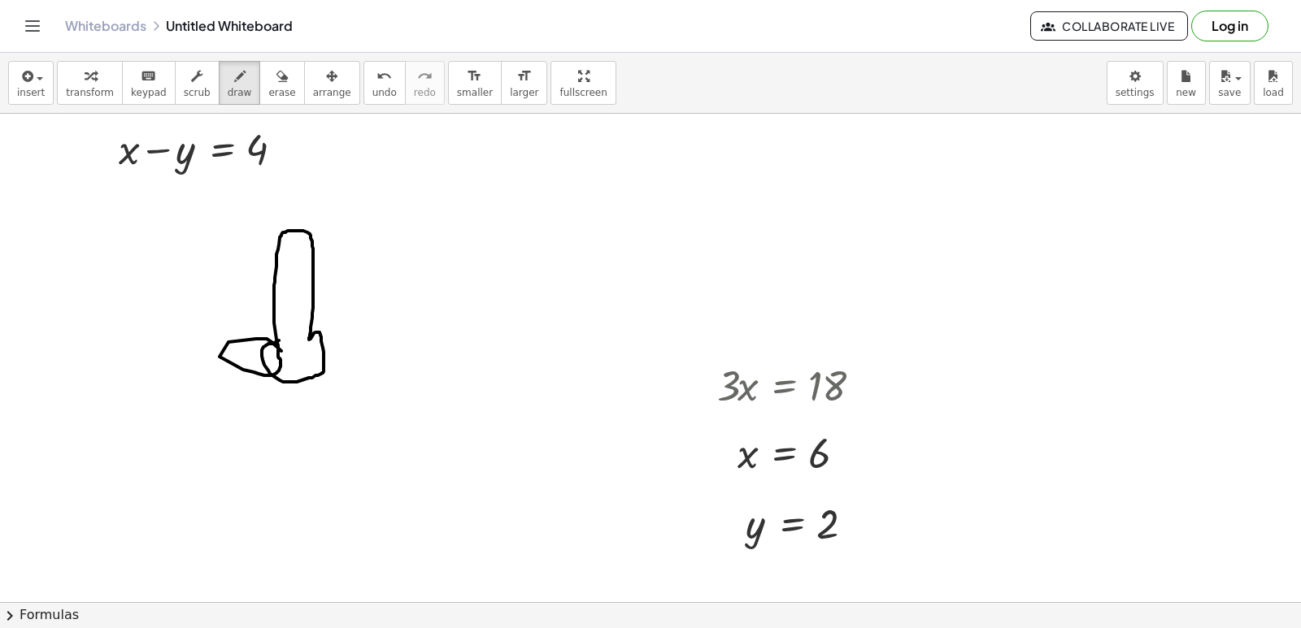
drag, startPoint x: 281, startPoint y: 351, endPoint x: 279, endPoint y: 305, distance: 46.4
drag, startPoint x: 274, startPoint y: 276, endPoint x: 305, endPoint y: 274, distance: 31.0
drag, startPoint x: 296, startPoint y: 224, endPoint x: 301, endPoint y: 246, distance: 22.5
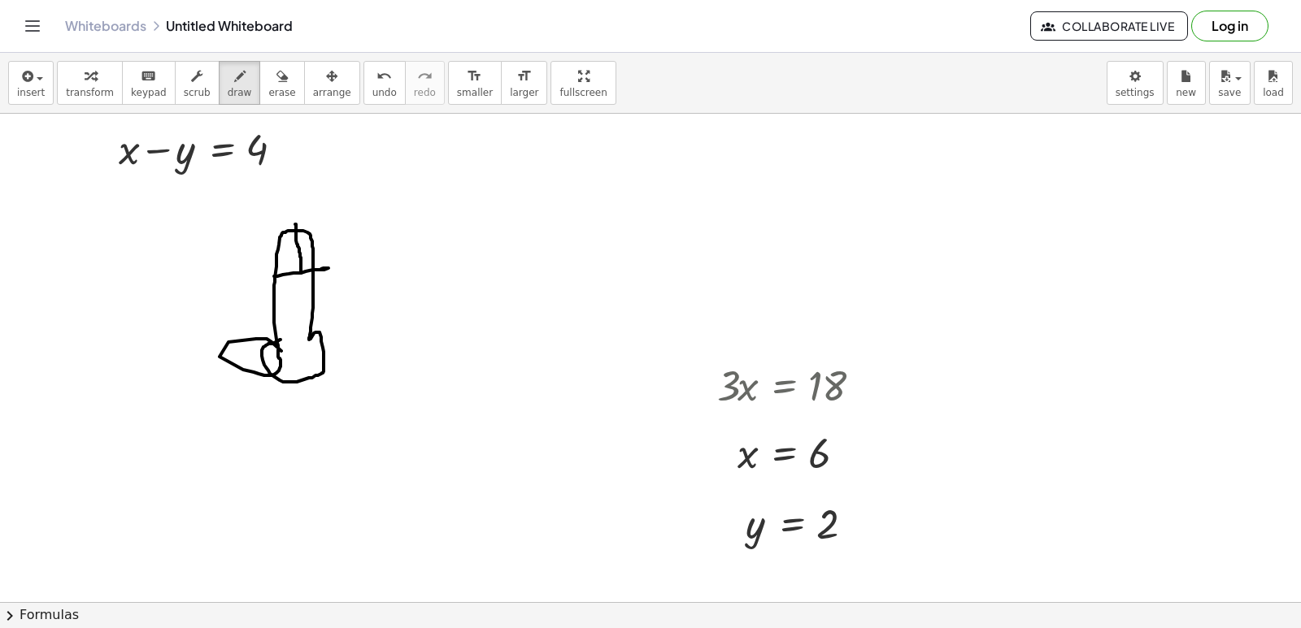
click at [268, 92] on span "erase" at bounding box center [281, 92] width 27 height 11
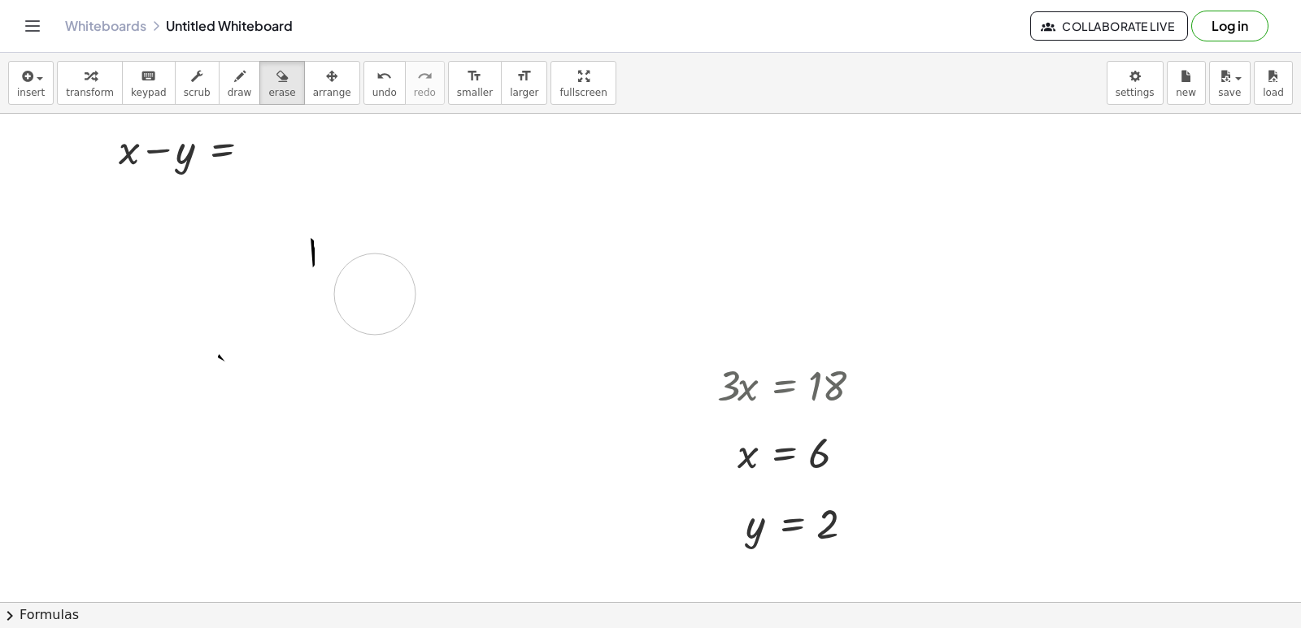
drag, startPoint x: 381, startPoint y: 285, endPoint x: 322, endPoint y: 207, distance: 98.7
drag, startPoint x: 218, startPoint y: 289, endPoint x: 298, endPoint y: 309, distance: 82.8
click at [92, 93] on span "transform" at bounding box center [90, 92] width 48 height 11
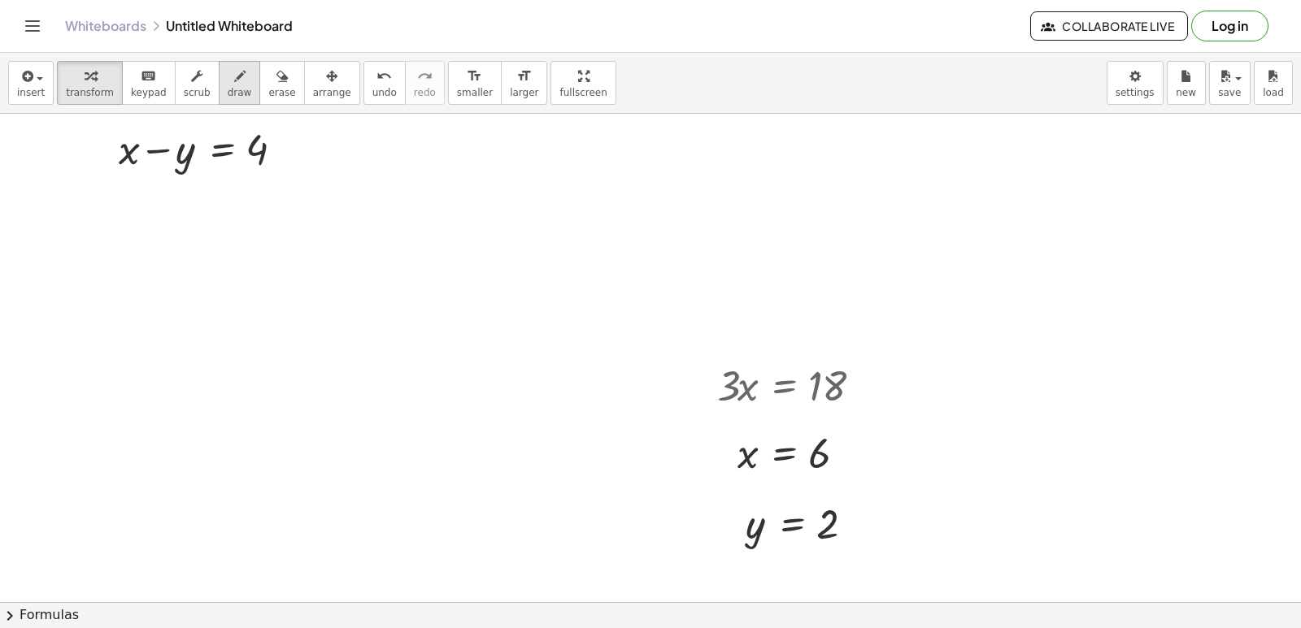
drag, startPoint x: 227, startPoint y: 105, endPoint x: 233, endPoint y: 93, distance: 12.7
drag, startPoint x: 233, startPoint y: 93, endPoint x: 90, endPoint y: 479, distance: 410.8
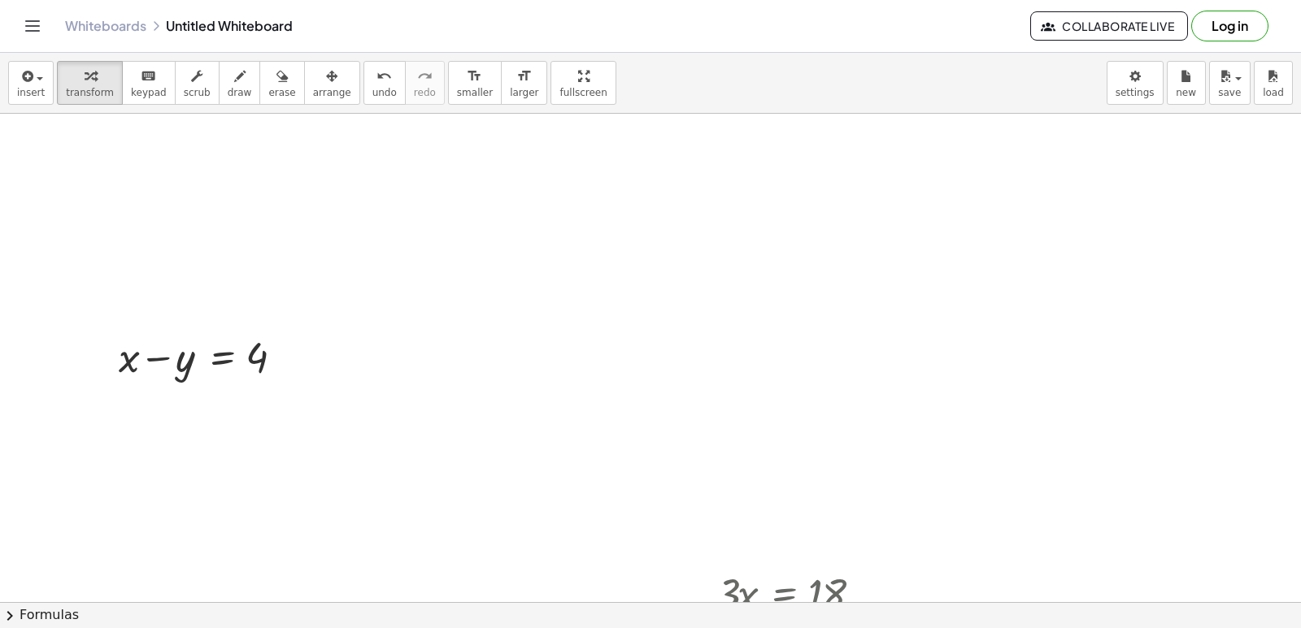
scroll to position [4236, 0]
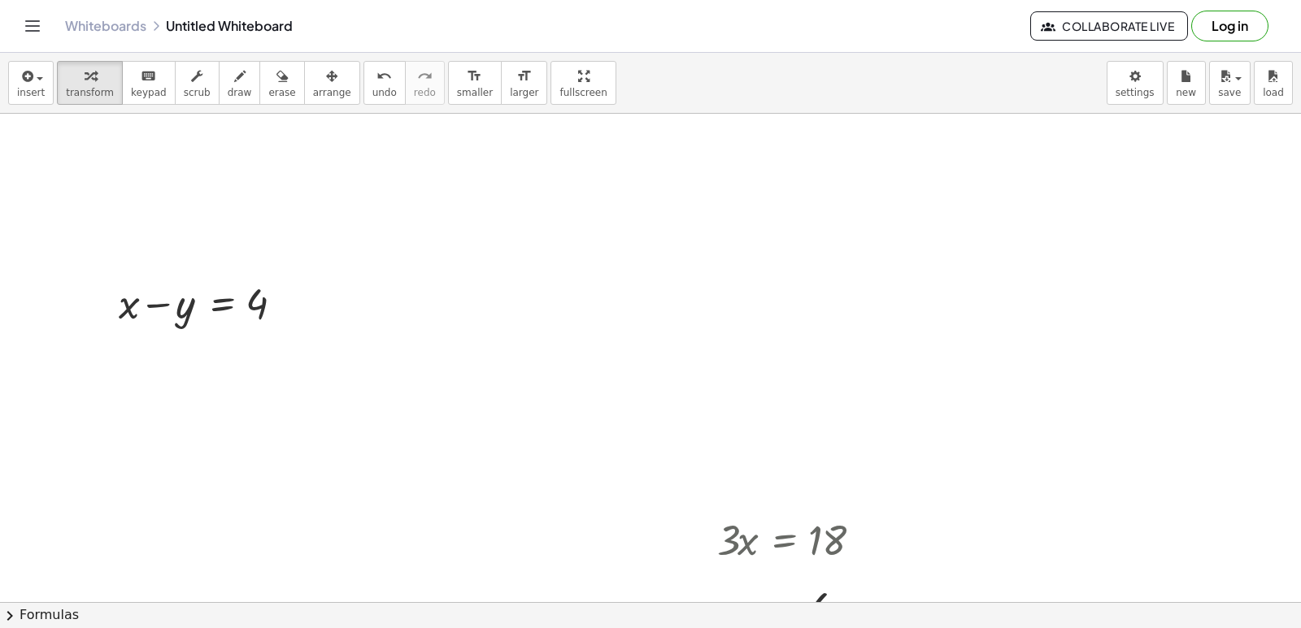
click at [228, 89] on span "draw" at bounding box center [240, 92] width 24 height 11
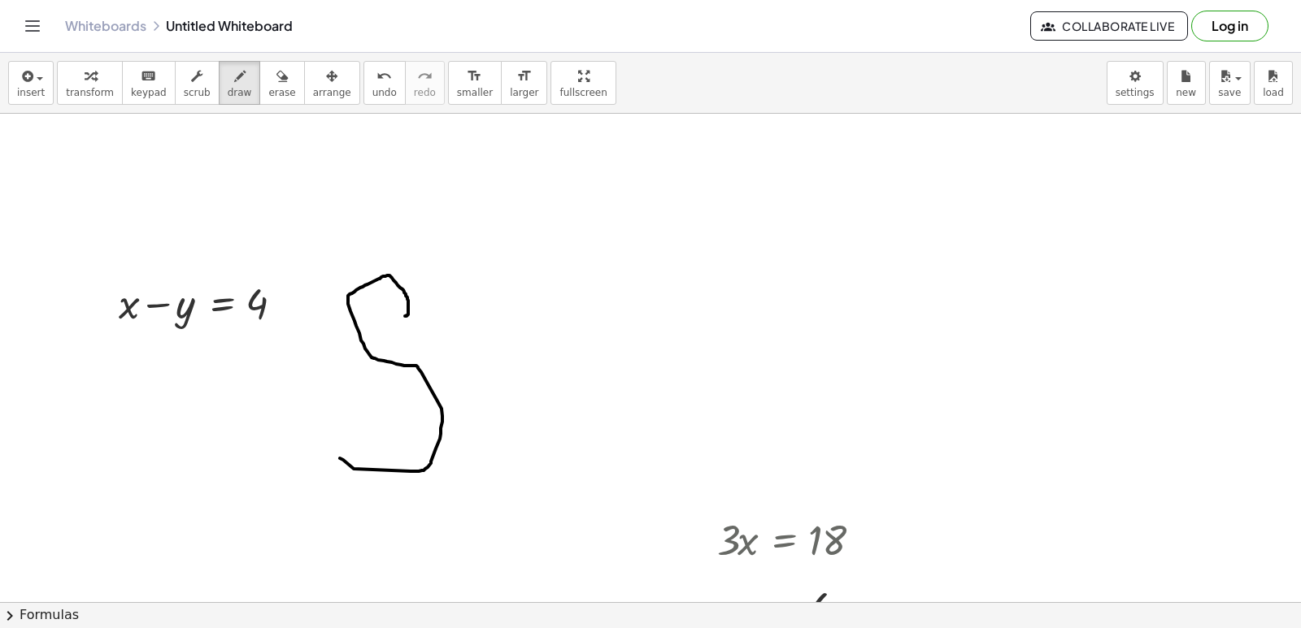
drag, startPoint x: 340, startPoint y: 459, endPoint x: 405, endPoint y: 316, distance: 156.4
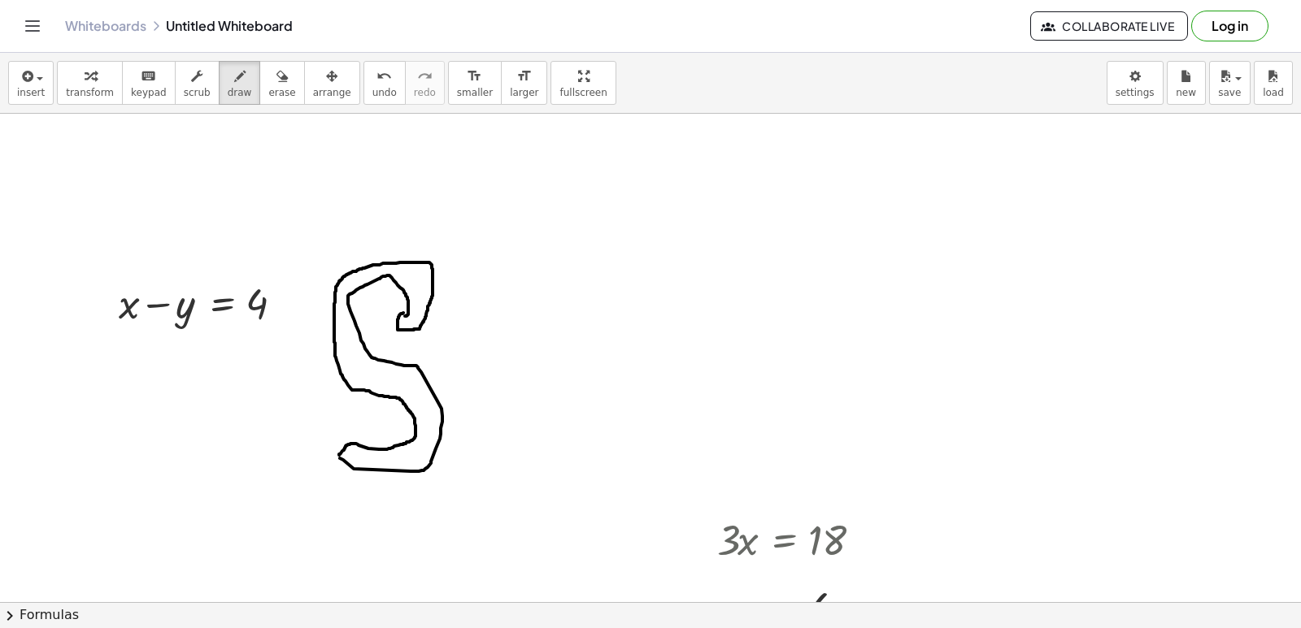
drag, startPoint x: 339, startPoint y: 454, endPoint x: 406, endPoint y: 312, distance: 157.1
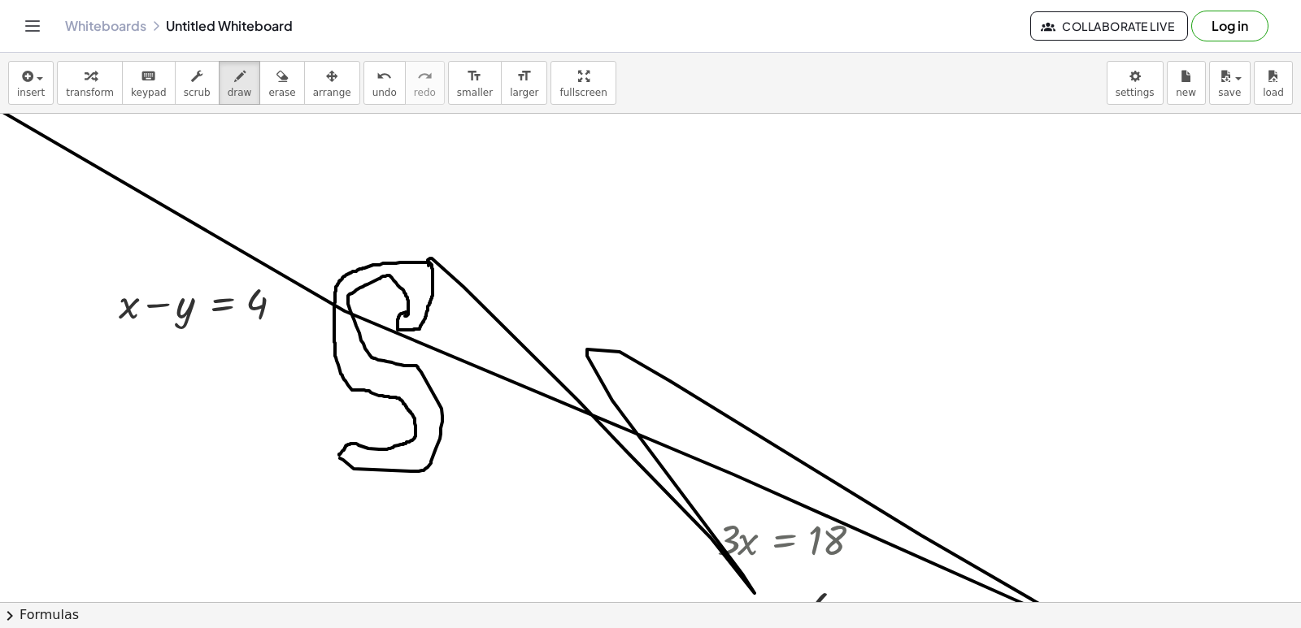
click at [755, 334] on div "Graspable Math Activities Get Started Activity Bank Assigned Work Classes White…" at bounding box center [650, 314] width 1301 height 628
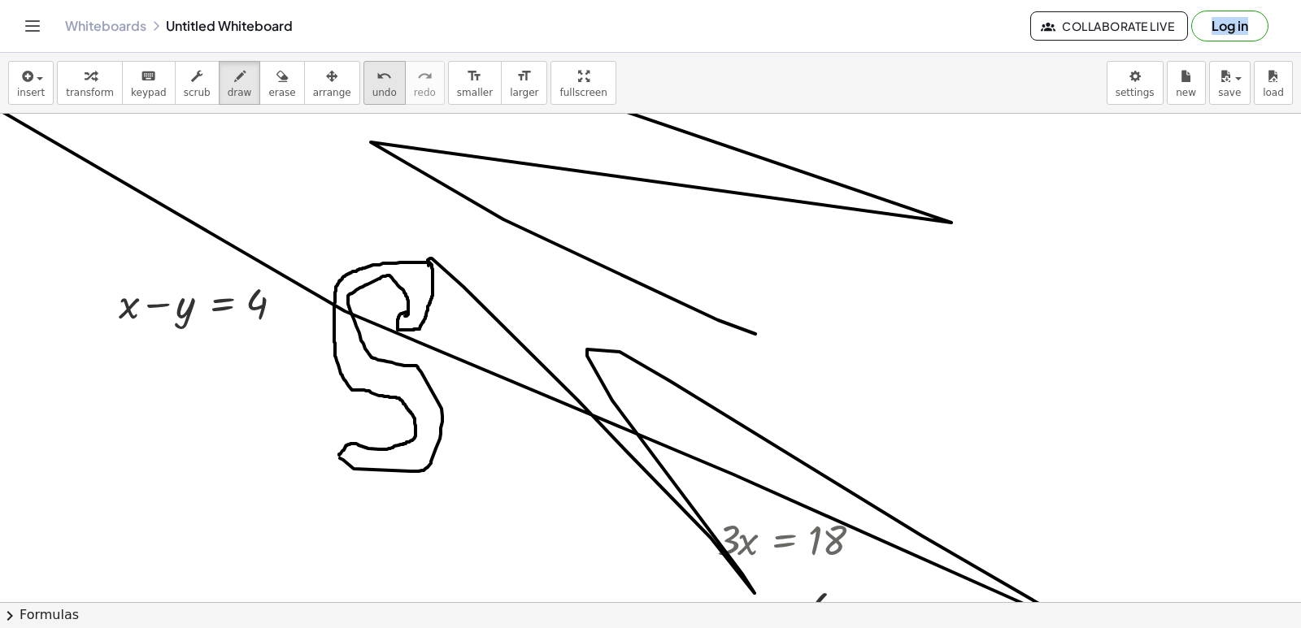
click at [376, 69] on icon "undo" at bounding box center [383, 77] width 15 height 20
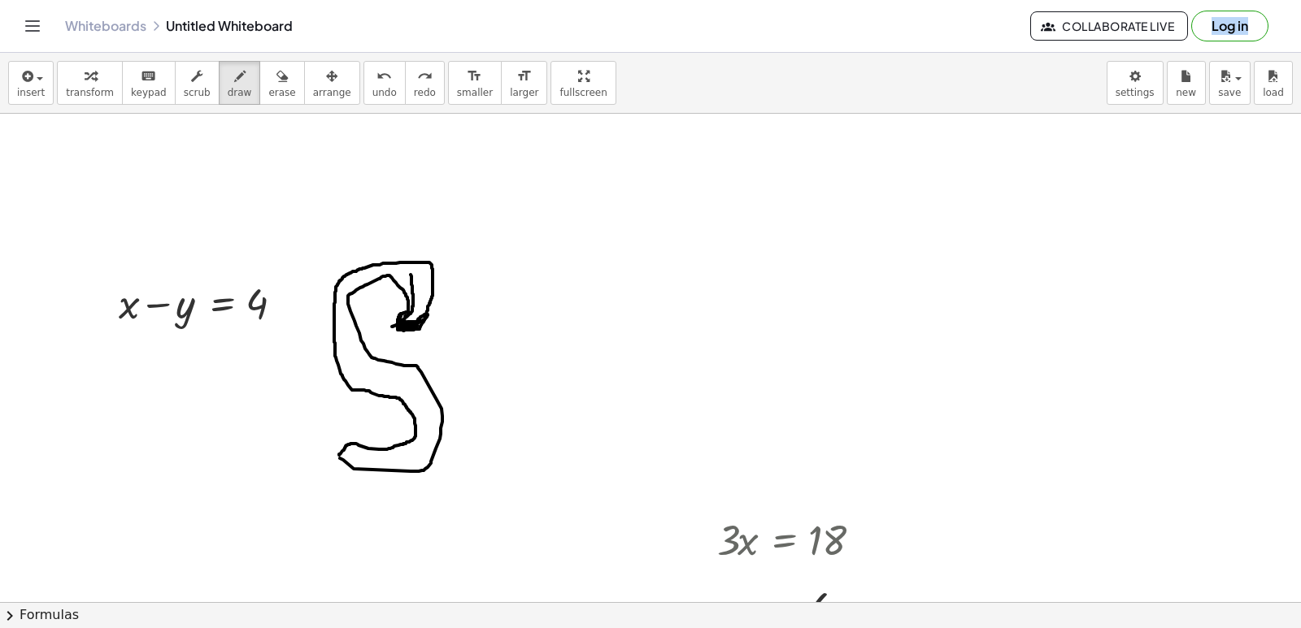
drag, startPoint x: 411, startPoint y: 275, endPoint x: 411, endPoint y: 327, distance: 52.0
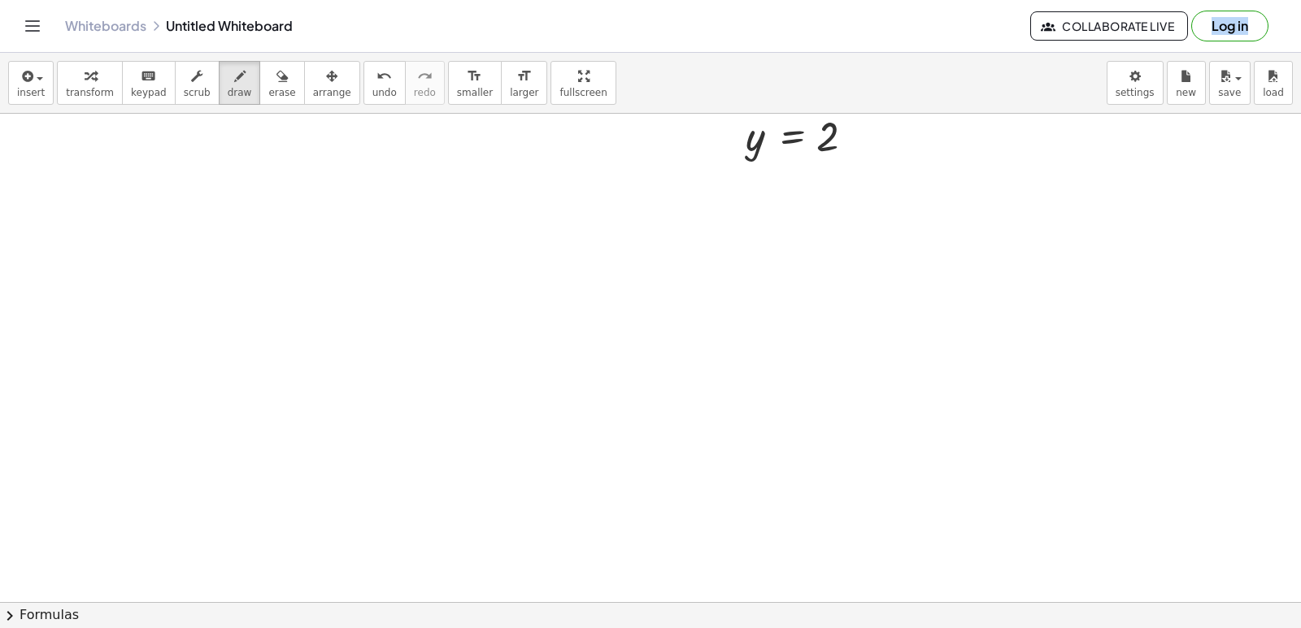
scroll to position [4886, 0]
drag, startPoint x: 99, startPoint y: 85, endPoint x: 672, endPoint y: 228, distance: 590.0
click at [103, 85] on div "button" at bounding box center [90, 76] width 48 height 20
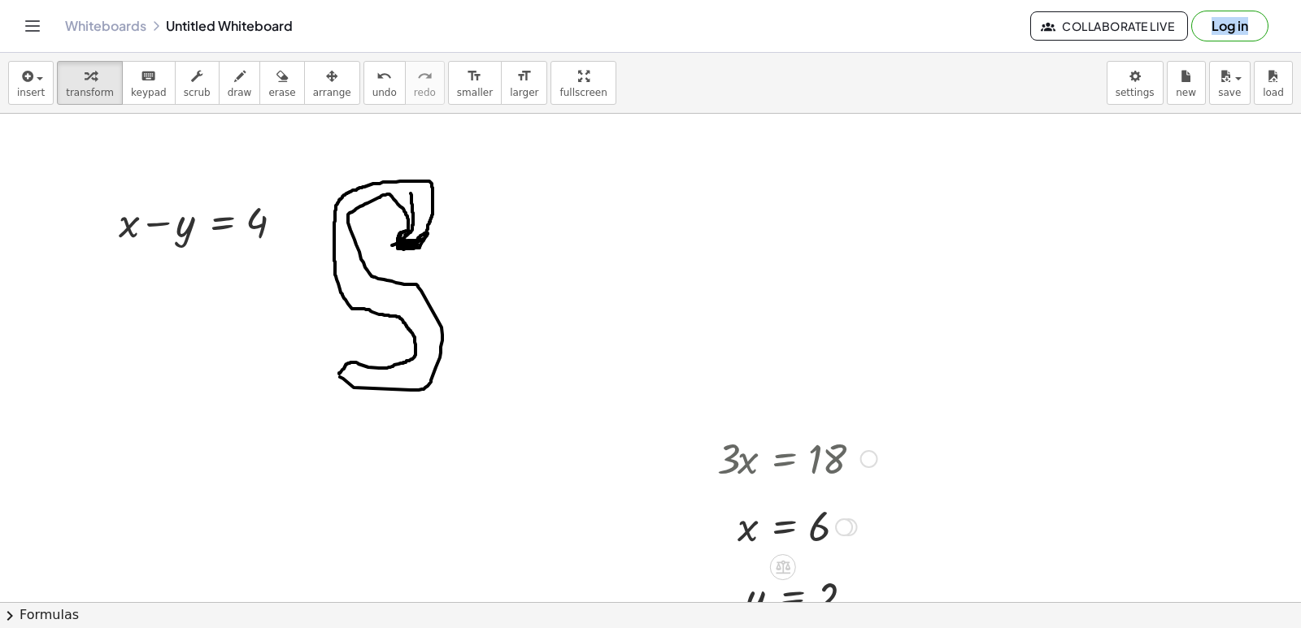
scroll to position [4480, 0]
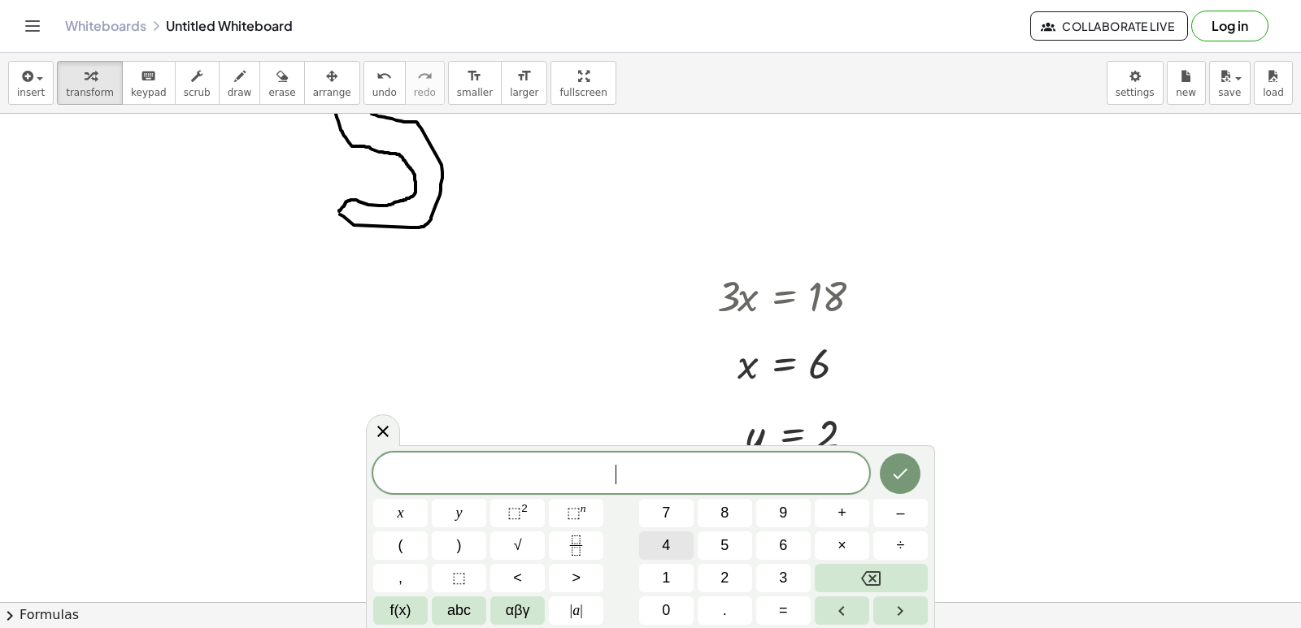
click at [653, 545] on button "4" at bounding box center [666, 546] width 54 height 28
click at [865, 572] on icon "Backspace" at bounding box center [871, 579] width 20 height 20
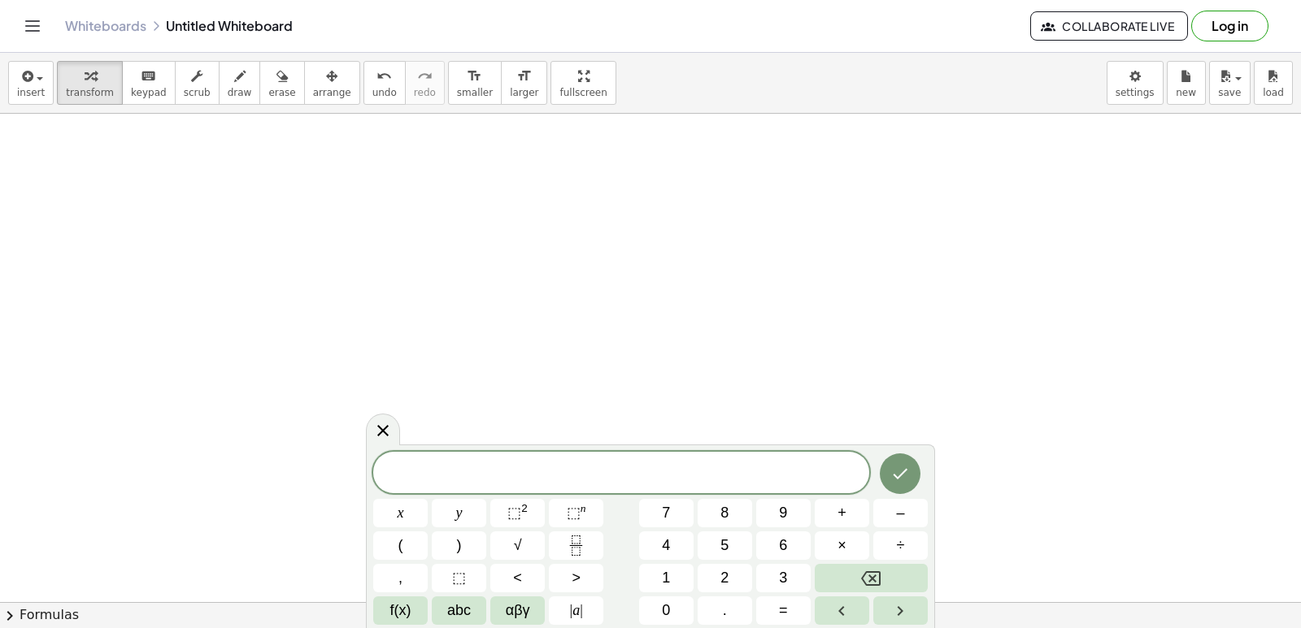
scroll to position [6201, 0]
click at [725, 572] on span "2" at bounding box center [724, 578] width 8 height 22
click at [440, 525] on div "2 ​ x y ⬚ 2 ⬚ n 7 8 9 + – ( ) √ 4 5 6 × ÷ , ⬚ < > 1 2 3 f(x) abc αβγ | a | 0 . =" at bounding box center [650, 539] width 554 height 172
click at [850, 510] on button "+" at bounding box center [842, 513] width 54 height 28
click at [454, 511] on button "y" at bounding box center [459, 513] width 54 height 28
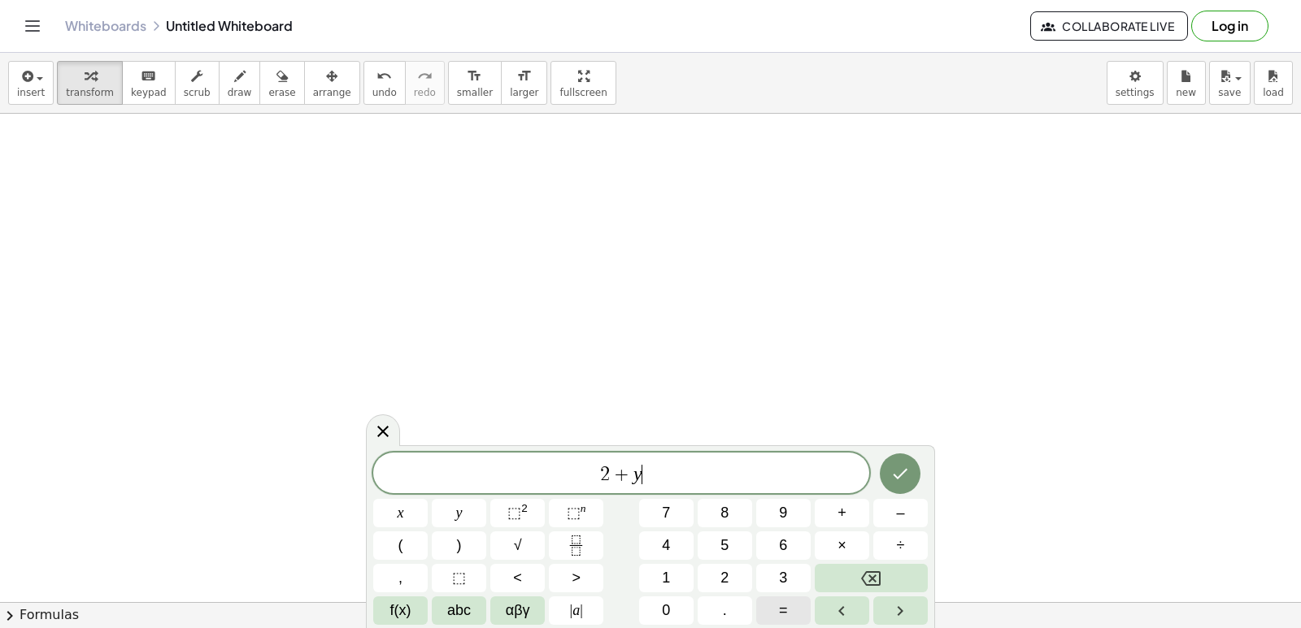
click at [791, 610] on button "=" at bounding box center [783, 611] width 54 height 28
click at [666, 511] on span "7" at bounding box center [666, 513] width 8 height 22
click at [894, 469] on icon "Done" at bounding box center [900, 474] width 20 height 20
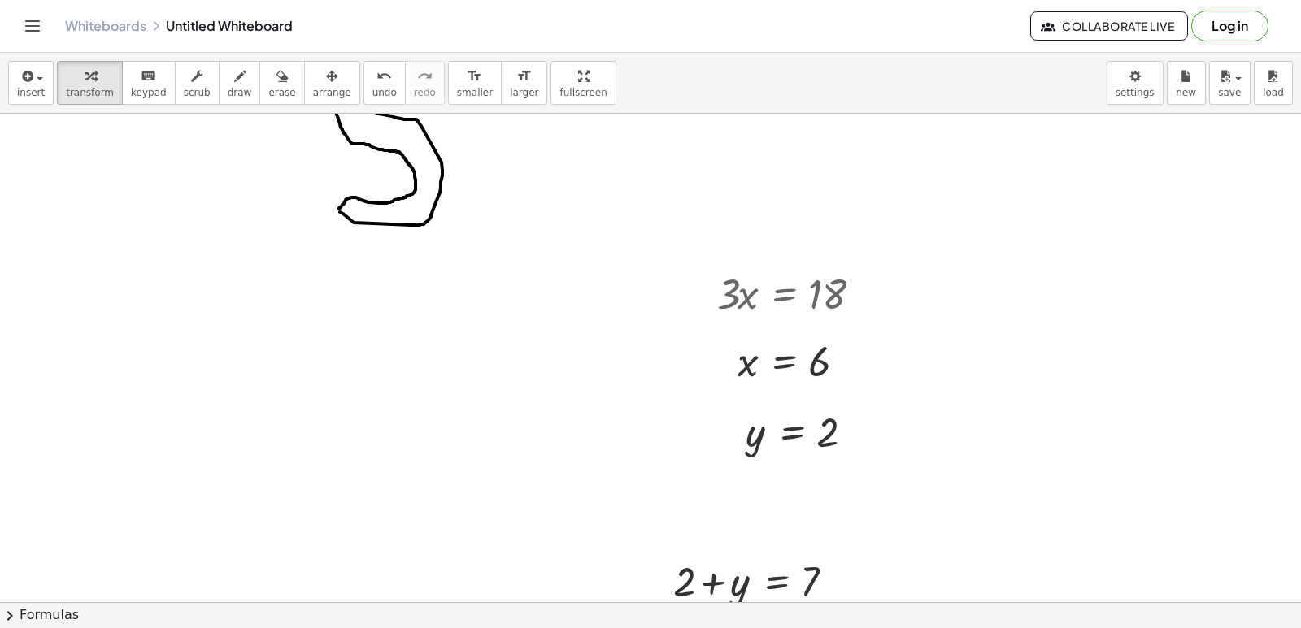
scroll to position [4726, 0]
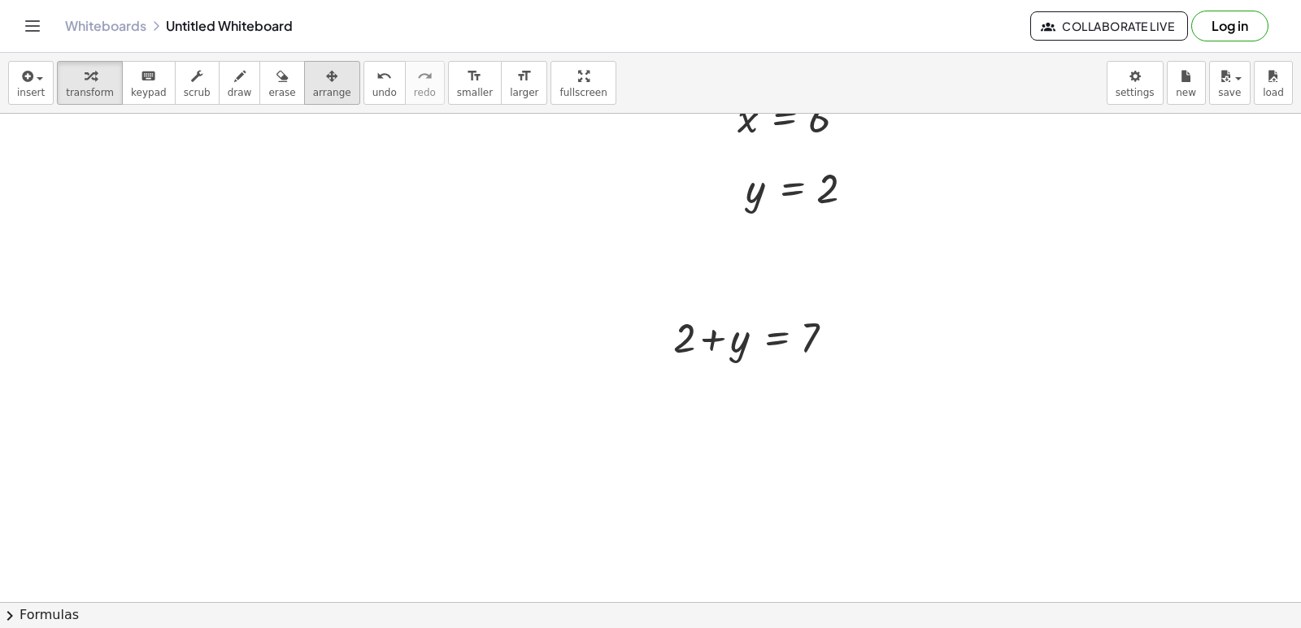
click at [326, 79] on icon "button" at bounding box center [331, 77] width 11 height 20
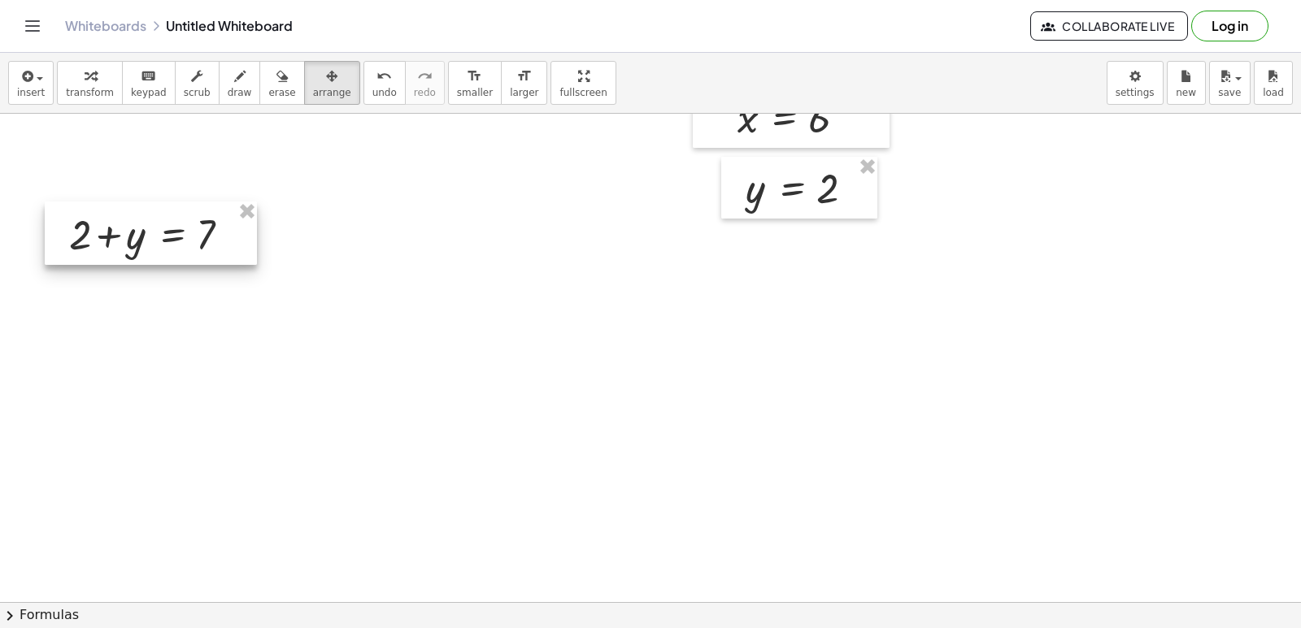
drag, startPoint x: 693, startPoint y: 346, endPoint x: 88, endPoint y: 243, distance: 613.6
click at [88, 243] on div at bounding box center [151, 233] width 212 height 63
click at [75, 91] on span "transform" at bounding box center [90, 92] width 48 height 11
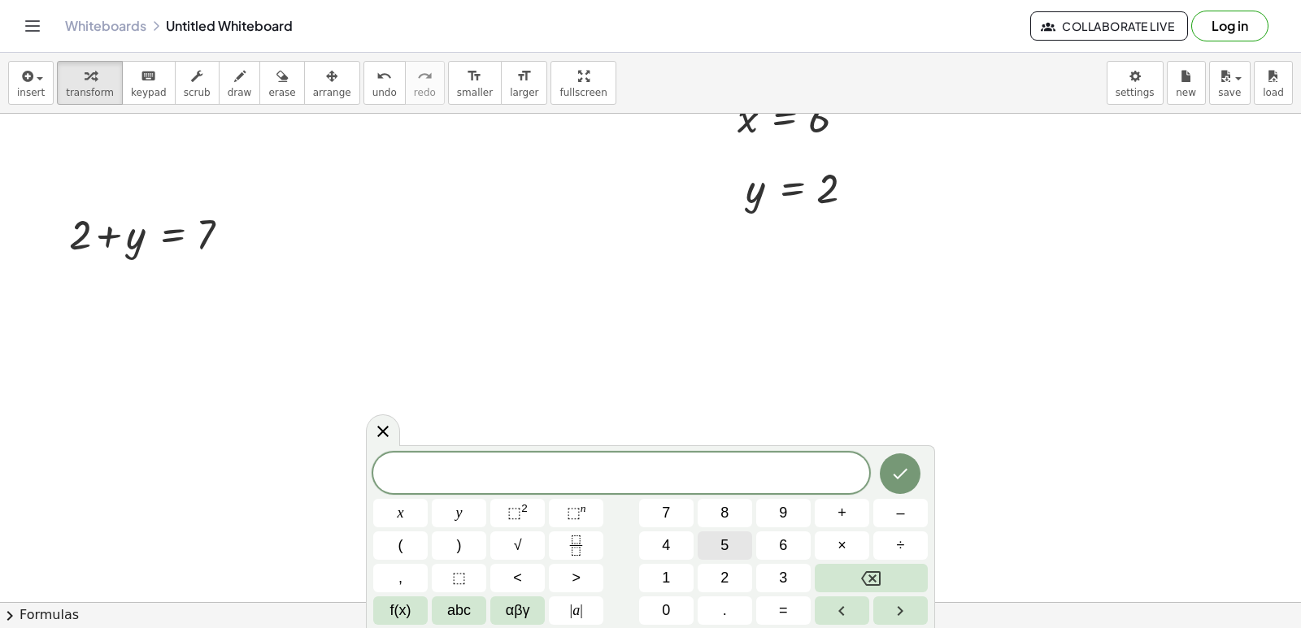
click at [722, 546] on span "5" at bounding box center [724, 546] width 8 height 22
click at [411, 519] on button "x" at bounding box center [400, 513] width 54 height 28
click at [885, 510] on button "–" at bounding box center [900, 513] width 54 height 28
click at [453, 515] on button "y" at bounding box center [459, 513] width 54 height 28
click at [776, 613] on button "=" at bounding box center [783, 611] width 54 height 28
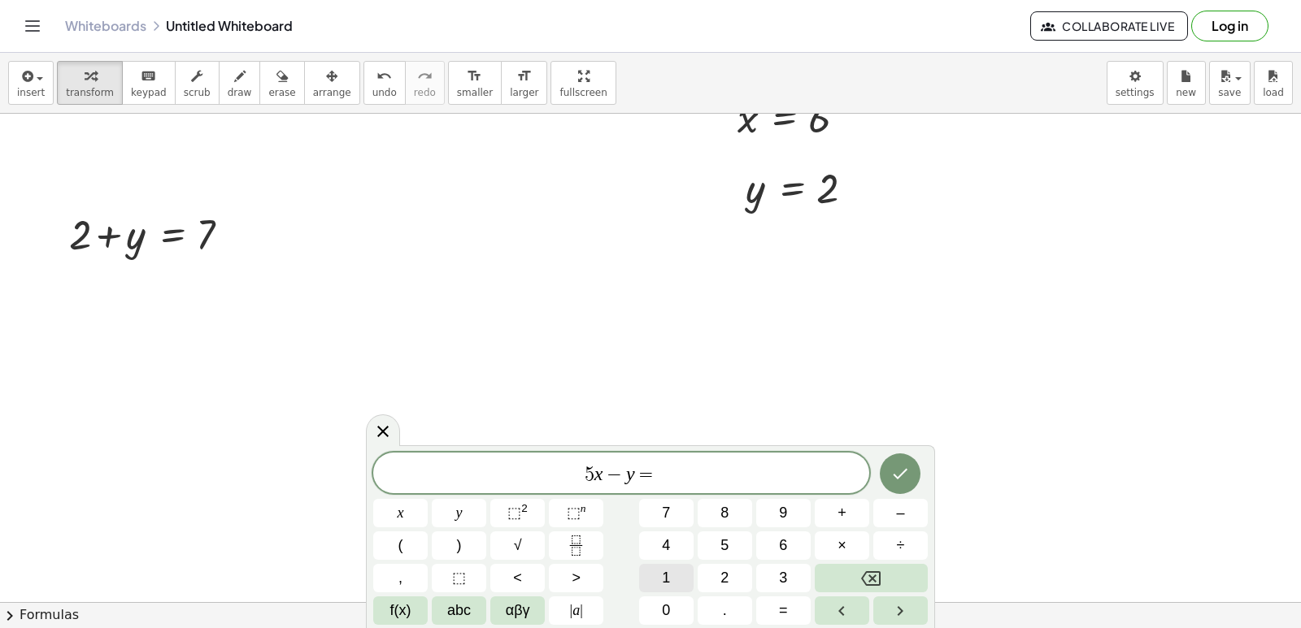
click at [670, 563] on div "5 x − y = ​ x y ⬚ 2 ⬚ n 7 8 9 + – ( ) √ 4 5 6 × ÷ , ⬚ < > 1 2 3 f(x) abc αβγ | …" at bounding box center [650, 539] width 554 height 172
click at [670, 544] on span "4" at bounding box center [666, 546] width 8 height 22
click at [881, 581] on icon "Backspace" at bounding box center [871, 579] width 20 height 15
click at [651, 572] on button "1" at bounding box center [666, 578] width 54 height 28
click at [663, 546] on span "4" at bounding box center [666, 546] width 8 height 22
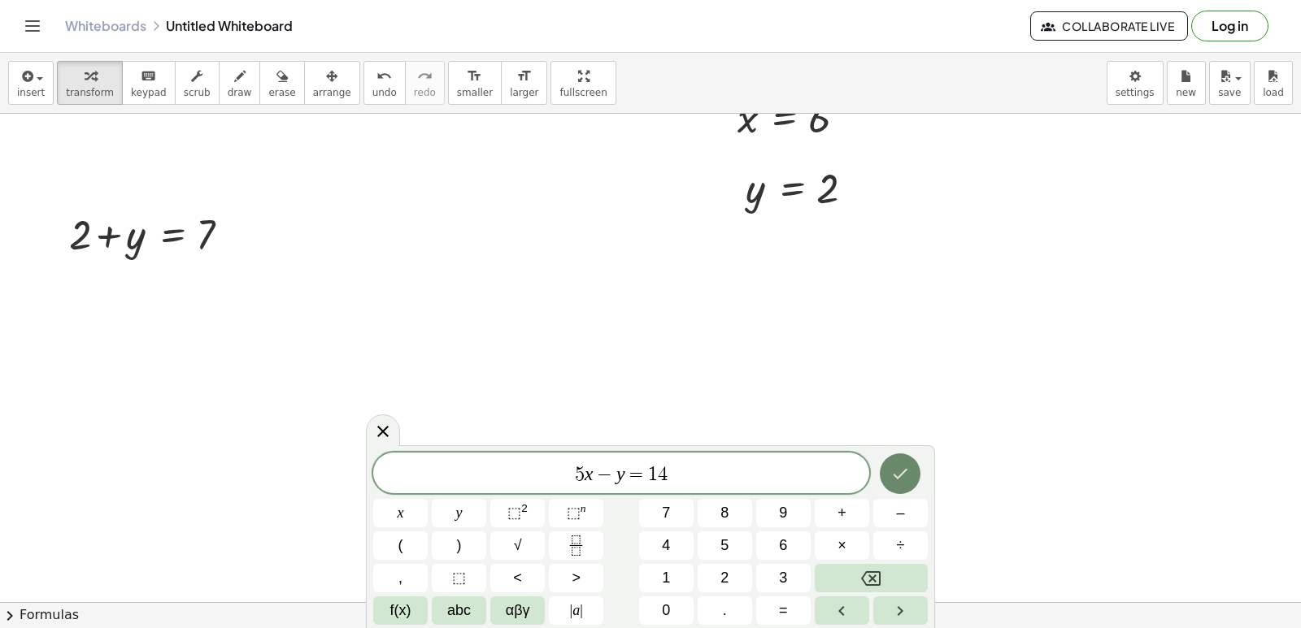
click at [894, 487] on button "Done" at bounding box center [900, 474] width 41 height 41
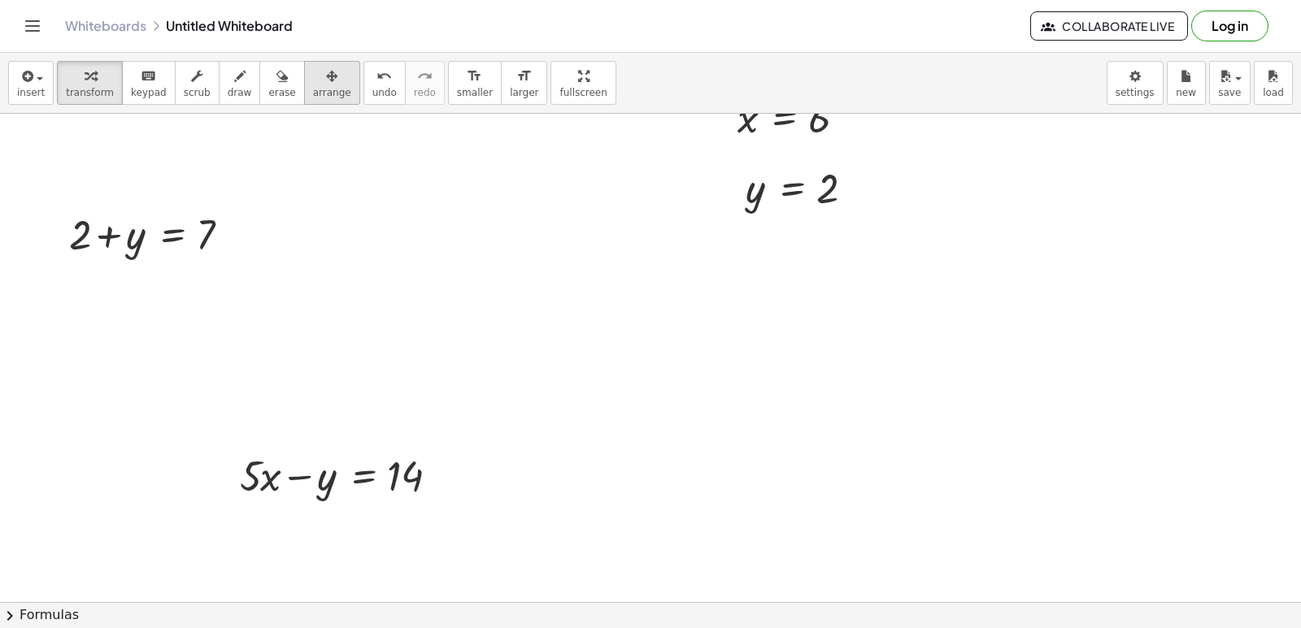
click at [313, 95] on span "arrange" at bounding box center [332, 92] width 38 height 11
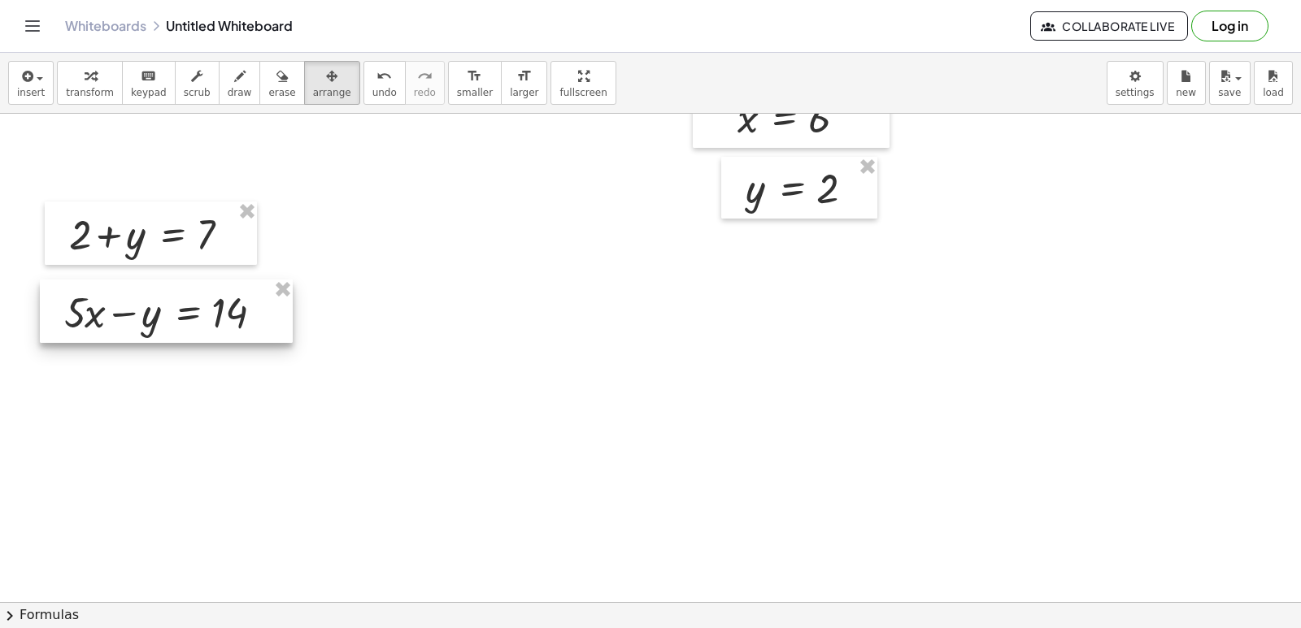
drag, startPoint x: 353, startPoint y: 493, endPoint x: 202, endPoint y: 280, distance: 260.6
click at [178, 328] on div at bounding box center [166, 311] width 253 height 63
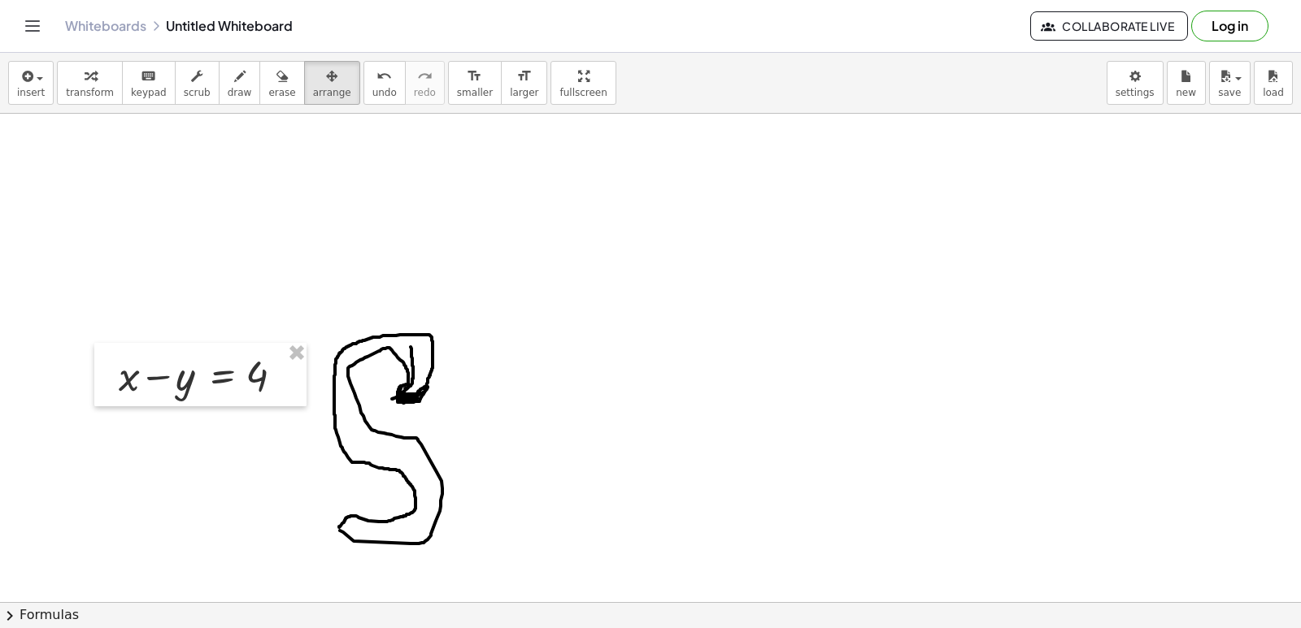
scroll to position [4157, 0]
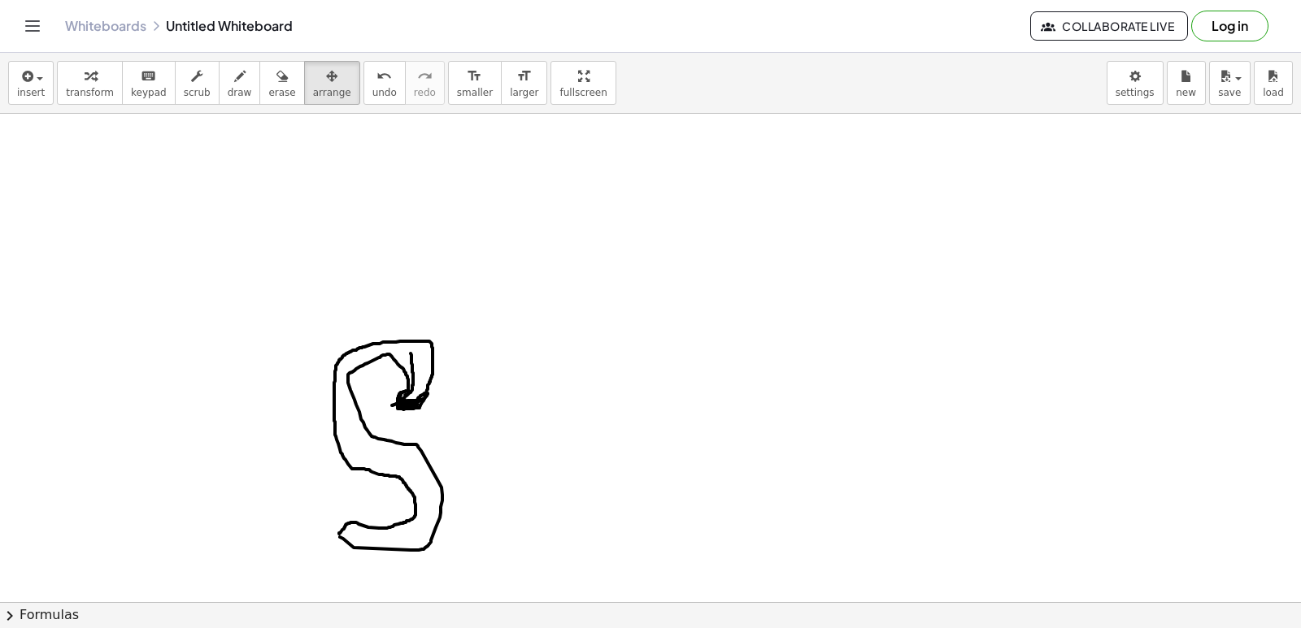
click at [84, 88] on span "transform" at bounding box center [90, 92] width 48 height 11
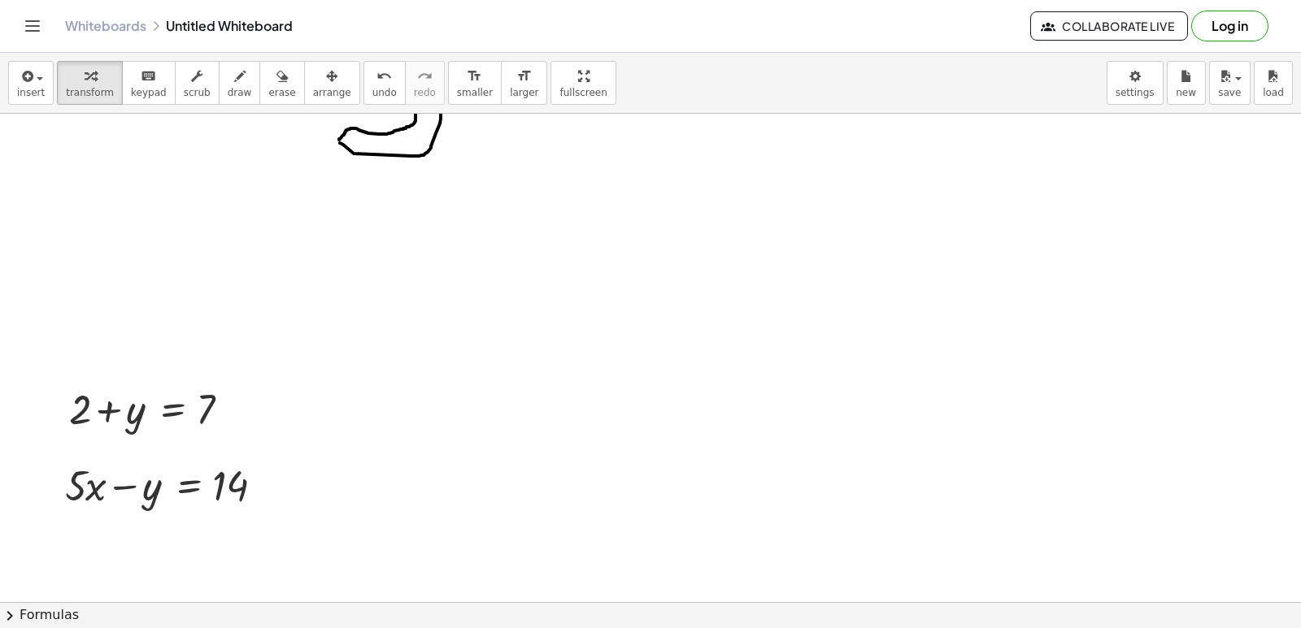
scroll to position [4726, 0]
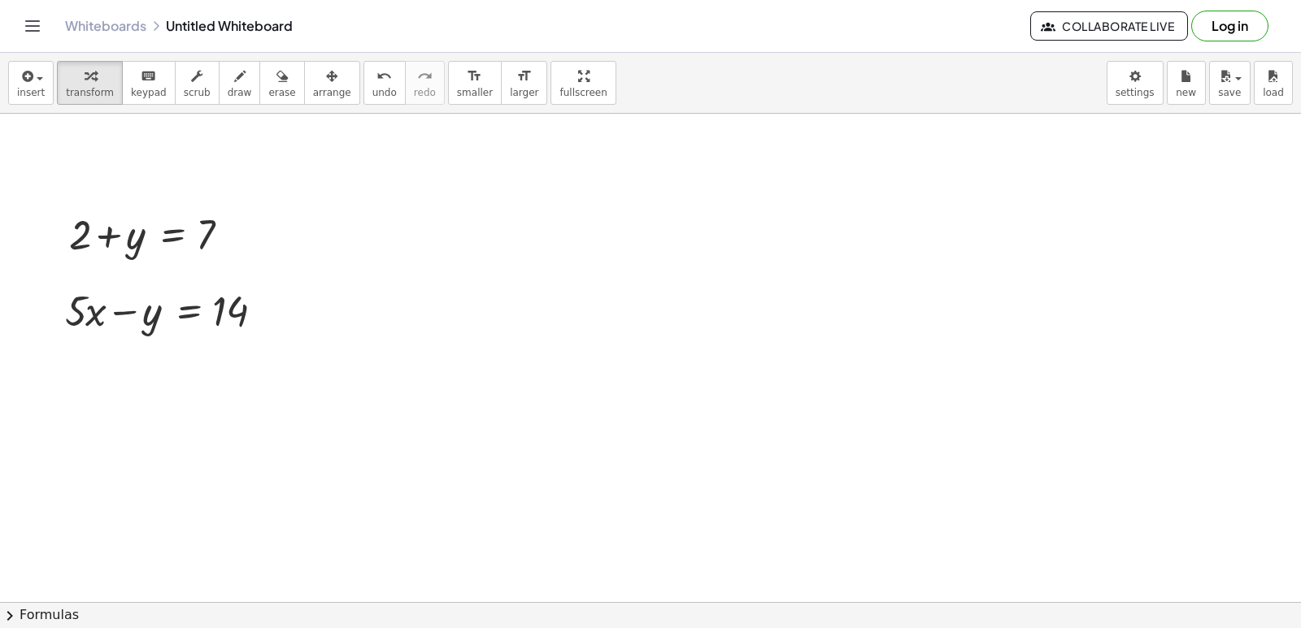
drag, startPoint x: 211, startPoint y: 85, endPoint x: 93, endPoint y: 324, distance: 265.8
click at [219, 98] on button "draw" at bounding box center [240, 83] width 42 height 44
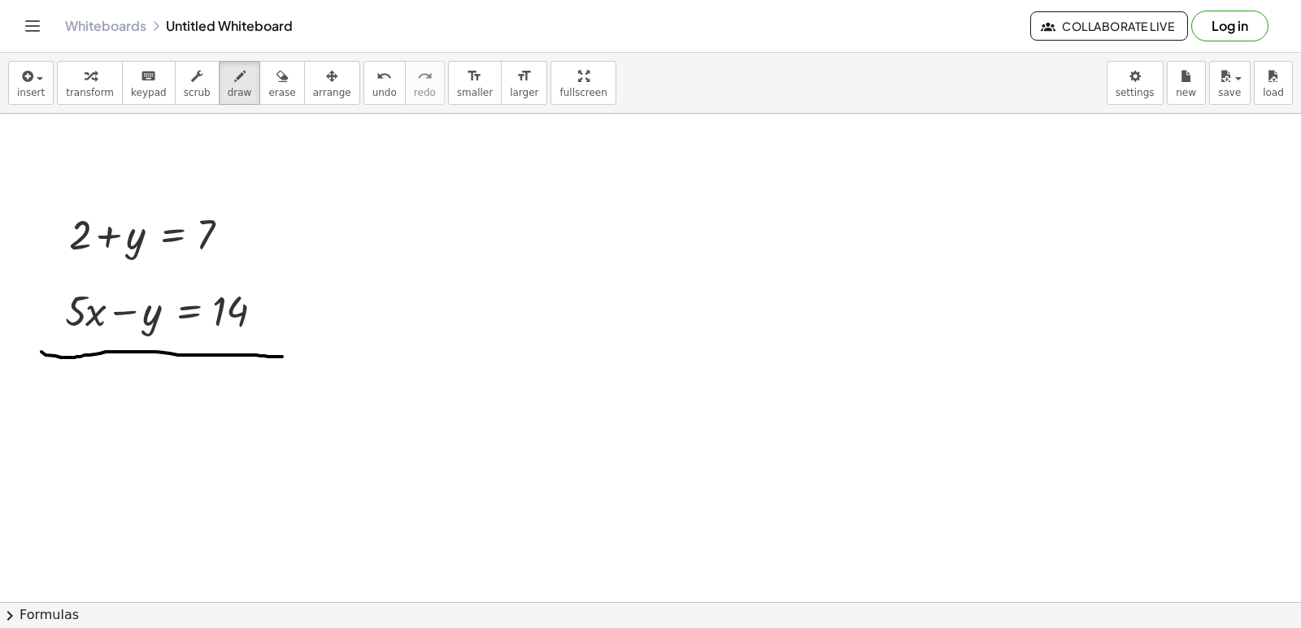
drag, startPoint x: 41, startPoint y: 352, endPoint x: 245, endPoint y: 342, distance: 203.5
drag, startPoint x: 117, startPoint y: 260, endPoint x: 147, endPoint y: 233, distance: 40.9
drag, startPoint x: 142, startPoint y: 324, endPoint x: 174, endPoint y: 285, distance: 50.3
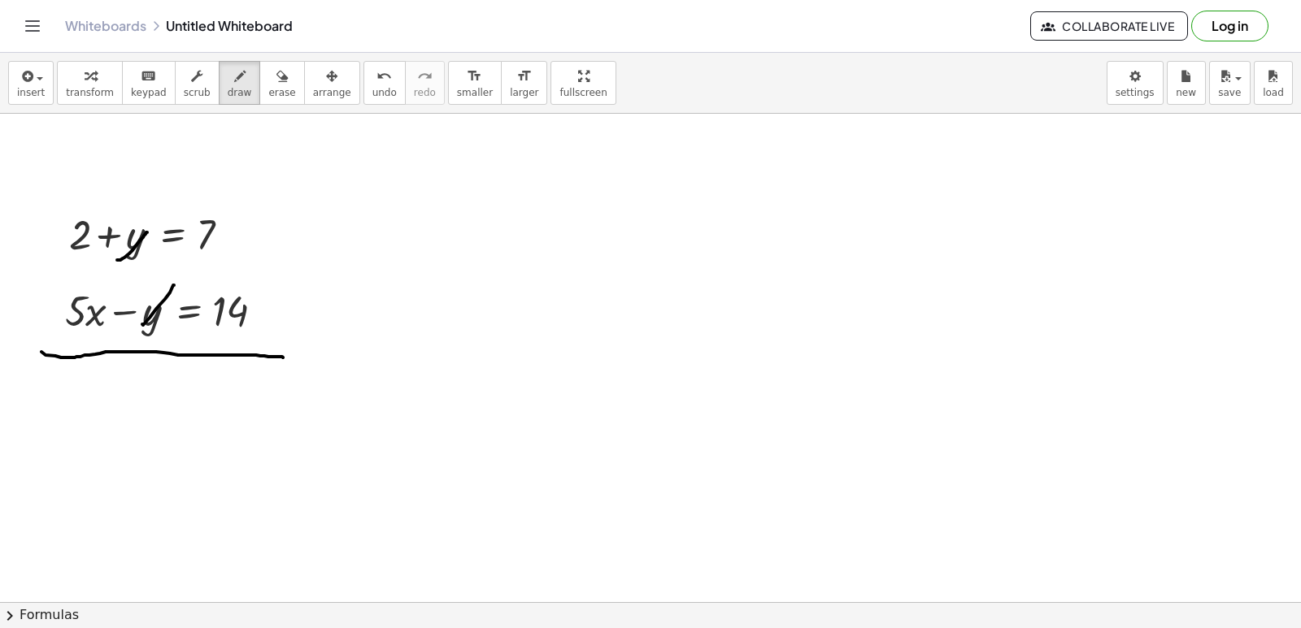
drag, startPoint x: 68, startPoint y: 423, endPoint x: 42, endPoint y: 384, distance: 46.9
drag, startPoint x: 50, startPoint y: 418, endPoint x: 81, endPoint y: 417, distance: 30.9
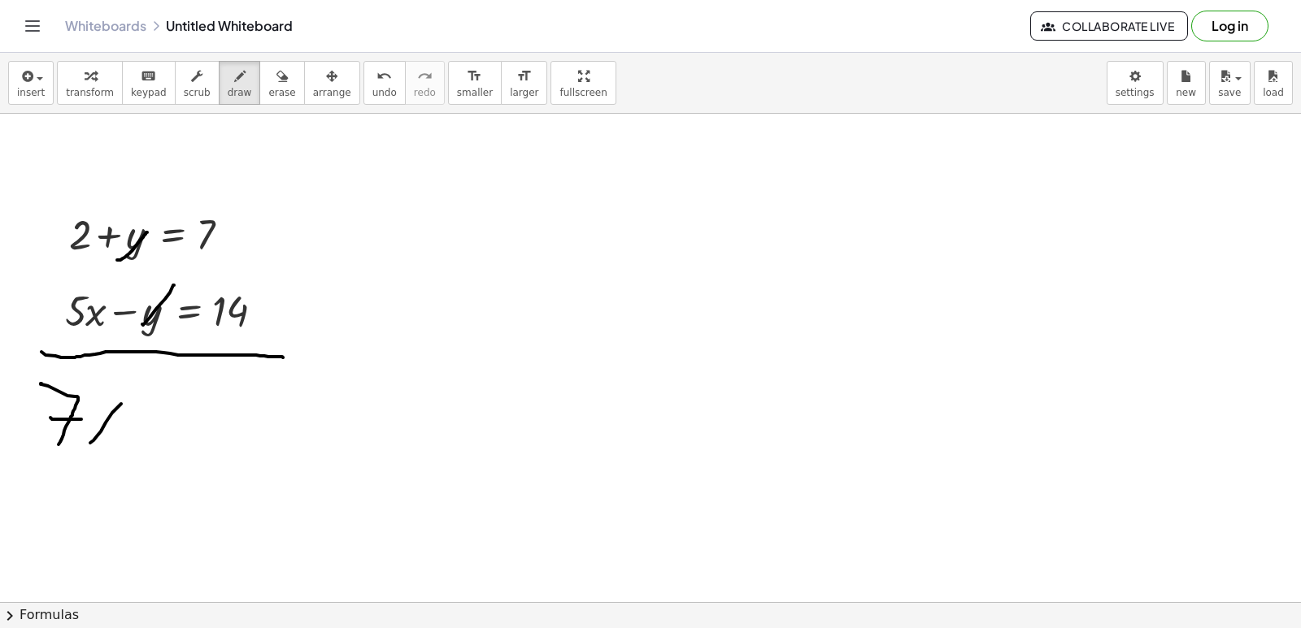
drag, startPoint x: 106, startPoint y: 423, endPoint x: 140, endPoint y: 376, distance: 57.6
drag, startPoint x: 176, startPoint y: 431, endPoint x: 193, endPoint y: 421, distance: 20.4
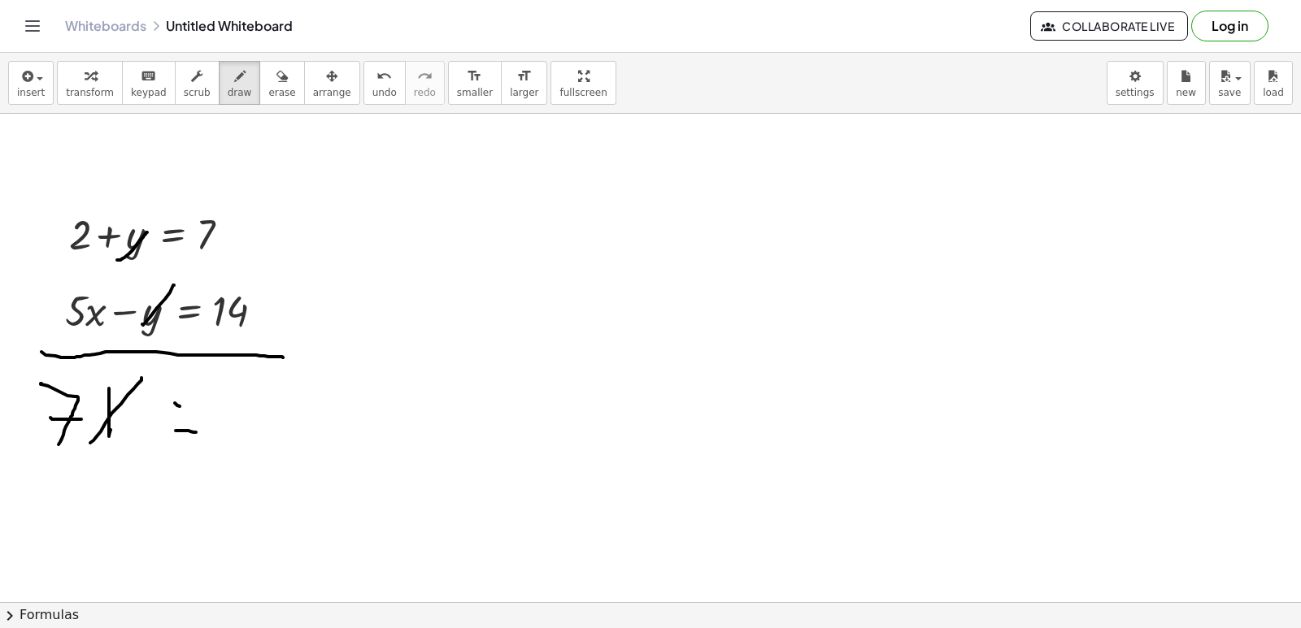
drag, startPoint x: 176, startPoint y: 404, endPoint x: 198, endPoint y: 408, distance: 23.1
drag, startPoint x: 225, startPoint y: 409, endPoint x: 263, endPoint y: 442, distance: 50.1
drag, startPoint x: 267, startPoint y: 450, endPoint x: 286, endPoint y: 421, distance: 34.5
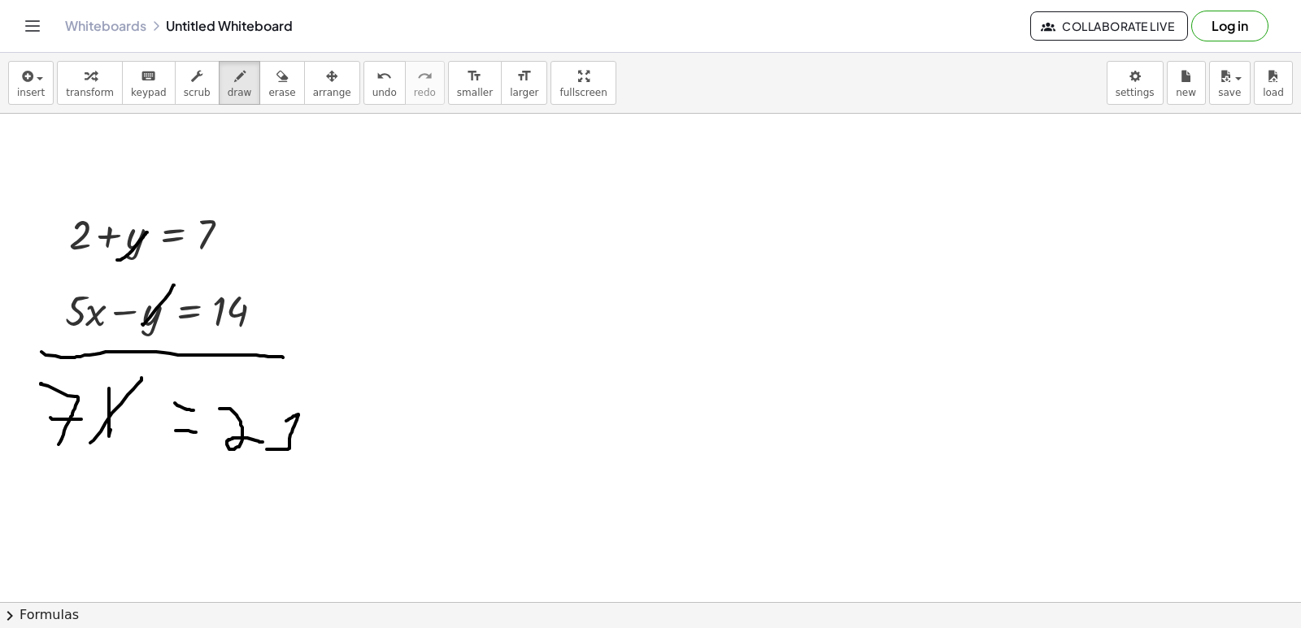
click at [85, 100] on button "transform" at bounding box center [90, 83] width 66 height 44
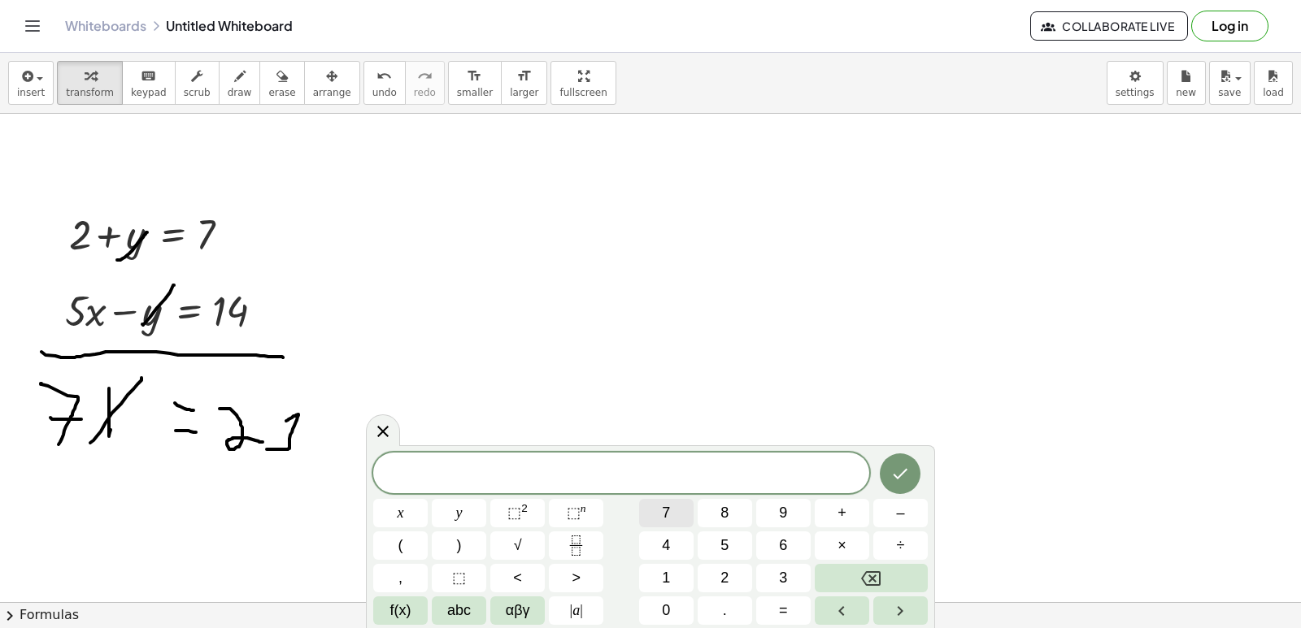
click at [682, 511] on button "7" at bounding box center [666, 513] width 54 height 28
click at [402, 518] on span "x" at bounding box center [401, 513] width 7 height 22
click at [796, 611] on button "=" at bounding box center [783, 611] width 54 height 28
click at [715, 576] on button "2" at bounding box center [725, 578] width 54 height 28
click at [676, 563] on div "7 x = 2 x y ⬚ 2 ⬚ n 7 8 9 + – ( ) √ 4 5 6 × ÷ , ⬚ < > 1 2 3 f(x) abc αβγ | a | …" at bounding box center [650, 539] width 554 height 172
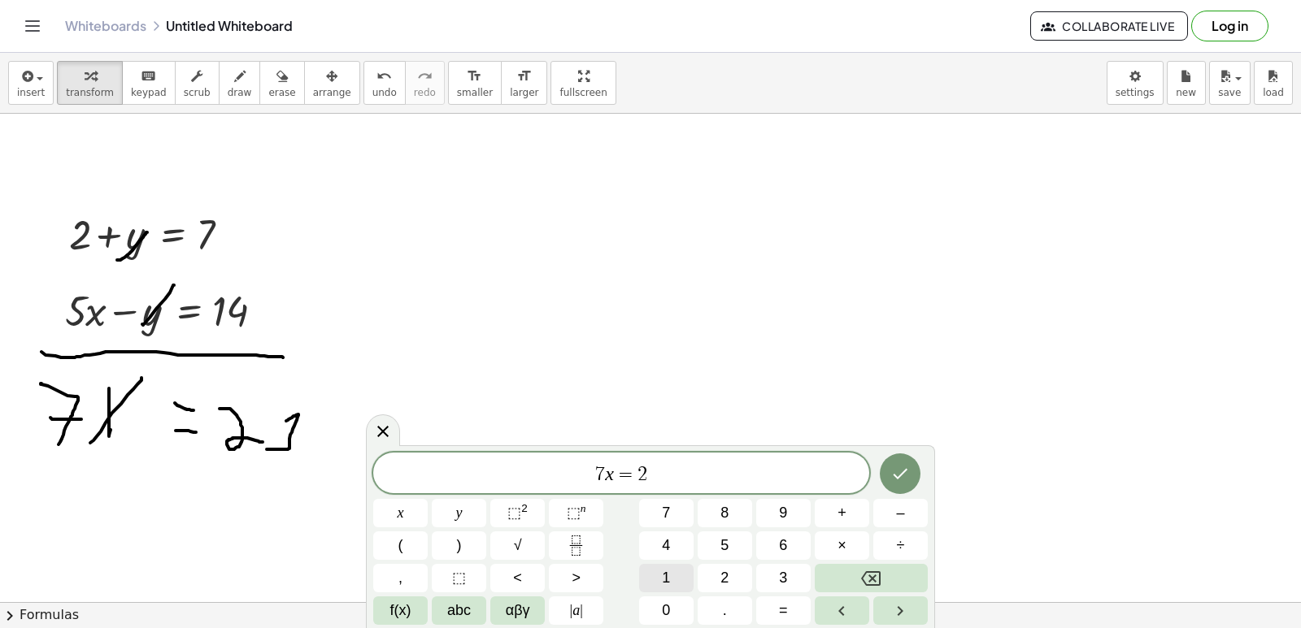
click at [676, 575] on button "1" at bounding box center [666, 578] width 54 height 28
click at [902, 467] on icon "Done" at bounding box center [900, 474] width 20 height 20
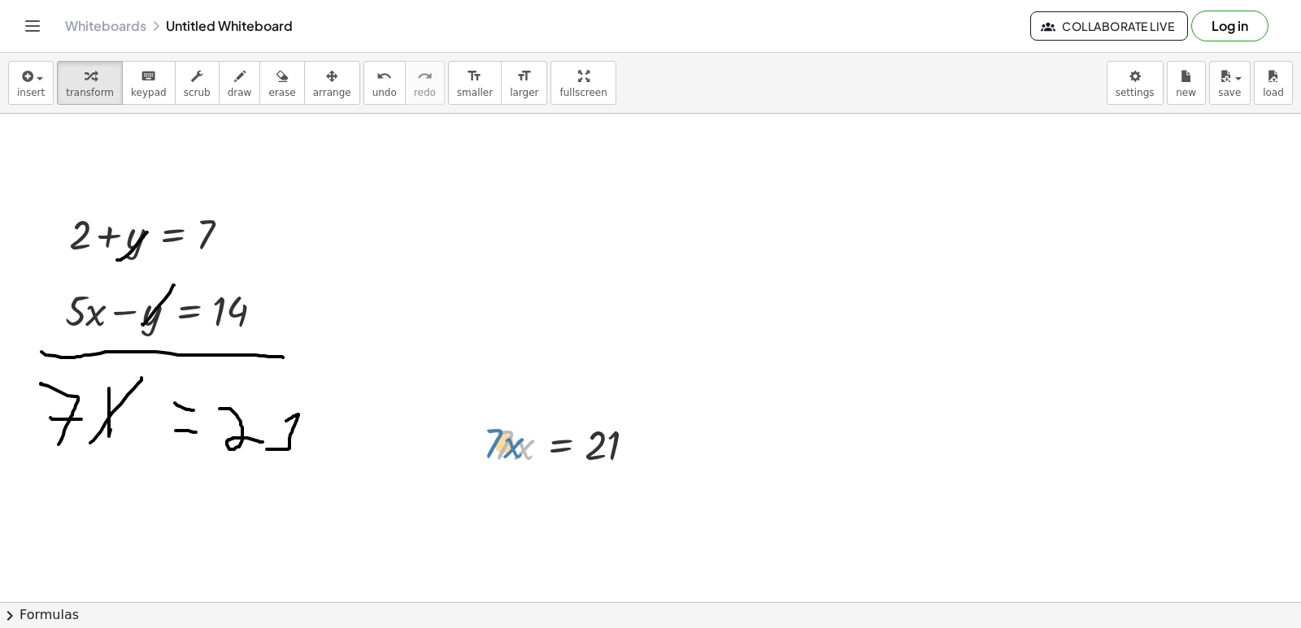
drag, startPoint x: 521, startPoint y: 454, endPoint x: 510, endPoint y: 451, distance: 11.6
click at [510, 451] on div at bounding box center [573, 443] width 176 height 55
drag, startPoint x: 509, startPoint y: 446, endPoint x: 672, endPoint y: 447, distance: 162.6
click at [479, 500] on div at bounding box center [573, 499] width 330 height 55
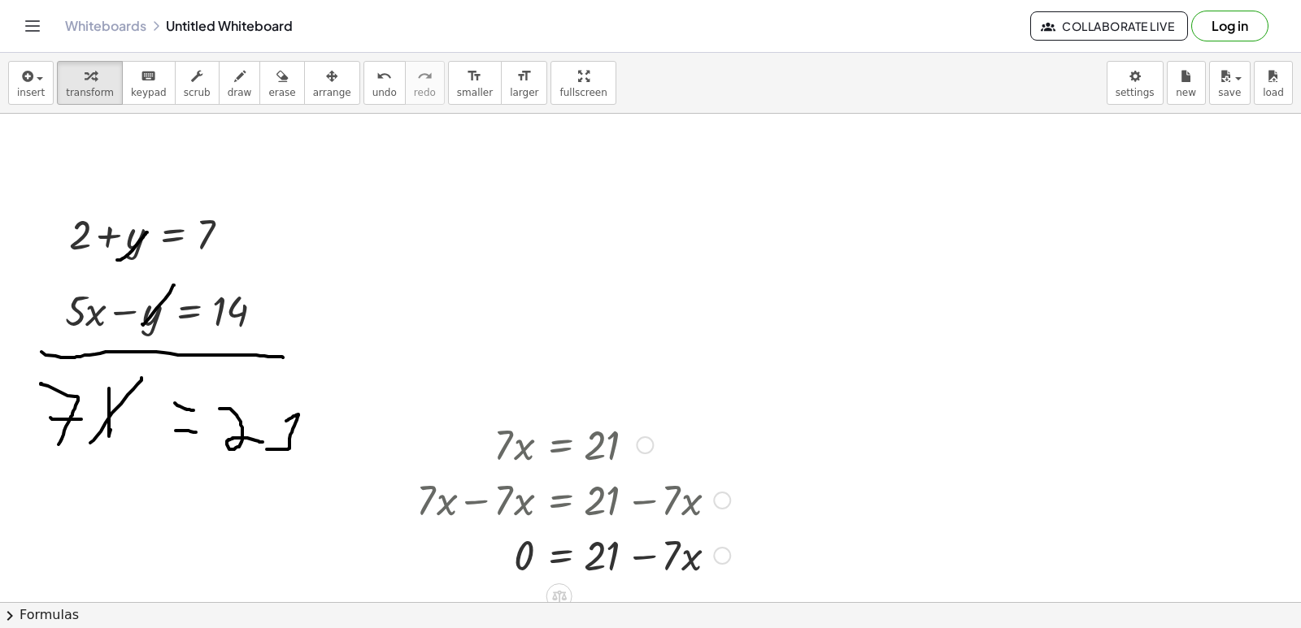
click at [639, 560] on div at bounding box center [573, 554] width 330 height 55
drag, startPoint x: 564, startPoint y: 556, endPoint x: 524, endPoint y: 551, distance: 40.9
click at [561, 559] on div at bounding box center [573, 554] width 330 height 55
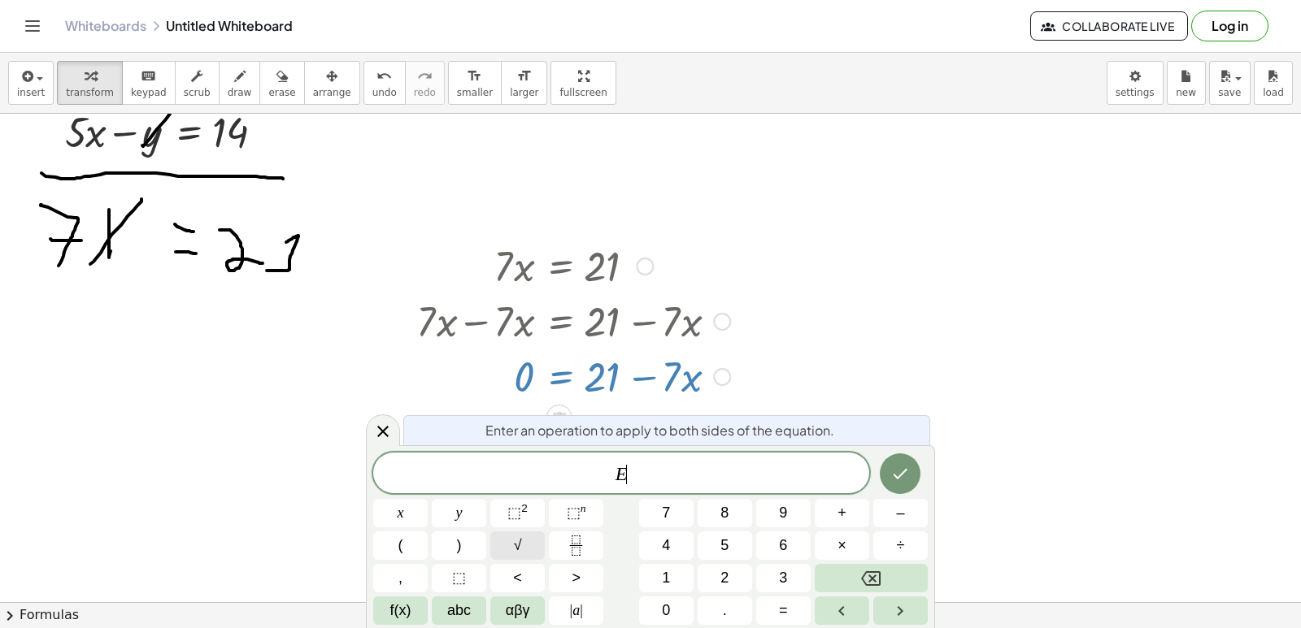
click at [528, 554] on button "√" at bounding box center [517, 546] width 54 height 28
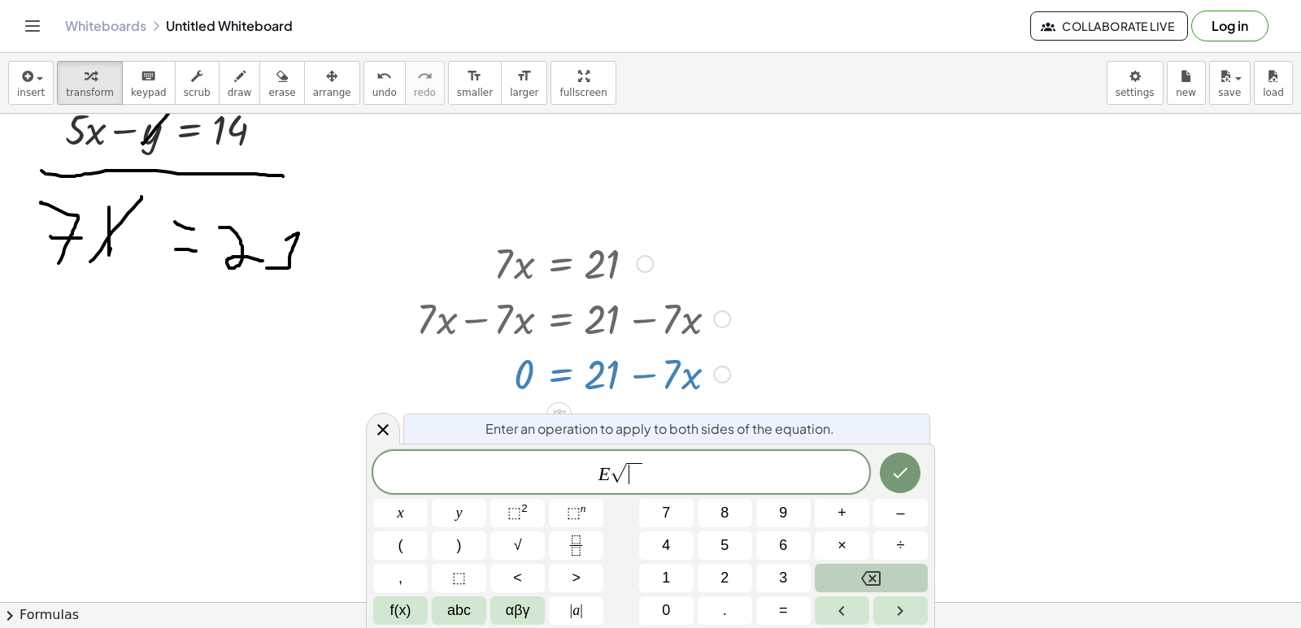
click at [889, 579] on button "Backspace" at bounding box center [871, 578] width 113 height 28
click at [887, 582] on button "Backspace" at bounding box center [871, 578] width 113 height 28
click at [884, 576] on button "Backspace" at bounding box center [871, 578] width 113 height 28
drag, startPoint x: 772, startPoint y: 303, endPoint x: 572, endPoint y: 189, distance: 230.5
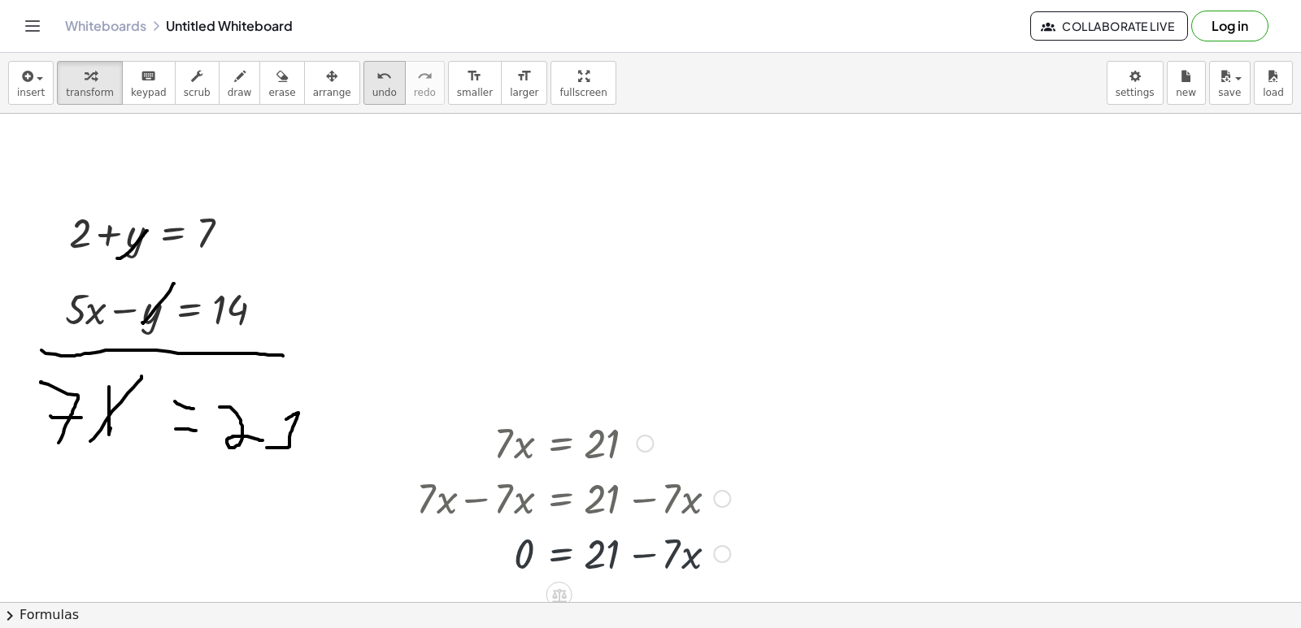
scroll to position [4726, 0]
click at [366, 102] on button "undo undo" at bounding box center [384, 83] width 42 height 44
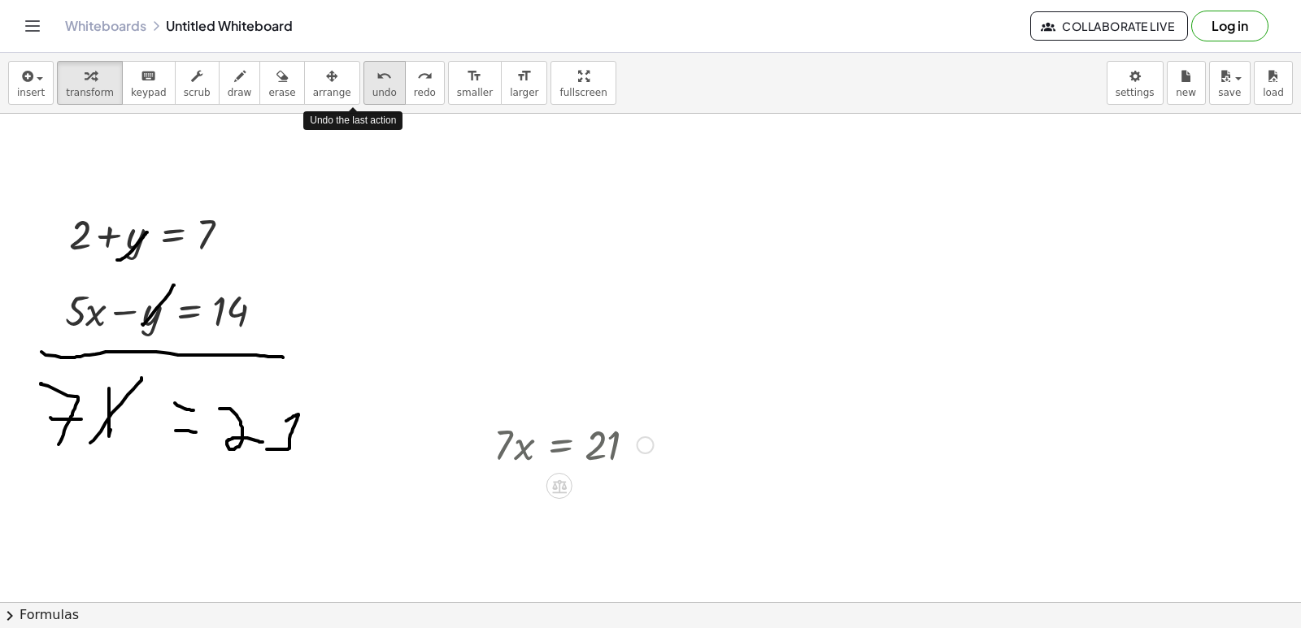
click at [372, 93] on span "undo" at bounding box center [384, 92] width 24 height 11
click at [102, 237] on div at bounding box center [157, 233] width 192 height 55
click at [98, 241] on div at bounding box center [157, 233] width 192 height 55
click at [242, 241] on div at bounding box center [237, 235] width 18 height 18
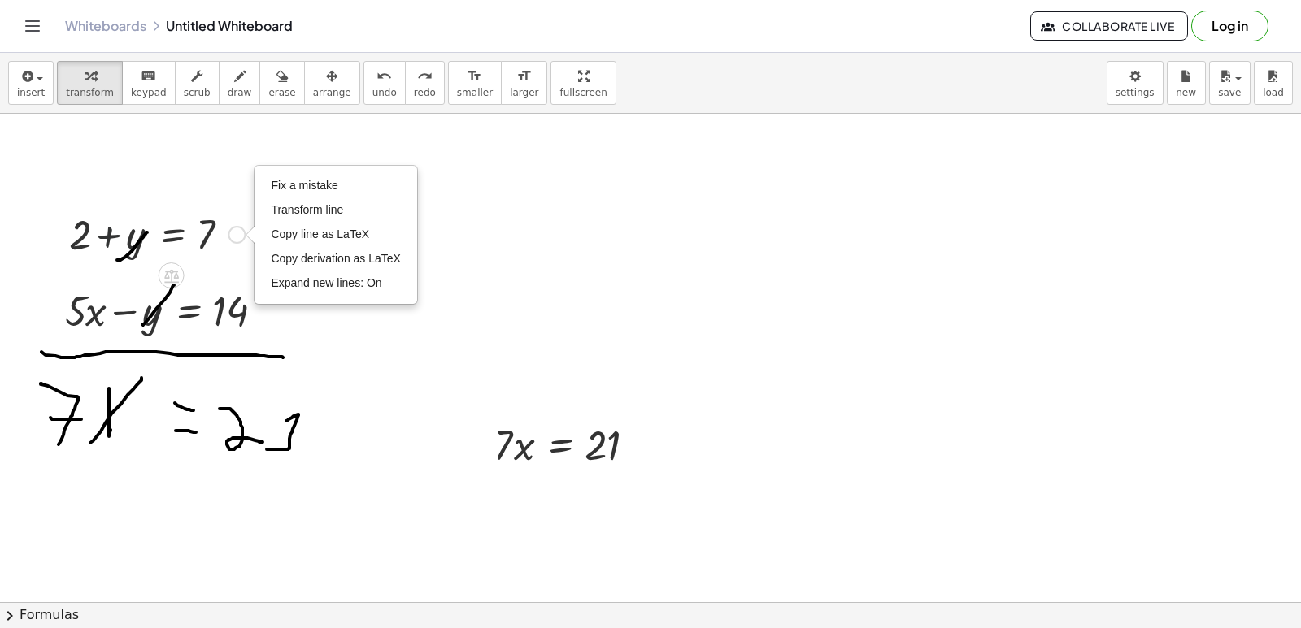
click at [97, 240] on div at bounding box center [157, 233] width 192 height 55
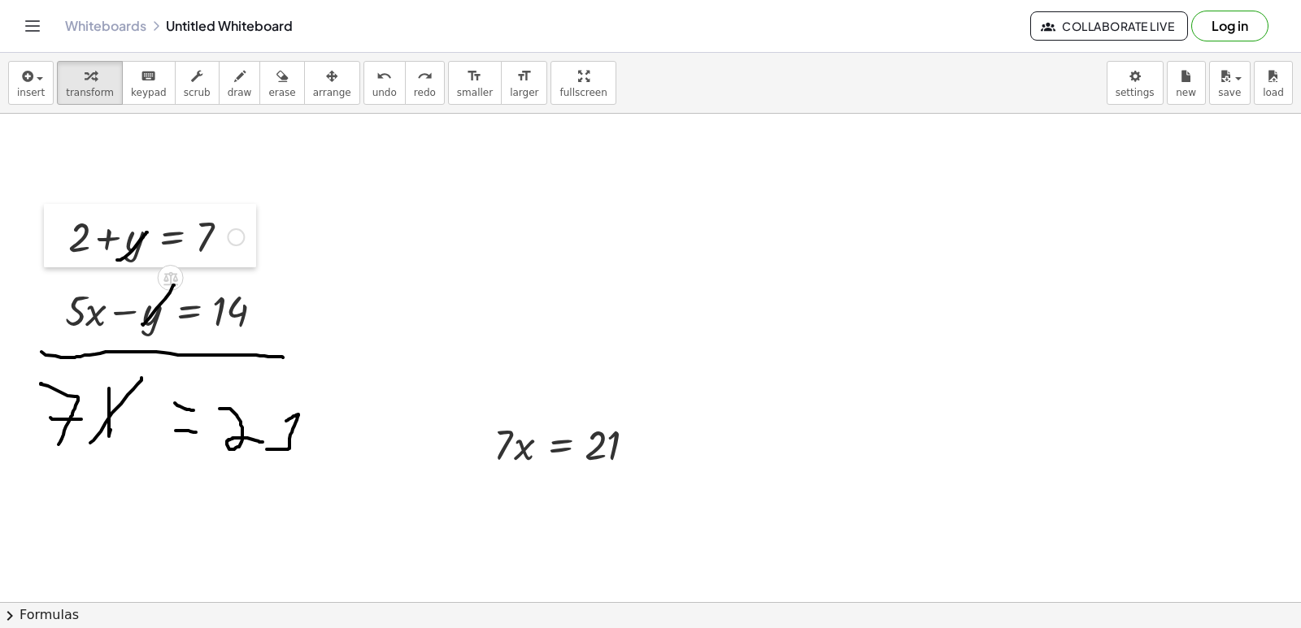
click at [50, 241] on div at bounding box center [56, 235] width 24 height 63
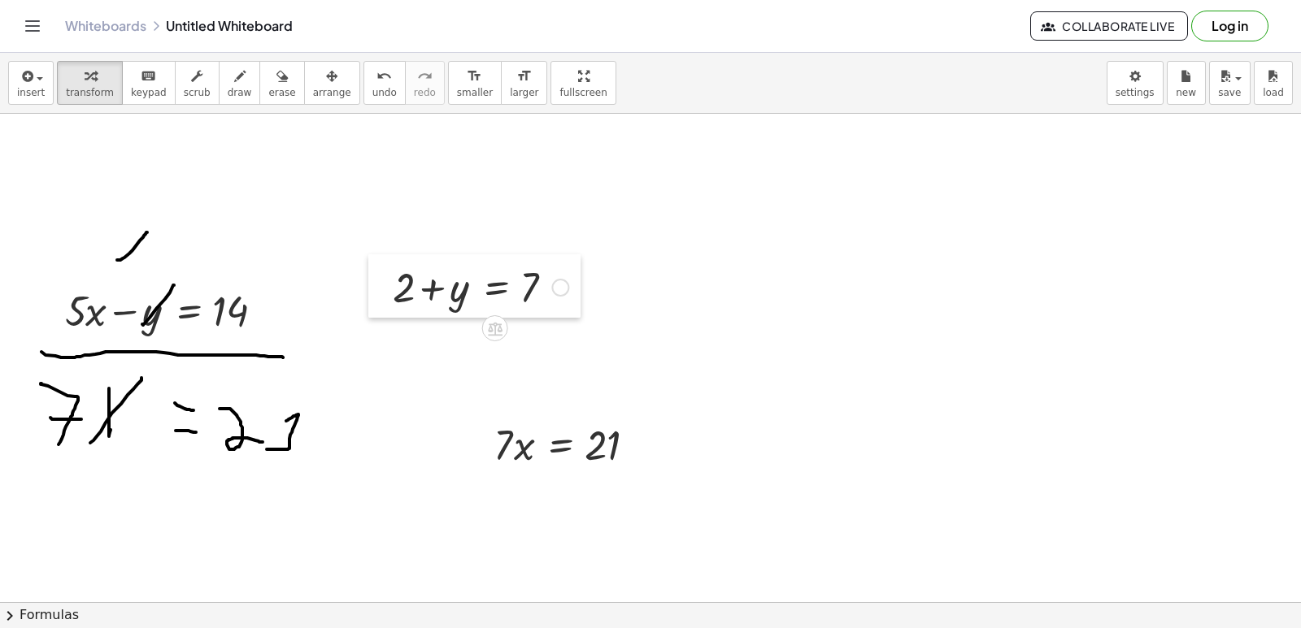
drag, startPoint x: 54, startPoint y: 241, endPoint x: 398, endPoint y: 270, distance: 345.1
click at [390, 280] on div at bounding box center [380, 285] width 24 height 63
click at [392, 285] on div at bounding box center [393, 275] width 24 height 63
drag, startPoint x: 295, startPoint y: 95, endPoint x: 394, endPoint y: 315, distance: 240.6
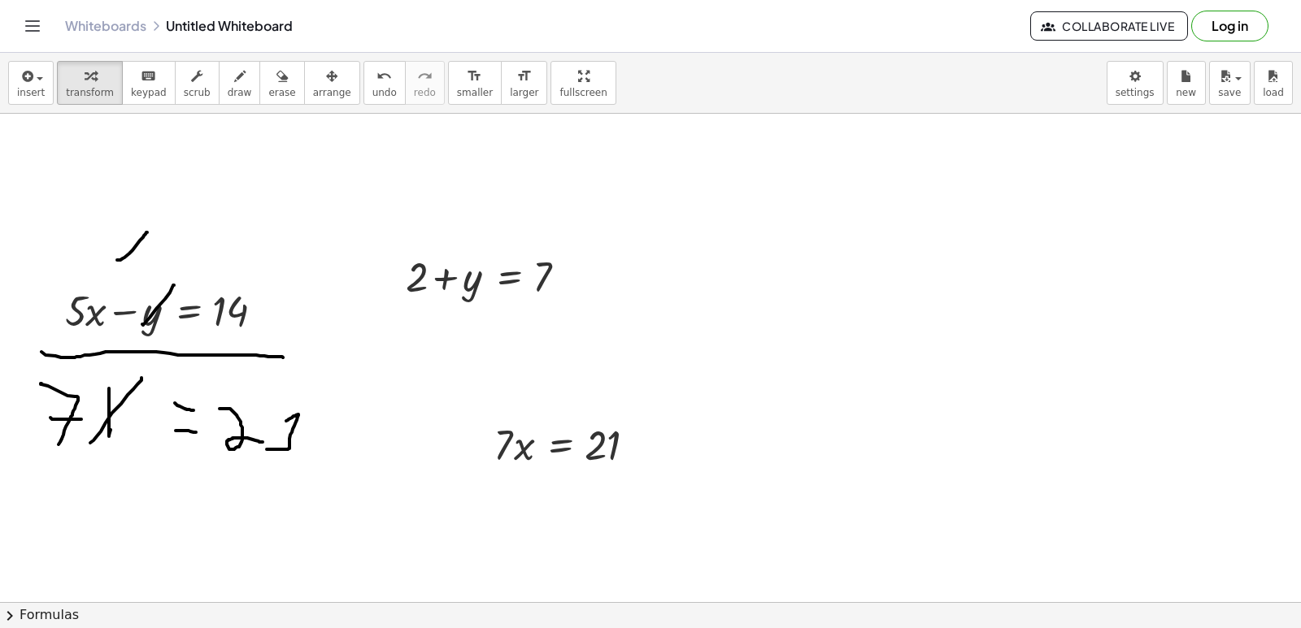
click at [313, 94] on span "arrange" at bounding box center [332, 92] width 38 height 11
click at [397, 291] on div at bounding box center [487, 275] width 212 height 63
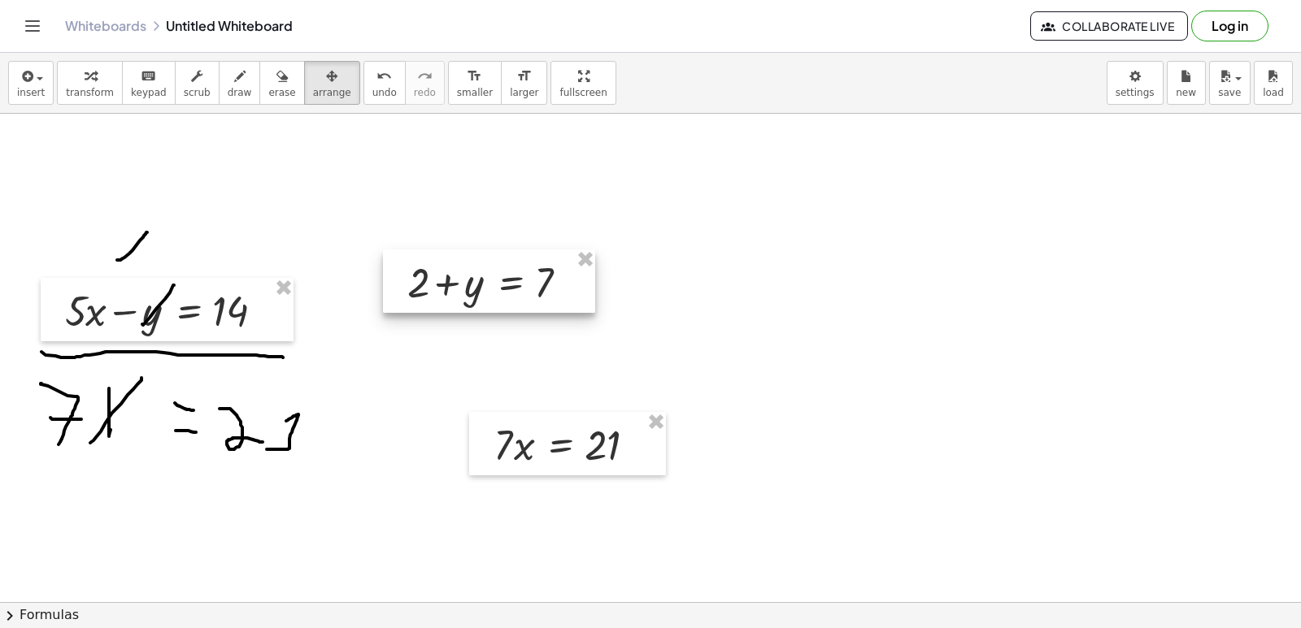
click at [407, 298] on div at bounding box center [489, 281] width 212 height 63
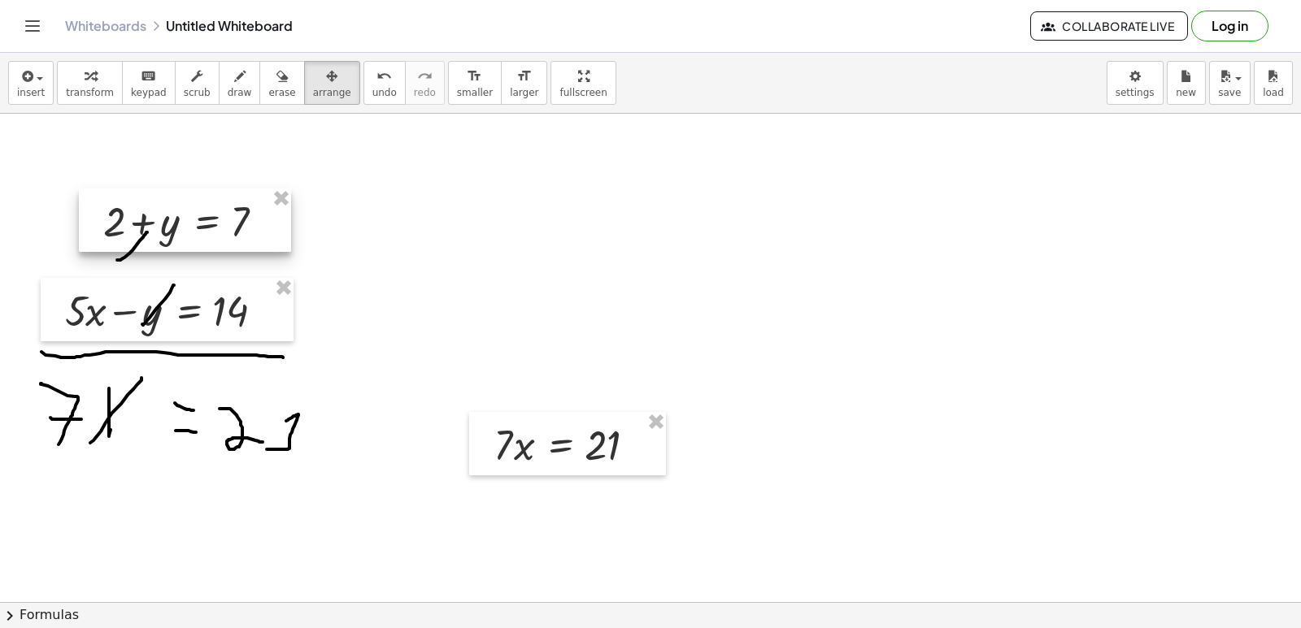
drag, startPoint x: 477, startPoint y: 284, endPoint x: 216, endPoint y: 233, distance: 266.0
click at [216, 233] on div at bounding box center [185, 220] width 212 height 63
click at [66, 81] on div "button" at bounding box center [90, 76] width 48 height 20
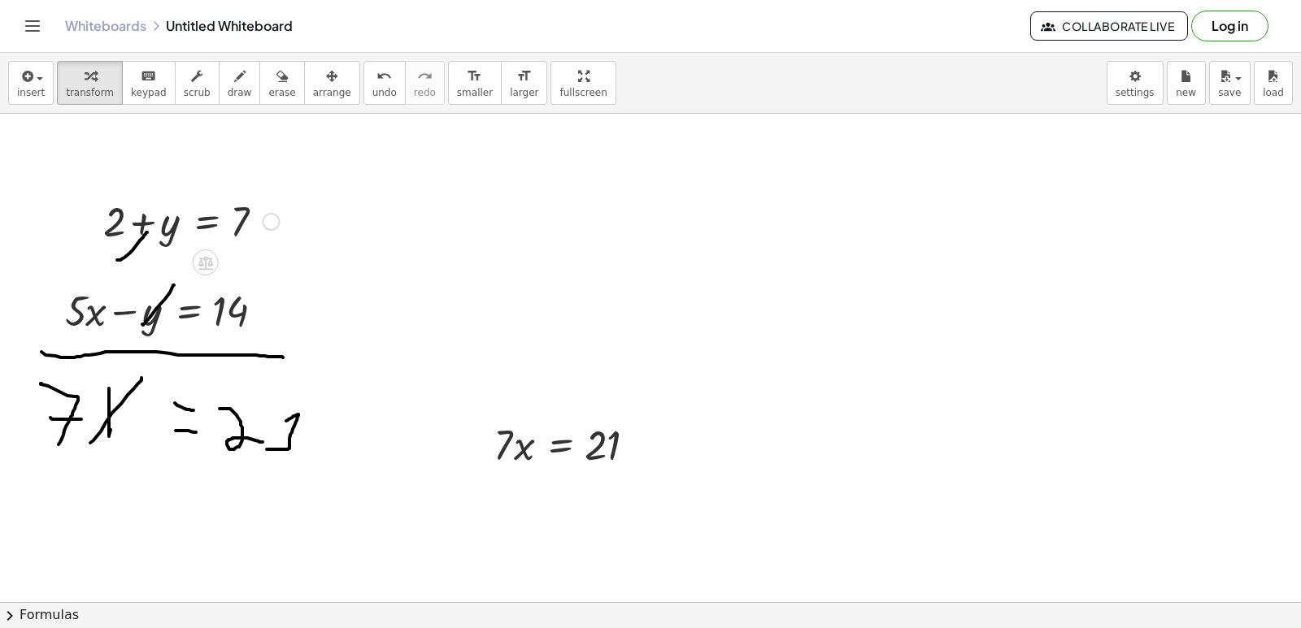
drag, startPoint x: 184, startPoint y: 220, endPoint x: 380, endPoint y: 122, distance: 219.2
drag, startPoint x: 311, startPoint y: 86, endPoint x: 255, endPoint y: 184, distance: 112.1
click at [313, 89] on span "arrange" at bounding box center [332, 92] width 38 height 11
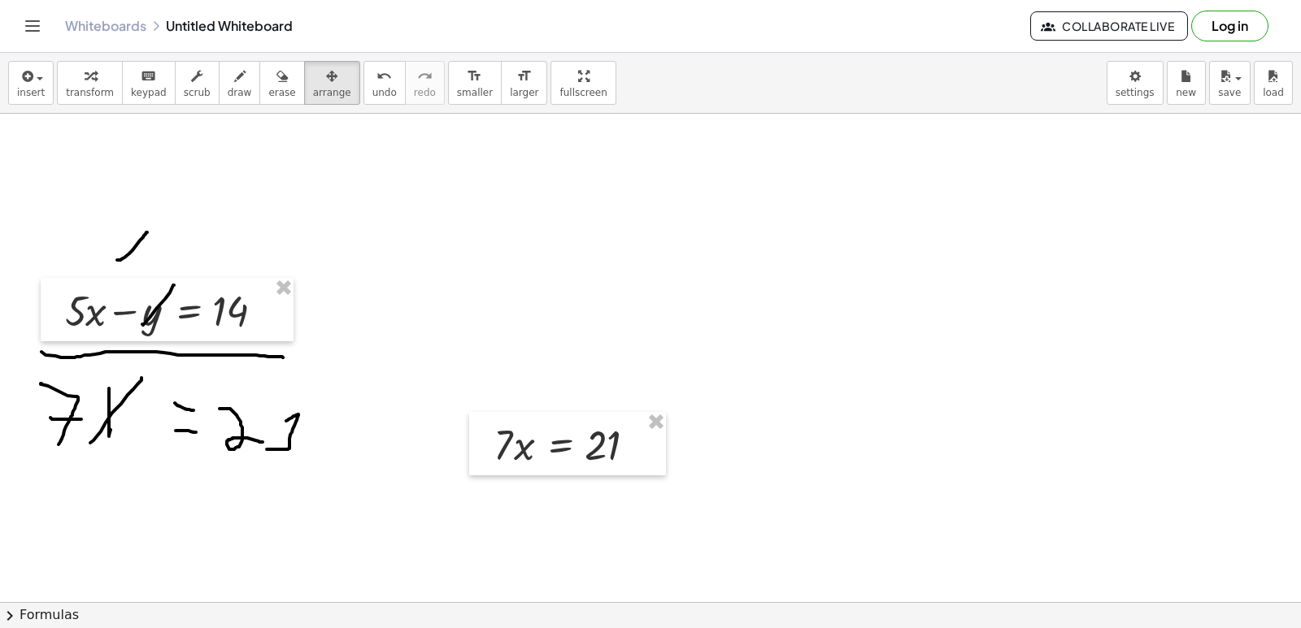
click at [85, 84] on icon "button" at bounding box center [90, 77] width 11 height 20
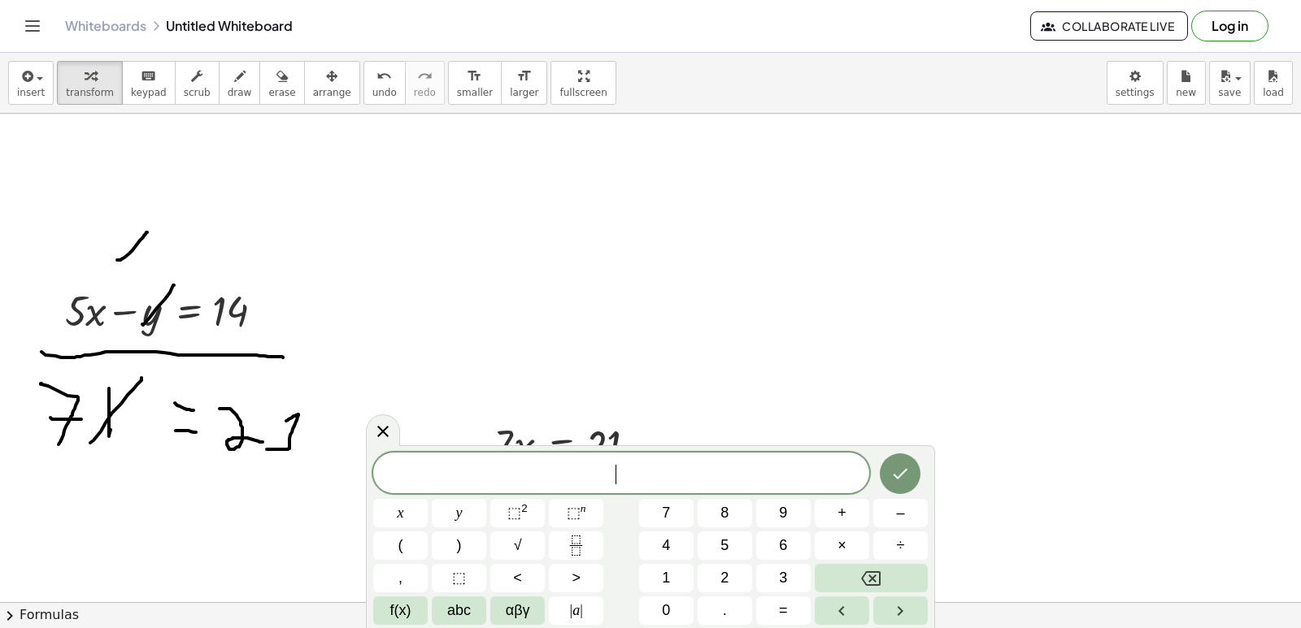
click at [717, 572] on button "2" at bounding box center [725, 578] width 54 height 28
click at [402, 508] on span "x" at bounding box center [401, 513] width 7 height 22
click at [825, 519] on button "+" at bounding box center [842, 513] width 54 height 28
click at [452, 511] on button "y" at bounding box center [459, 513] width 54 height 28
click at [793, 613] on button "=" at bounding box center [783, 611] width 54 height 28
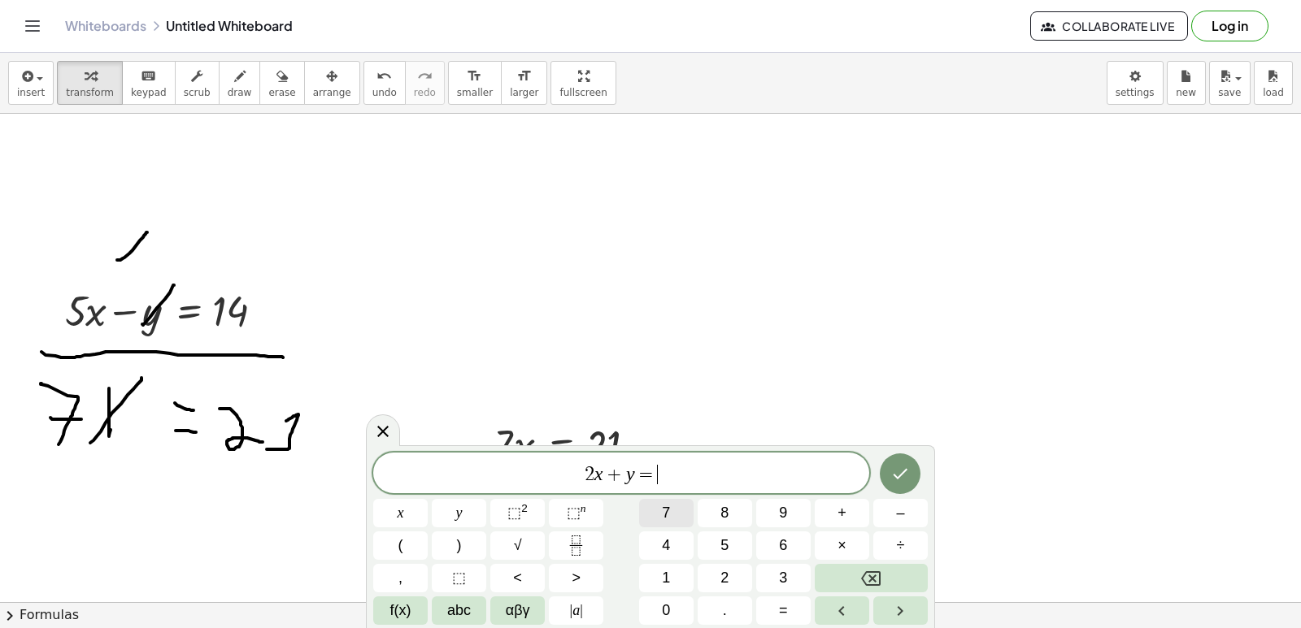
click at [685, 511] on button "7" at bounding box center [666, 513] width 54 height 28
click at [886, 474] on button "Done" at bounding box center [900, 474] width 41 height 41
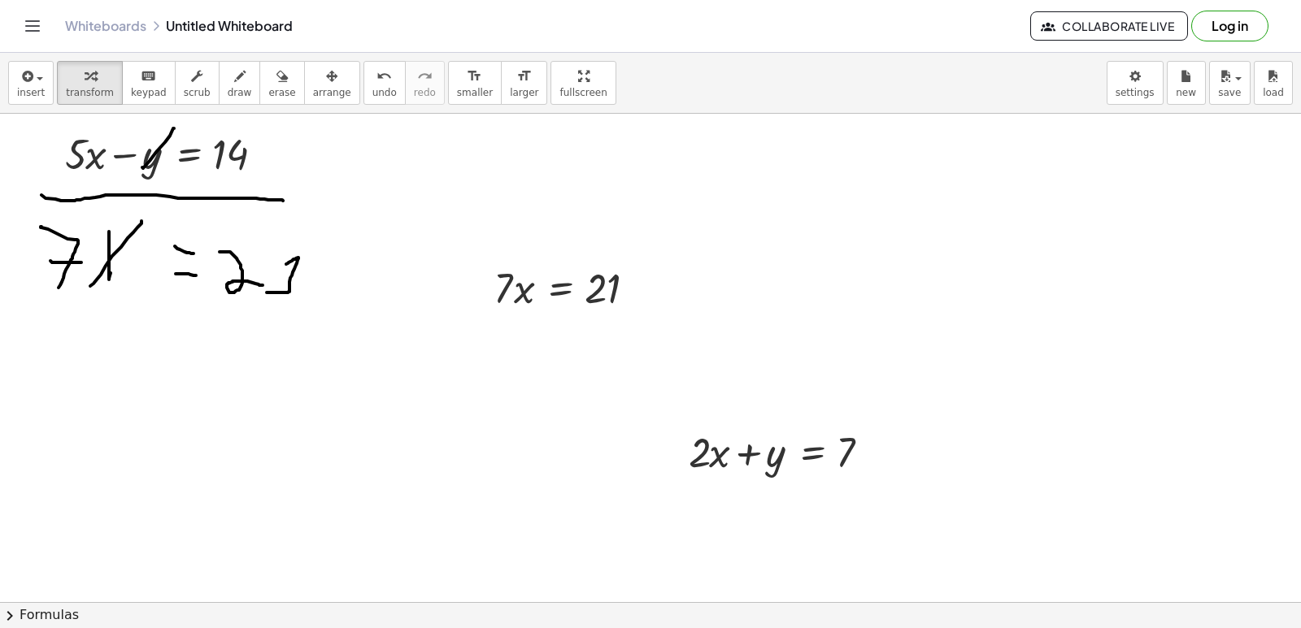
scroll to position [4889, 0]
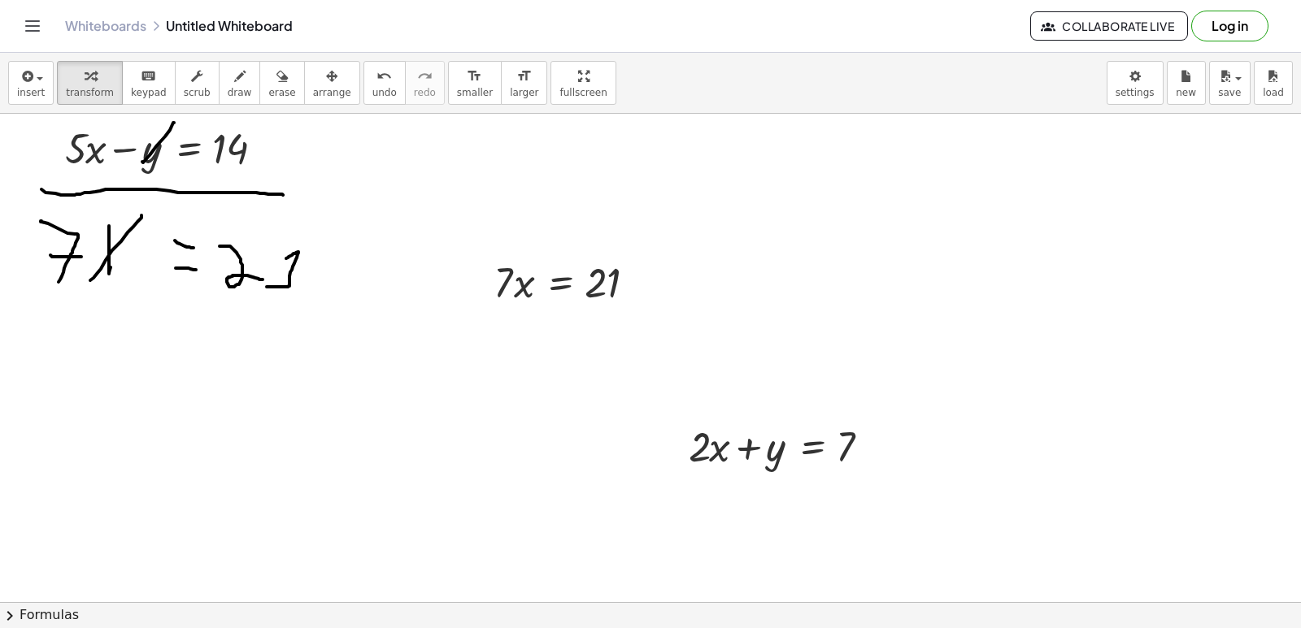
click at [316, 89] on span "arrange" at bounding box center [332, 92] width 38 height 11
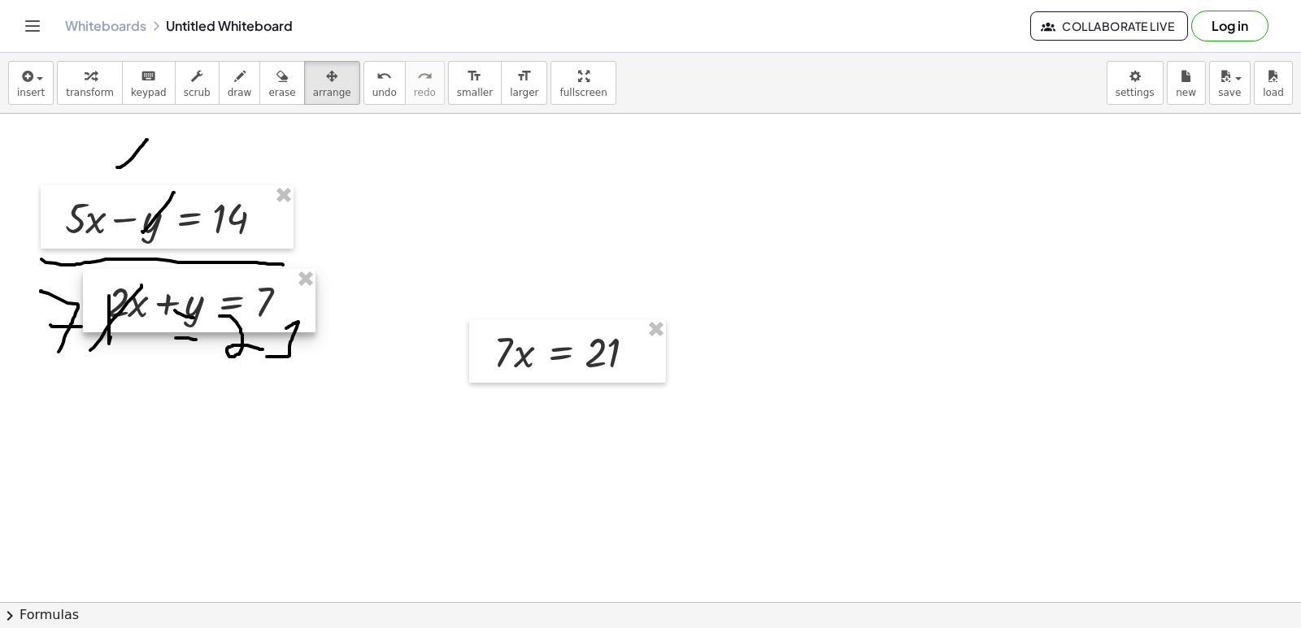
scroll to position [4645, 0]
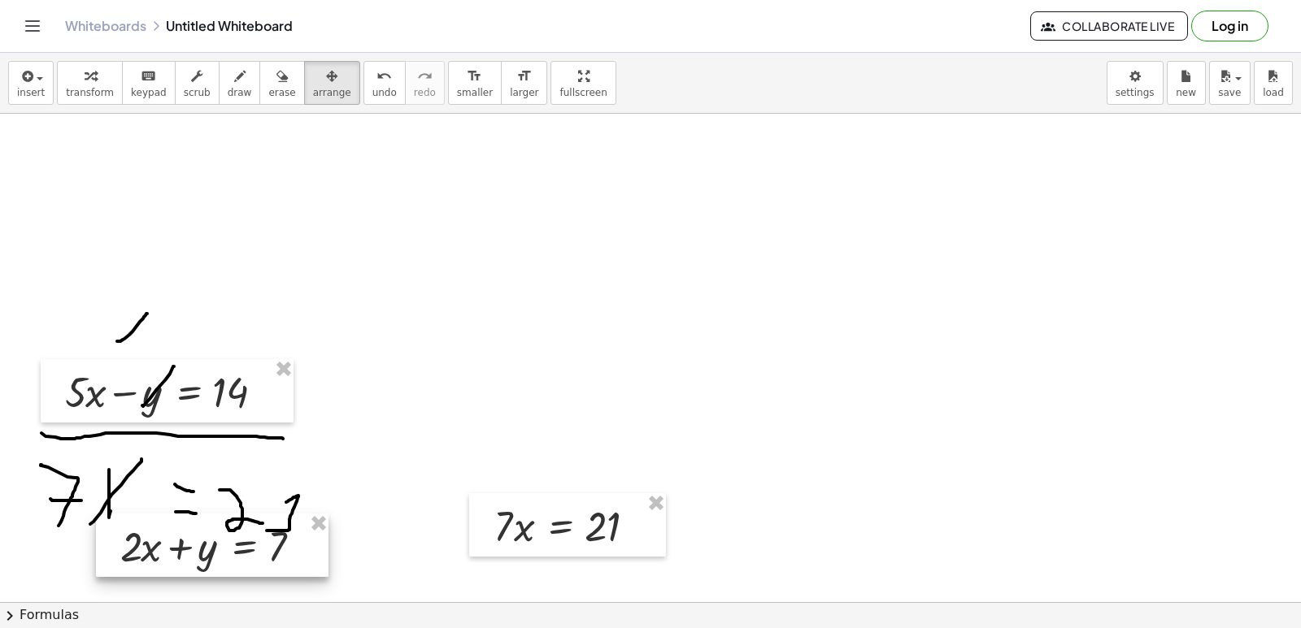
drag, startPoint x: 725, startPoint y: 438, endPoint x: 189, endPoint y: 329, distance: 546.7
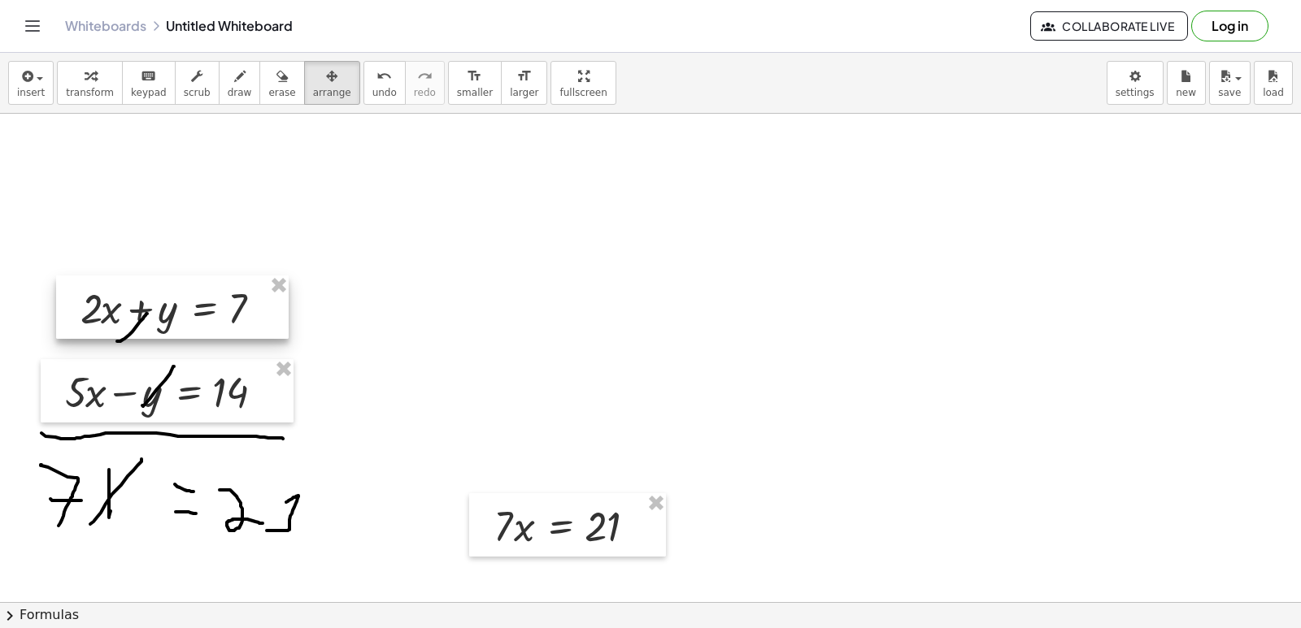
drag, startPoint x: 221, startPoint y: 573, endPoint x: 180, endPoint y: 328, distance: 248.1
click at [180, 328] on div at bounding box center [172, 307] width 233 height 63
click at [72, 81] on div "button" at bounding box center [90, 76] width 48 height 20
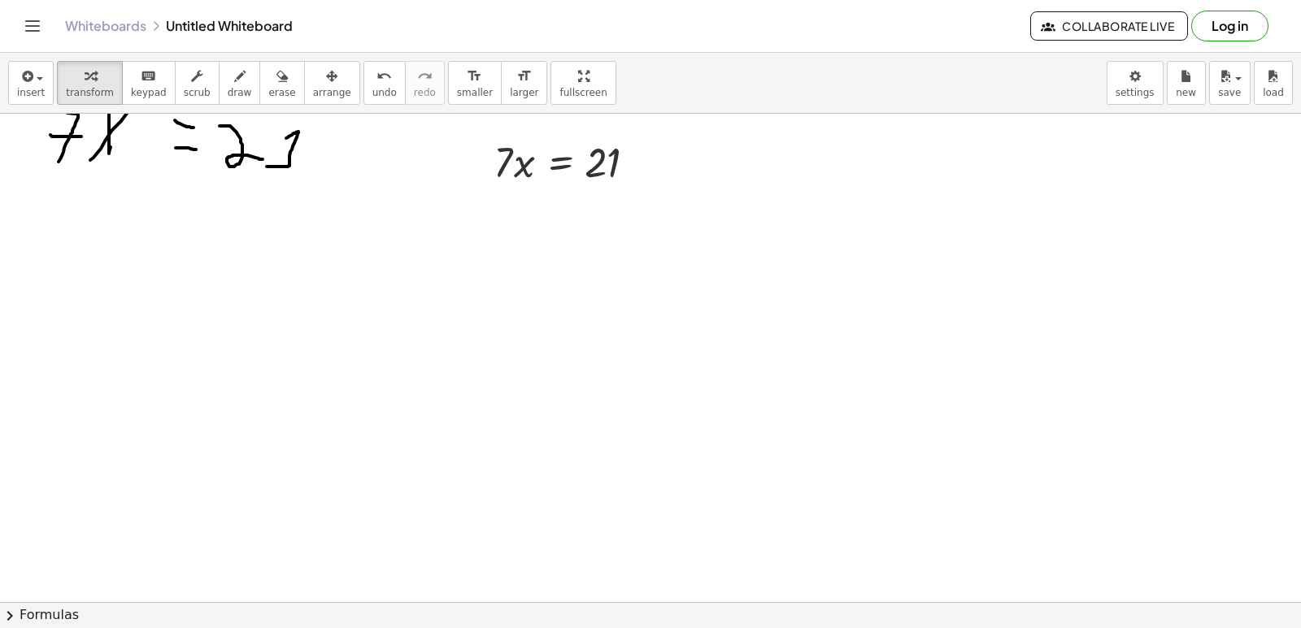
scroll to position [5214, 0]
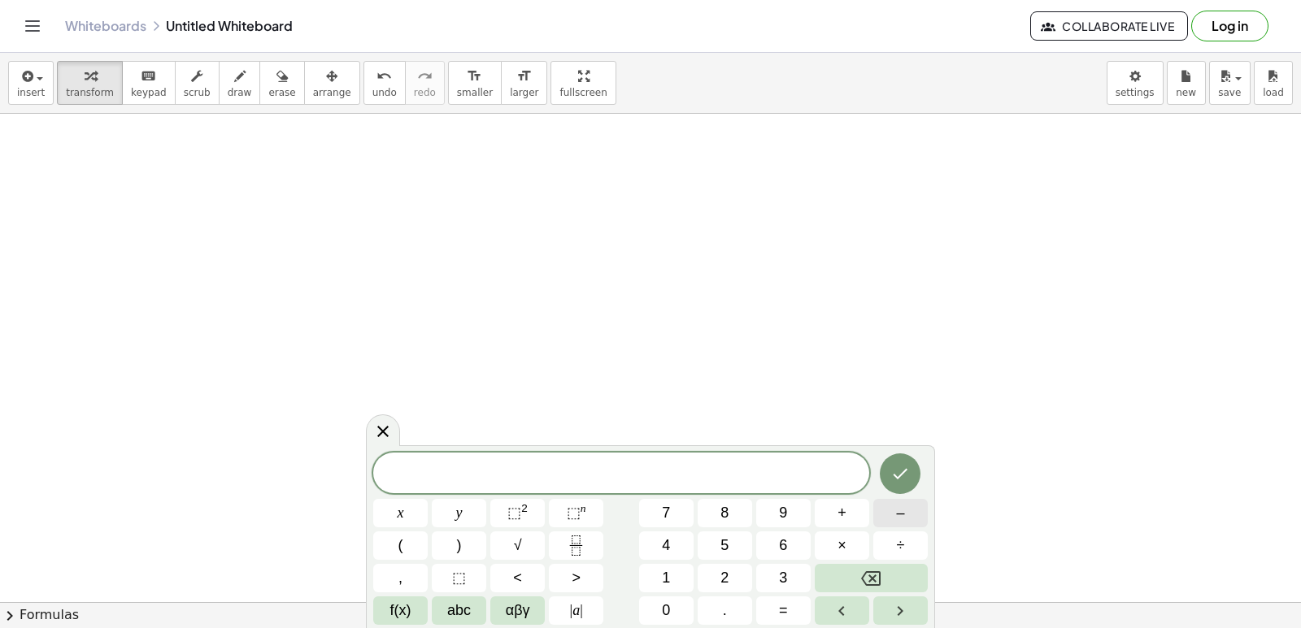
click at [893, 512] on button "–" at bounding box center [900, 513] width 54 height 28
click at [718, 584] on button "2" at bounding box center [725, 578] width 54 height 28
click at [847, 520] on button "+" at bounding box center [842, 513] width 54 height 28
click at [621, 475] on span "− 2 + ​" at bounding box center [621, 474] width 496 height 23
click at [409, 508] on button "x" at bounding box center [400, 513] width 54 height 28
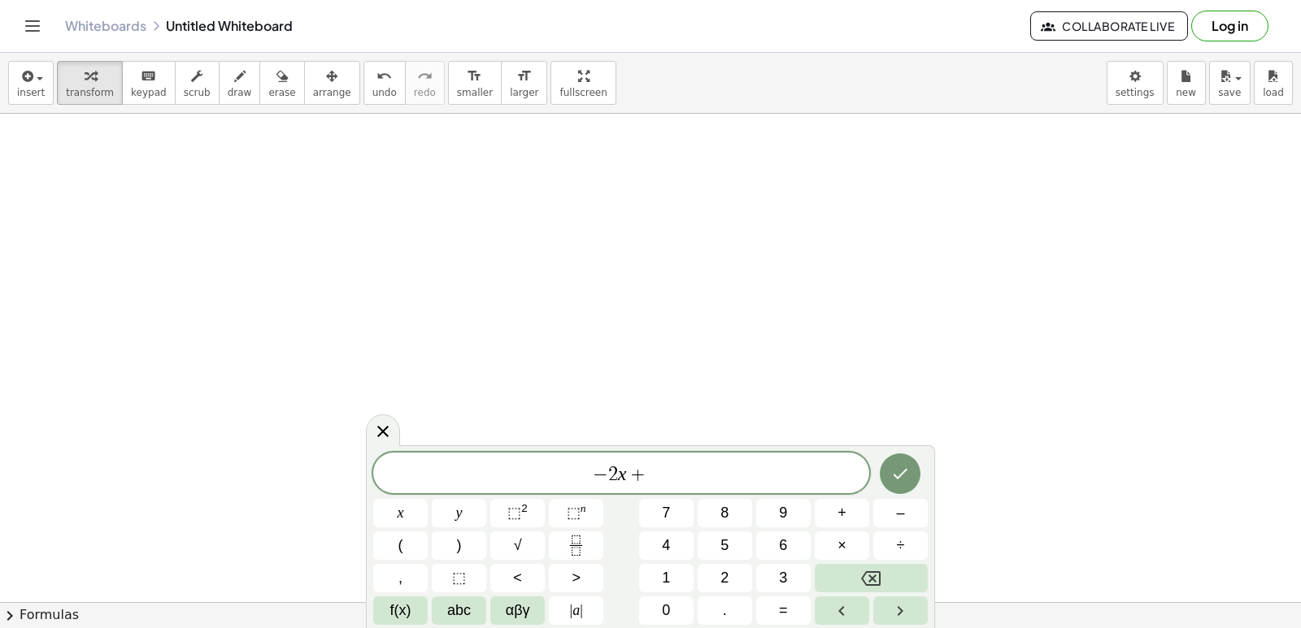
click at [691, 476] on span "− 2 x ​ +" at bounding box center [621, 474] width 496 height 23
click at [833, 511] on button "+" at bounding box center [842, 513] width 54 height 28
click at [882, 572] on button "Backspace" at bounding box center [871, 578] width 113 height 28
click at [747, 563] on div "− 2 x + x y ⬚ 2 ⬚ n 7 8 9 + – ( ) √ 4 5 6 × ÷ , ⬚ < > 1 2 3 f(x) abc αβγ | a | …" at bounding box center [650, 539] width 554 height 172
click at [768, 570] on button "3" at bounding box center [783, 578] width 54 height 28
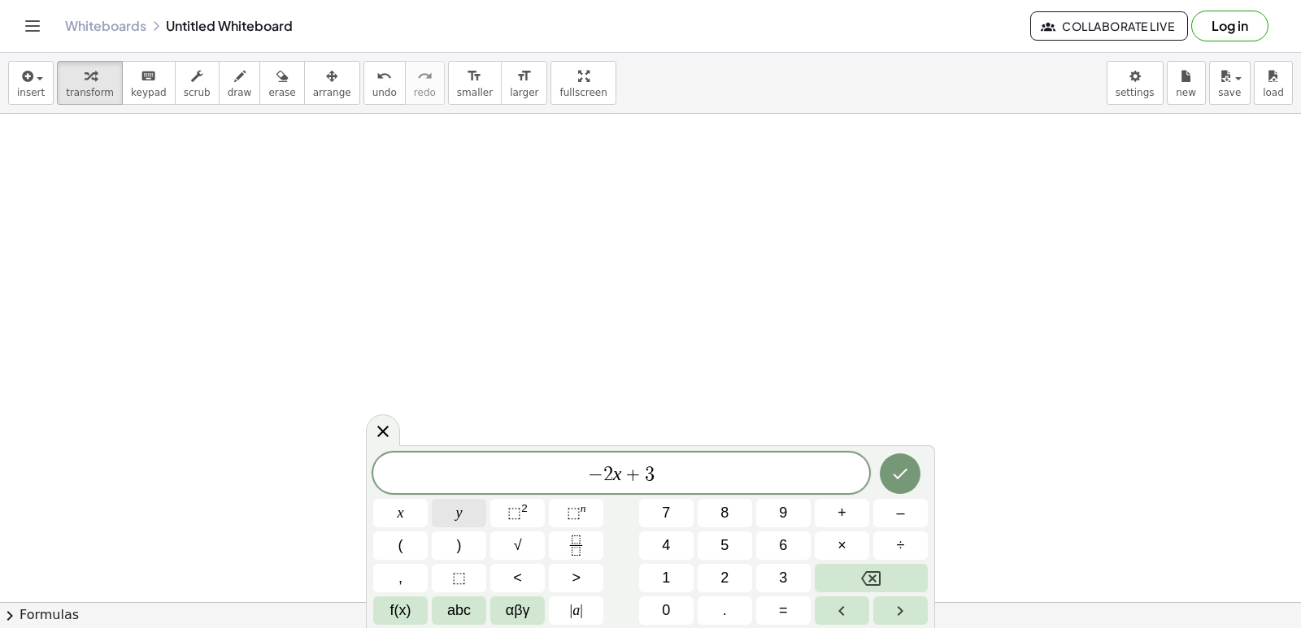
click at [462, 519] on span "y" at bounding box center [459, 513] width 7 height 22
click at [781, 613] on span "=" at bounding box center [783, 611] width 9 height 22
click at [728, 514] on span "8" at bounding box center [724, 513] width 8 height 22
click at [909, 467] on icon "Done" at bounding box center [900, 474] width 20 height 20
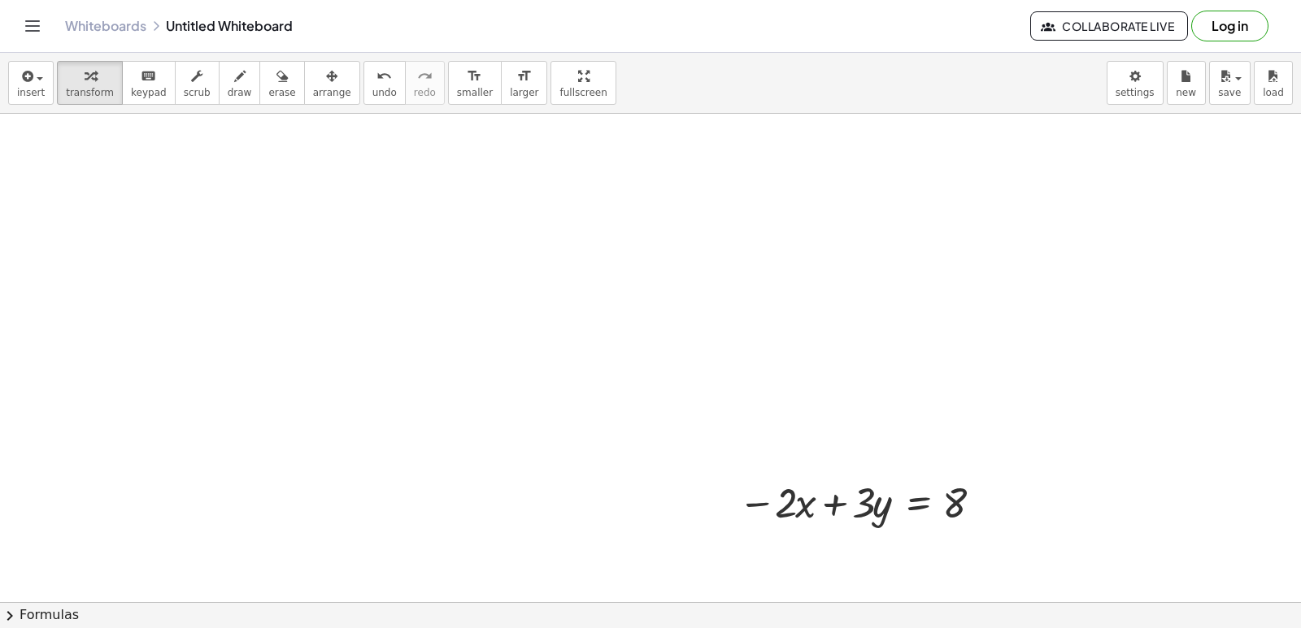
scroll to position [5375, 0]
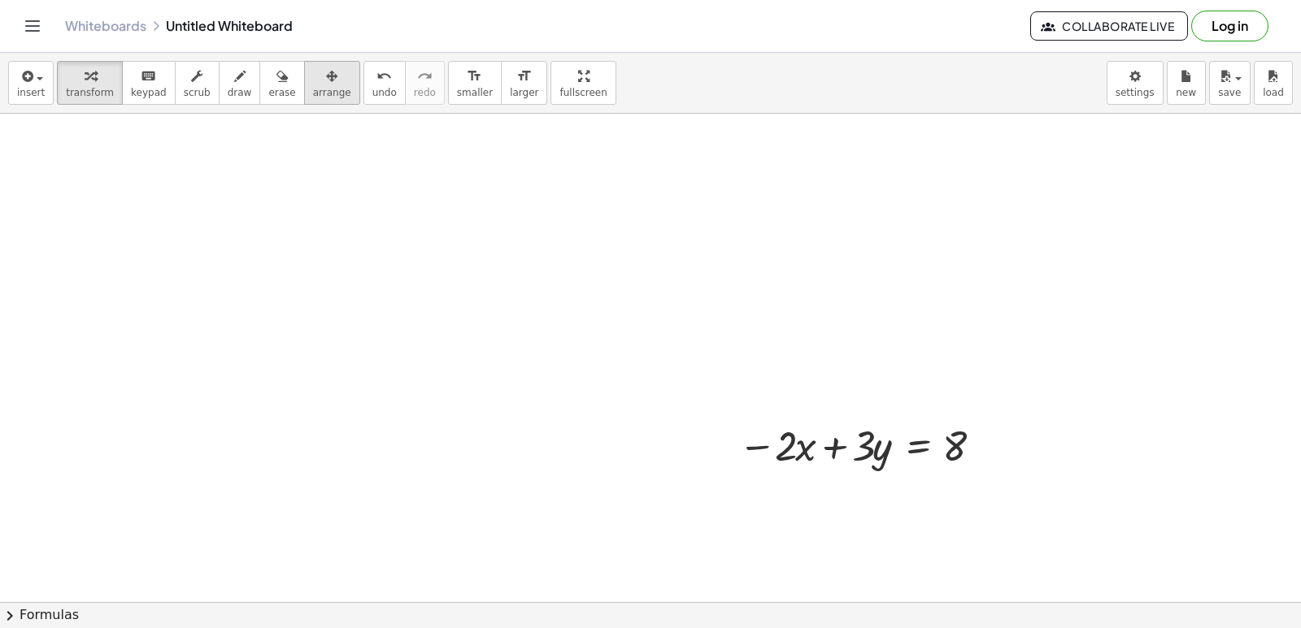
click at [304, 78] on button "arrange" at bounding box center [332, 83] width 56 height 44
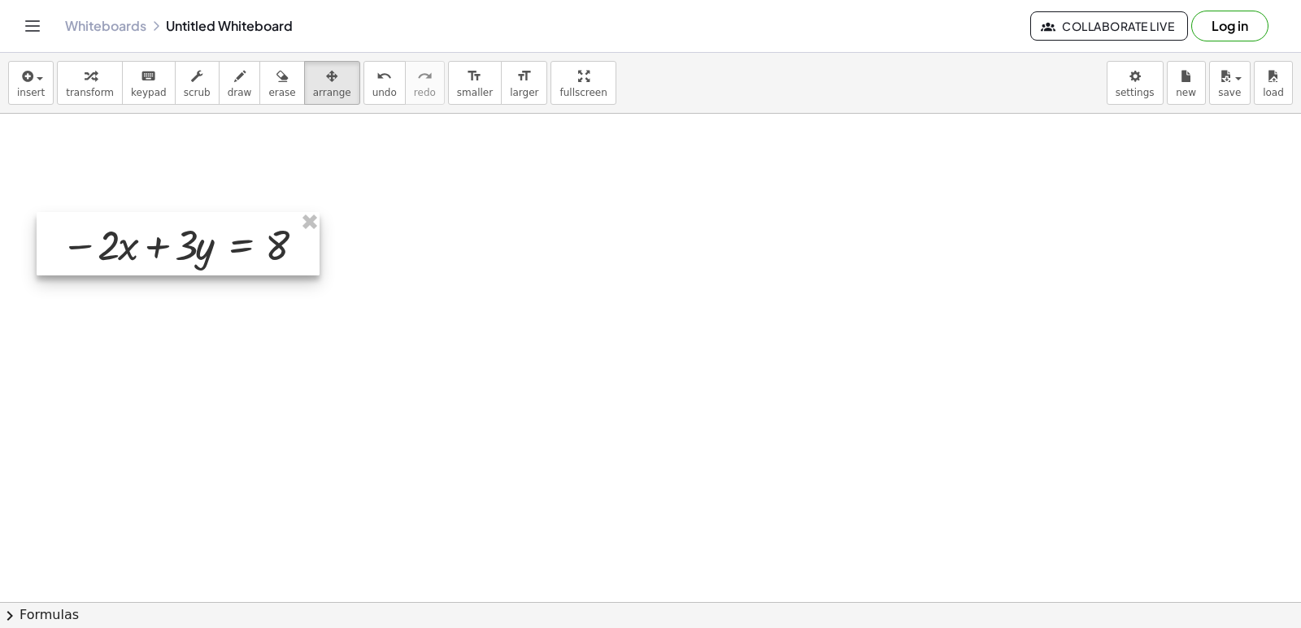
drag, startPoint x: 158, startPoint y: 197, endPoint x: 145, endPoint y: 253, distance: 57.6
click at [145, 253] on div at bounding box center [178, 243] width 283 height 63
click at [89, 89] on span "transform" at bounding box center [90, 92] width 48 height 11
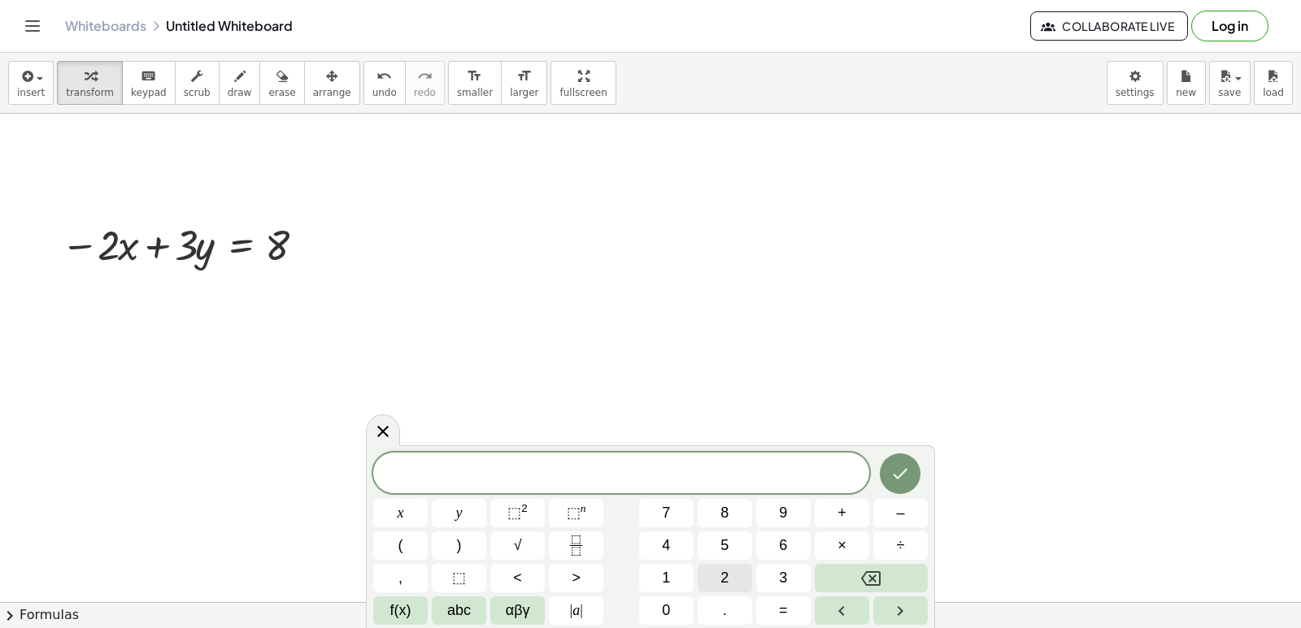
click at [733, 579] on button "2" at bounding box center [725, 578] width 54 height 28
click at [420, 517] on button "x" at bounding box center [400, 513] width 54 height 28
click at [840, 516] on span "+" at bounding box center [841, 513] width 9 height 22
click at [461, 511] on span "y" at bounding box center [459, 513] width 7 height 22
click at [785, 613] on span "=" at bounding box center [783, 611] width 9 height 22
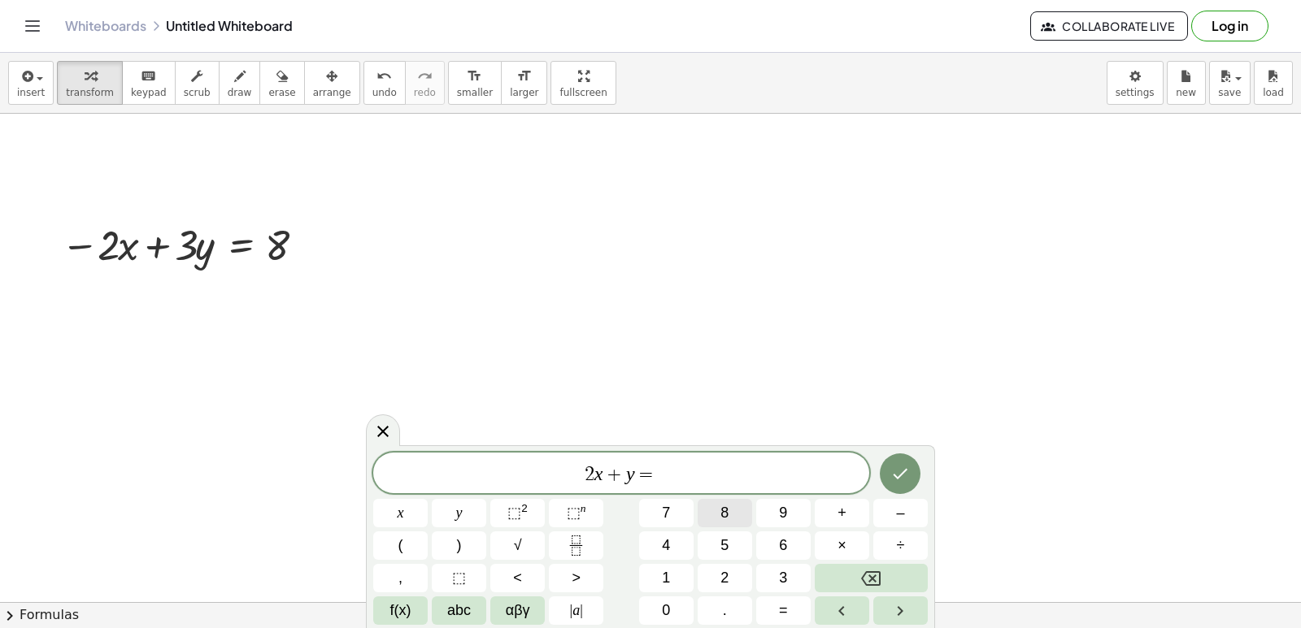
click at [736, 517] on button "8" at bounding box center [725, 513] width 54 height 28
click at [903, 478] on icon "Done" at bounding box center [900, 474] width 20 height 20
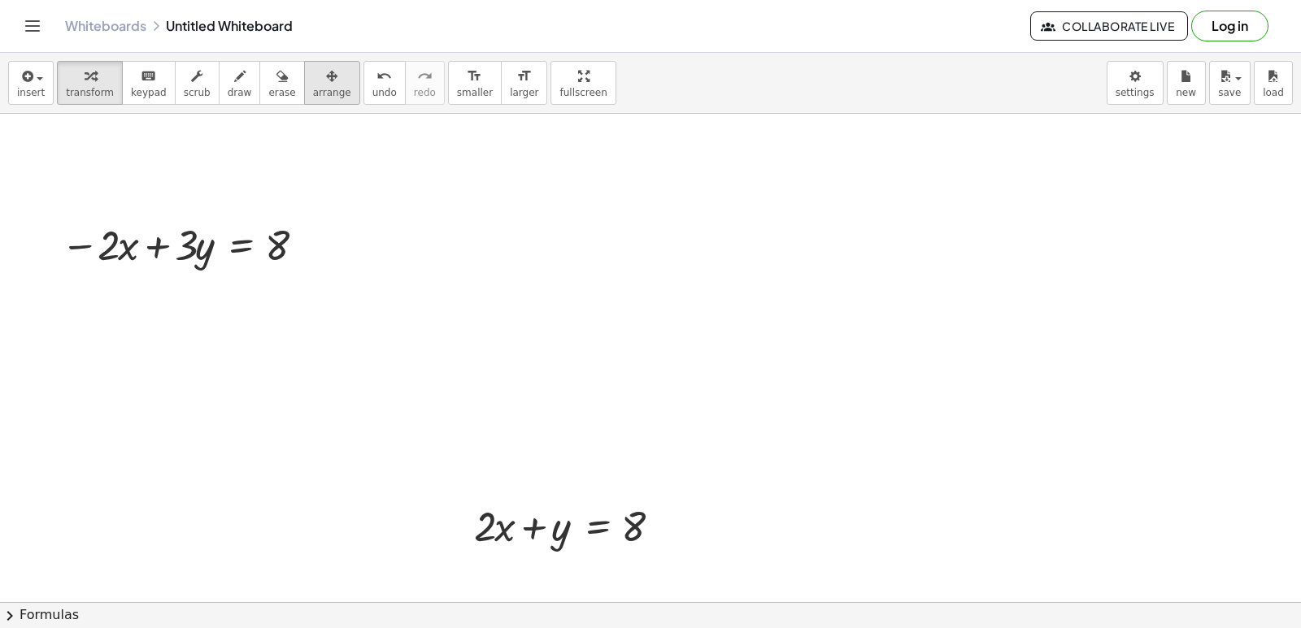
click at [313, 87] on span "arrange" at bounding box center [332, 92] width 38 height 11
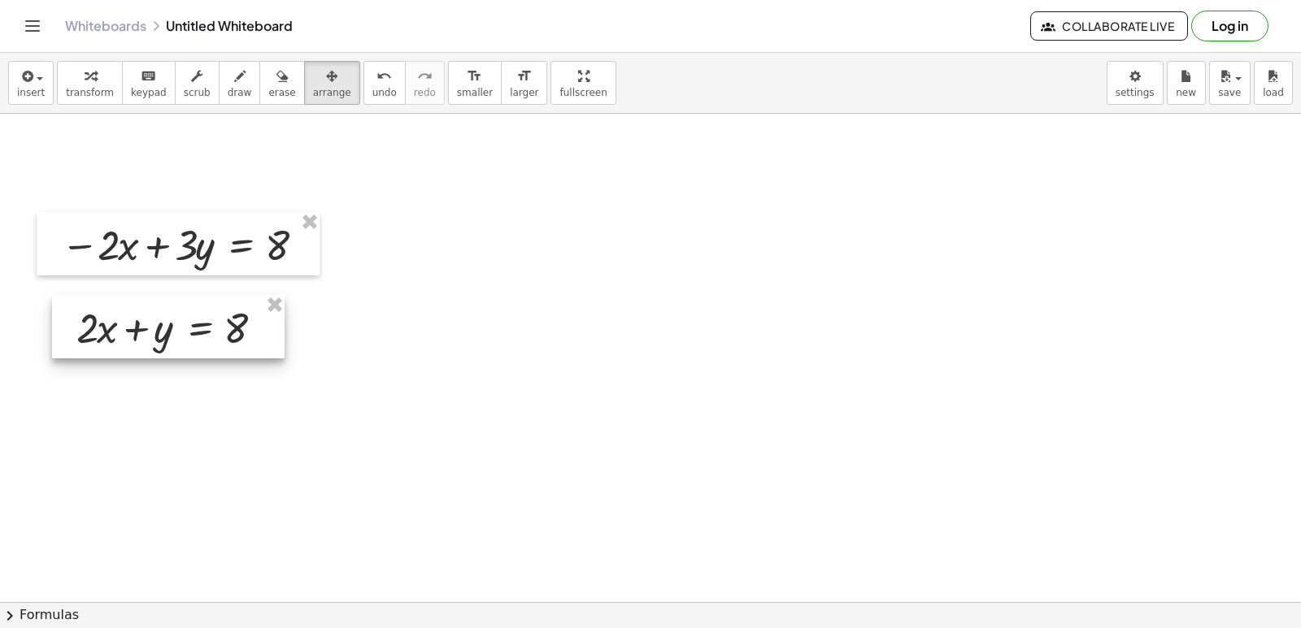
drag, startPoint x: 328, startPoint y: 487, endPoint x: 147, endPoint y: 344, distance: 231.0
click at [147, 344] on div at bounding box center [168, 326] width 233 height 63
click at [85, 78] on icon "button" at bounding box center [90, 77] width 11 height 20
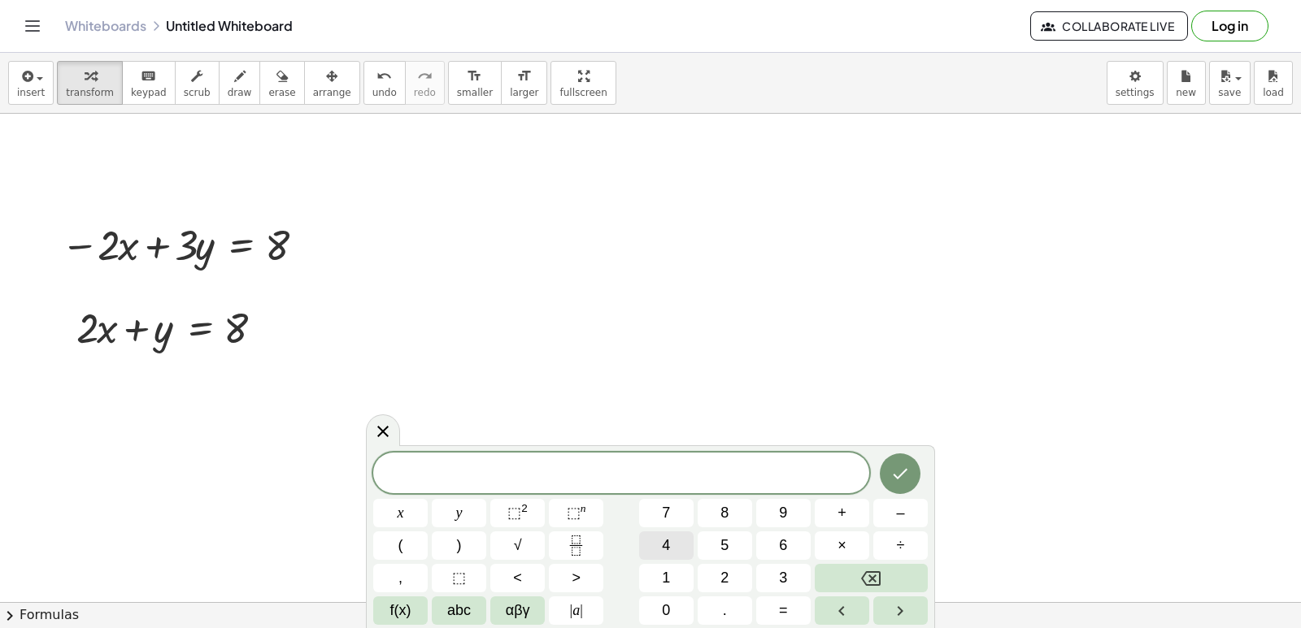
click at [672, 545] on button "4" at bounding box center [666, 546] width 54 height 28
click at [454, 515] on button "y" at bounding box center [459, 513] width 54 height 28
click at [798, 607] on button "=" at bounding box center [783, 611] width 54 height 28
click at [670, 581] on span "1" at bounding box center [666, 578] width 8 height 22
click at [787, 550] on span "6" at bounding box center [783, 546] width 8 height 22
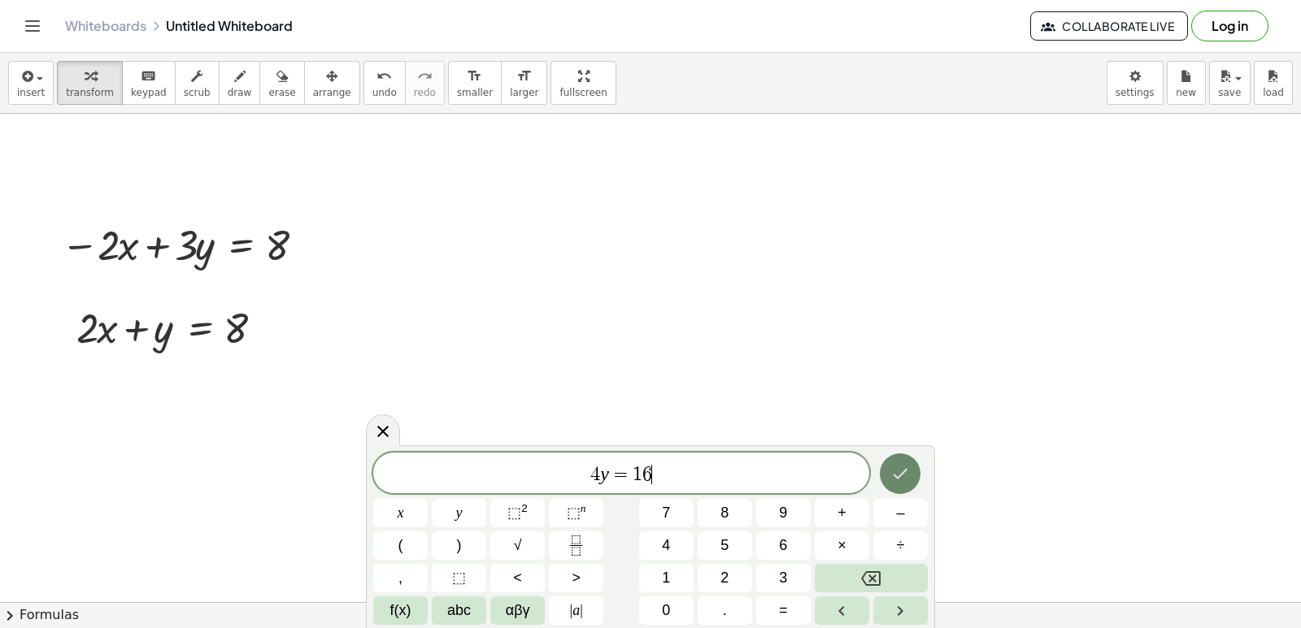
click at [907, 472] on icon "Done" at bounding box center [900, 474] width 20 height 20
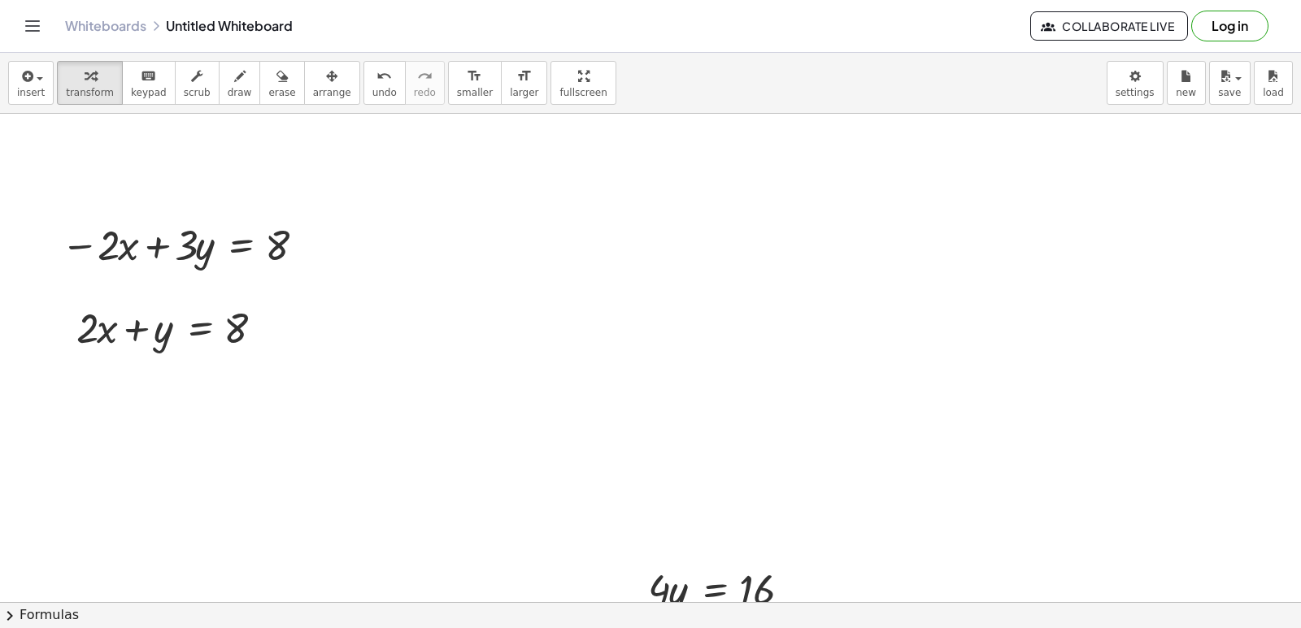
click at [147, 75] on div "keyboard" at bounding box center [149, 76] width 36 height 20
click at [313, 92] on span "arrange" at bounding box center [332, 92] width 38 height 11
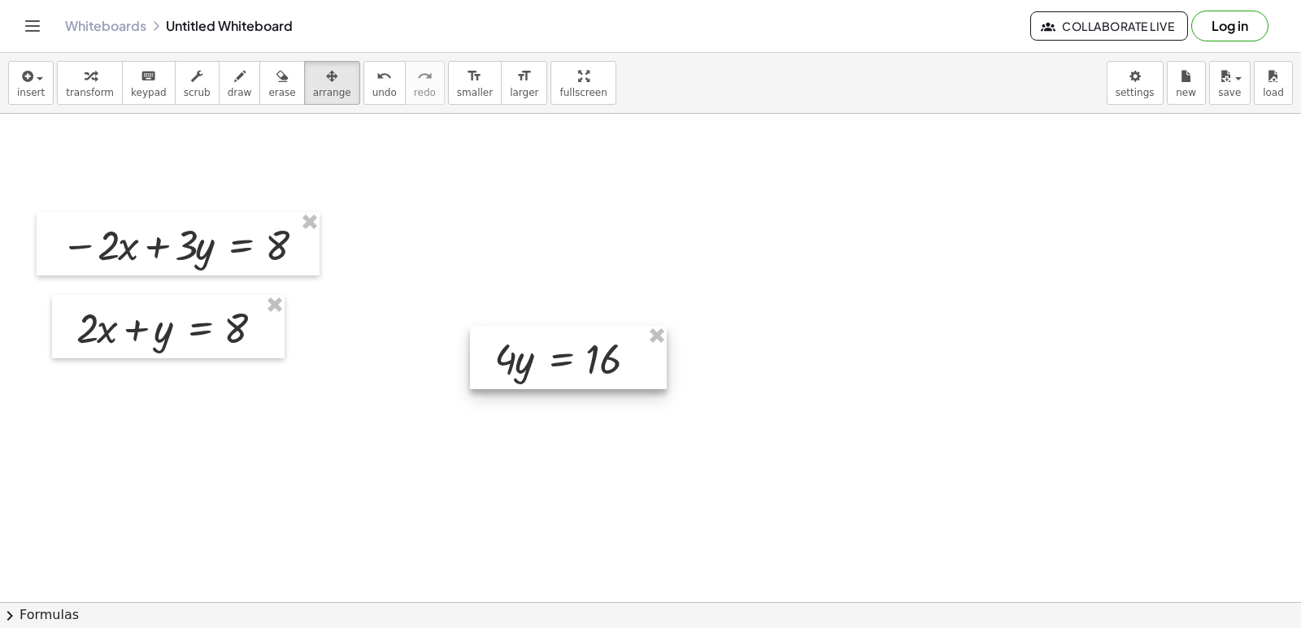
drag, startPoint x: 727, startPoint y: 597, endPoint x: 514, endPoint y: 385, distance: 300.1
click at [566, 369] on div at bounding box center [568, 357] width 197 height 63
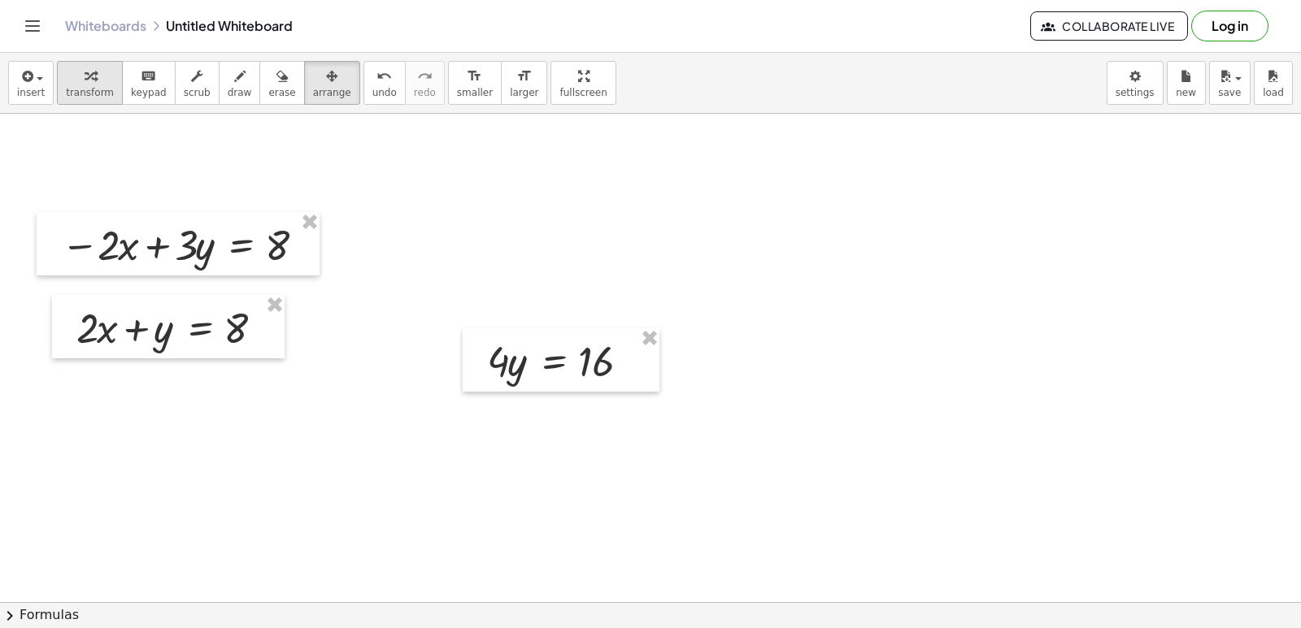
click at [86, 89] on span "transform" at bounding box center [90, 92] width 48 height 11
drag, startPoint x: 489, startPoint y: 366, endPoint x: 608, endPoint y: 429, distance: 135.3
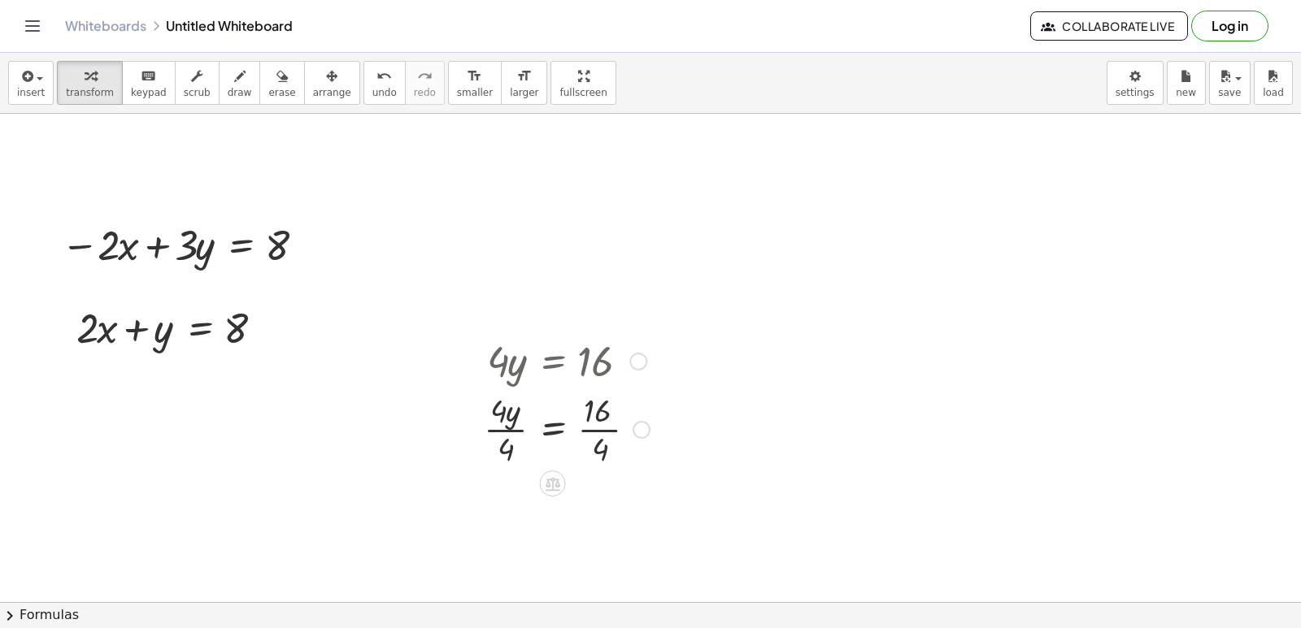
click at [506, 454] on div at bounding box center [567, 428] width 182 height 81
click at [553, 362] on div "· 4 · y = 16 · 4 · y · 4 = · 16 · 4 y = 16 · · 4" at bounding box center [553, 362] width 0 height 0
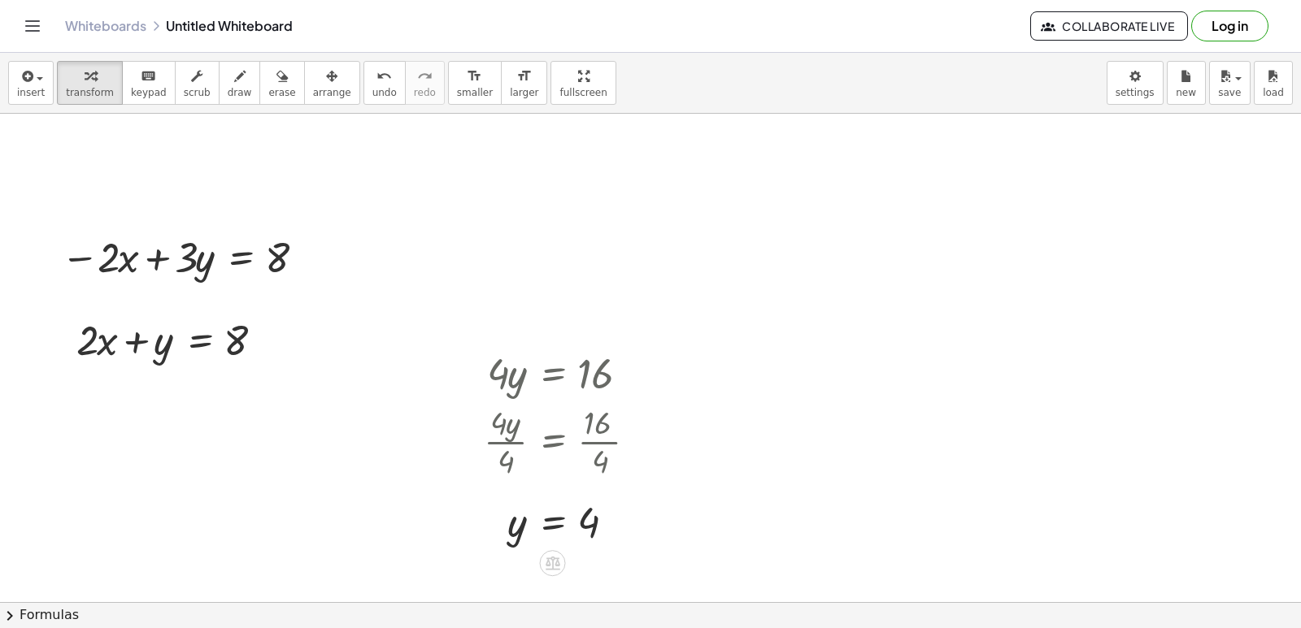
scroll to position [5456, 0]
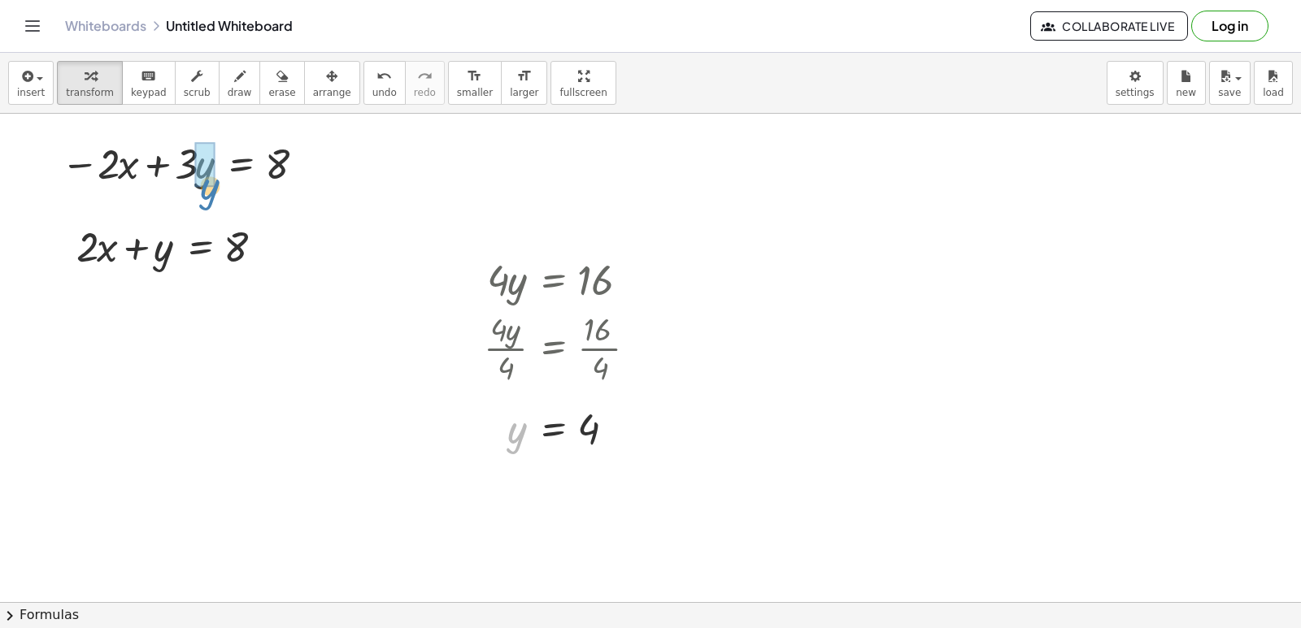
drag, startPoint x: 513, startPoint y: 435, endPoint x: 208, endPoint y: 190, distance: 391.0
click at [189, 169] on div at bounding box center [177, 162] width 276 height 55
drag, startPoint x: 189, startPoint y: 169, endPoint x: 323, endPoint y: 181, distance: 133.9
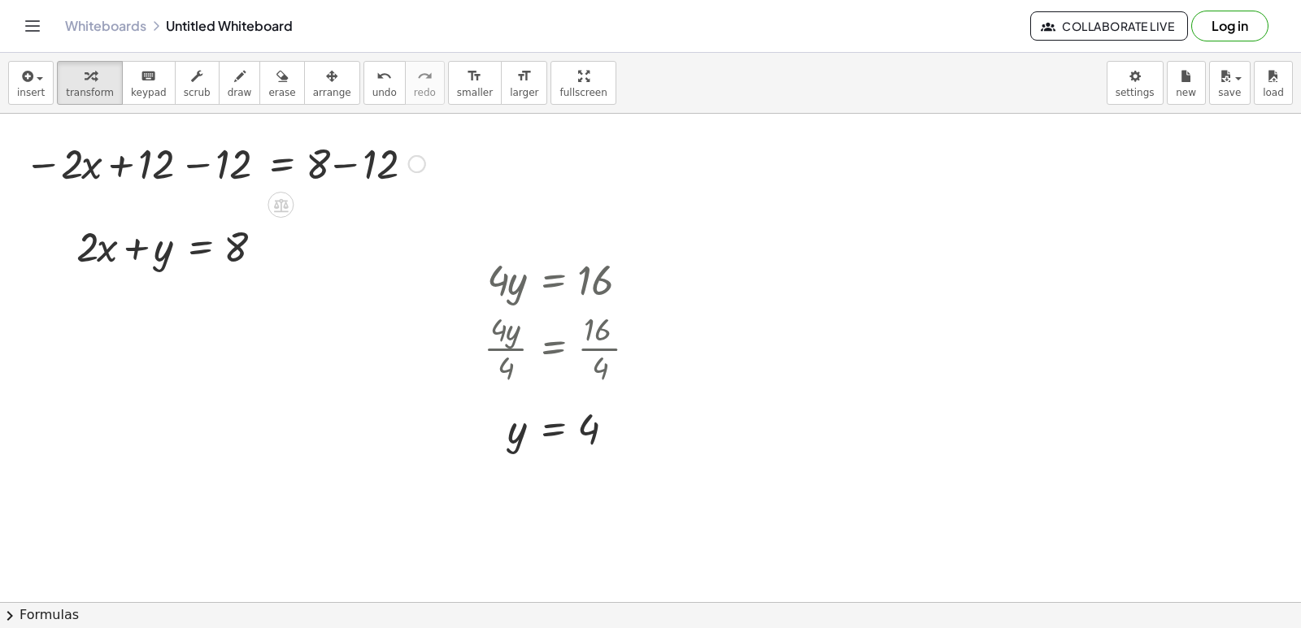
click at [202, 167] on div at bounding box center [224, 162] width 417 height 55
click at [348, 171] on div at bounding box center [316, 162] width 246 height 55
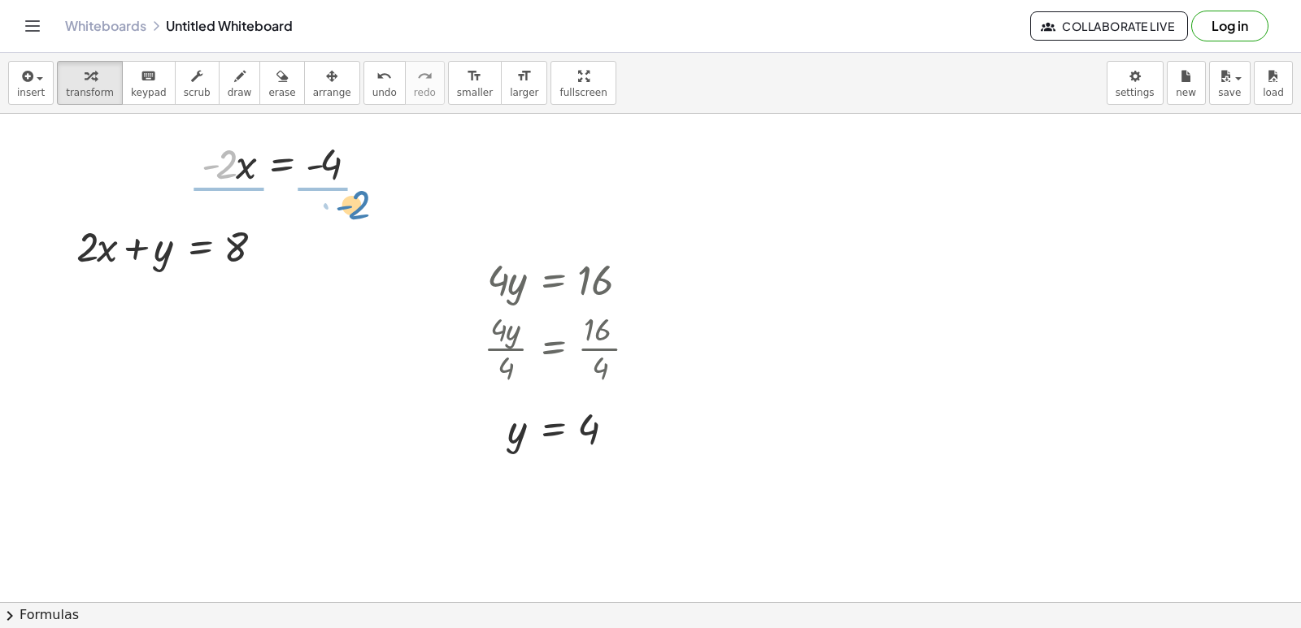
drag, startPoint x: 224, startPoint y: 172, endPoint x: 355, endPoint y: 213, distance: 137.1
click at [230, 189] on div at bounding box center [293, 162] width 201 height 81
click at [333, 196] on div at bounding box center [311, 162] width 167 height 81
click at [326, 192] on div at bounding box center [311, 162] width 167 height 81
click at [328, 190] on div at bounding box center [311, 162] width 167 height 81
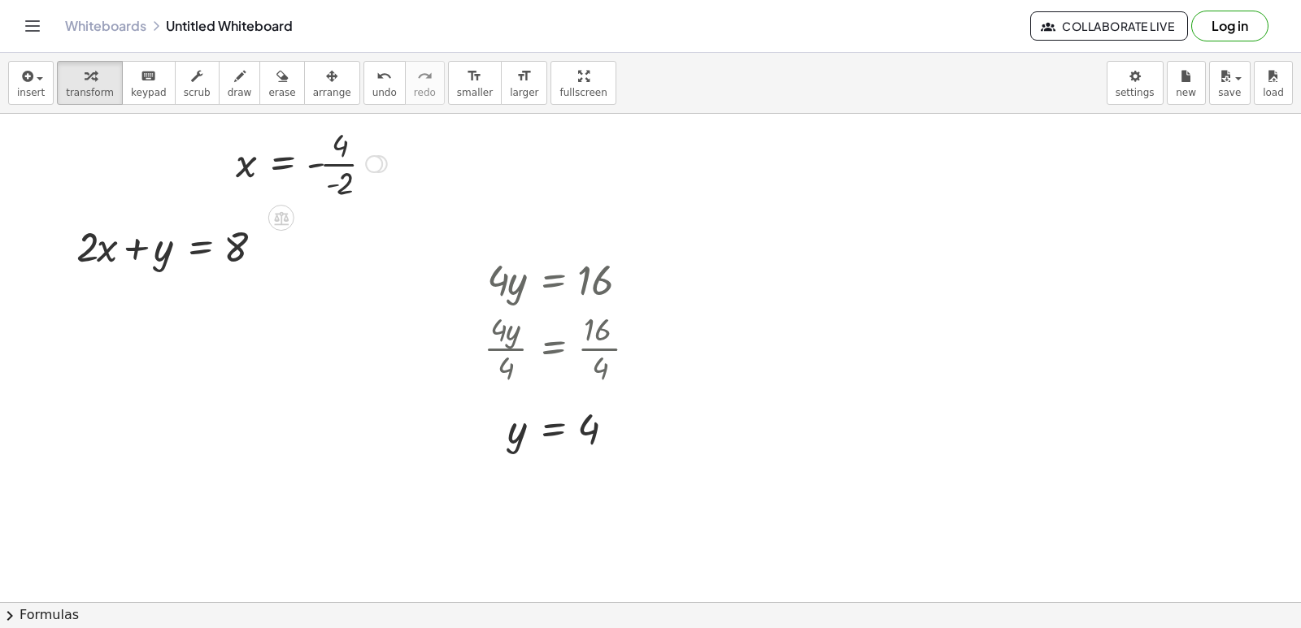
click at [315, 176] on div at bounding box center [311, 162] width 167 height 81
click at [313, 173] on div at bounding box center [311, 162] width 167 height 81
click at [335, 189] on div at bounding box center [311, 162] width 167 height 81
click at [333, 186] on div at bounding box center [311, 162] width 167 height 81
click at [333, 189] on div at bounding box center [311, 162] width 167 height 81
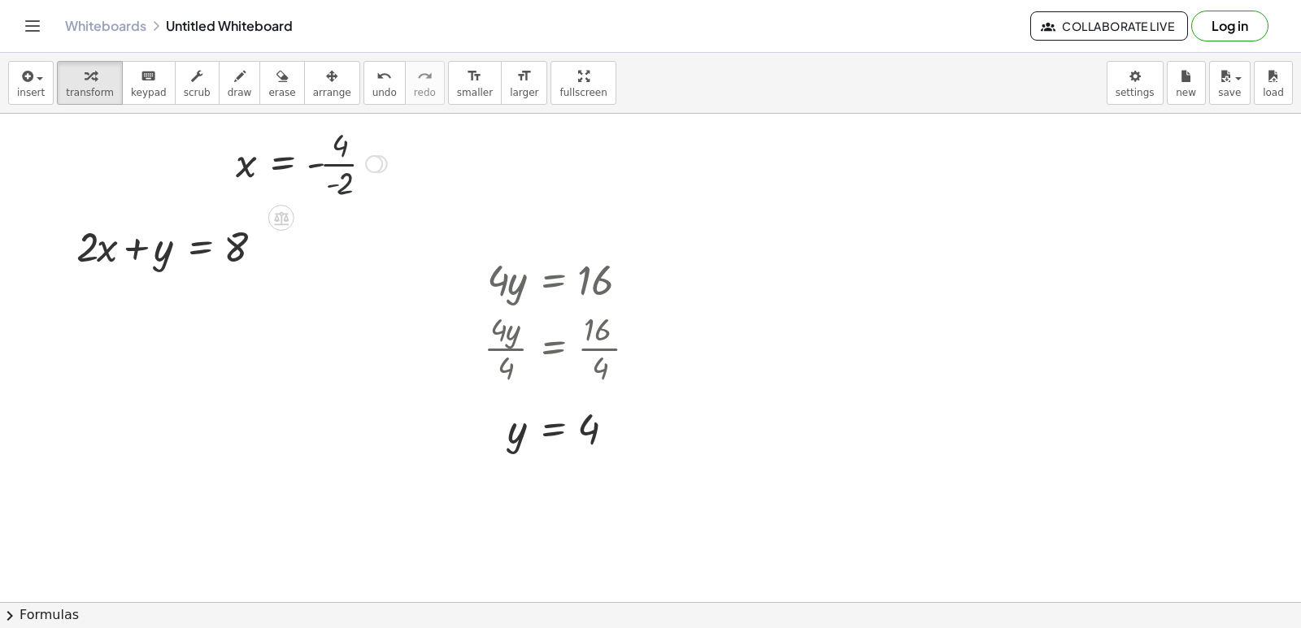
click at [311, 161] on div at bounding box center [311, 162] width 167 height 81
click at [328, 191] on div at bounding box center [300, 162] width 144 height 81
click at [325, 190] on div "− · 2 · x + · 3 · y = 8 − · 2 · x + · 3 · 4 = 8 − · 2 · x + 12 = 8 − · 2 · x + …" at bounding box center [289, 163] width 156 height 62
click at [228, 93] on span "draw" at bounding box center [240, 92] width 24 height 11
drag, startPoint x: 702, startPoint y: 301, endPoint x: 708, endPoint y: 271, distance: 30.8
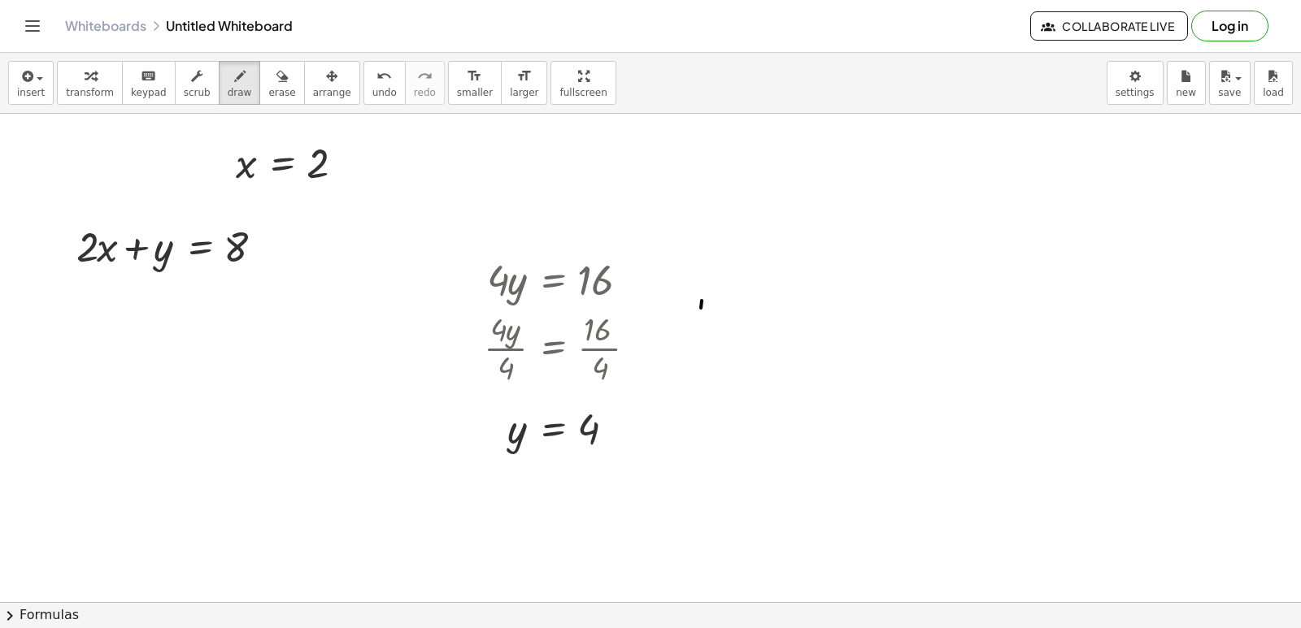
drag, startPoint x: 723, startPoint y: 305, endPoint x: 724, endPoint y: 284, distance: 21.2
drag, startPoint x: 702, startPoint y: 292, endPoint x: 726, endPoint y: 298, distance: 24.5
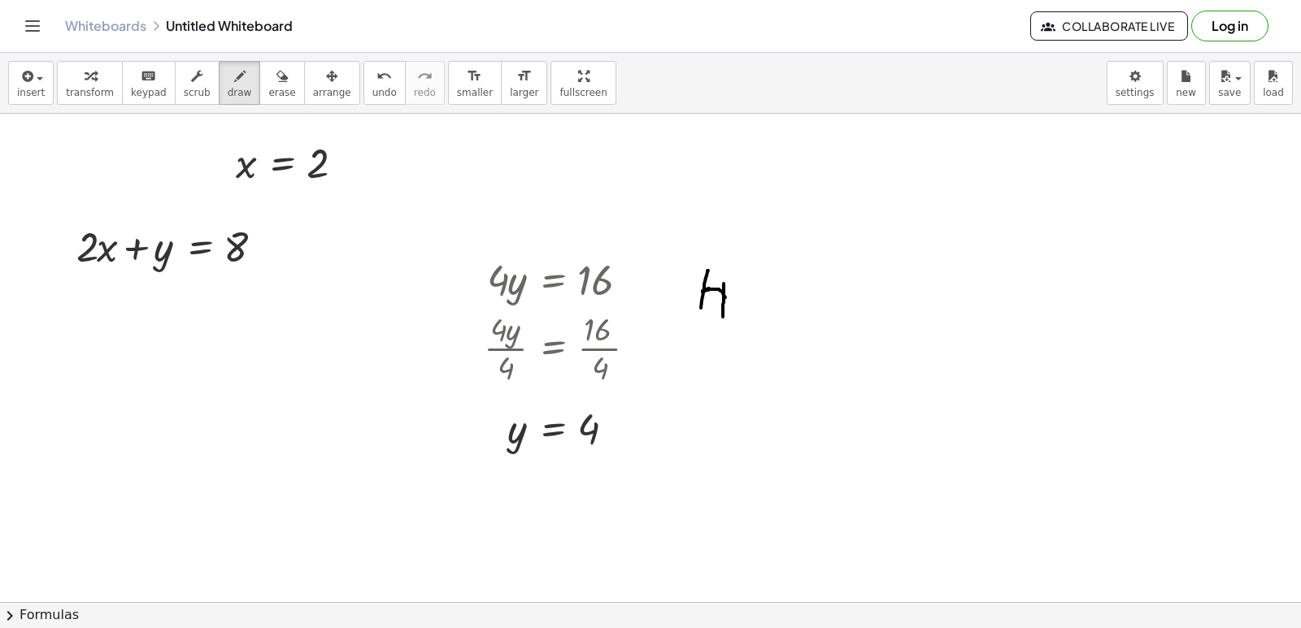
drag, startPoint x: 758, startPoint y: 309, endPoint x: 748, endPoint y: 285, distance: 26.3
drag, startPoint x: 746, startPoint y: 289, endPoint x: 745, endPoint y: 298, distance: 9.0
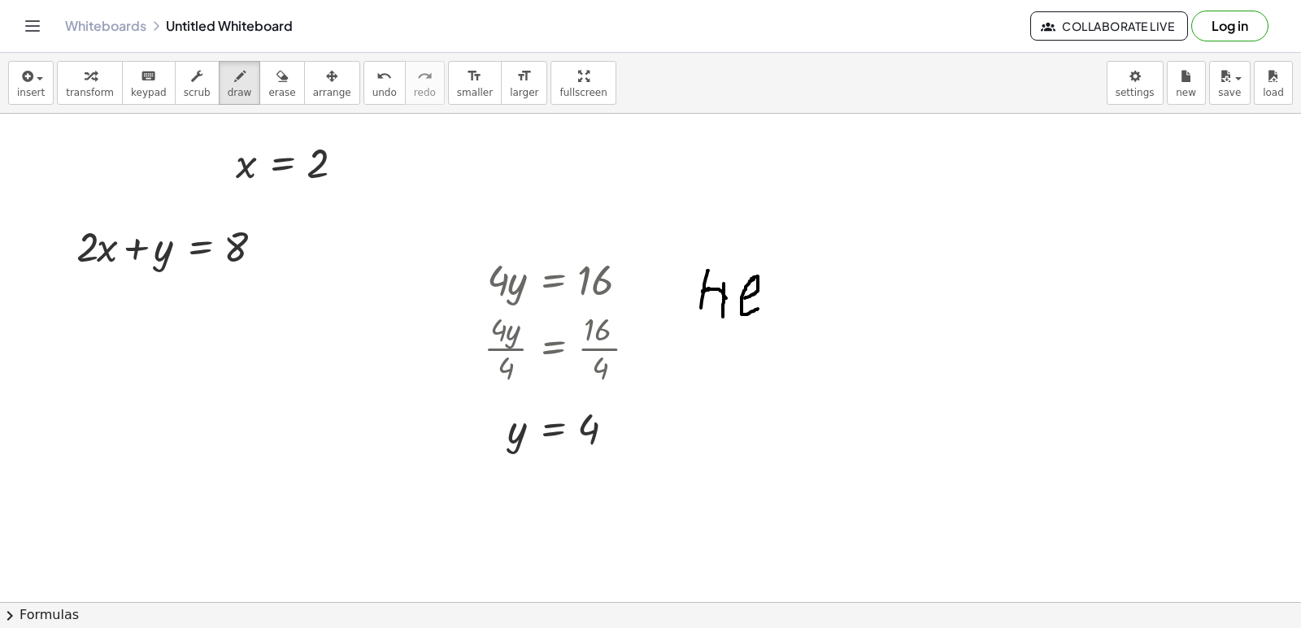
drag, startPoint x: 771, startPoint y: 285, endPoint x: 765, endPoint y: 337, distance: 52.3
drag, startPoint x: 794, startPoint y: 311, endPoint x: 811, endPoint y: 313, distance: 16.4
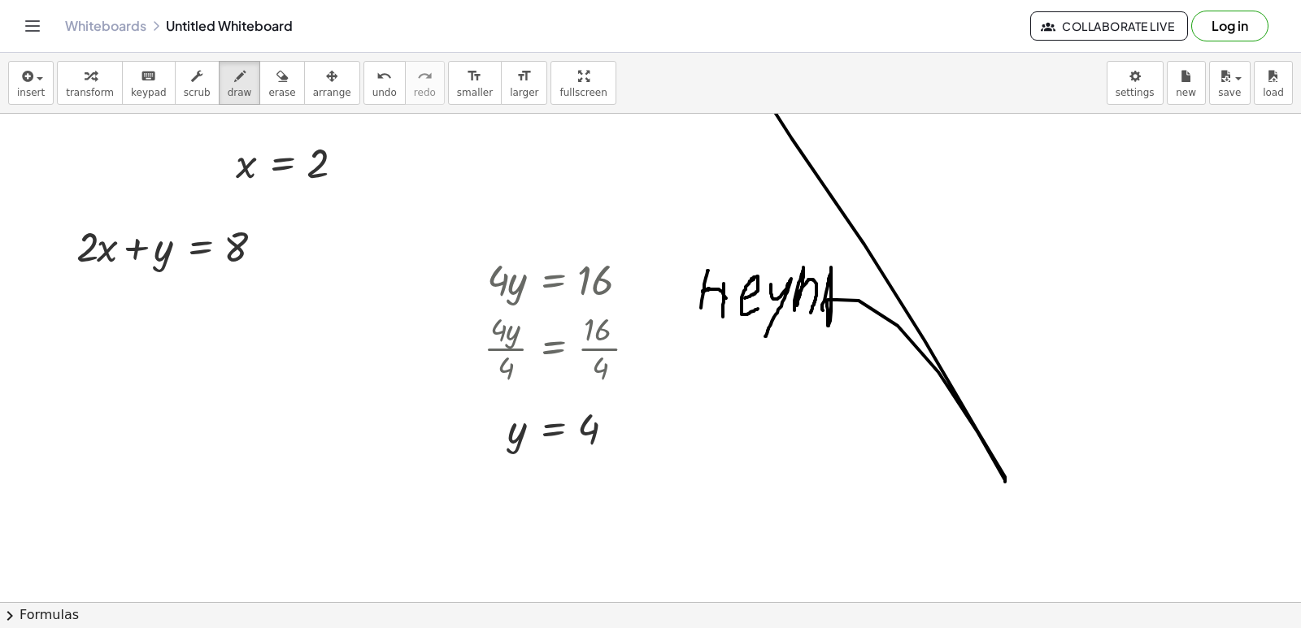
drag, startPoint x: 823, startPoint y: 311, endPoint x: 1300, endPoint y: 660, distance: 591.6
click at [1300, 628] on html "Graspable Math Activities Get Started Activity Bank Assigned Work Classes White…" at bounding box center [650, 314] width 1301 height 628
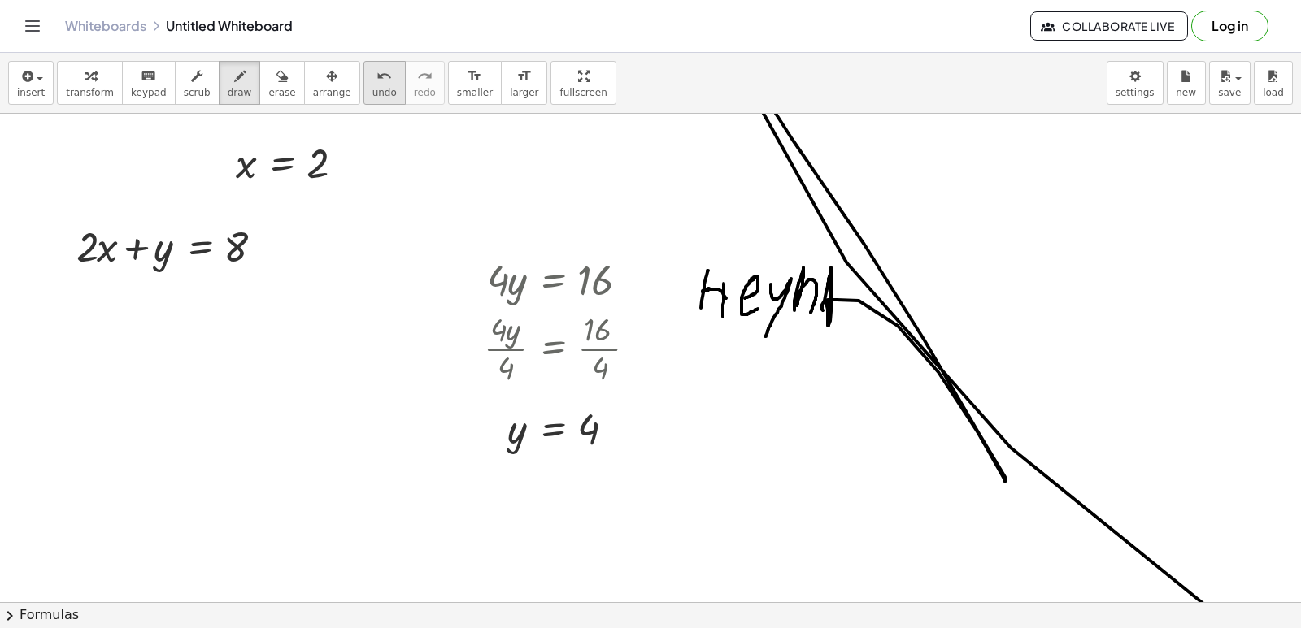
drag, startPoint x: 355, startPoint y: 89, endPoint x: 356, endPoint y: 102, distance: 13.0
click at [372, 93] on span "undo" at bounding box center [384, 92] width 24 height 11
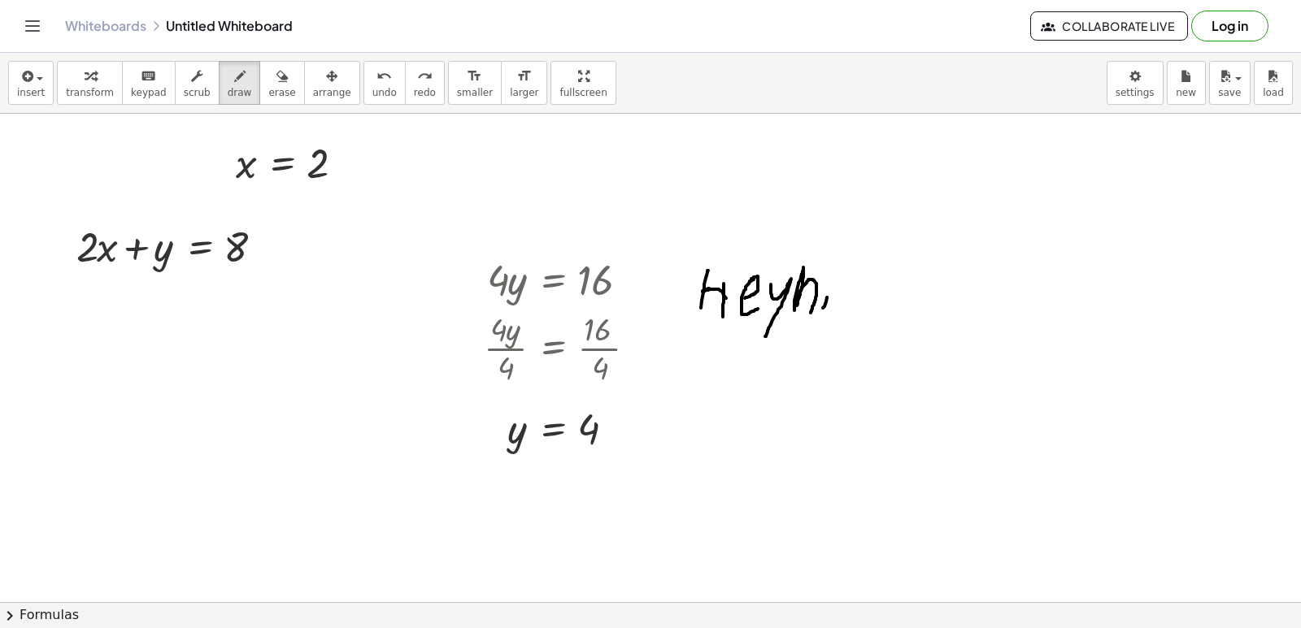
drag, startPoint x: 823, startPoint y: 308, endPoint x: 830, endPoint y: 278, distance: 31.0
drag, startPoint x: 824, startPoint y: 302, endPoint x: 841, endPoint y: 280, distance: 27.2
drag, startPoint x: 828, startPoint y: 285, endPoint x: 785, endPoint y: -71, distance: 358.7
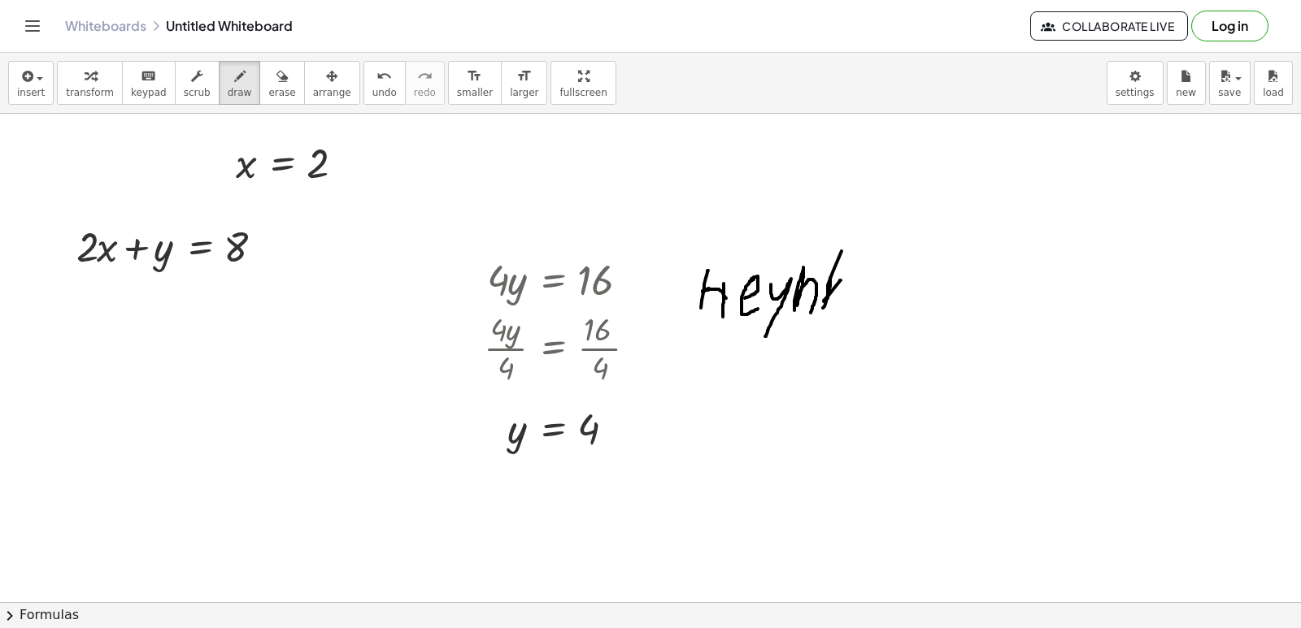
click at [785, 0] on html "Graspable Math Activities Get Started Activity Bank Assigned Work Classes White…" at bounding box center [650, 314] width 1301 height 628
click at [370, 84] on button "undo undo" at bounding box center [384, 83] width 42 height 44
click at [363, 71] on button "undo undo" at bounding box center [384, 83] width 42 height 44
drag, startPoint x: 722, startPoint y: 283, endPoint x: 724, endPoint y: 267, distance: 16.3
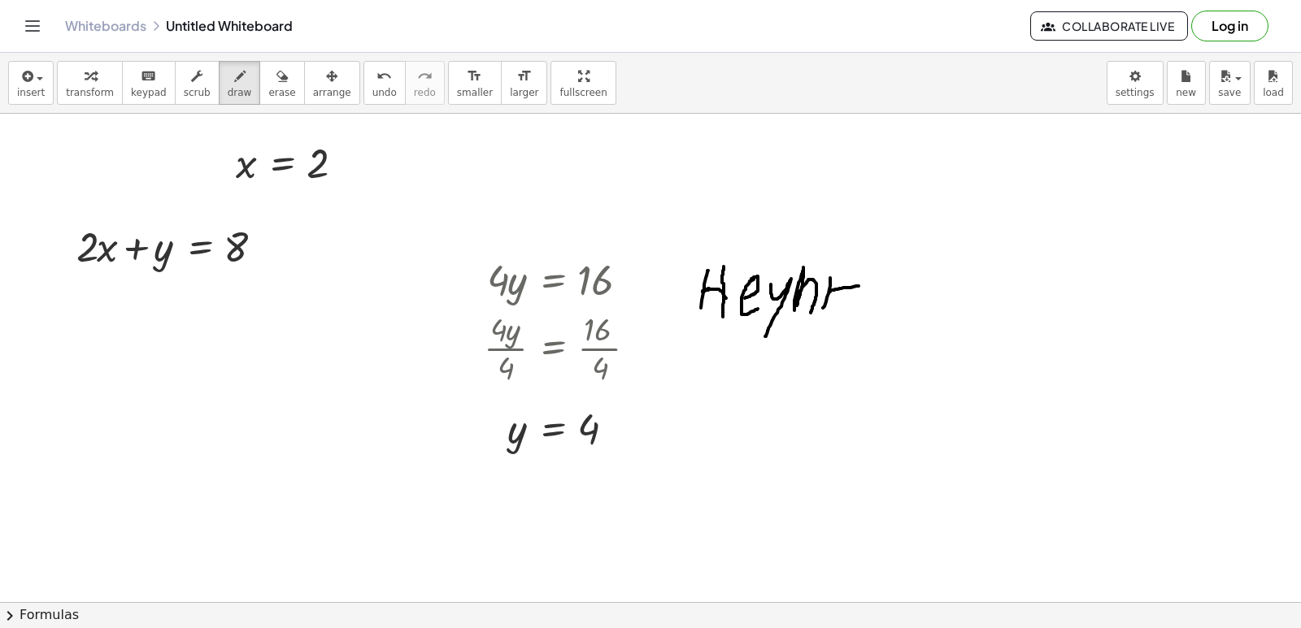
drag, startPoint x: 830, startPoint y: 292, endPoint x: 843, endPoint y: 314, distance: 25.5
click at [76, 80] on div "button" at bounding box center [90, 76] width 48 height 20
click at [219, 93] on button "draw" at bounding box center [240, 83] width 42 height 44
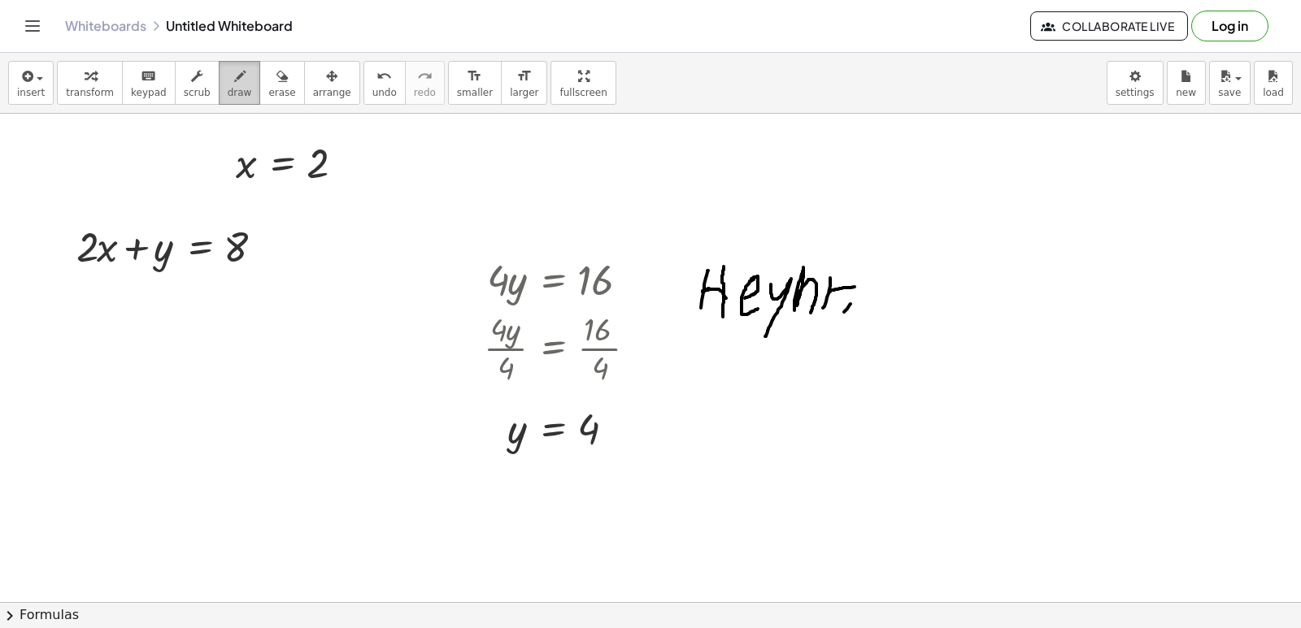
click at [228, 89] on span "draw" at bounding box center [240, 92] width 24 height 11
click at [228, 87] on span "draw" at bounding box center [240, 92] width 24 height 11
click at [228, 89] on span "draw" at bounding box center [240, 92] width 24 height 11
click at [363, 85] on button "undo undo" at bounding box center [384, 83] width 42 height 44
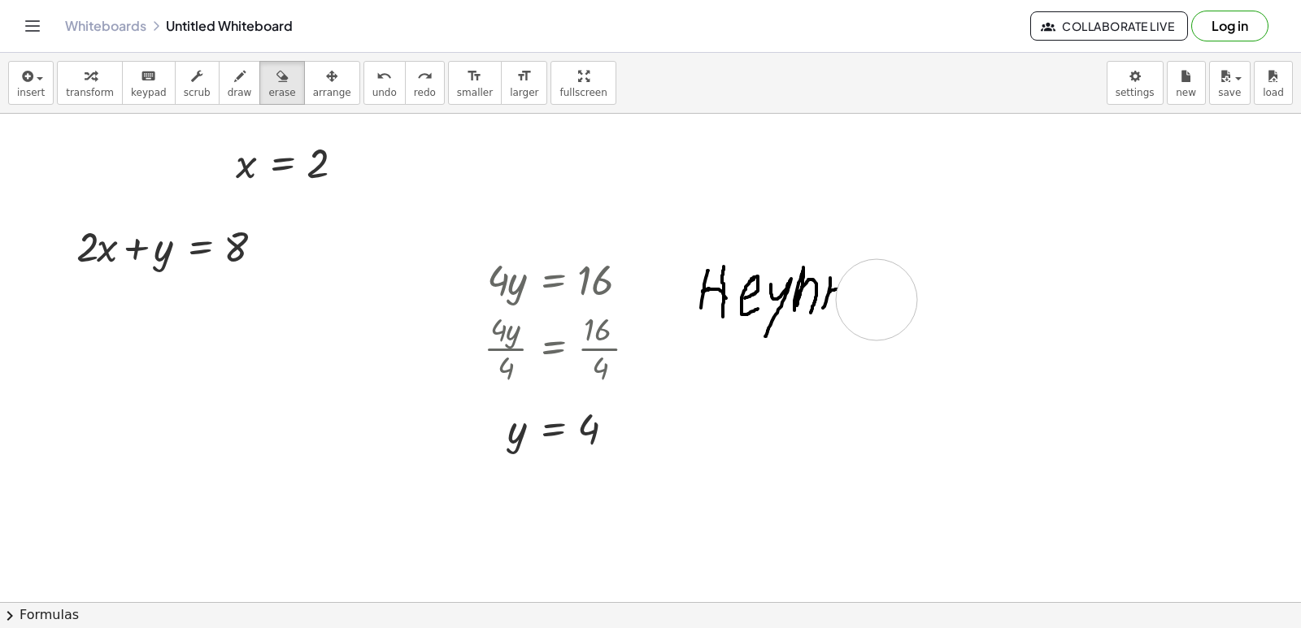
drag, startPoint x: 877, startPoint y: 304, endPoint x: 877, endPoint y: 294, distance: 9.8
click at [372, 78] on div "undo" at bounding box center [384, 76] width 24 height 20
click at [228, 88] on span "draw" at bounding box center [240, 92] width 24 height 11
drag, startPoint x: 887, startPoint y: 311, endPoint x: 889, endPoint y: 279, distance: 32.6
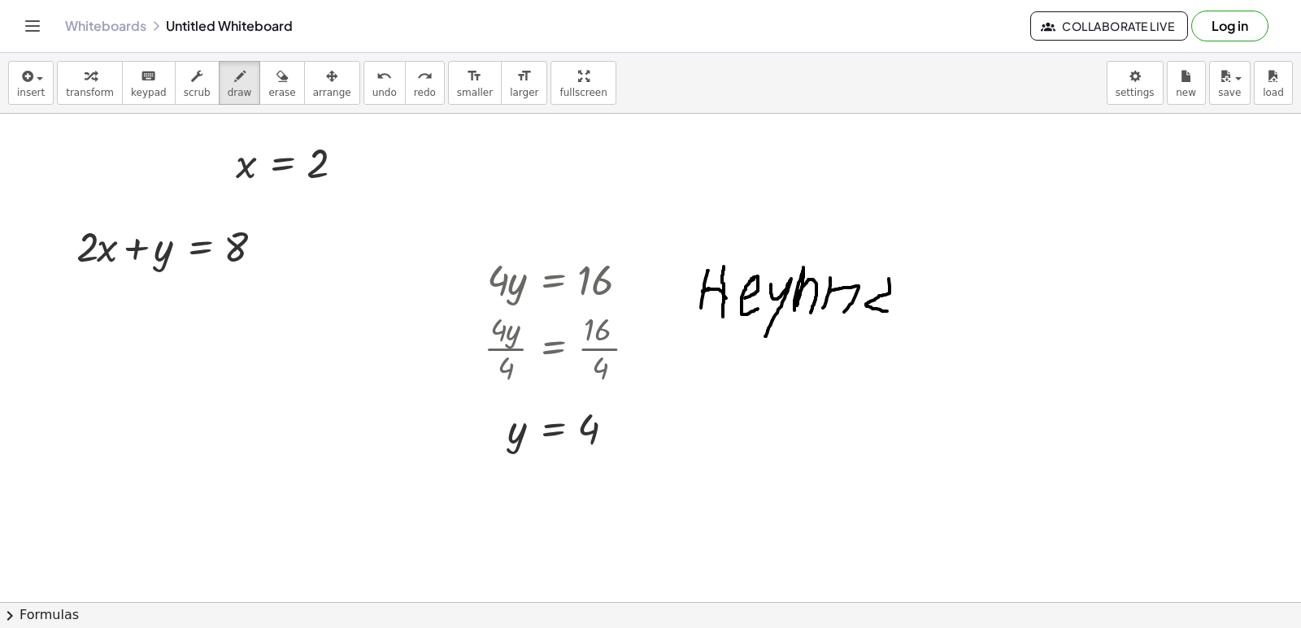
drag, startPoint x: 794, startPoint y: 153, endPoint x: 283, endPoint y: -71, distance: 558.1
click at [283, 0] on html "Graspable Math Activities Get Started Activity Bank Assigned Work Classes White…" at bounding box center [650, 314] width 1301 height 628
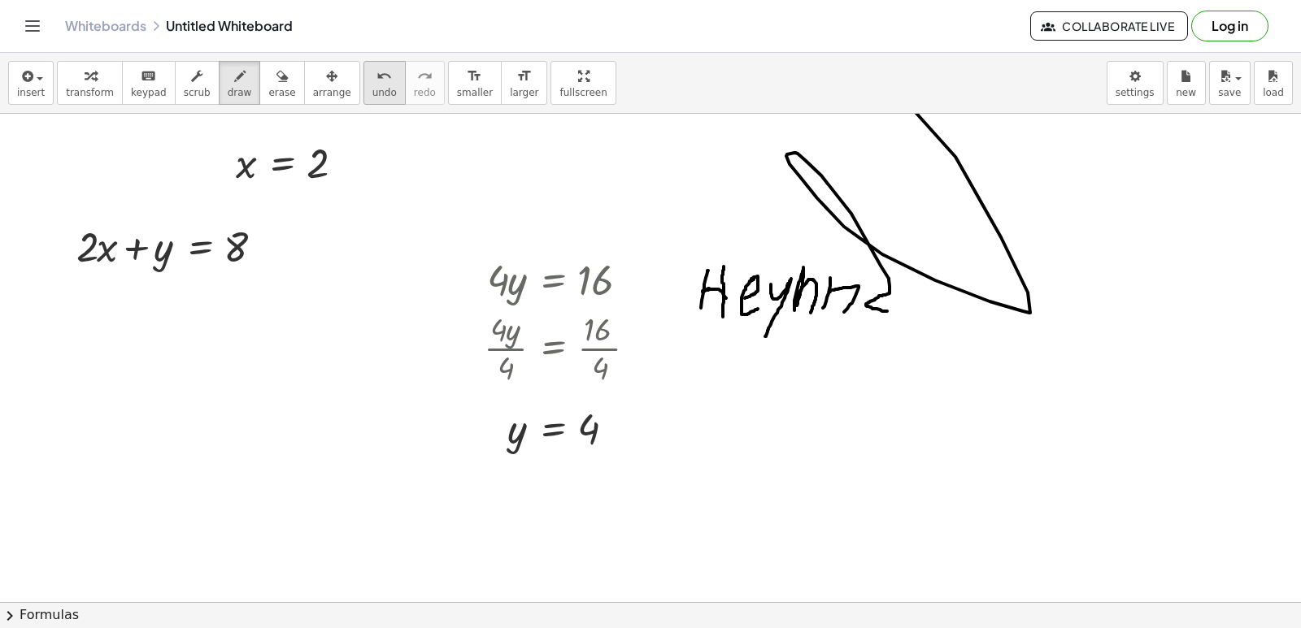
drag, startPoint x: 350, startPoint y: 83, endPoint x: 360, endPoint y: 86, distance: 10.3
click at [376, 83] on icon "undo" at bounding box center [383, 77] width 15 height 20
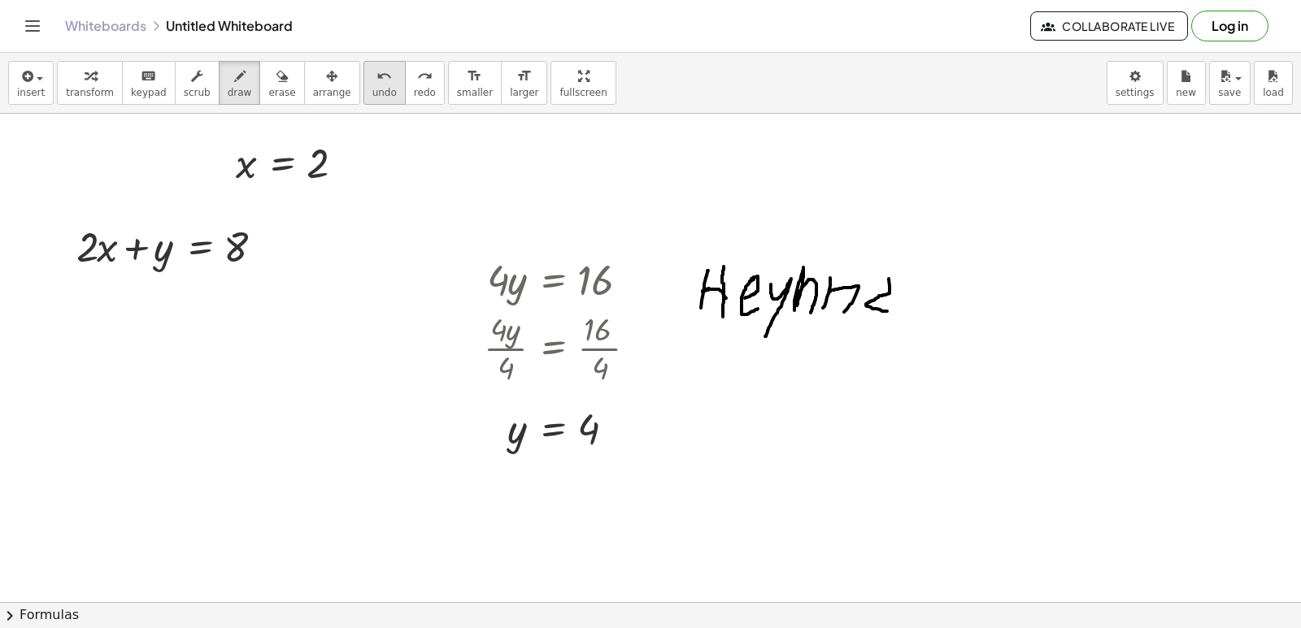
click at [363, 98] on button "undo undo" at bounding box center [384, 83] width 42 height 44
drag, startPoint x: 875, startPoint y: 306, endPoint x: 877, endPoint y: 276, distance: 29.4
click at [372, 92] on span "undo" at bounding box center [384, 92] width 24 height 11
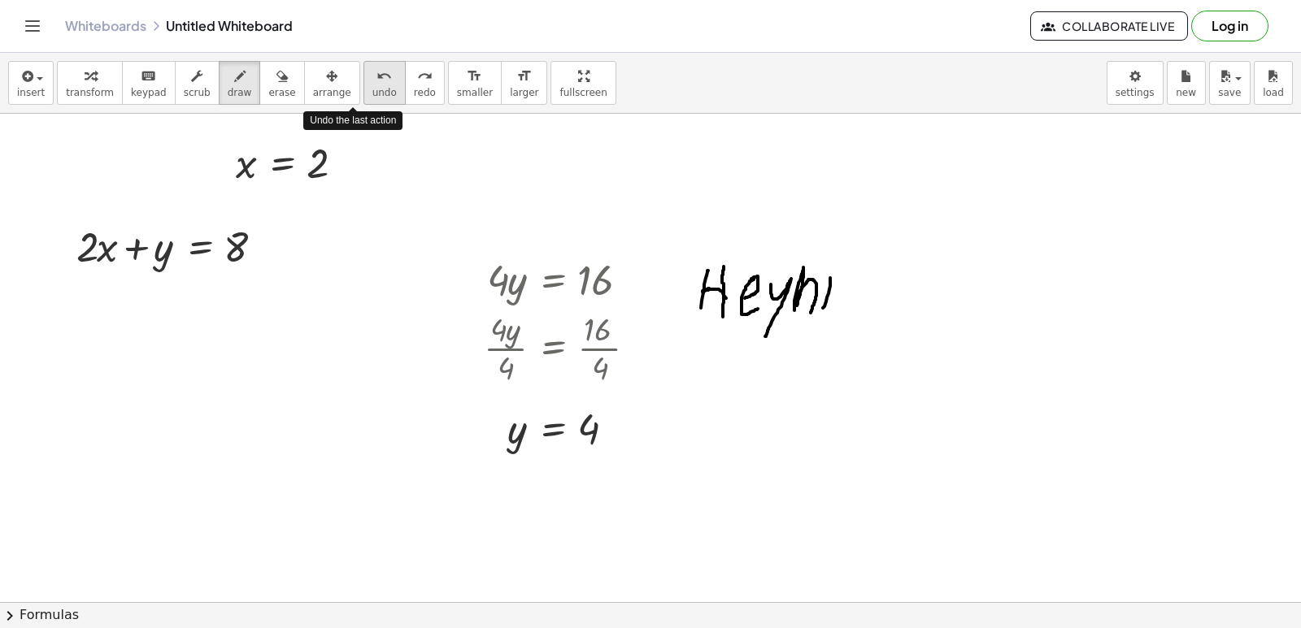
click at [372, 92] on span "undo" at bounding box center [384, 92] width 24 height 11
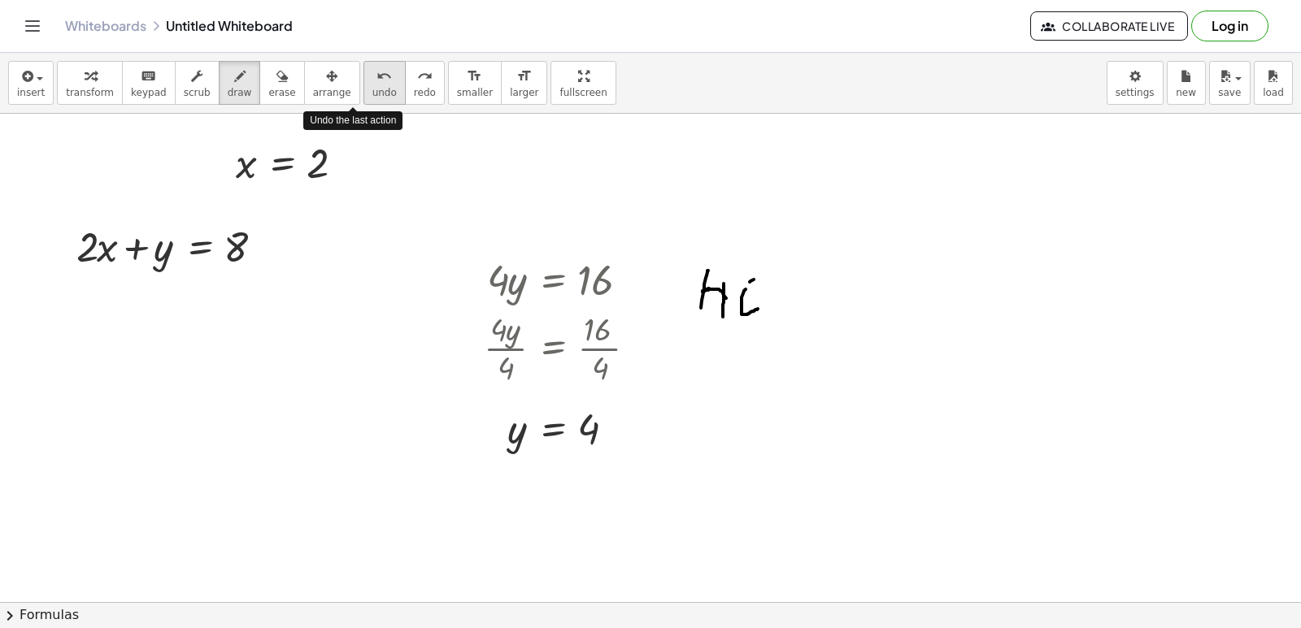
click at [372, 92] on span "undo" at bounding box center [384, 92] width 24 height 11
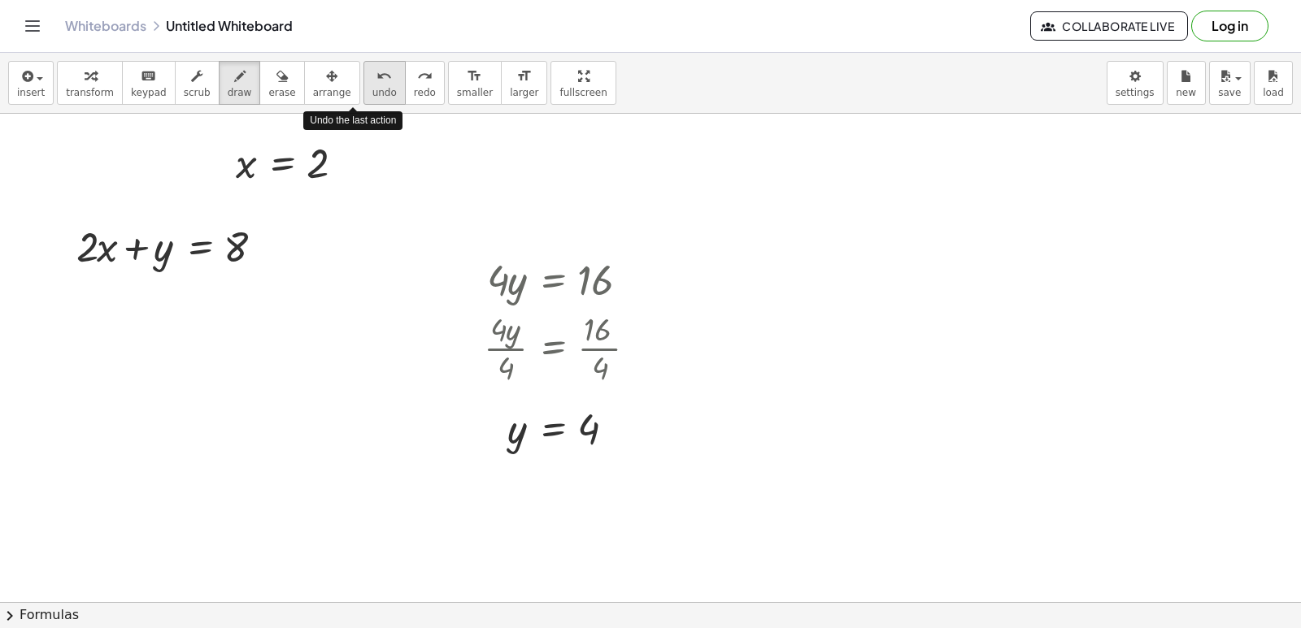
click at [372, 92] on span "undo" at bounding box center [384, 92] width 24 height 11
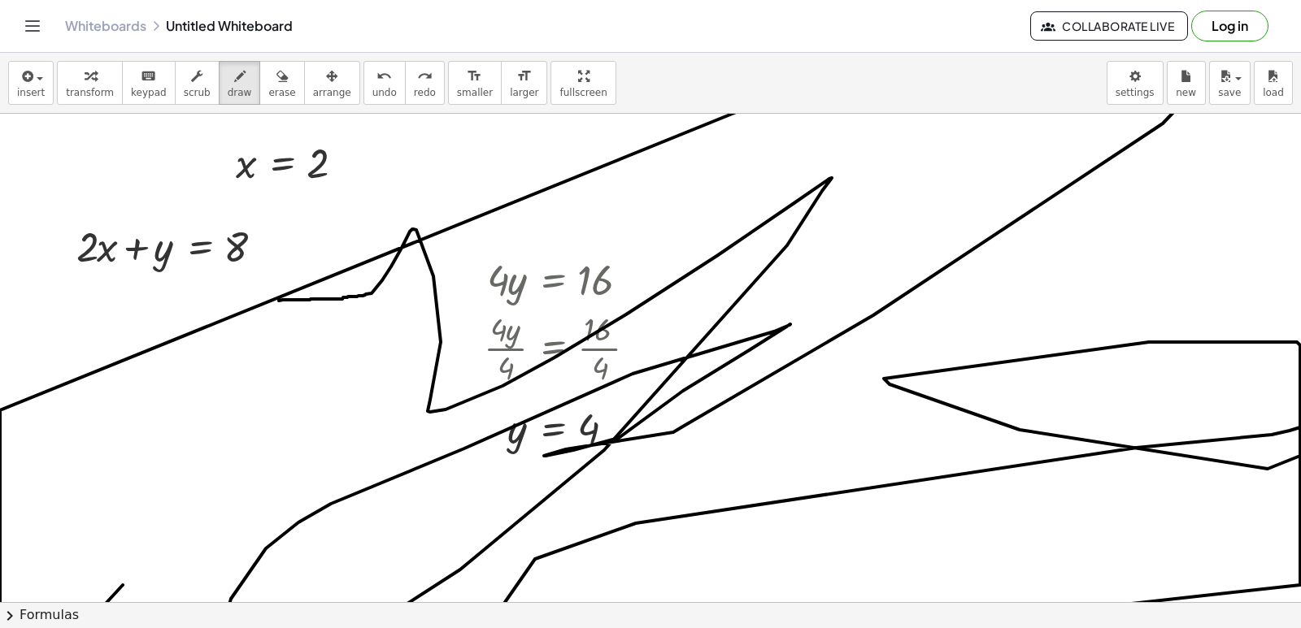
drag, startPoint x: 279, startPoint y: 301, endPoint x: 405, endPoint y: 241, distance: 139.3
click at [376, 83] on icon "undo" at bounding box center [383, 77] width 15 height 20
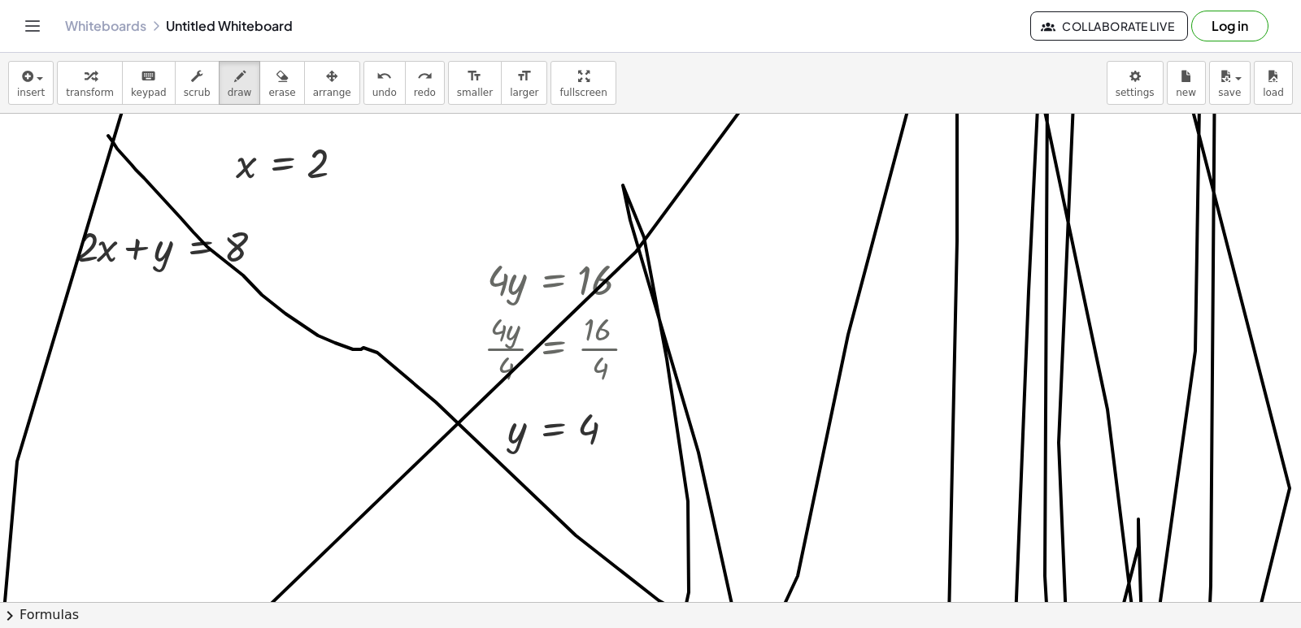
drag, startPoint x: 144, startPoint y: 178, endPoint x: 473, endPoint y: 466, distance: 437.3
click at [478, 76] on div "insert select one: Math Expression Function Text Youtube Video Graphing Geometr…" at bounding box center [650, 341] width 1301 height 576
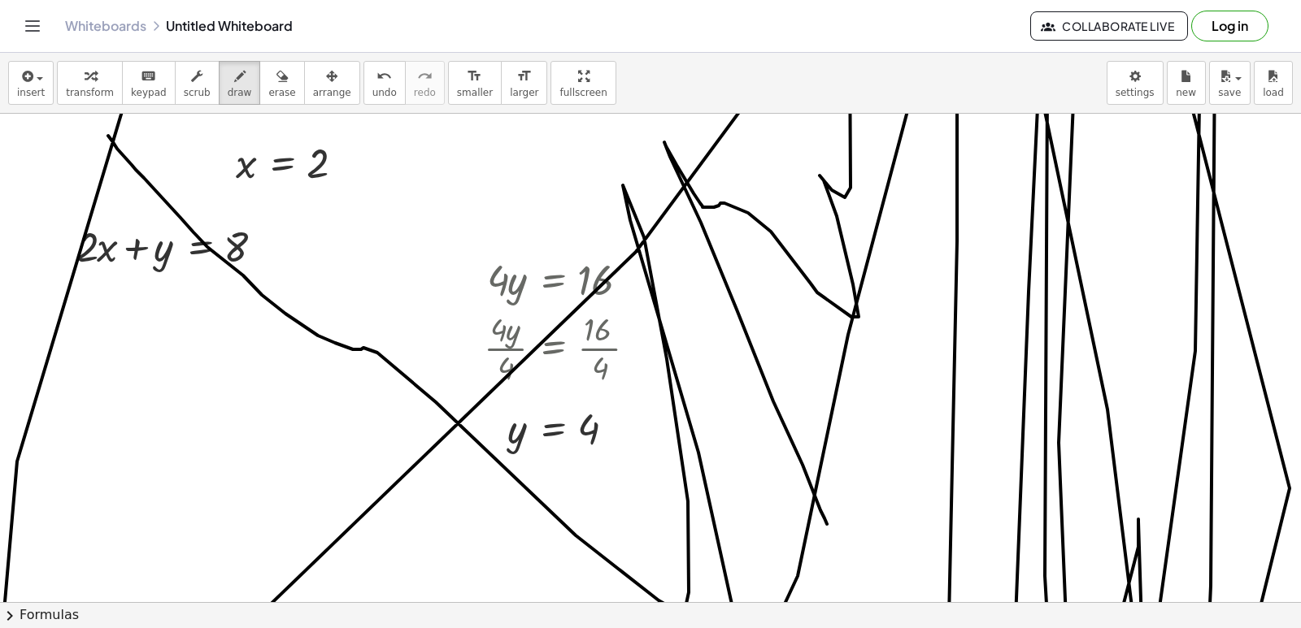
drag, startPoint x: 827, startPoint y: 524, endPoint x: 815, endPoint y: -71, distance: 595.2
click at [815, 0] on html "Graspable Math Activities Get Started Activity Bank Assigned Work Classes White…" at bounding box center [650, 314] width 1301 height 628
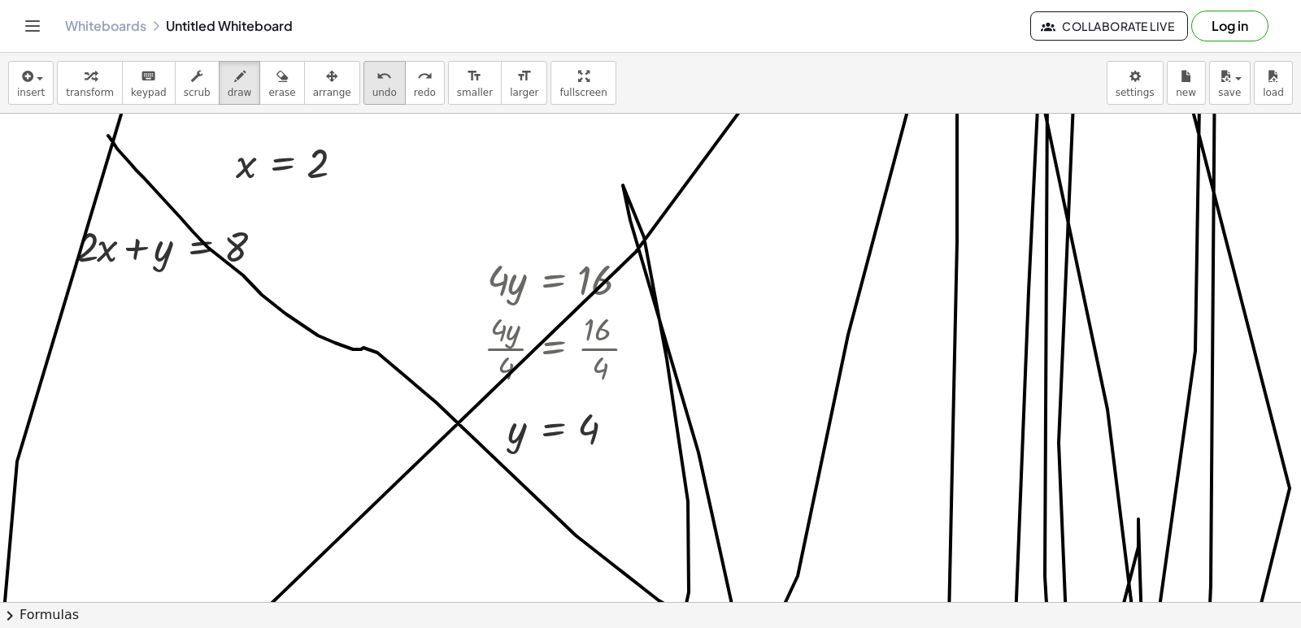
click at [363, 102] on button "undo undo" at bounding box center [384, 83] width 42 height 44
click at [372, 98] on span "undo" at bounding box center [384, 92] width 24 height 11
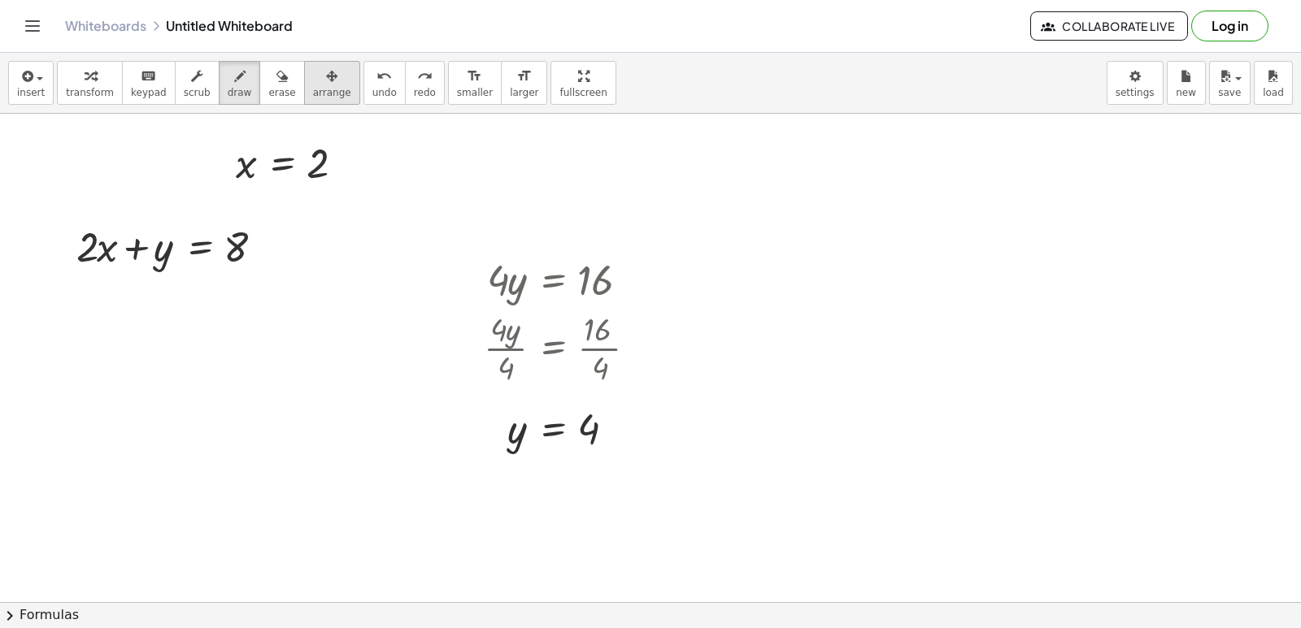
click at [328, 89] on button "arrange" at bounding box center [332, 83] width 56 height 44
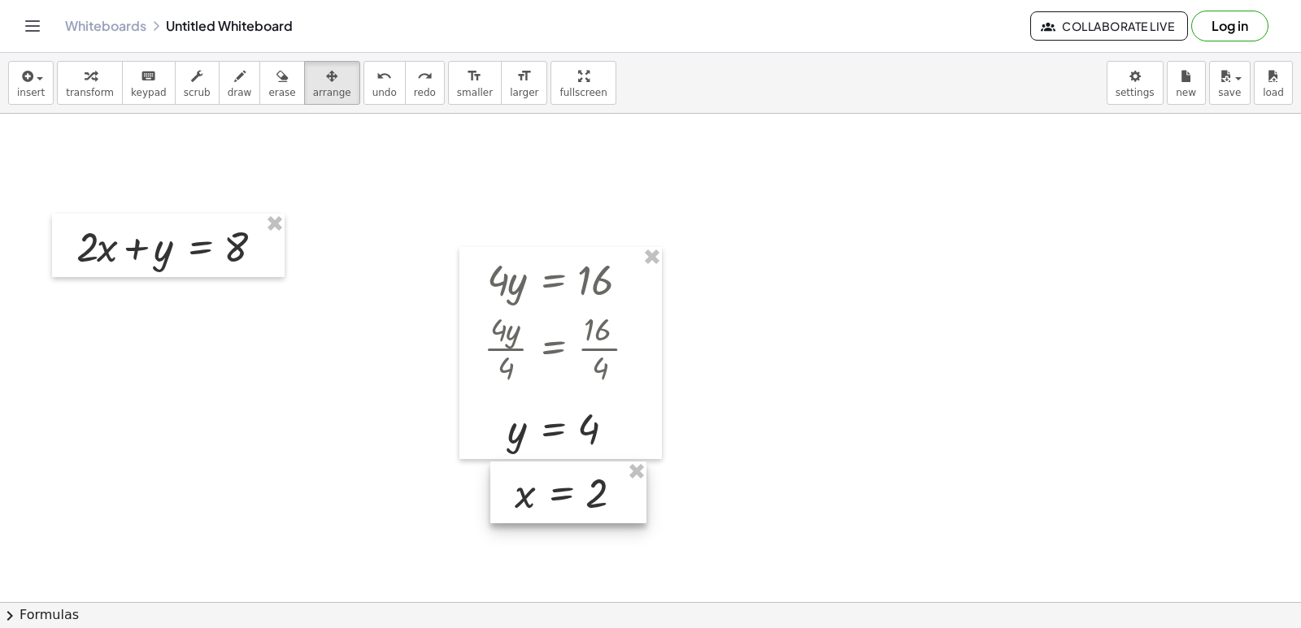
drag, startPoint x: 269, startPoint y: 176, endPoint x: 465, endPoint y: 384, distance: 285.3
click at [546, 507] on div at bounding box center [568, 493] width 156 height 62
drag, startPoint x: 86, startPoint y: 82, endPoint x: 299, endPoint y: 128, distance: 218.0
click at [91, 90] on button "transform" at bounding box center [90, 83] width 66 height 44
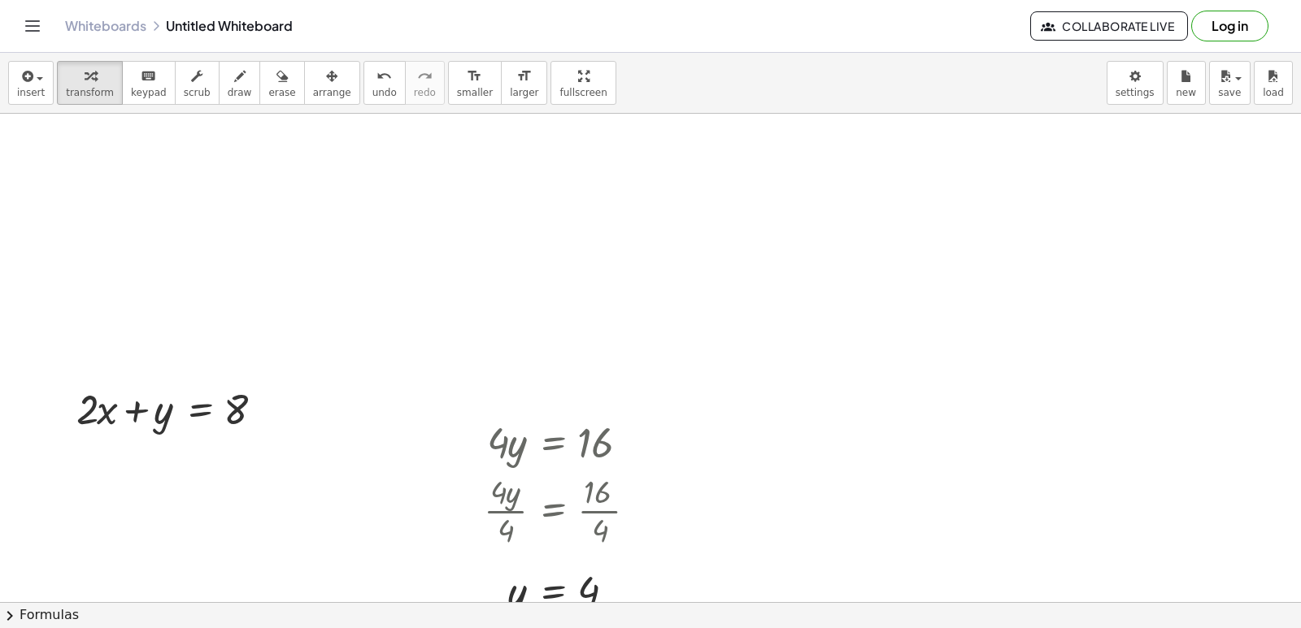
scroll to position [5538, 0]
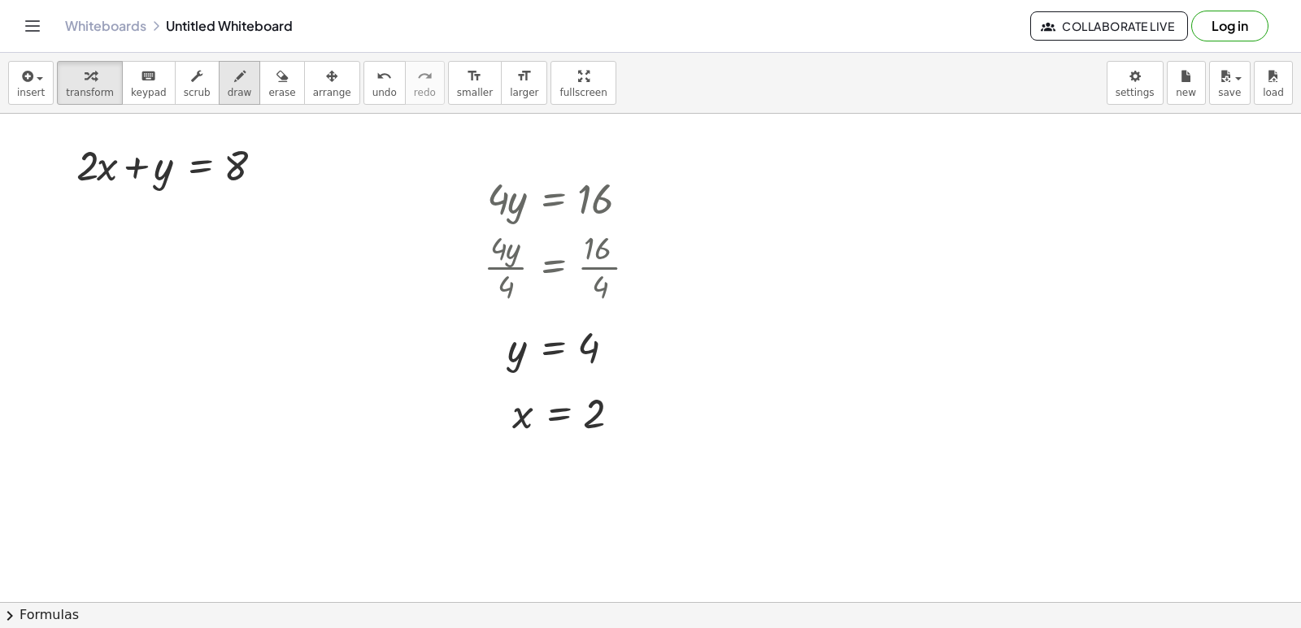
click at [219, 80] on button "draw" at bounding box center [240, 83] width 42 height 44
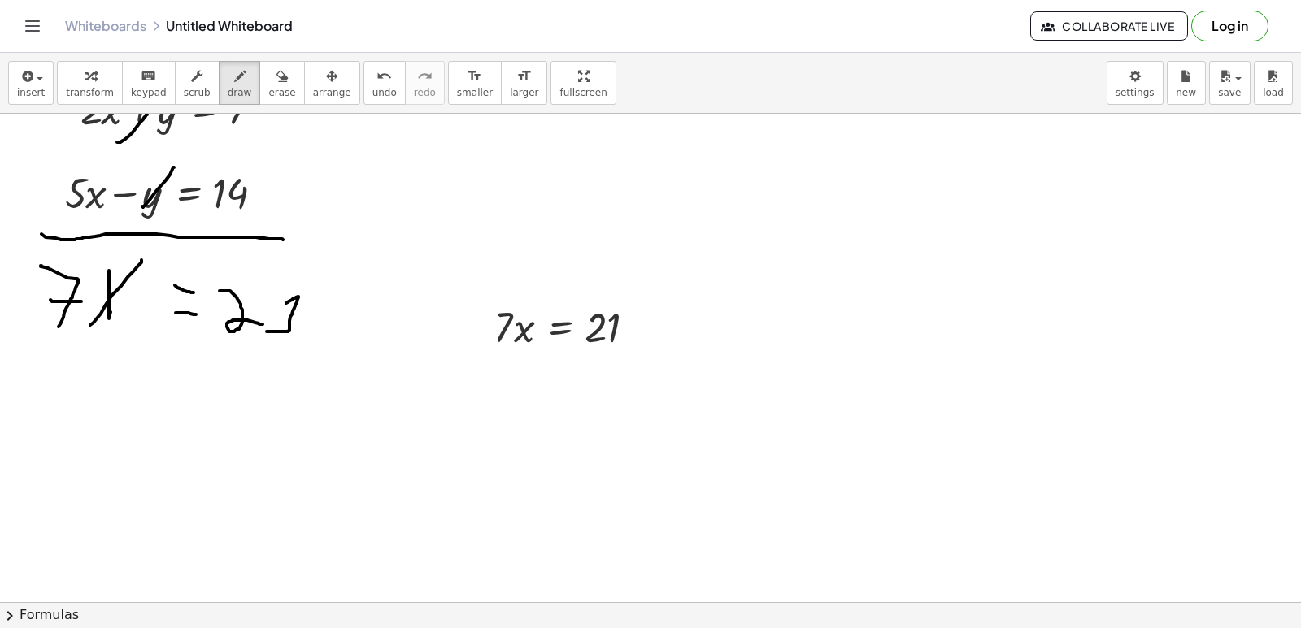
scroll to position [5007, 0]
